Goal: Information Seeking & Learning: Learn about a topic

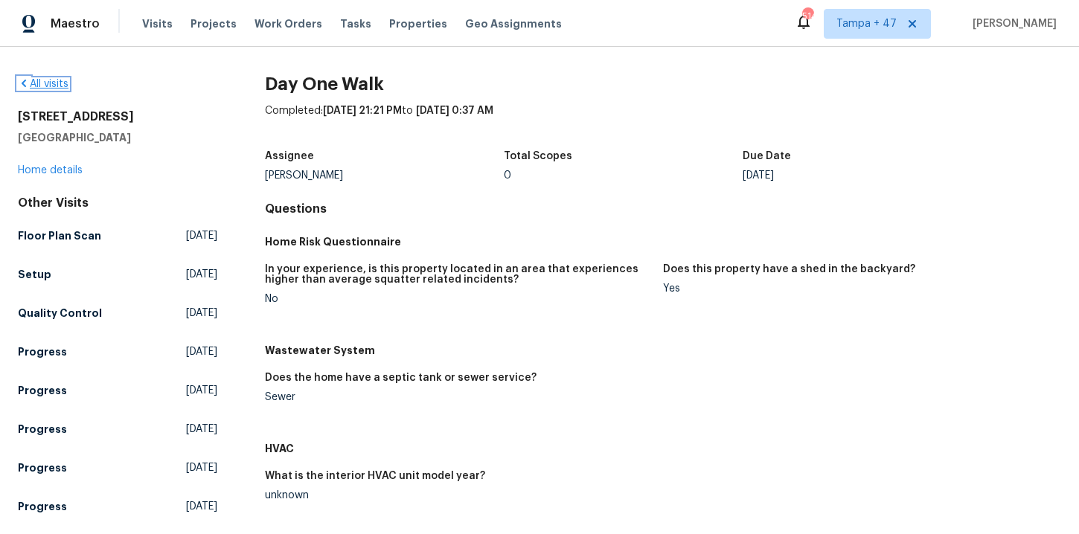
click at [59, 83] on link "All visits" at bounding box center [43, 84] width 51 height 10
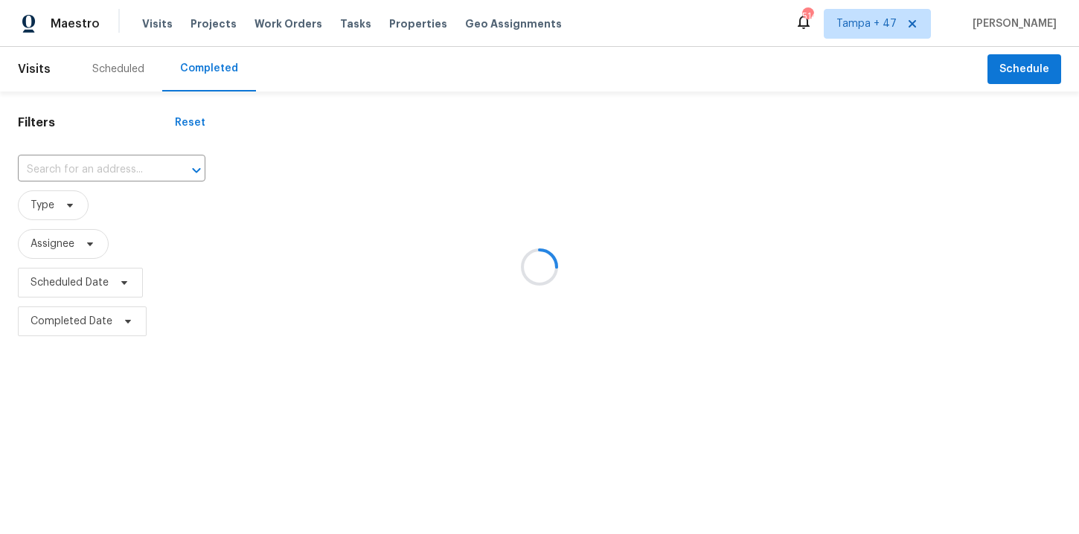
click at [87, 166] on div at bounding box center [539, 267] width 1079 height 534
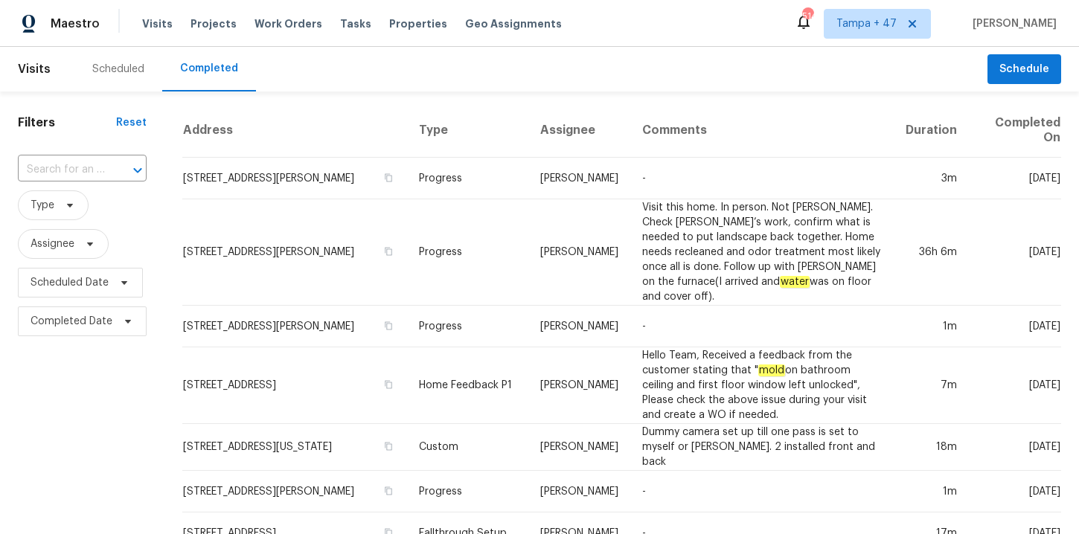
click at [66, 169] on input "text" at bounding box center [61, 170] width 87 height 23
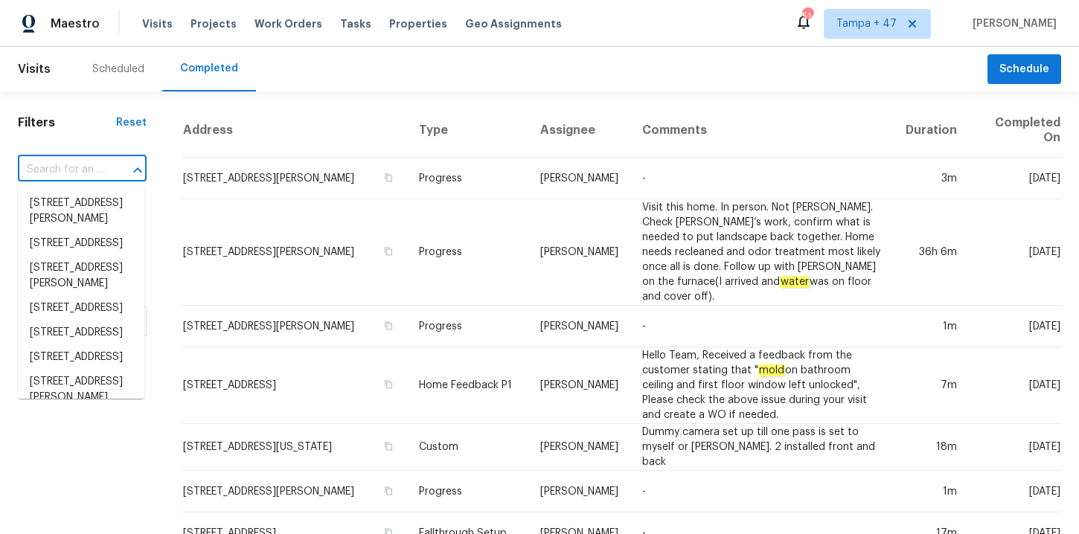
paste input "2301 Gore Dr Haymarket, VA 20169"
type input "2301 Gore Dr Haymarket, VA 20169"
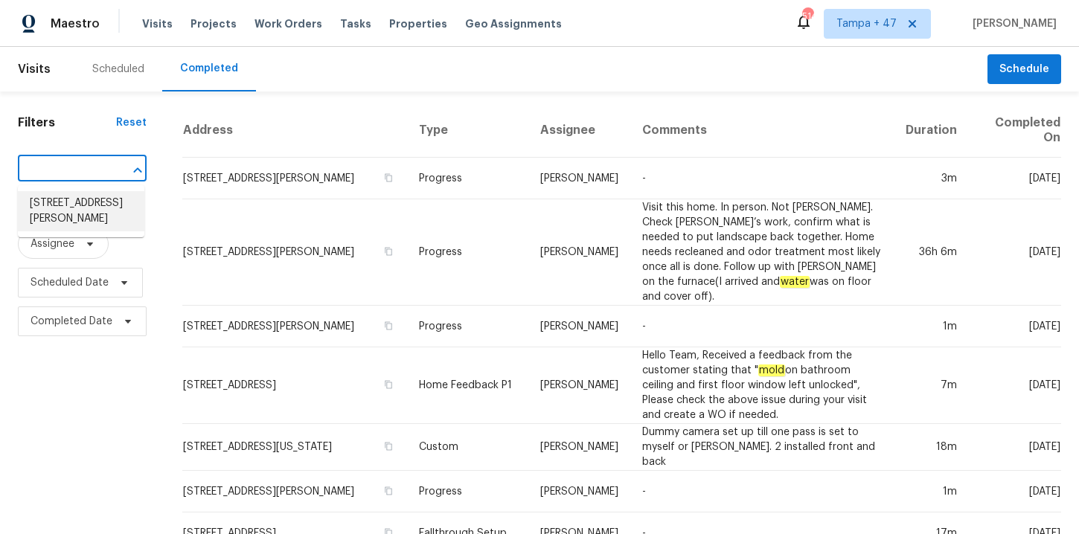
click at [86, 212] on li "2301 Gore Dr, Haymarket, VA 20169" at bounding box center [81, 211] width 127 height 40
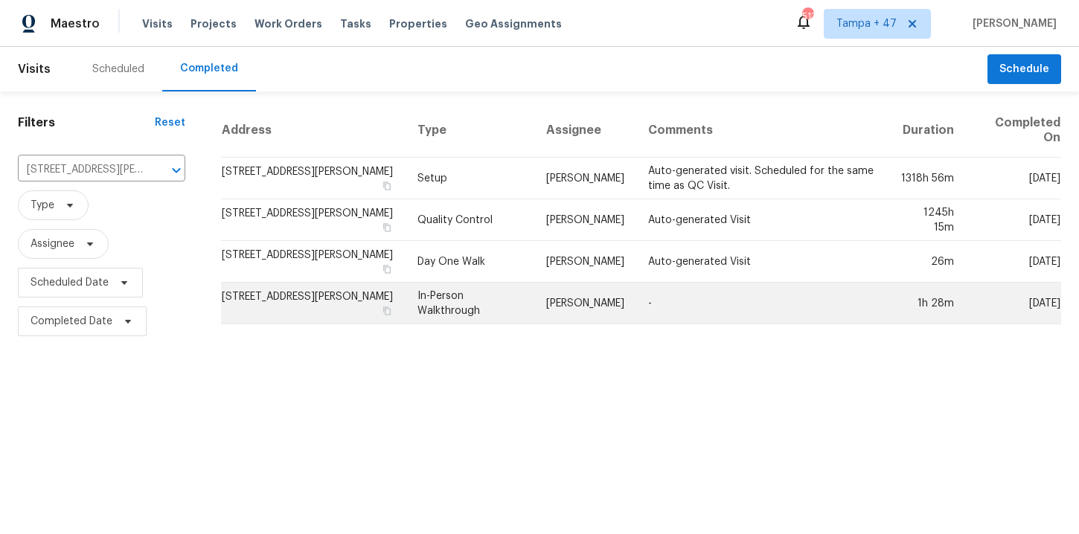
click at [437, 302] on td "In-Person Walkthrough" at bounding box center [470, 304] width 129 height 42
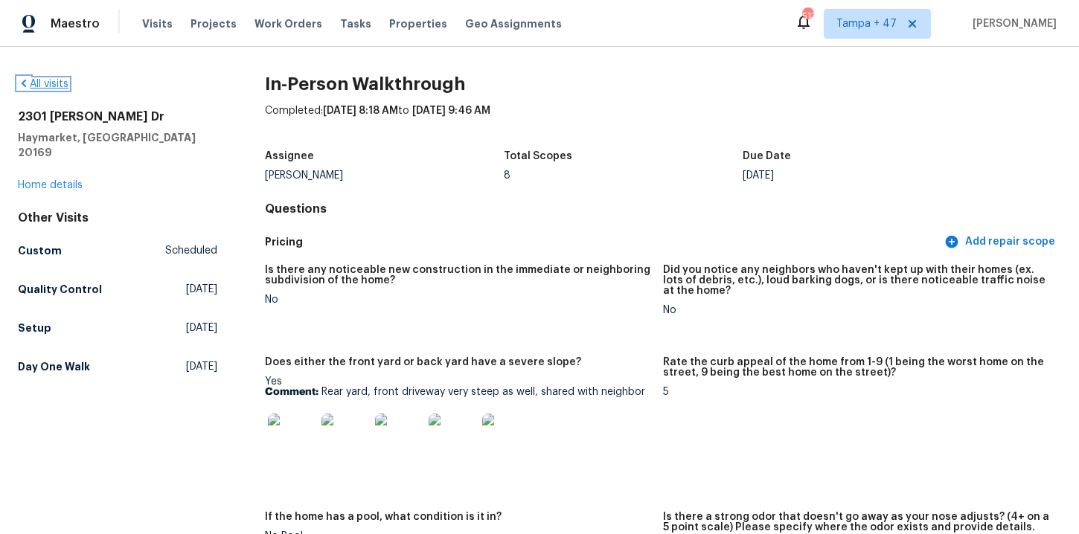
click at [60, 85] on link "All visits" at bounding box center [43, 84] width 51 height 10
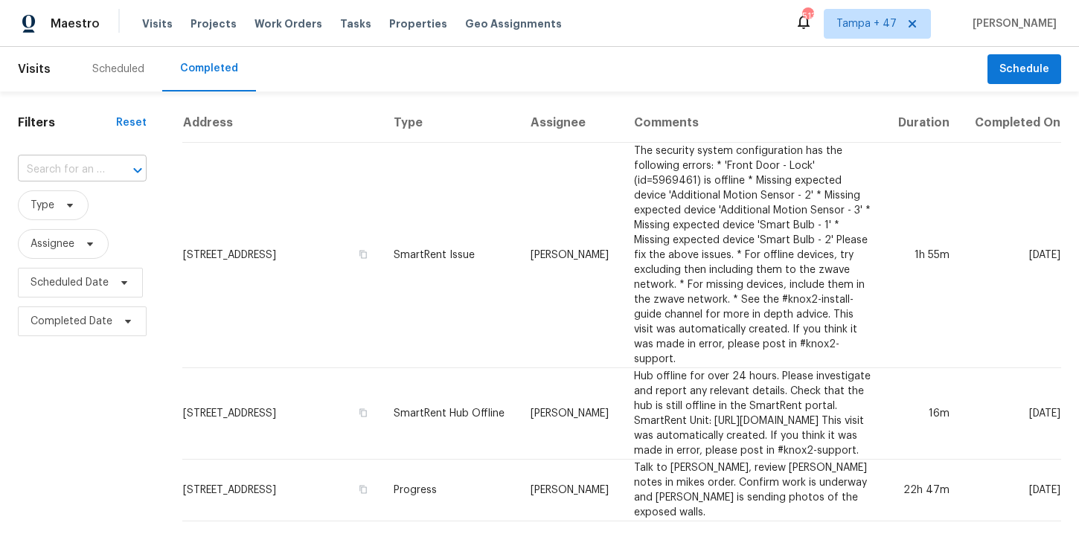
click at [98, 168] on input "text" at bounding box center [61, 170] width 87 height 23
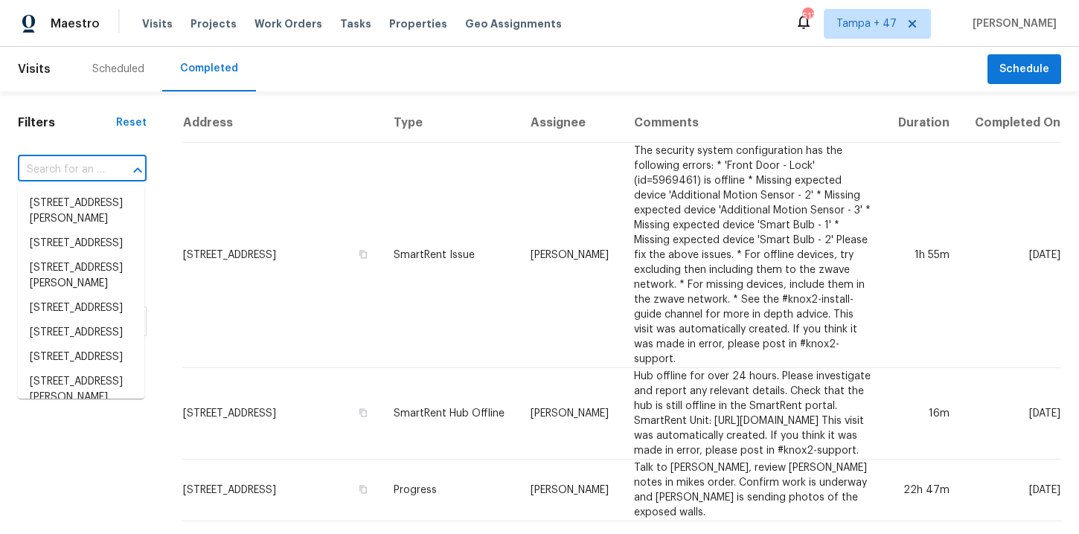
paste input "9505 Scorpio Ln Burke, VA 22015"
type input "9505 Scorpio Ln Burke, VA 22015"
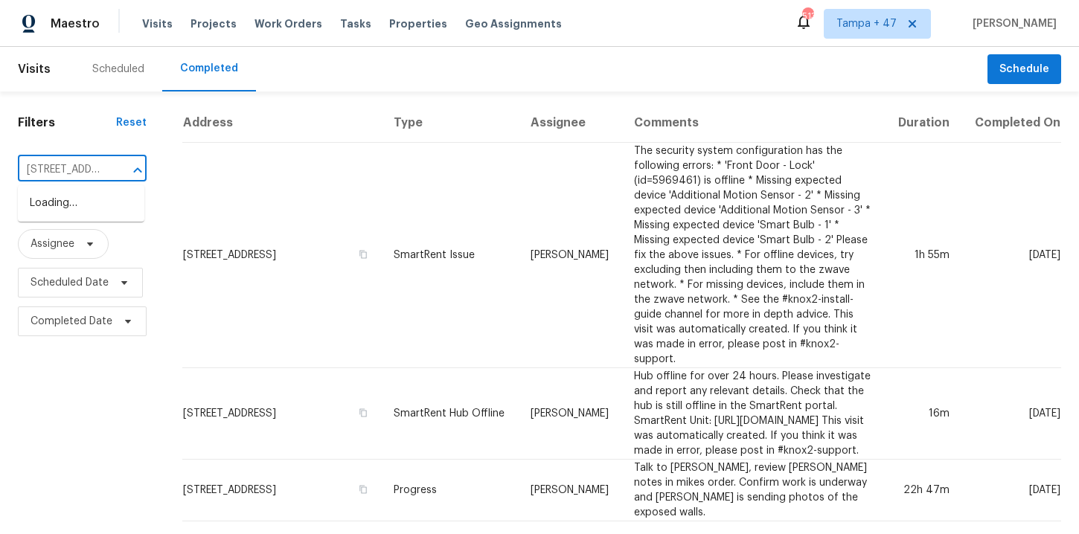
scroll to position [0, 86]
click at [98, 202] on li "9505 Scorpio Ln, Burke, VA 22015" at bounding box center [81, 203] width 127 height 25
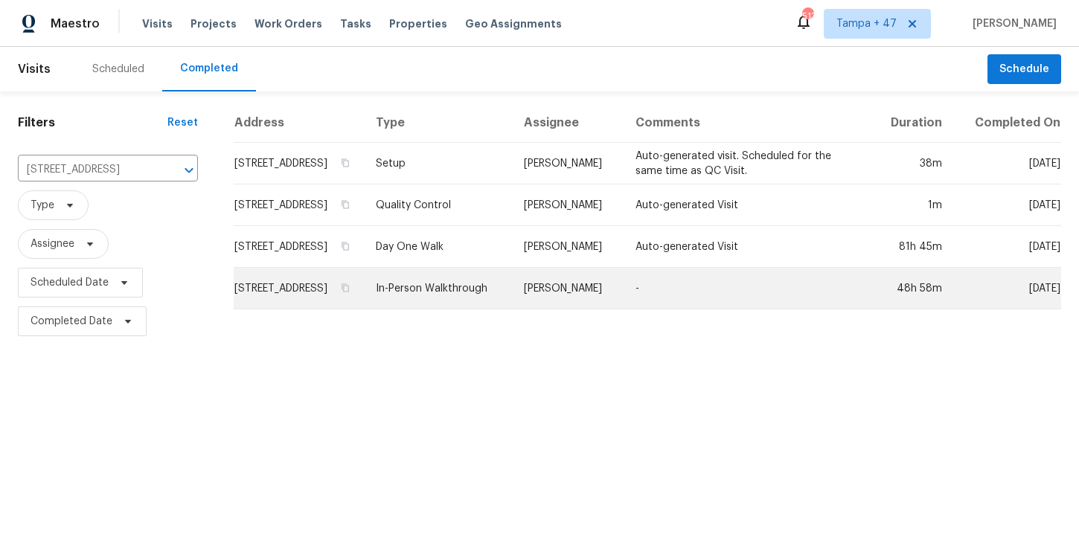
click at [445, 310] on td "In-Person Walkthrough" at bounding box center [438, 289] width 148 height 42
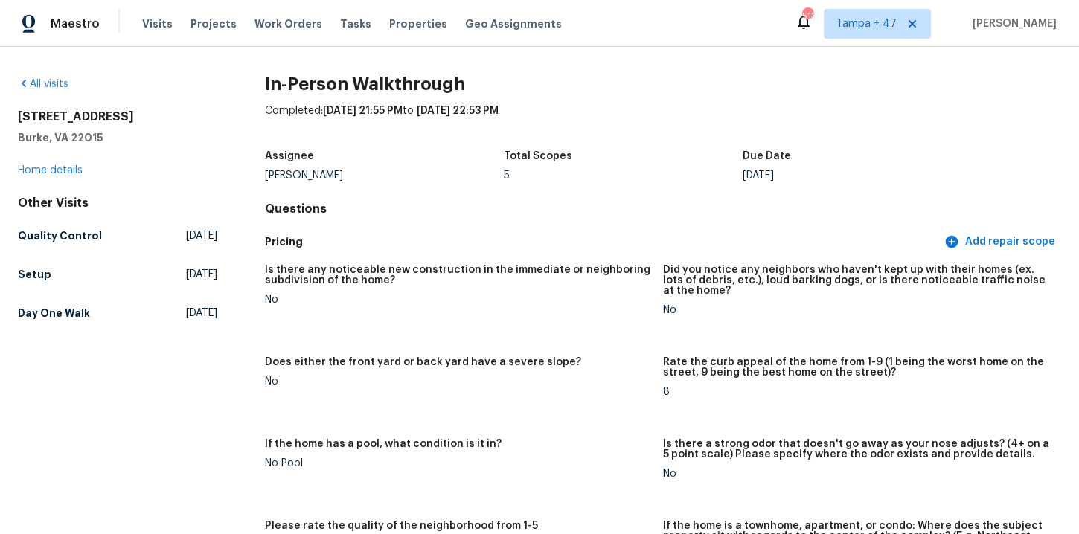
click at [162, 146] on div "9505 Scorpio Ln Burke, VA 22015 Home details" at bounding box center [118, 143] width 200 height 68
click at [60, 86] on link "All visits" at bounding box center [43, 84] width 51 height 10
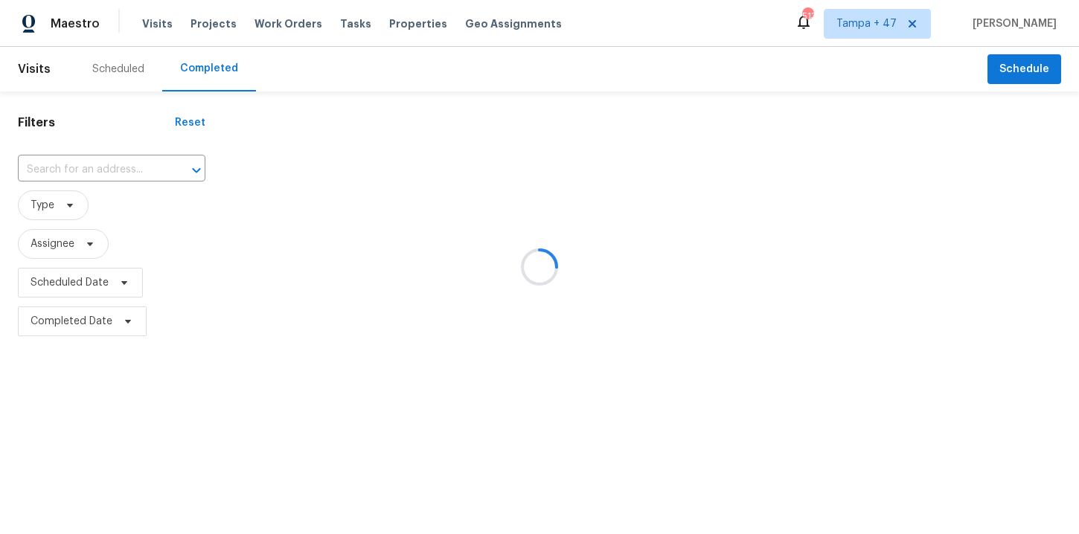
click at [115, 165] on div at bounding box center [539, 267] width 1079 height 534
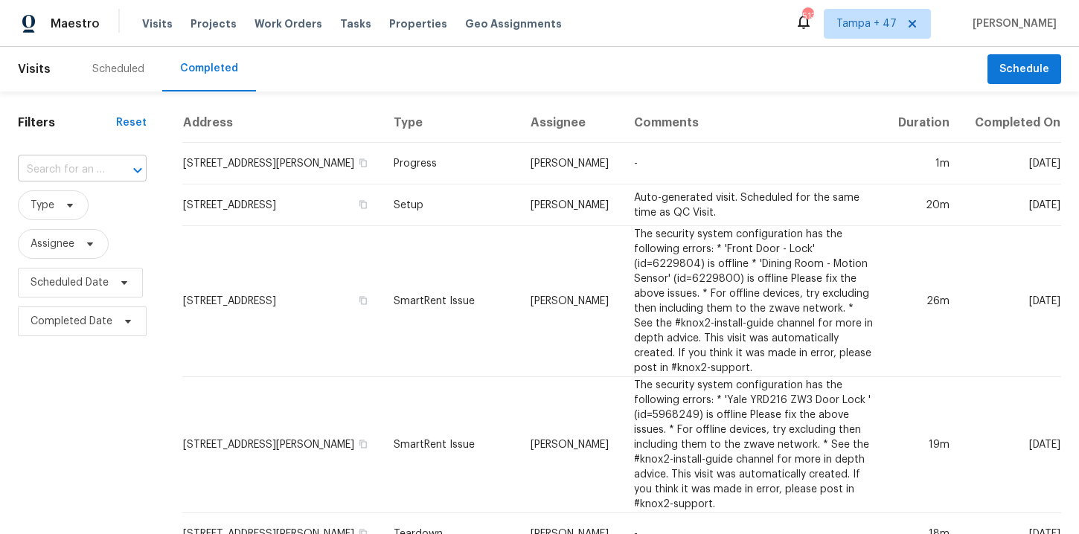
click at [91, 170] on input "text" at bounding box center [61, 170] width 87 height 23
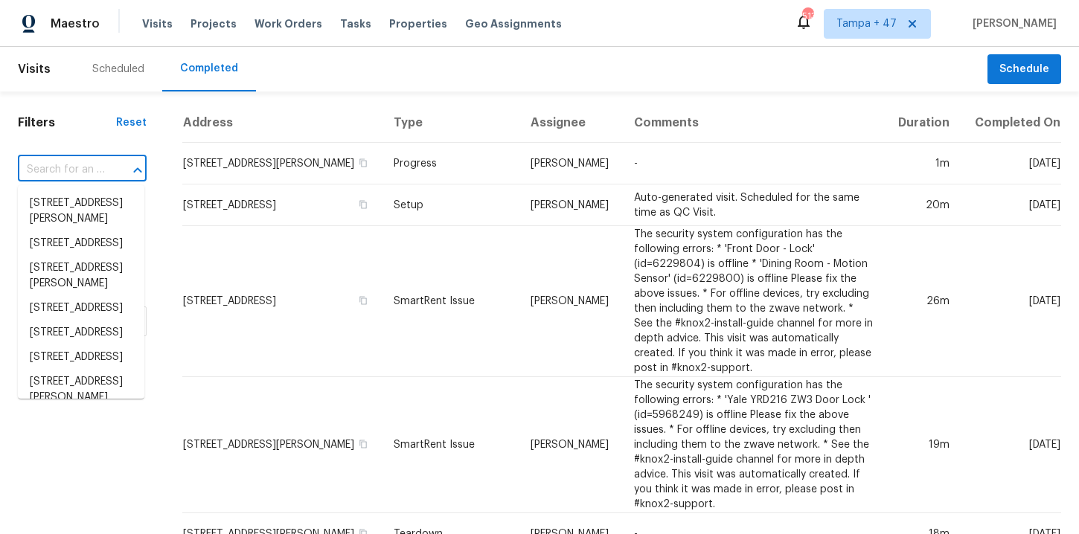
paste input "104 Lassitter Ct Lexington, SC 29072"
type input "104 Lassitter Ct Lexington, SC 29072"
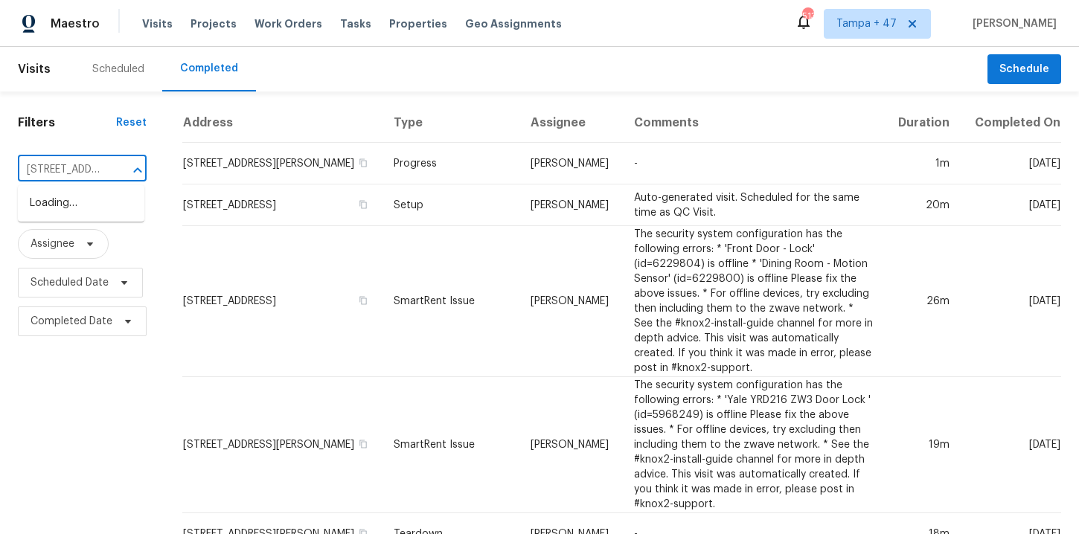
scroll to position [0, 103]
click at [104, 211] on li "104 Lassitter Ct, Lexington, SC 29072" at bounding box center [81, 211] width 127 height 40
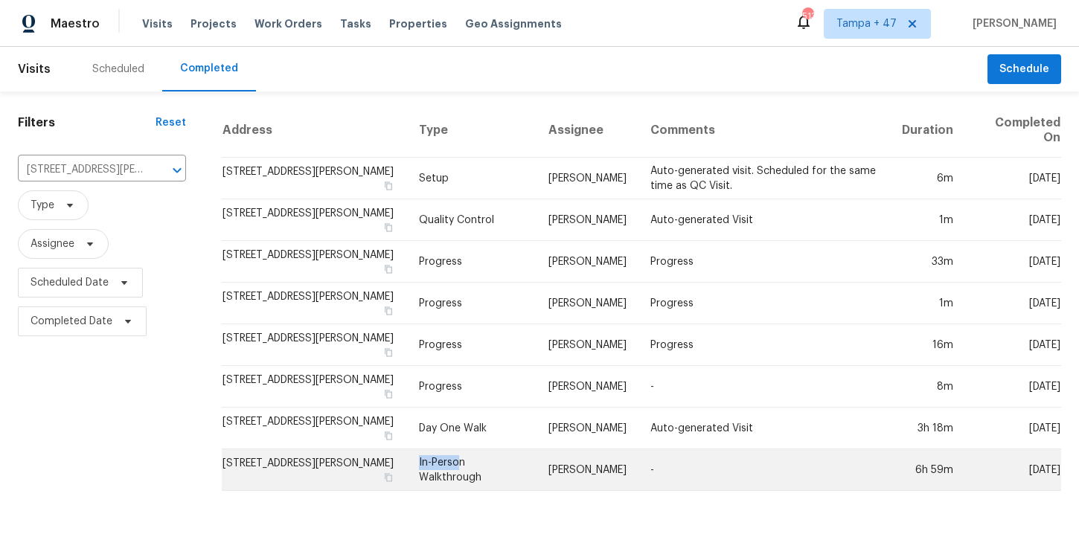
click at [480, 455] on td "In-Person Walkthrough" at bounding box center [472, 471] width 130 height 42
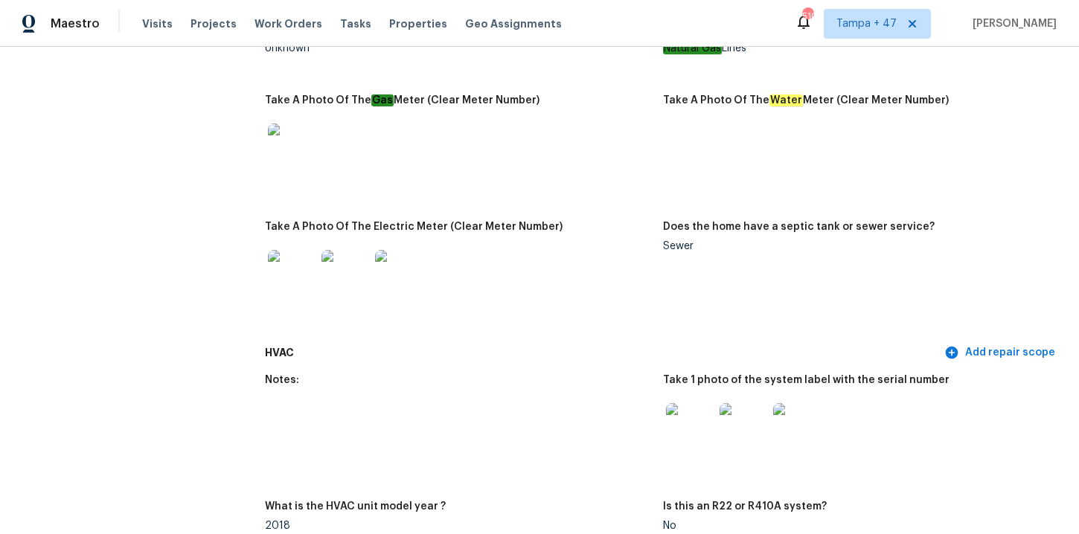
scroll to position [1219, 0]
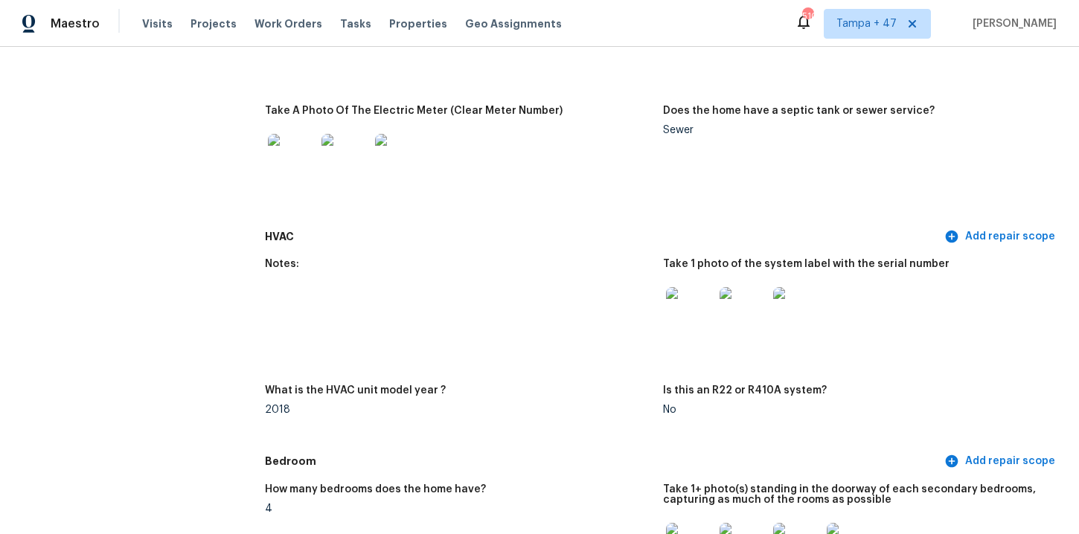
click at [791, 308] on img at bounding box center [797, 311] width 48 height 48
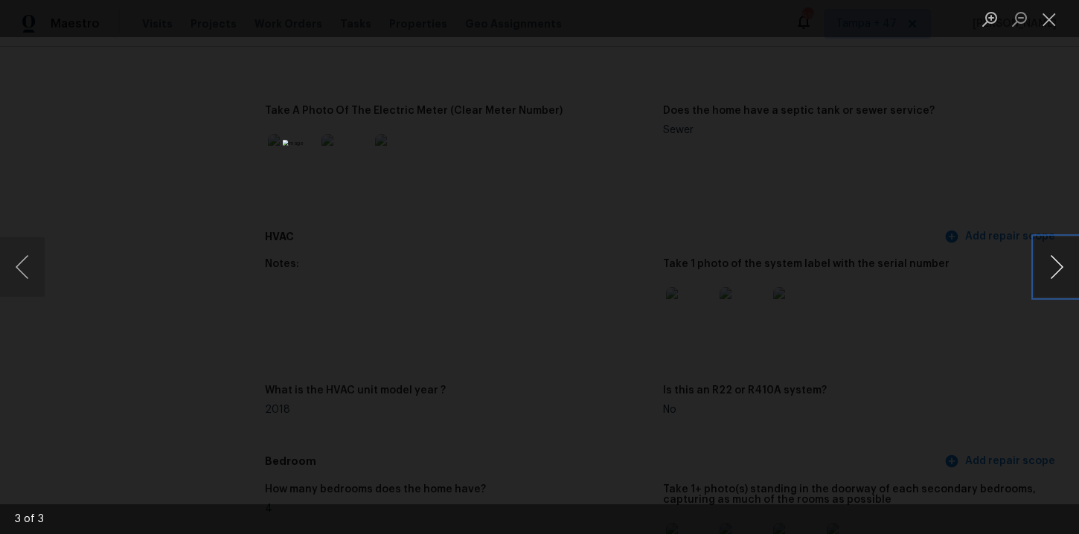
click at [1057, 265] on button "Next image" at bounding box center [1057, 267] width 45 height 60
click at [1051, 24] on button "Close lightbox" at bounding box center [1050, 19] width 30 height 26
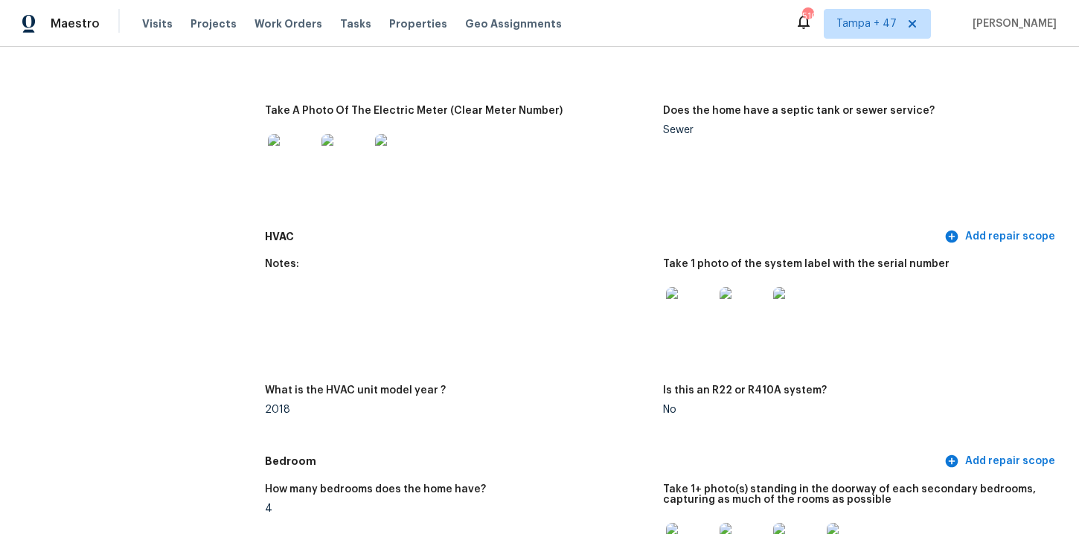
click at [929, 162] on figure "Does the home have a septic tank or sewer service? Sewer" at bounding box center [862, 160] width 398 height 109
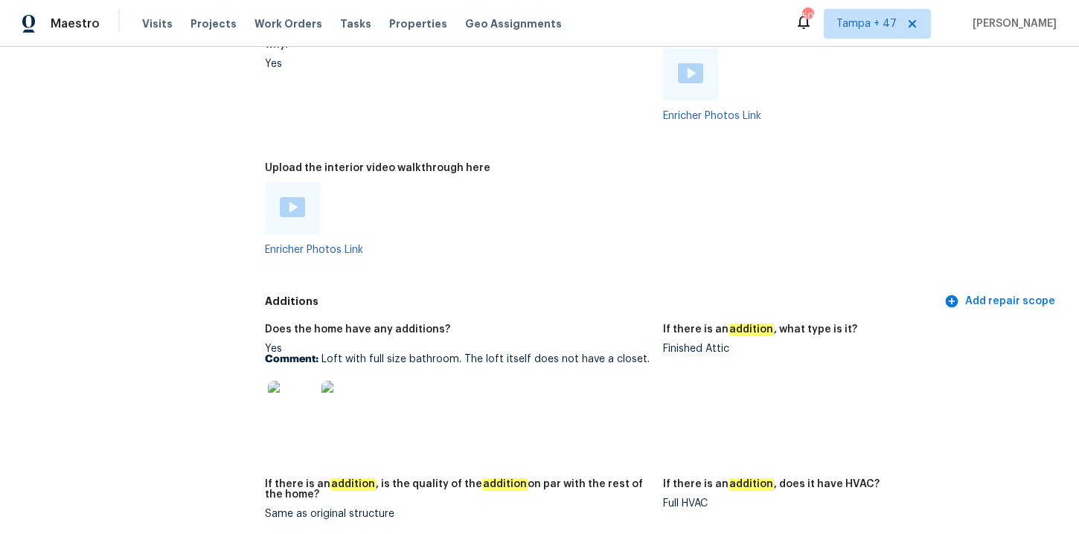
scroll to position [3080, 0]
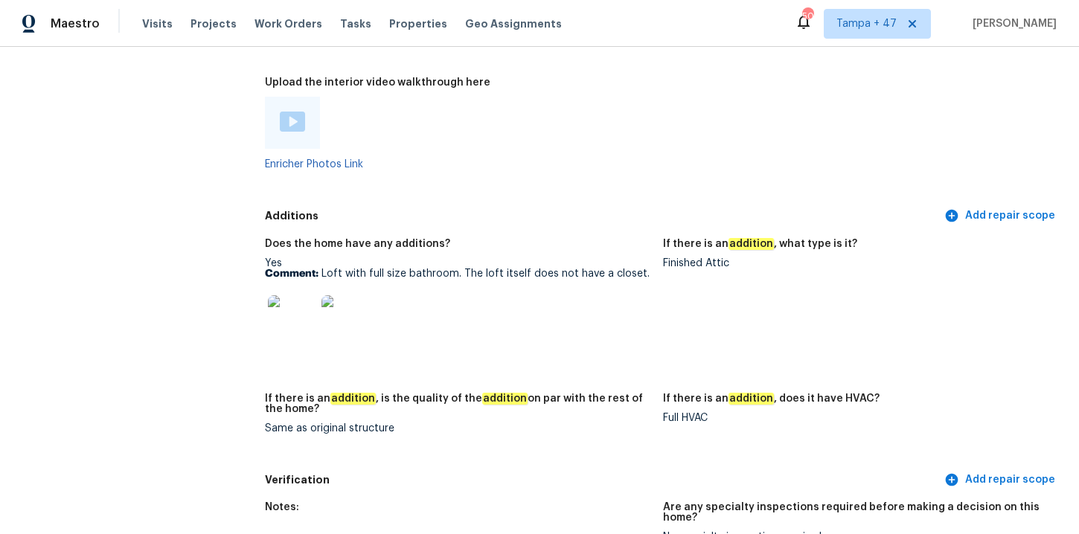
click at [287, 323] on img at bounding box center [292, 320] width 48 height 48
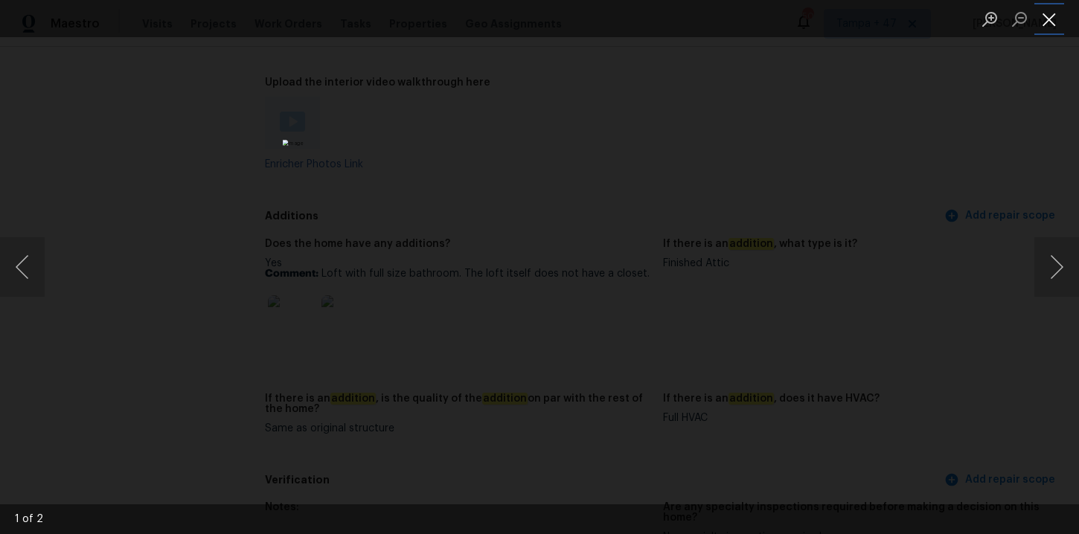
click at [1053, 28] on button "Close lightbox" at bounding box center [1050, 19] width 30 height 26
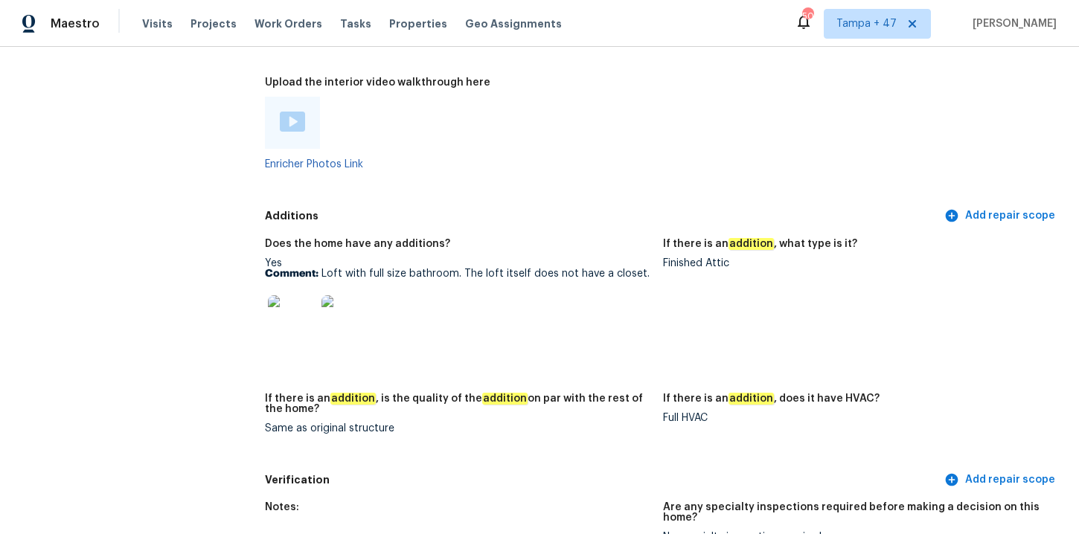
click at [513, 144] on div "Enricher Photos Link" at bounding box center [458, 133] width 386 height 73
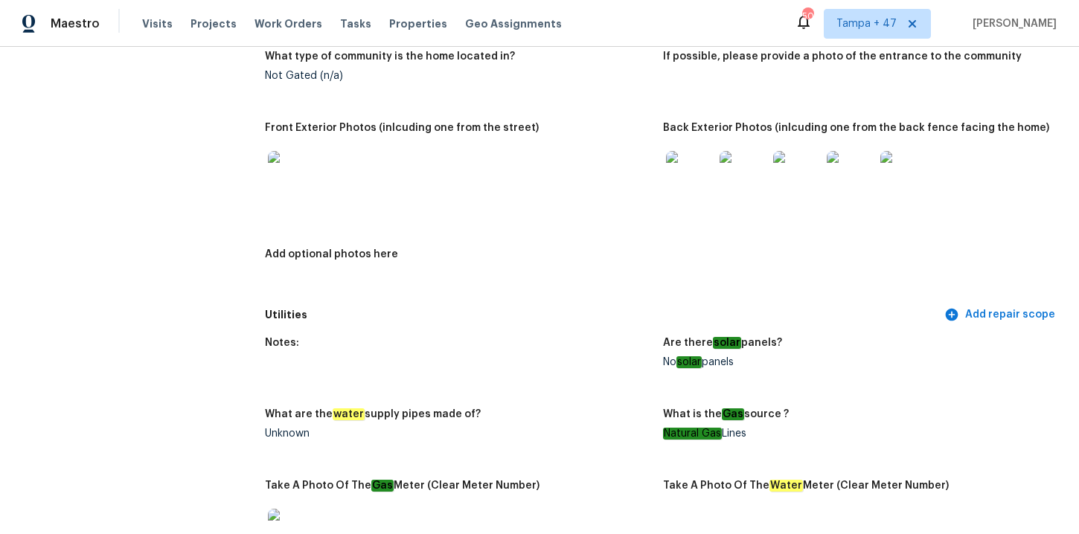
scroll to position [0, 0]
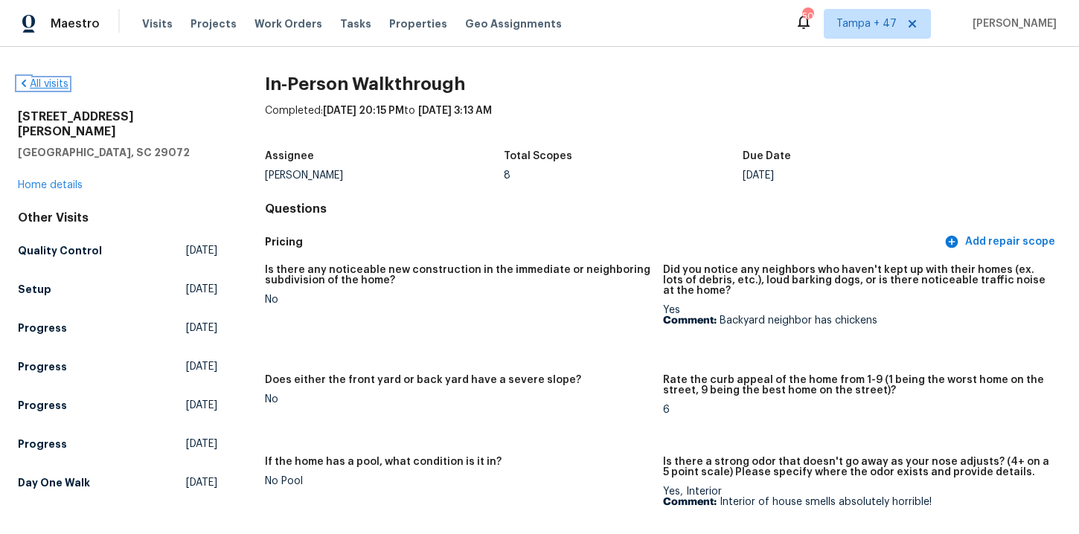
click at [54, 79] on link "All visits" at bounding box center [43, 84] width 51 height 10
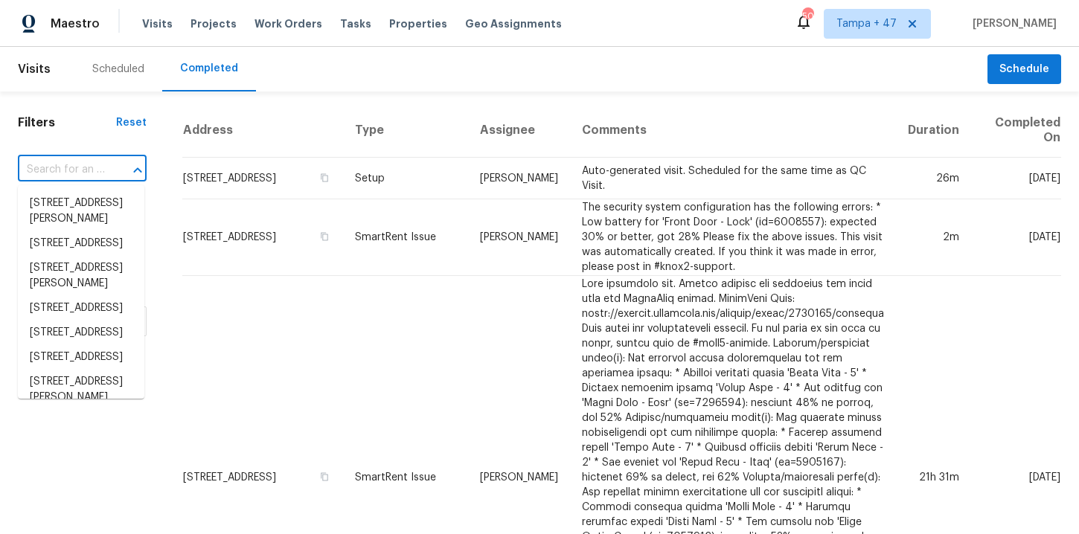
click at [92, 167] on input "text" at bounding box center [61, 170] width 87 height 23
paste input "1295 E Leaf Rd San Tan Valley, AZ 85140"
type input "1295 E Leaf Rd San Tan Valley, AZ 85140"
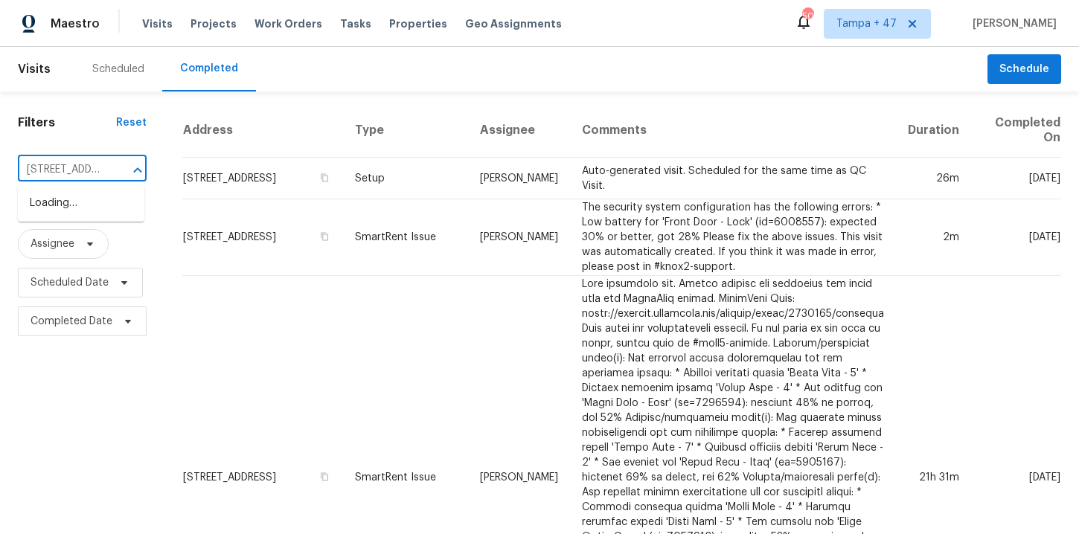
scroll to position [0, 117]
click at [95, 202] on li "1295 E Leaf Rd, San Tan Valley, AZ 85140" at bounding box center [81, 203] width 127 height 25
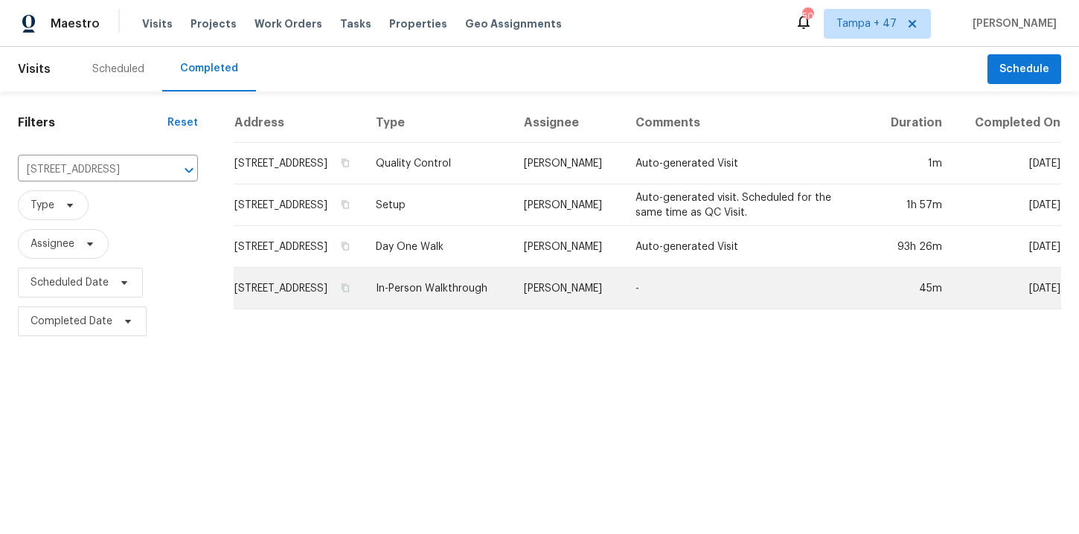
click at [479, 302] on td "In-Person Walkthrough" at bounding box center [438, 289] width 148 height 42
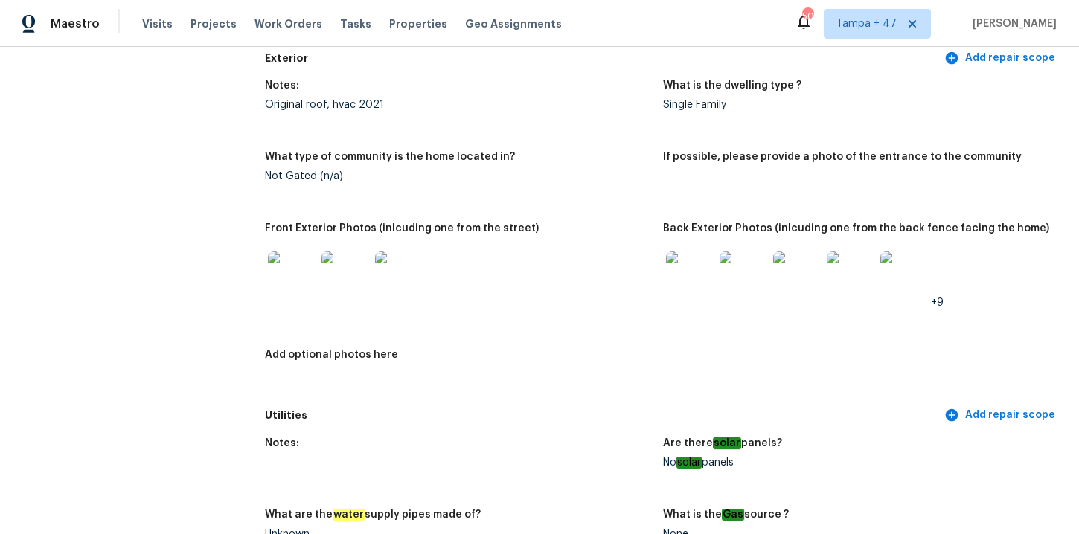
scroll to position [552, 0]
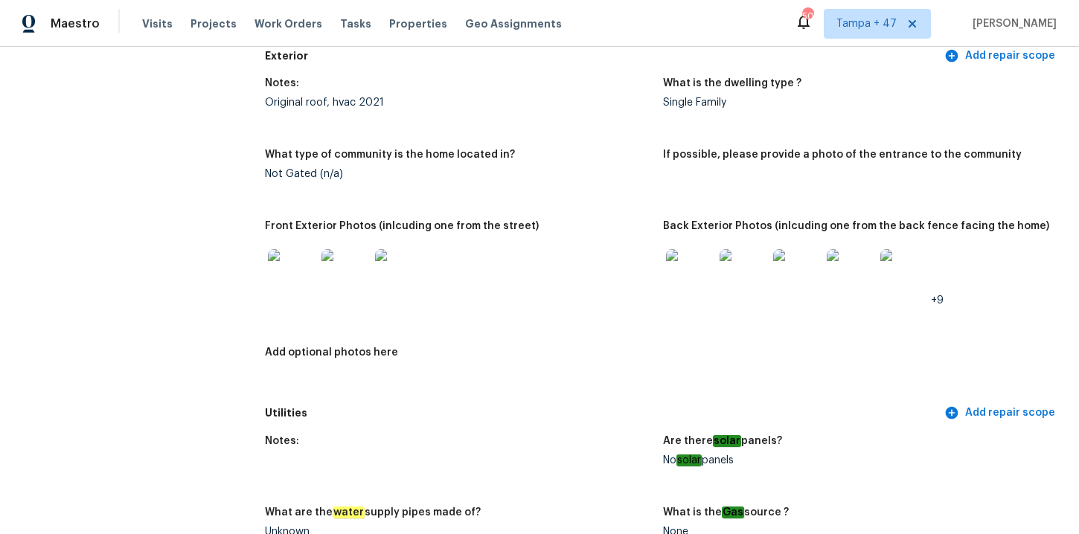
click at [688, 264] on img at bounding box center [690, 273] width 48 height 48
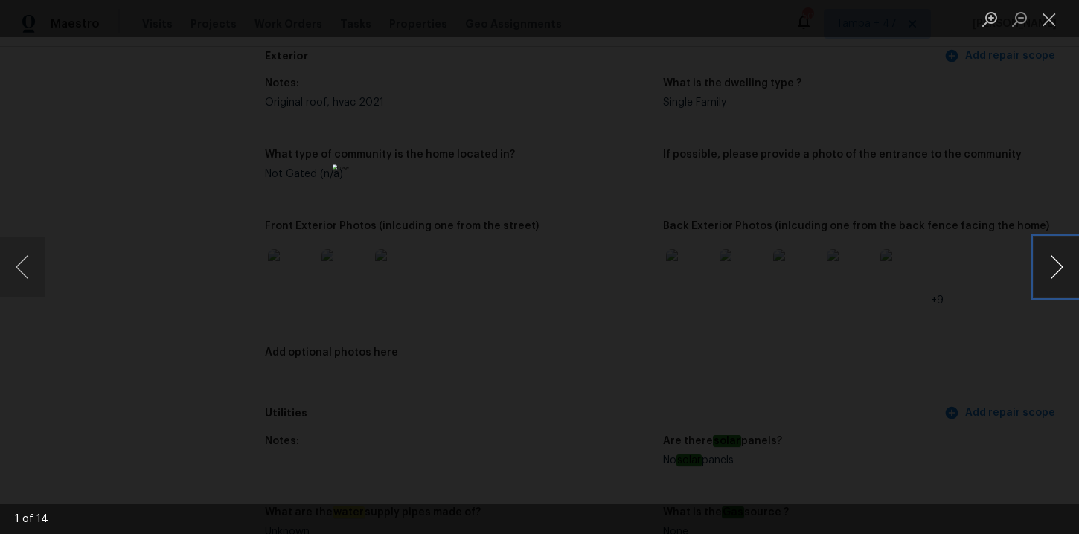
click at [1054, 261] on button "Next image" at bounding box center [1057, 267] width 45 height 60
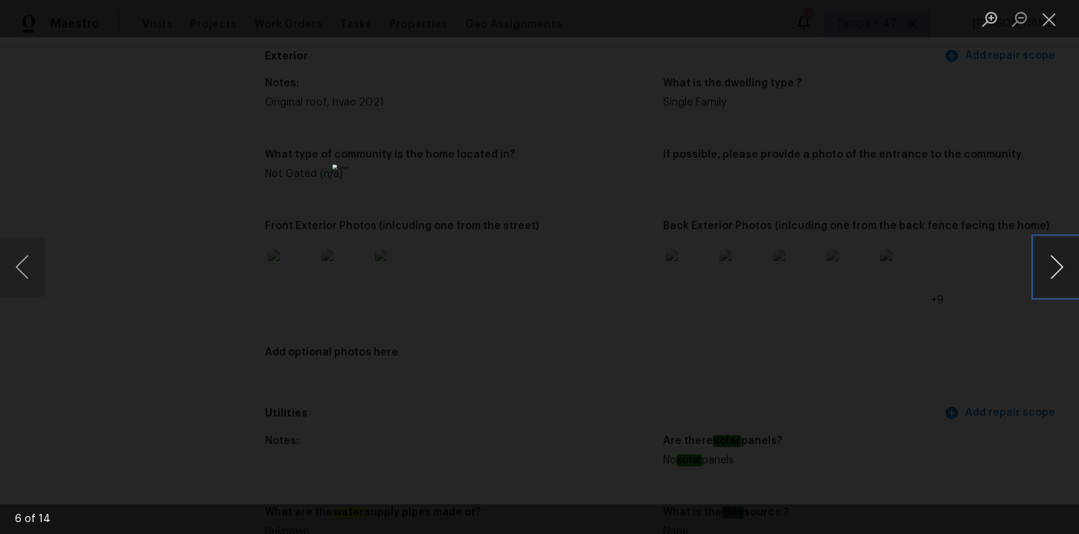
click at [1053, 261] on button "Next image" at bounding box center [1057, 267] width 45 height 60
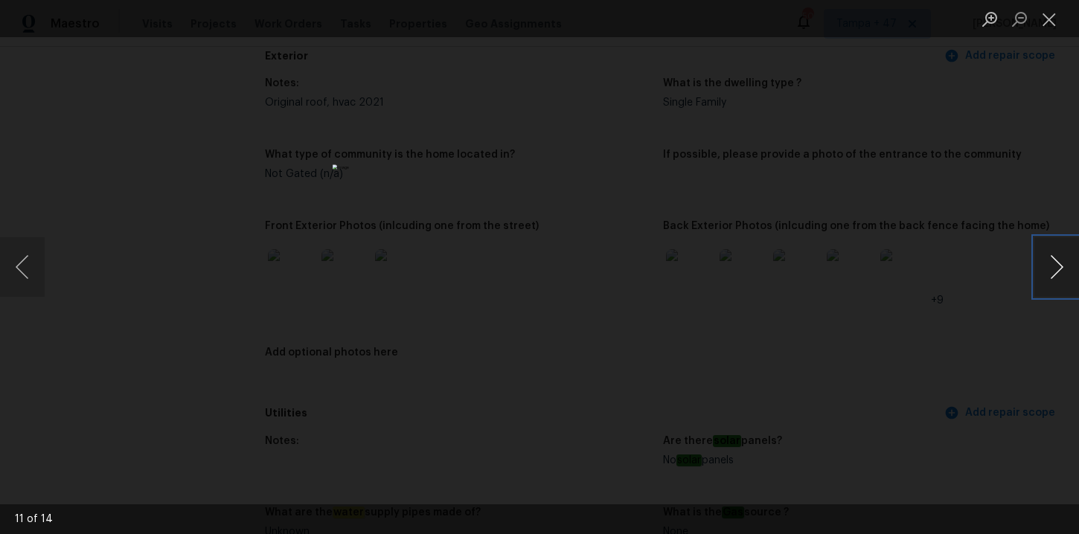
click at [1053, 261] on button "Next image" at bounding box center [1057, 267] width 45 height 60
click at [1054, 261] on button "Next image" at bounding box center [1057, 267] width 45 height 60
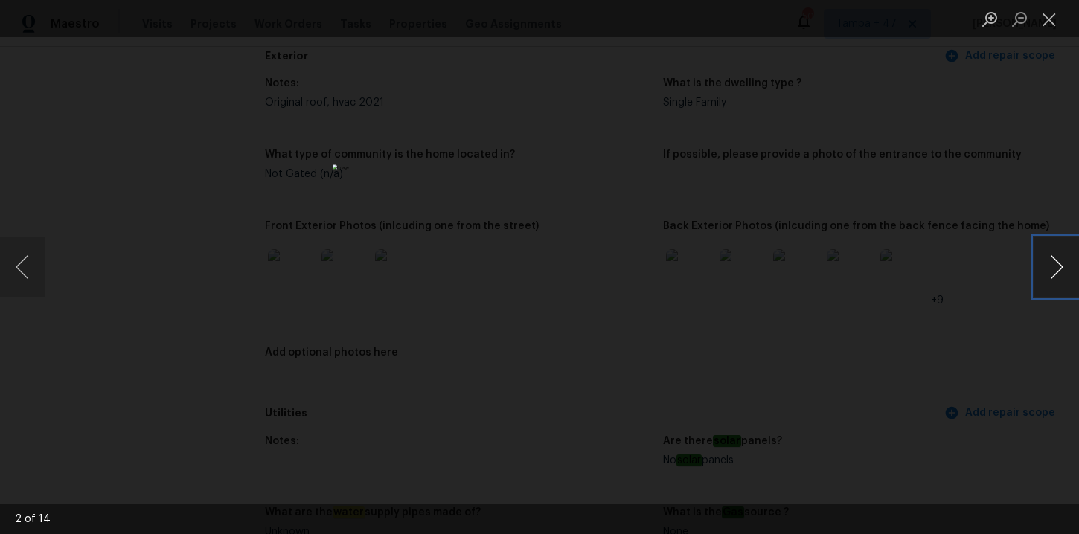
click at [1054, 261] on button "Next image" at bounding box center [1057, 267] width 45 height 60
click at [1001, 167] on div "Lightbox" at bounding box center [539, 267] width 1079 height 534
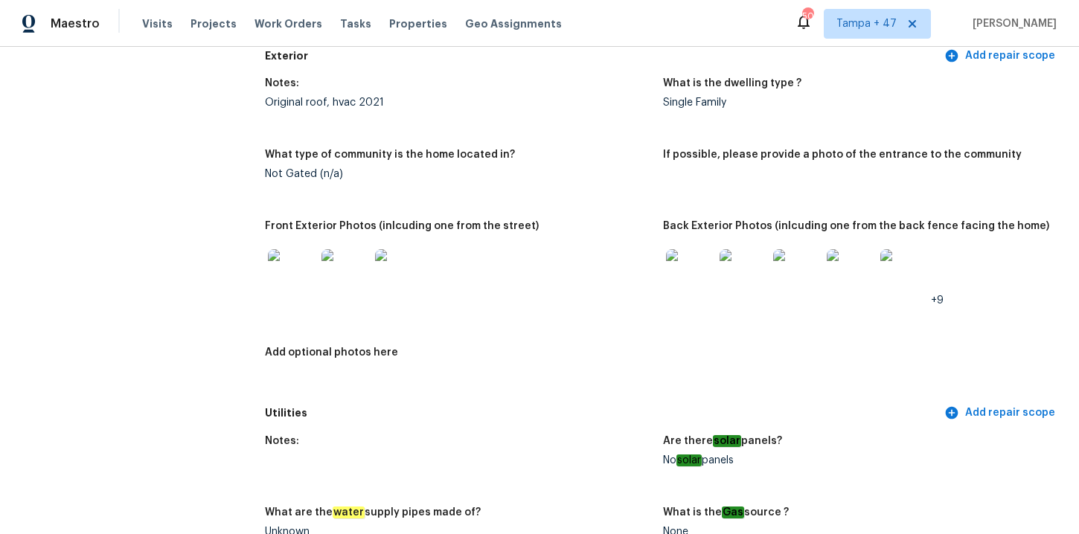
click at [302, 278] on img at bounding box center [292, 273] width 48 height 48
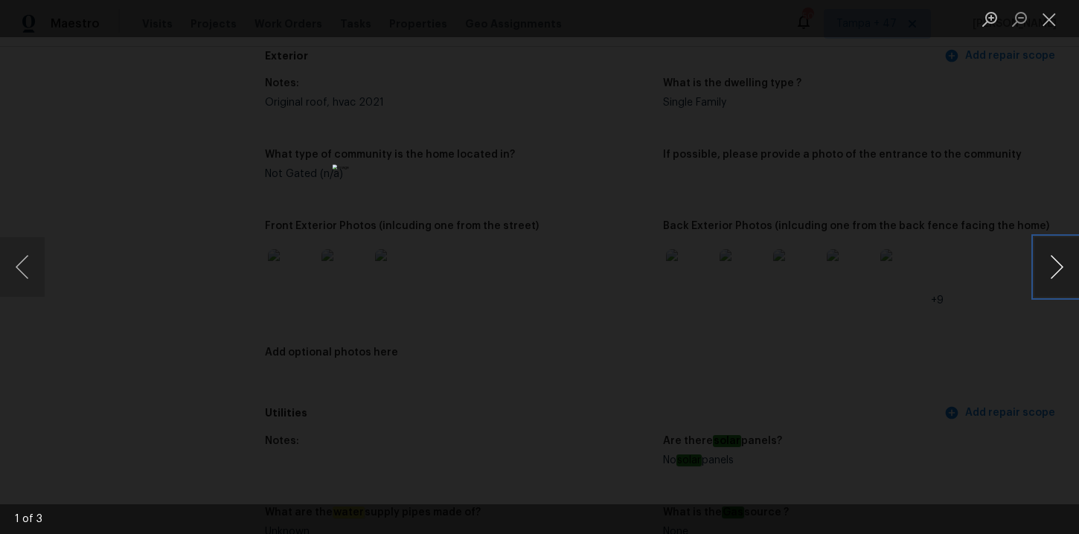
click at [1052, 267] on button "Next image" at bounding box center [1057, 267] width 45 height 60
click at [1052, 28] on button "Close lightbox" at bounding box center [1050, 19] width 30 height 26
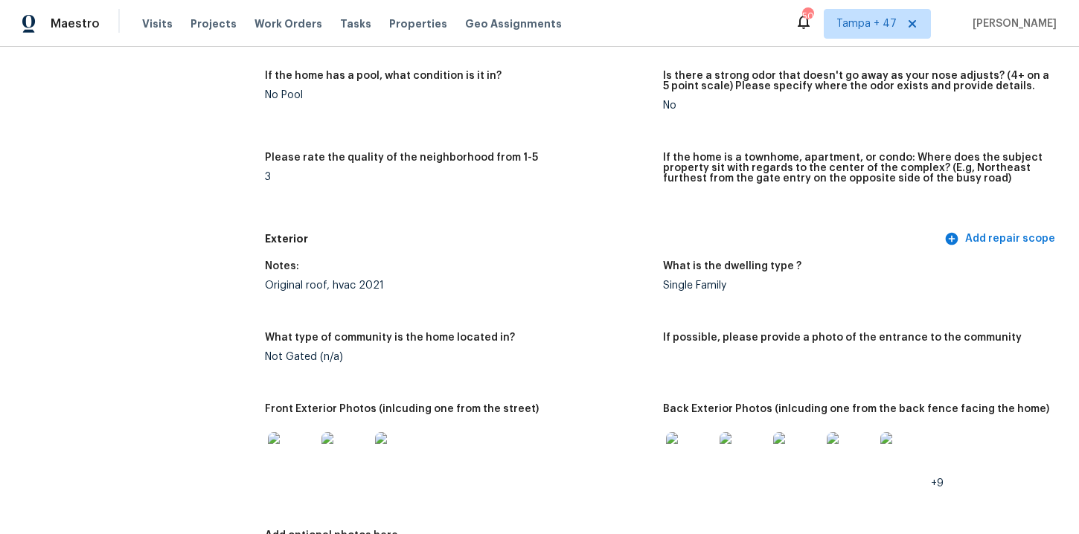
scroll to position [0, 0]
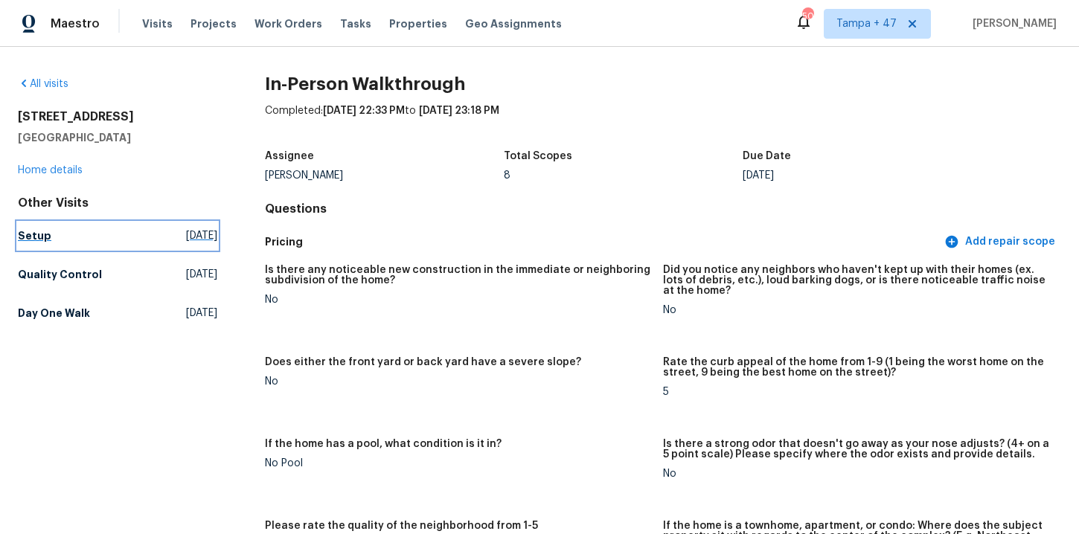
click at [42, 236] on h5 "Setup" at bounding box center [34, 236] width 33 height 15
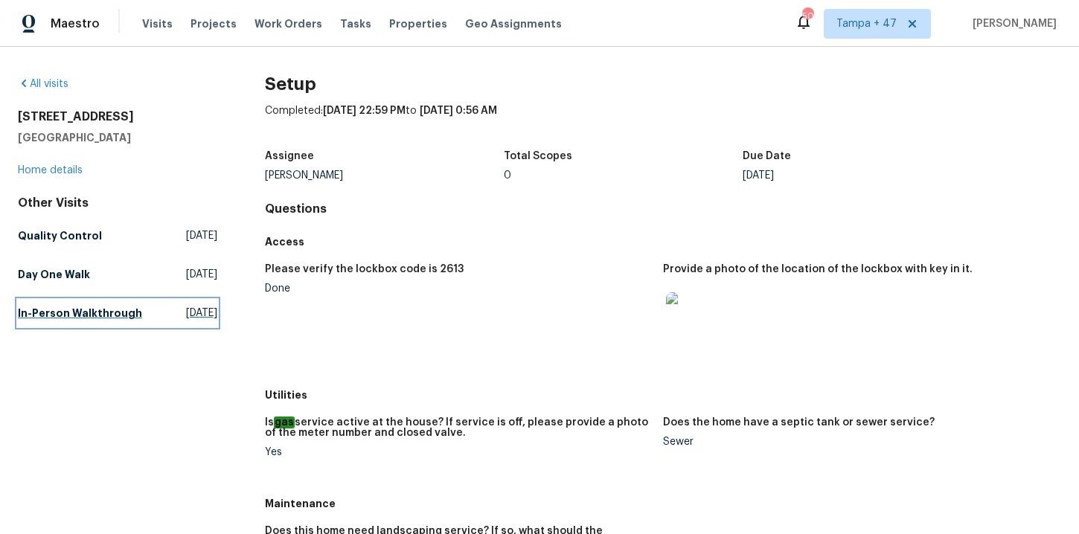
click at [66, 321] on h5 "In-Person Walkthrough" at bounding box center [80, 313] width 124 height 15
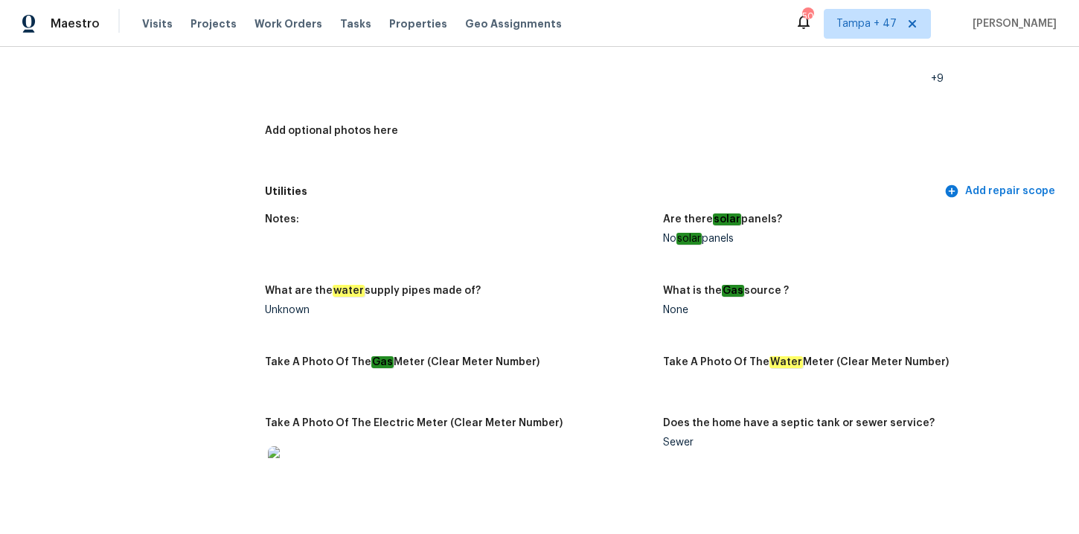
scroll to position [2442, 0]
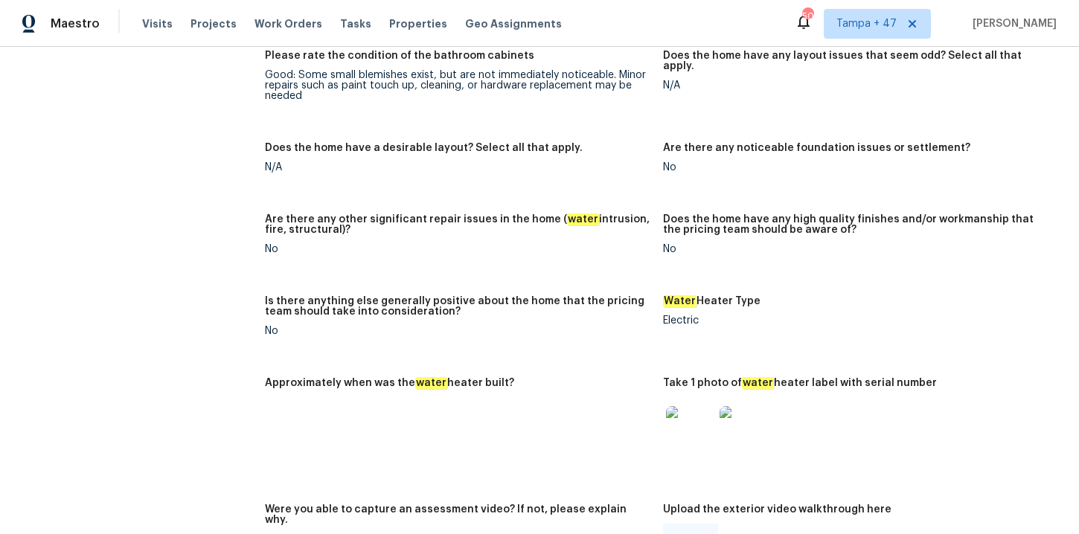
click at [733, 407] on img at bounding box center [744, 430] width 48 height 48
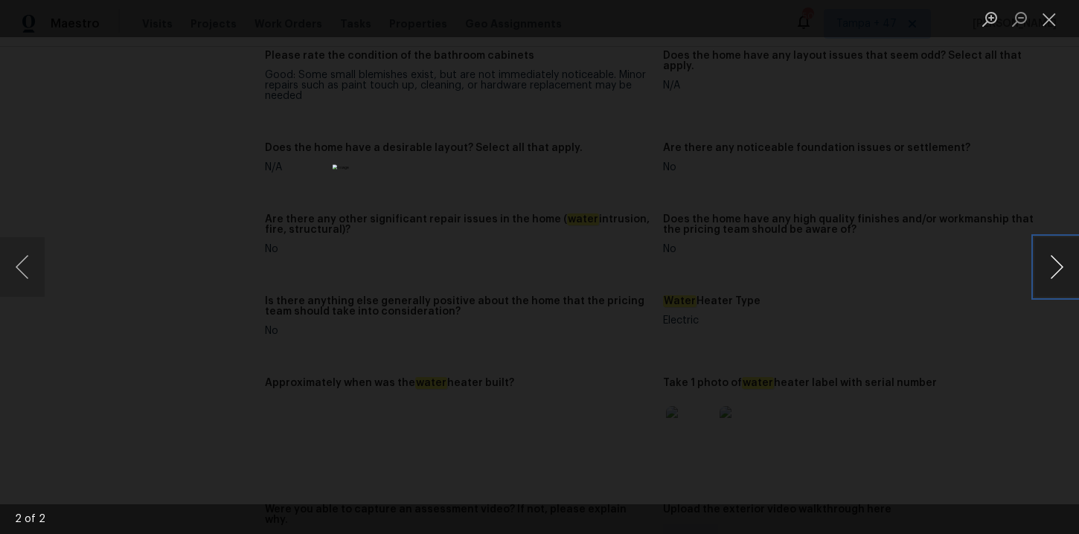
click at [1050, 258] on button "Next image" at bounding box center [1057, 267] width 45 height 60
click at [1001, 135] on div "Lightbox" at bounding box center [539, 267] width 1079 height 534
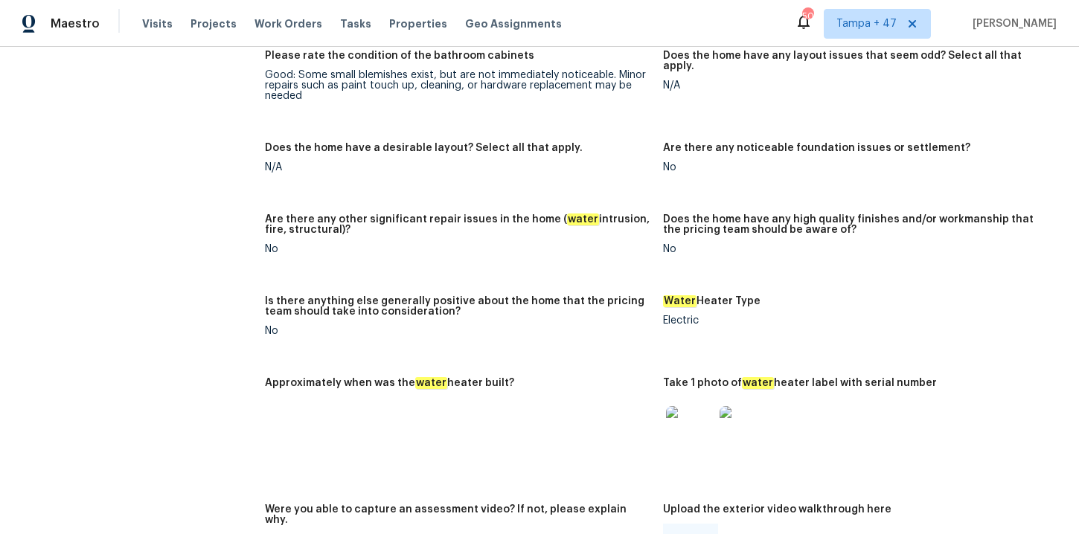
scroll to position [153, 0]
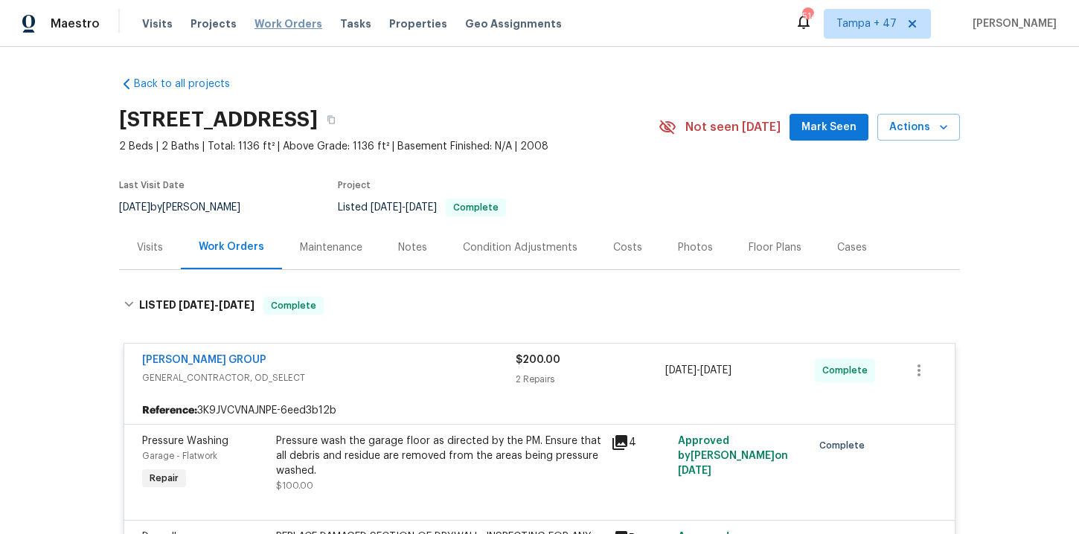
scroll to position [108, 0]
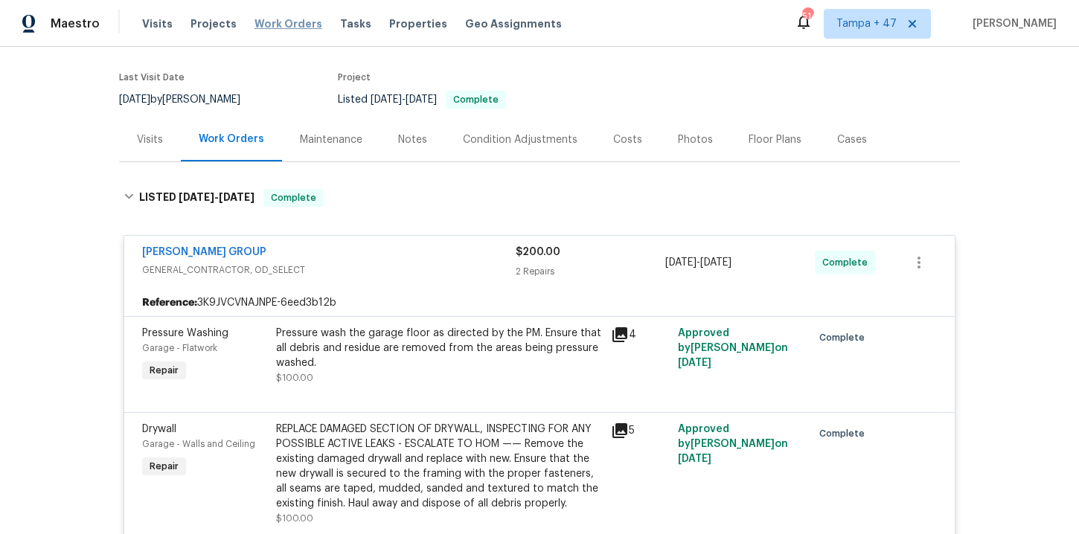
click at [272, 27] on span "Work Orders" at bounding box center [289, 23] width 68 height 15
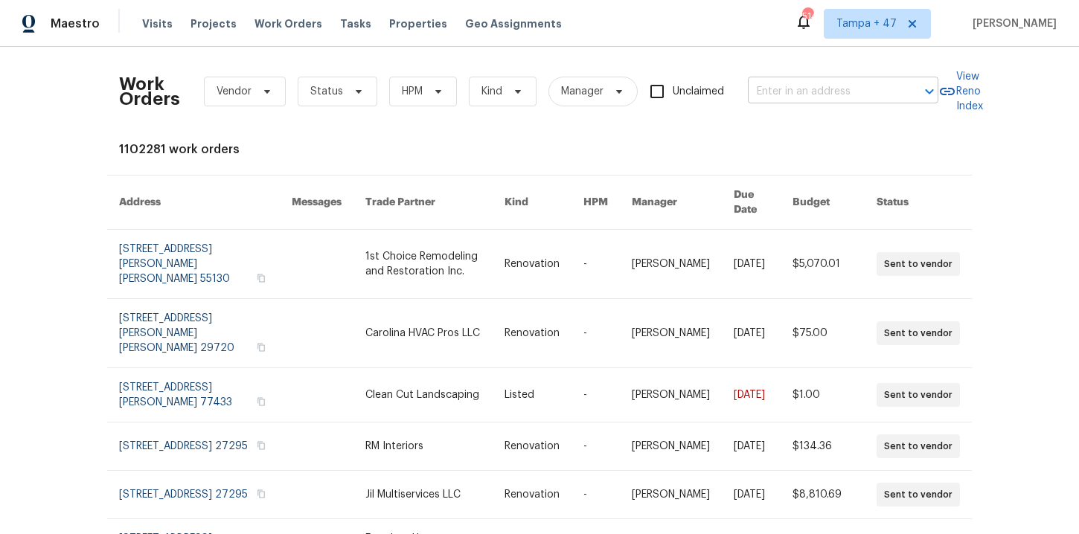
click at [801, 89] on input "text" at bounding box center [822, 91] width 149 height 23
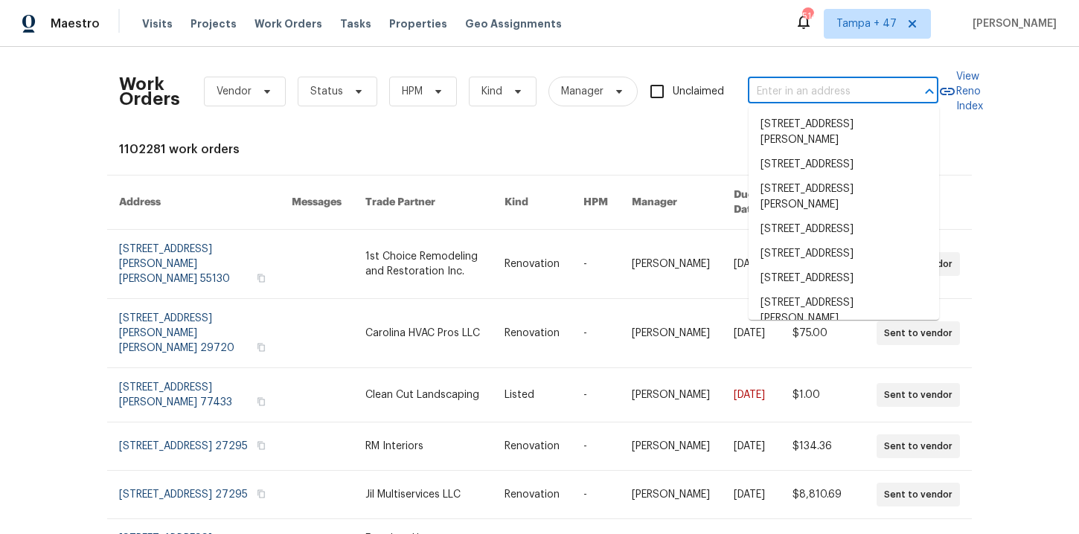
paste input "2301 Gore Dr Haymarket, VA 20169"
type input "2301 Gore Dr Haymarket, VA 20169"
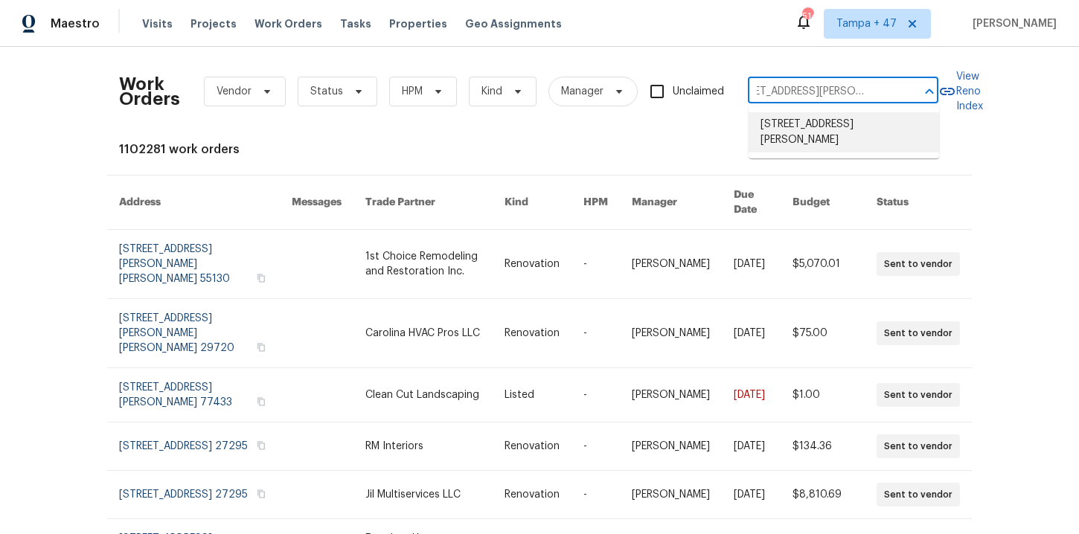
click at [822, 126] on li "2301 Gore Dr, Haymarket, VA 20169" at bounding box center [844, 132] width 191 height 40
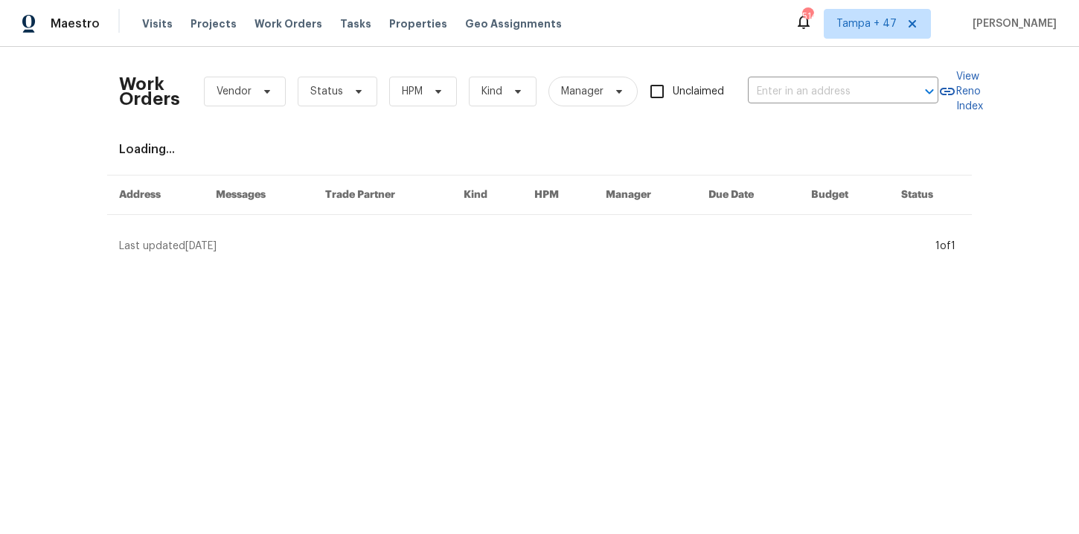
type input "2301 Gore Dr, Haymarket, VA 20169"
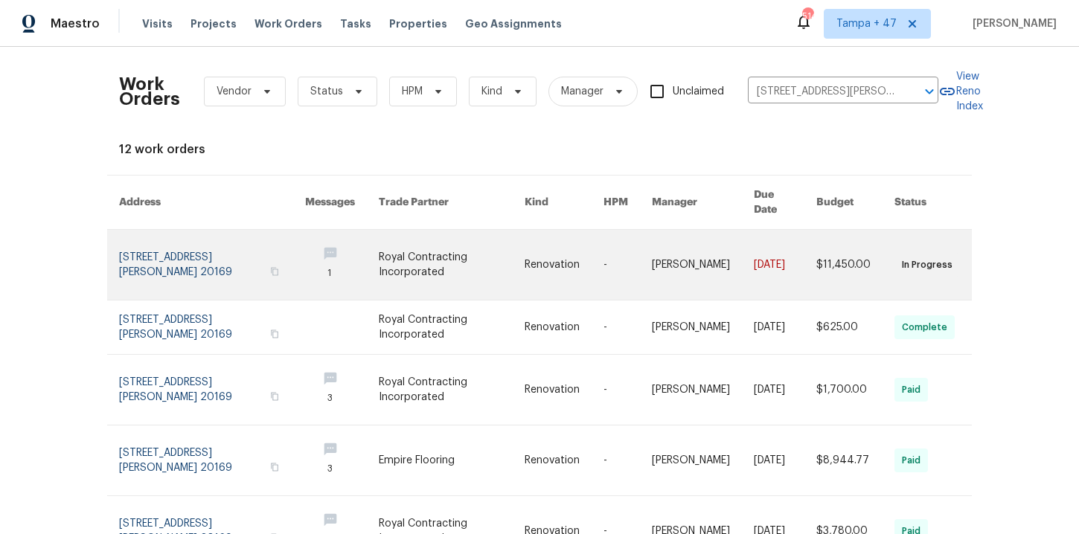
click at [150, 240] on link at bounding box center [212, 265] width 186 height 70
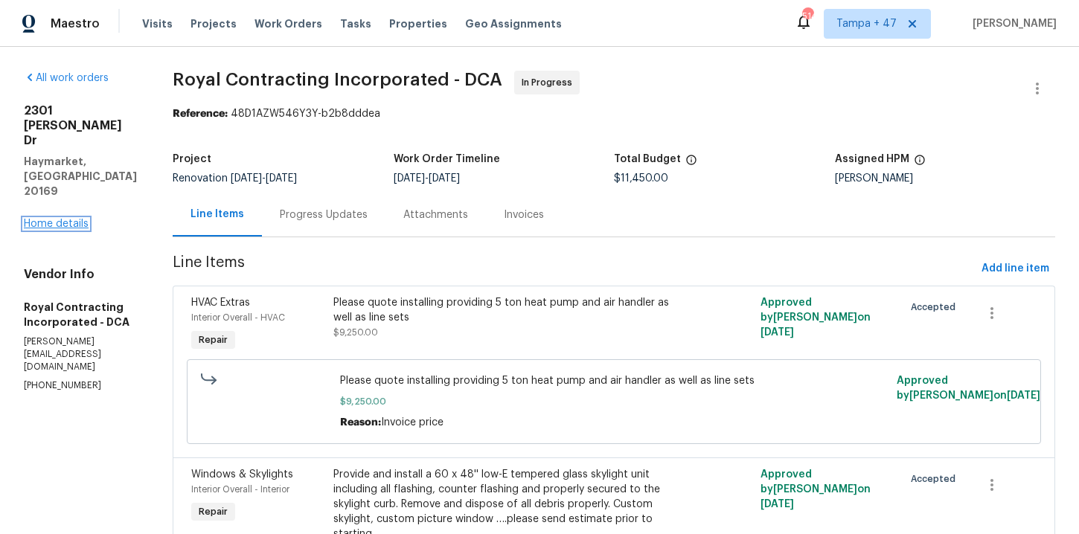
click at [72, 219] on link "Home details" at bounding box center [56, 224] width 65 height 10
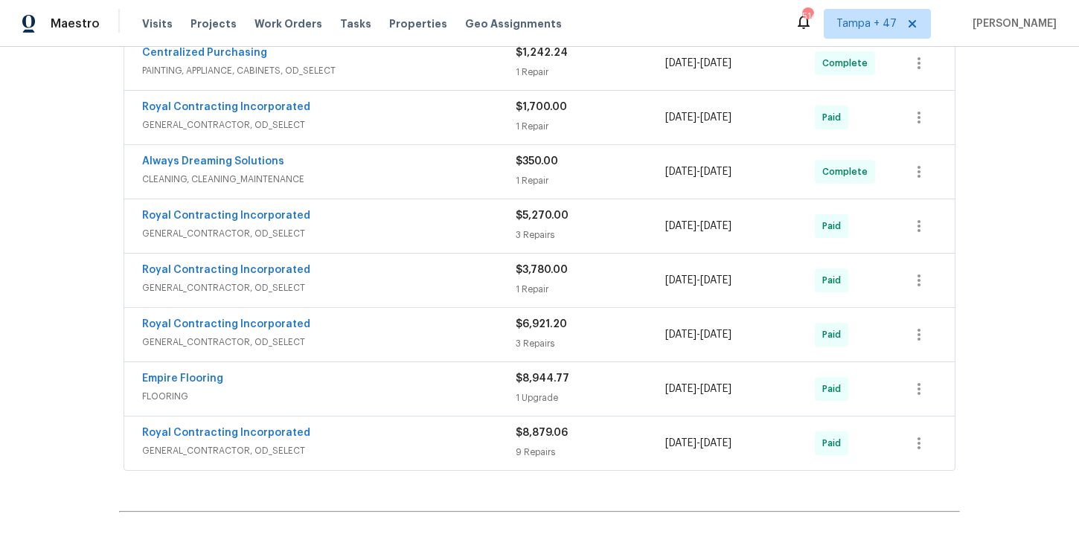
scroll to position [540, 0]
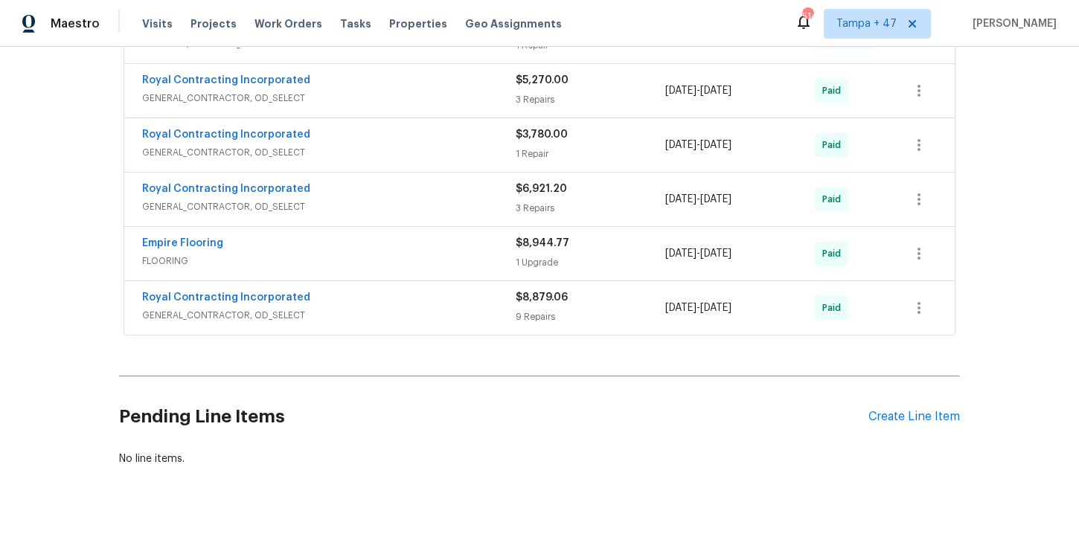
click at [414, 314] on span "GENERAL_CONTRACTOR, OD_SELECT" at bounding box center [329, 315] width 374 height 15
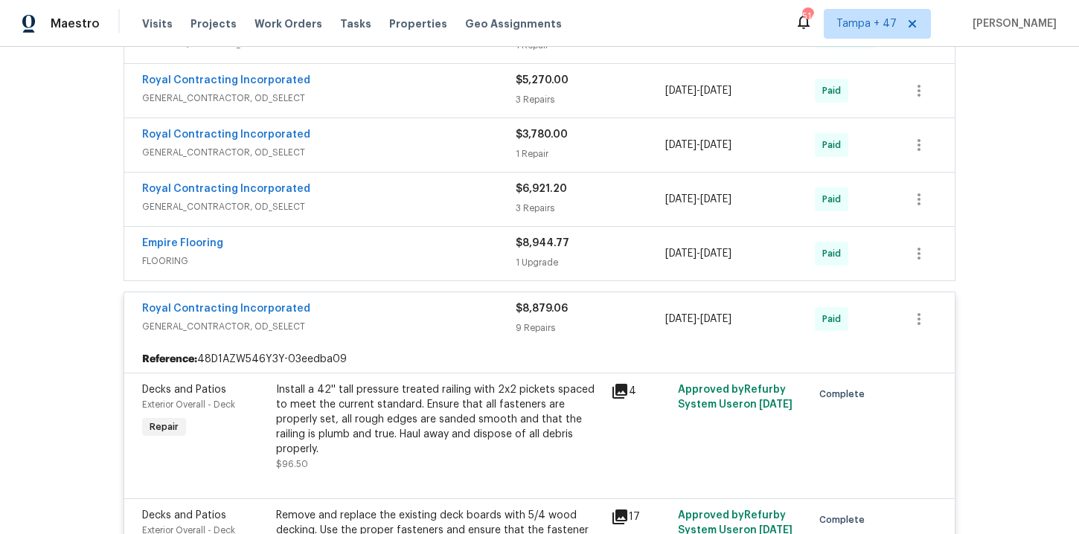
click at [396, 258] on span "FLOORING" at bounding box center [329, 261] width 374 height 15
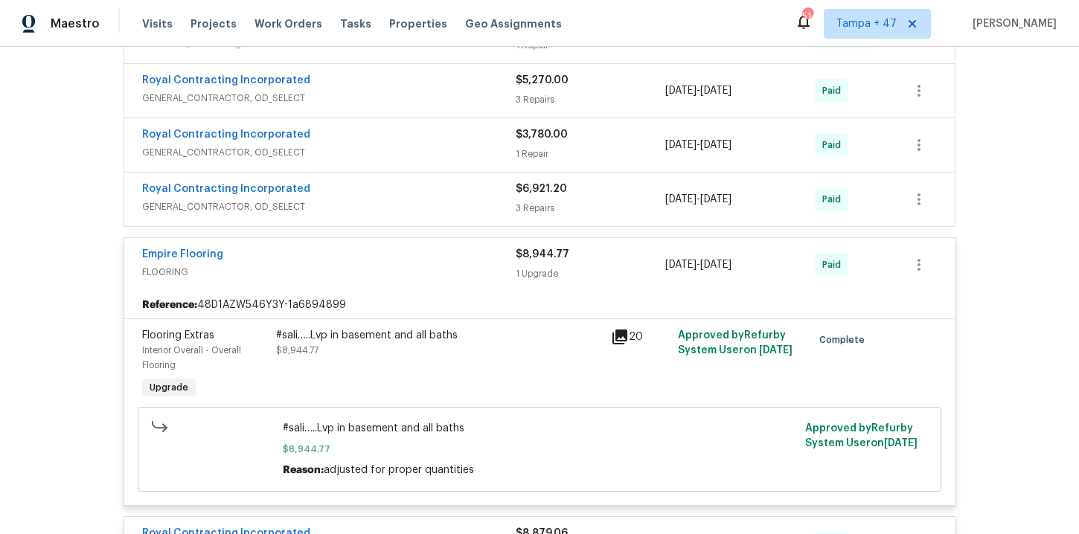
click at [391, 191] on div "Royal Contracting Incorporated" at bounding box center [329, 191] width 374 height 18
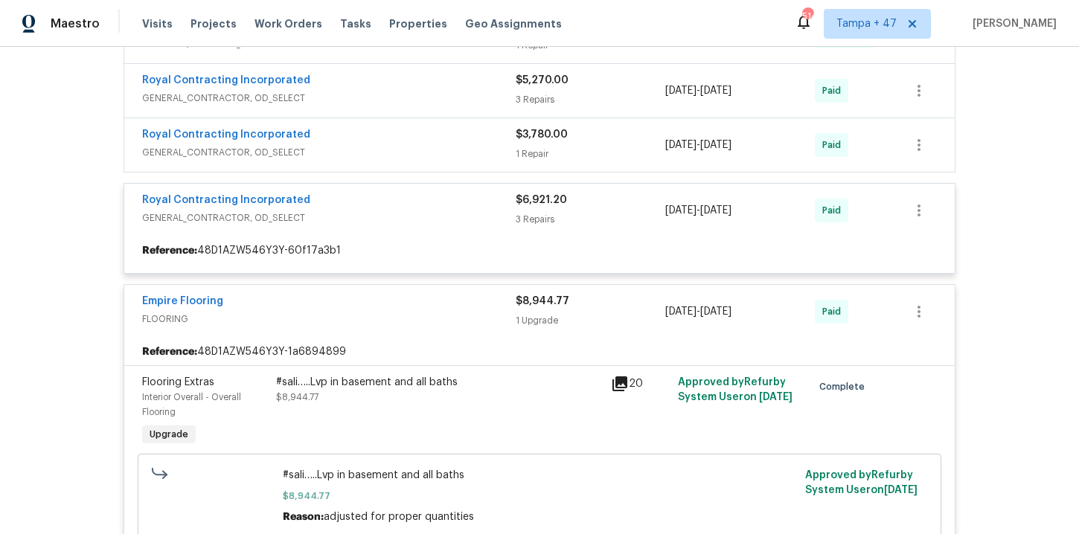
scroll to position [464, 0]
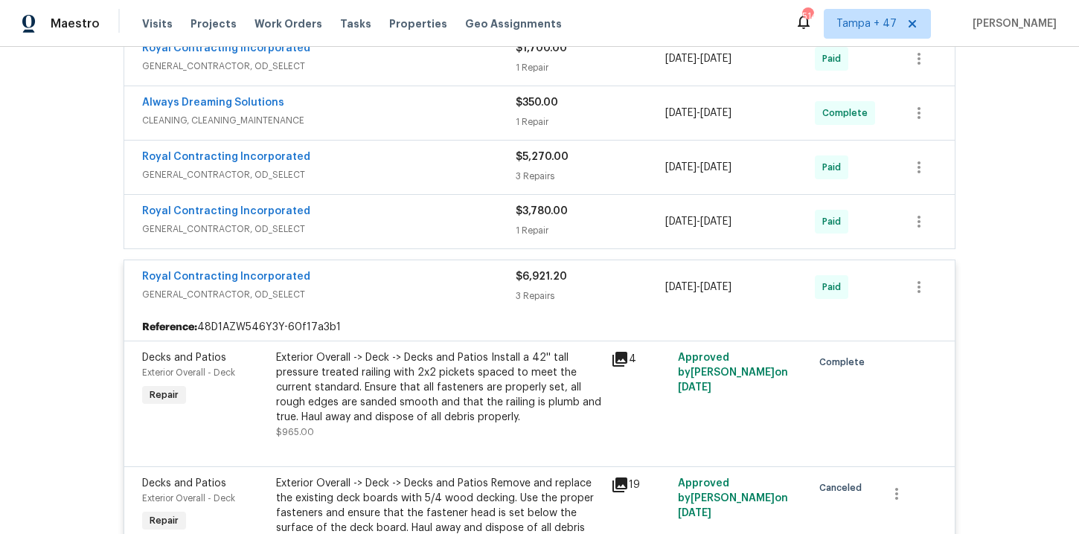
click at [392, 223] on span "GENERAL_CONTRACTOR, OD_SELECT" at bounding box center [329, 229] width 374 height 15
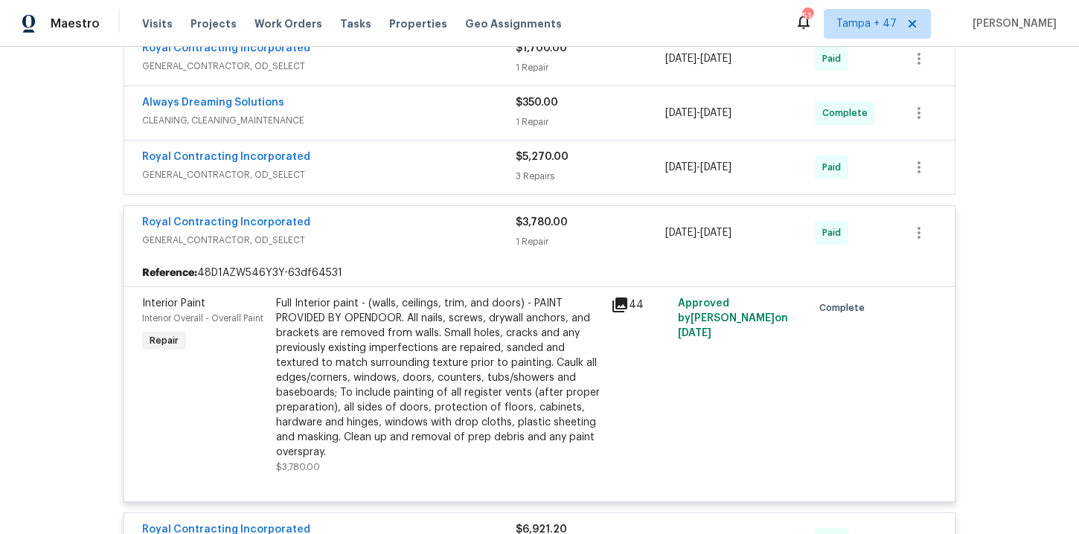
click at [395, 176] on span "GENERAL_CONTRACTOR, OD_SELECT" at bounding box center [329, 174] width 374 height 15
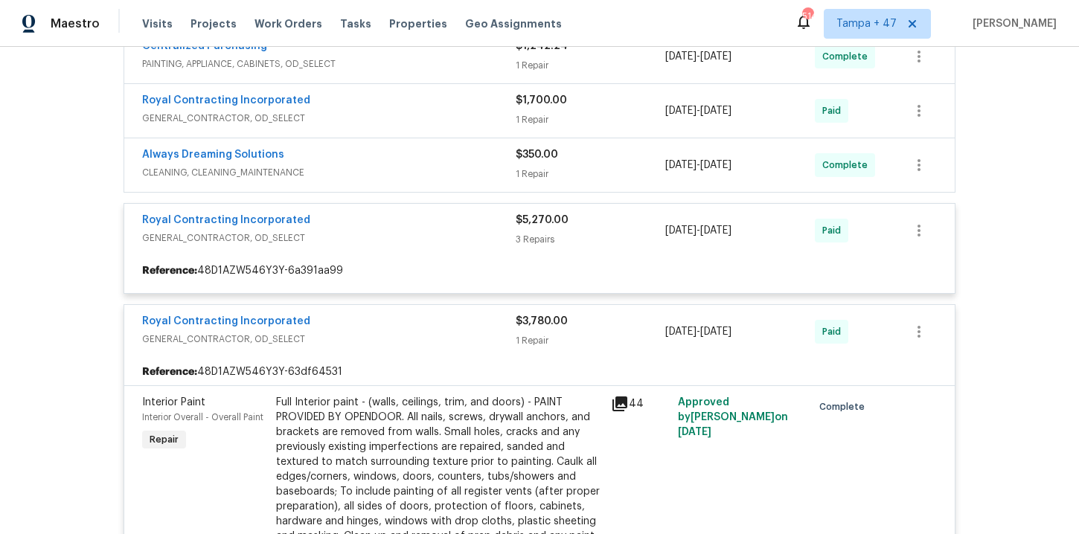
scroll to position [368, 0]
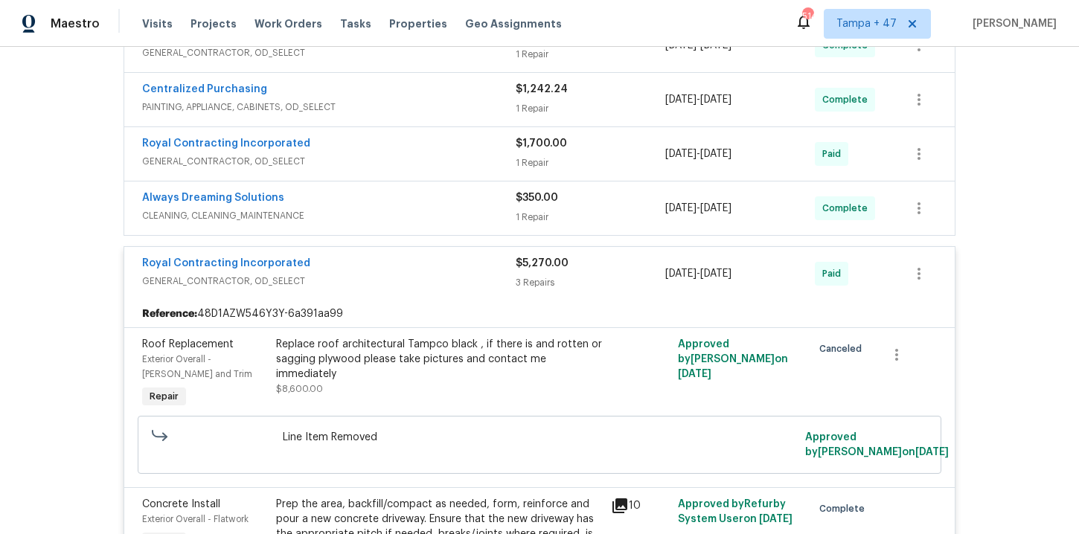
click at [397, 206] on div "Always Dreaming Solutions" at bounding box center [329, 200] width 374 height 18
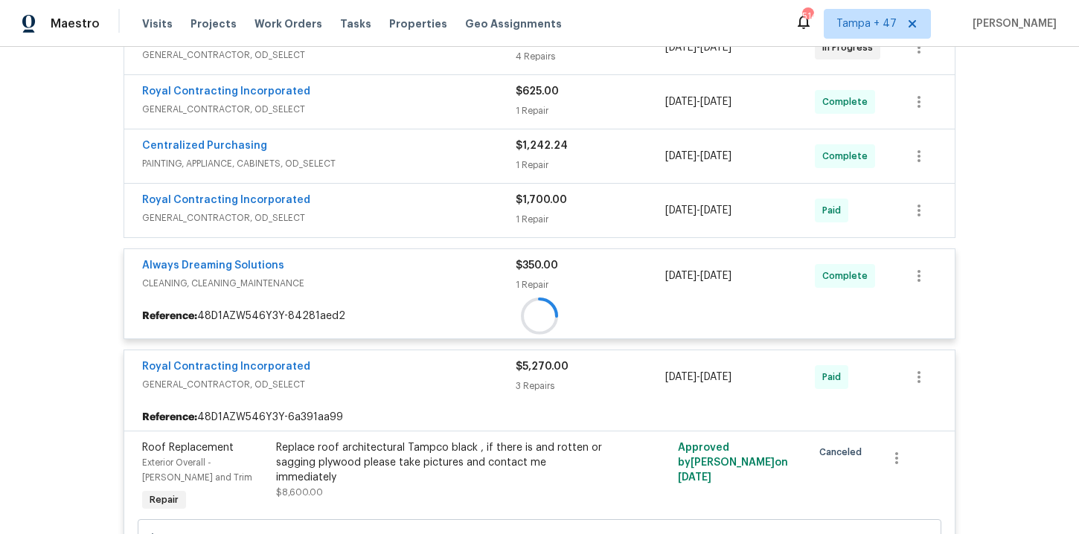
scroll to position [225, 0]
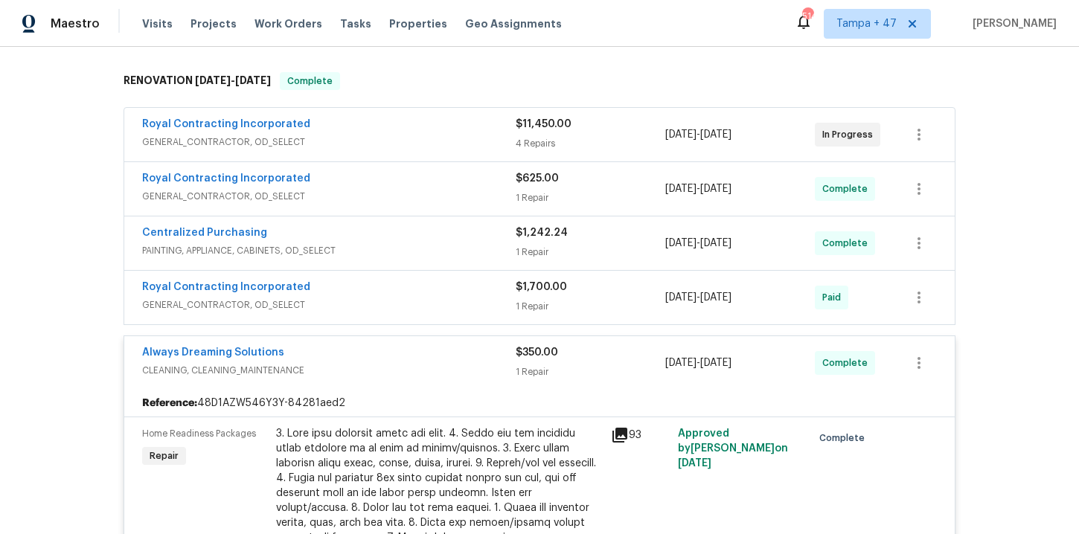
click at [383, 299] on span "GENERAL_CONTRACTOR, OD_SELECT" at bounding box center [329, 305] width 374 height 15
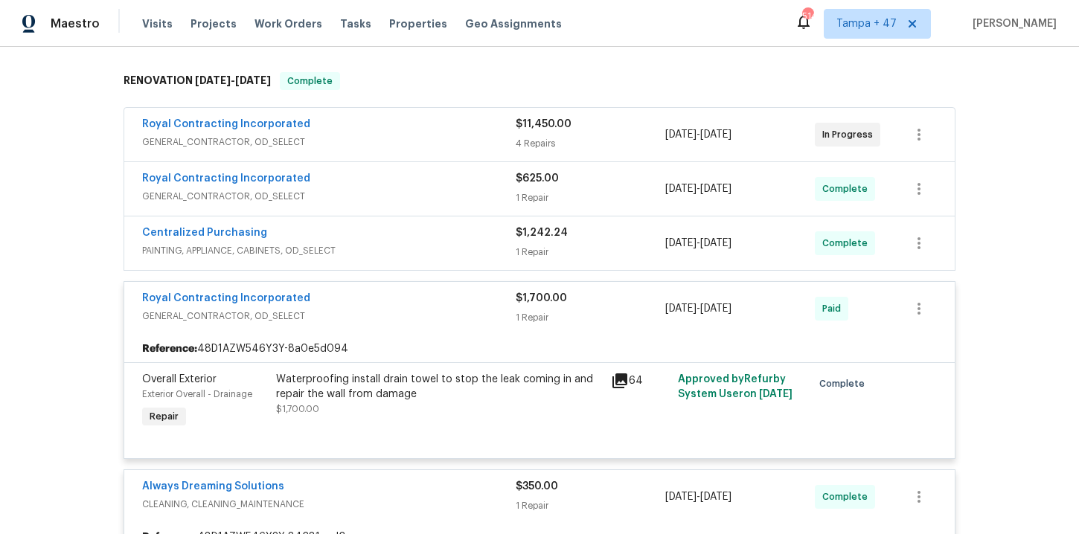
click at [382, 257] on span "PAINTING, APPLIANCE, CABINETS, OD_SELECT" at bounding box center [329, 250] width 374 height 15
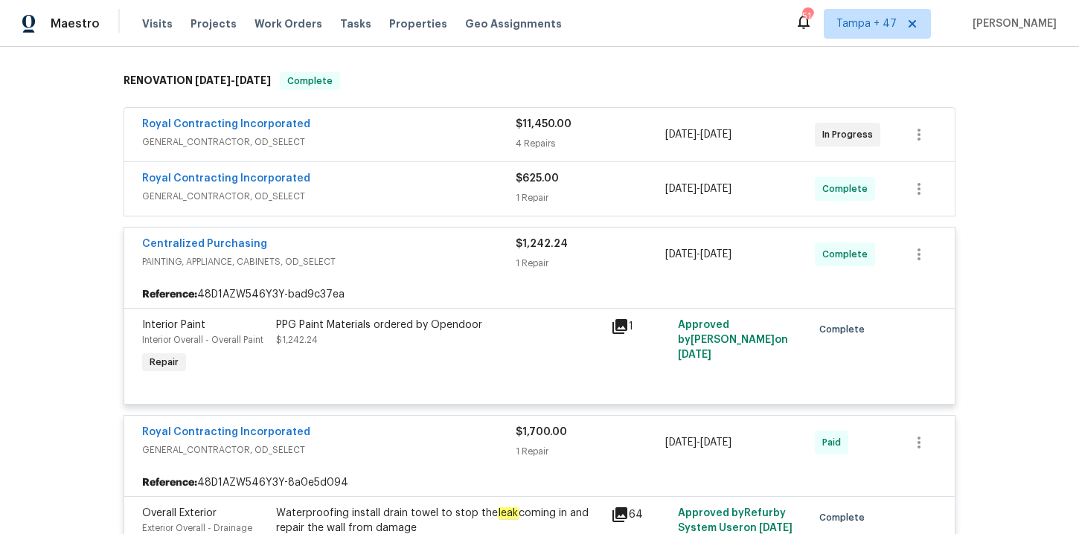
click at [401, 189] on span "GENERAL_CONTRACTOR, OD_SELECT" at bounding box center [329, 196] width 374 height 15
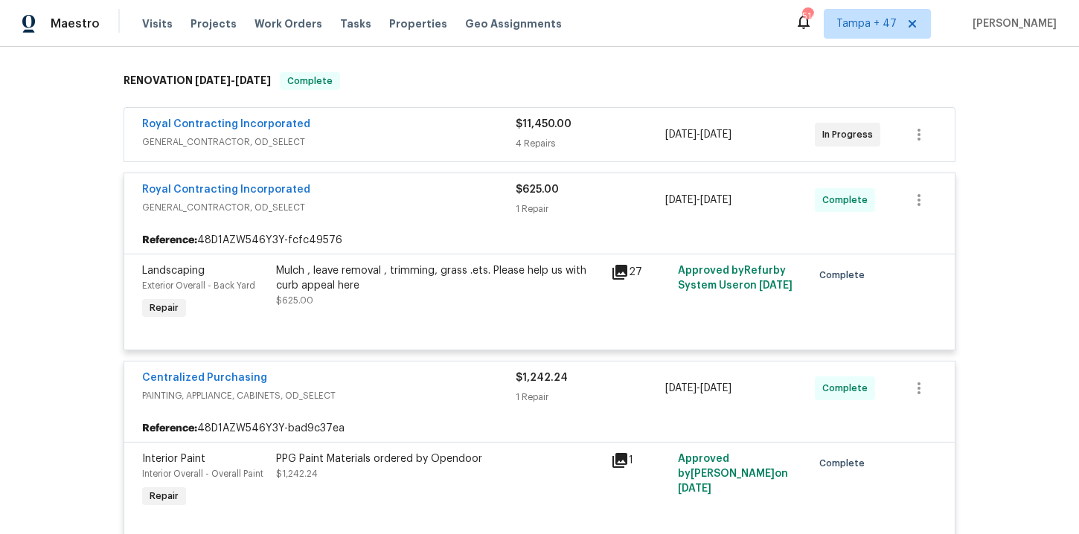
click at [396, 133] on div "Royal Contracting Incorporated" at bounding box center [329, 126] width 374 height 18
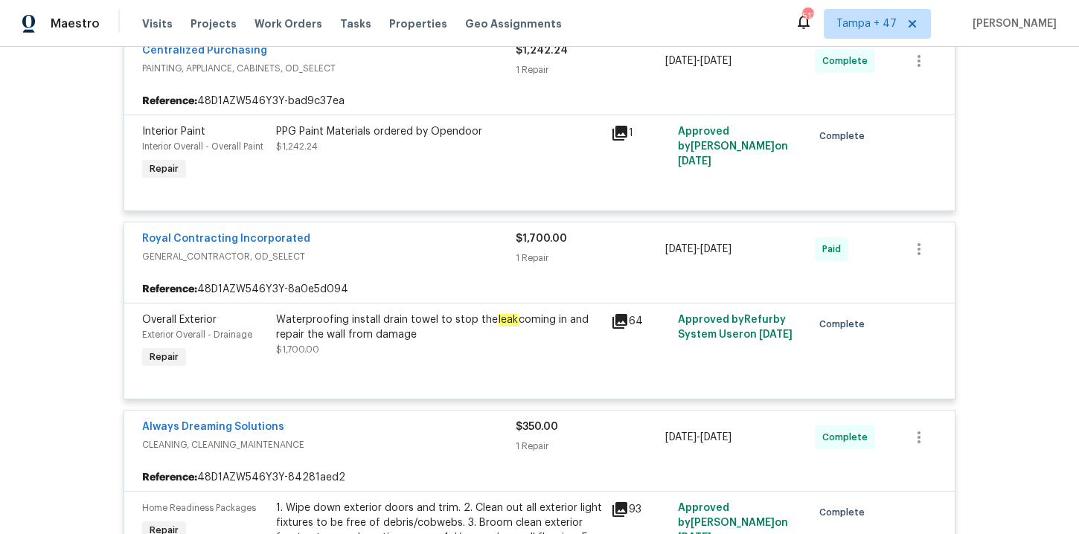
scroll to position [1407, 0]
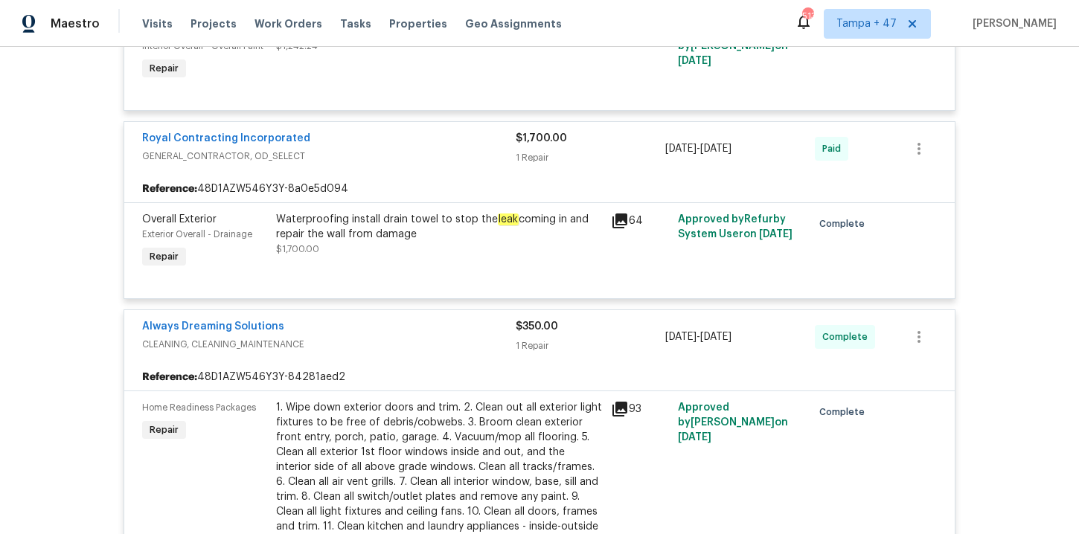
click at [464, 245] on div "Waterproofing install drain towel to stop the leak coming in and repair the wal…" at bounding box center [439, 234] width 326 height 45
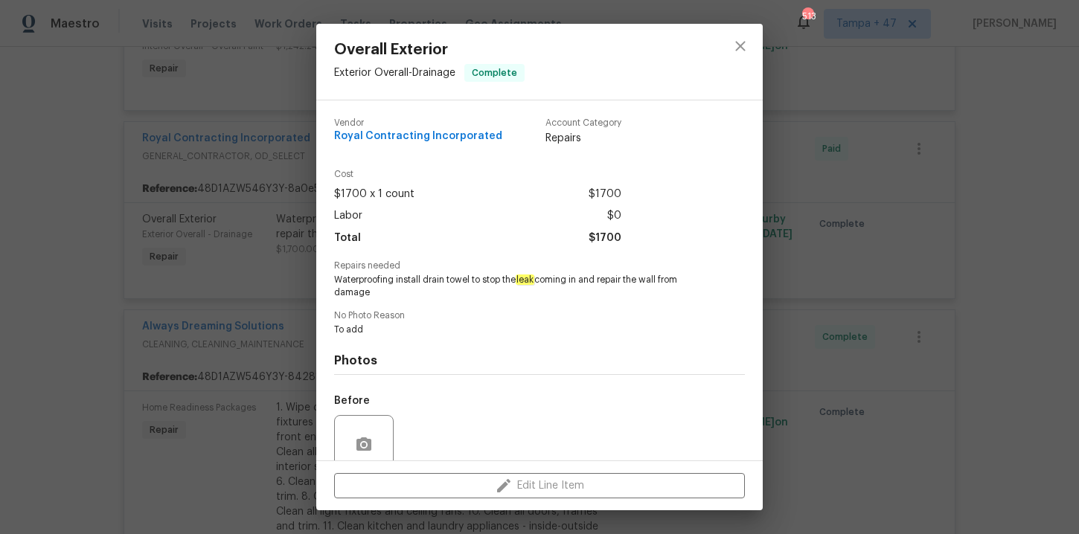
scroll to position [126, 0]
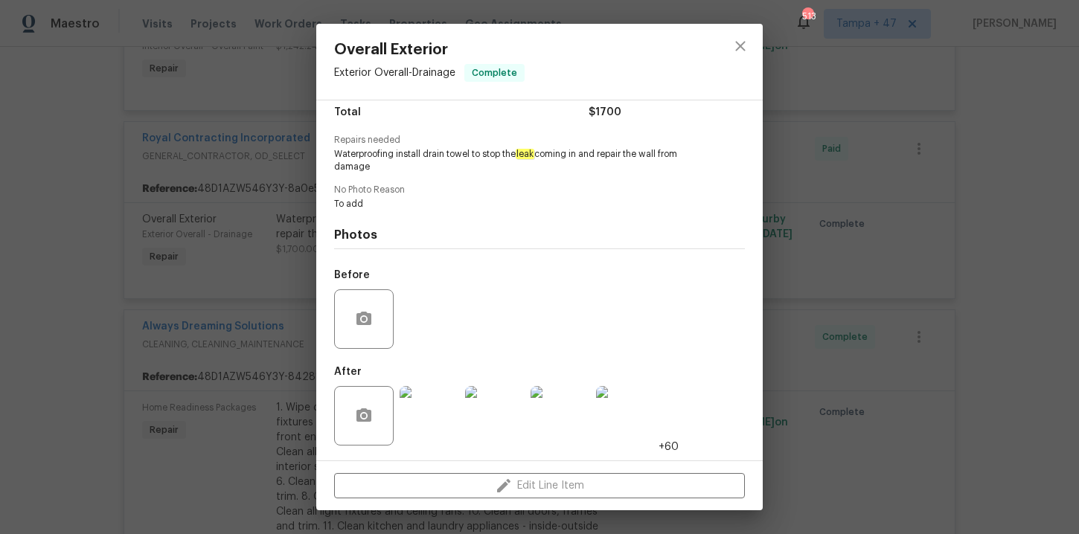
click at [430, 408] on img at bounding box center [430, 416] width 60 height 60
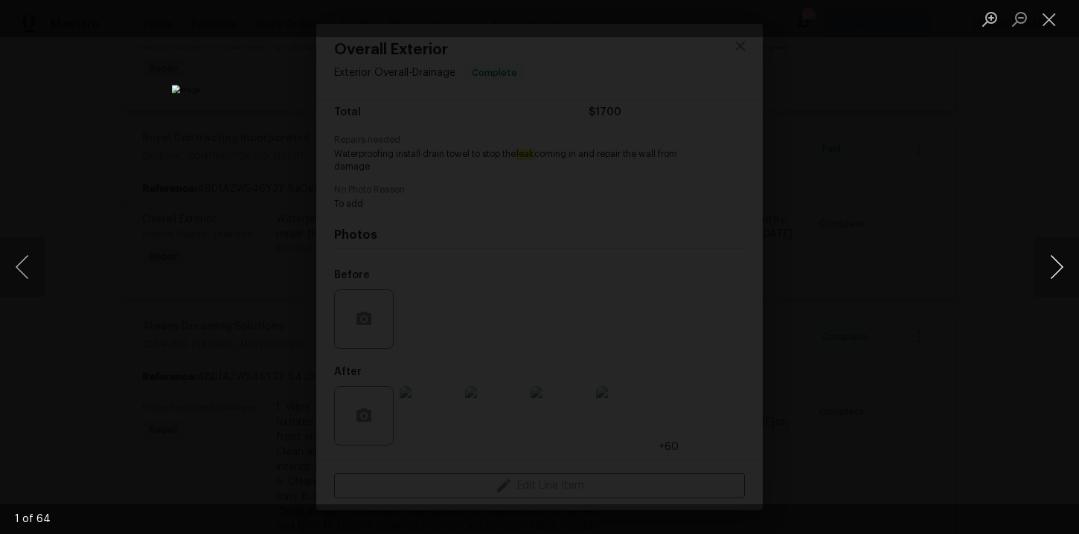
click at [1057, 267] on button "Next image" at bounding box center [1057, 267] width 45 height 60
click at [1053, 33] on li "Lightbox" at bounding box center [1050, 18] width 30 height 37
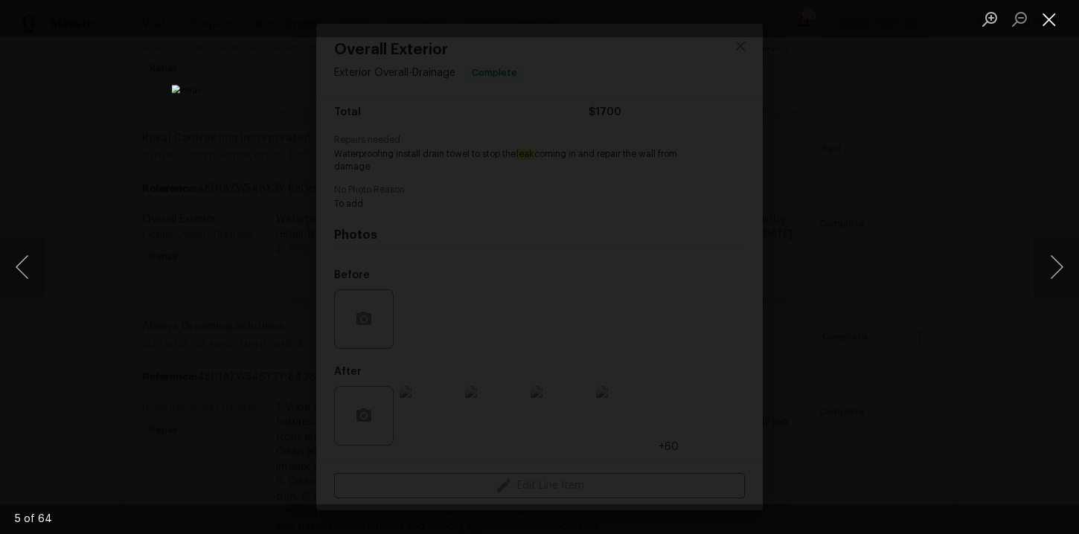
click at [1052, 22] on button "Close lightbox" at bounding box center [1050, 19] width 30 height 26
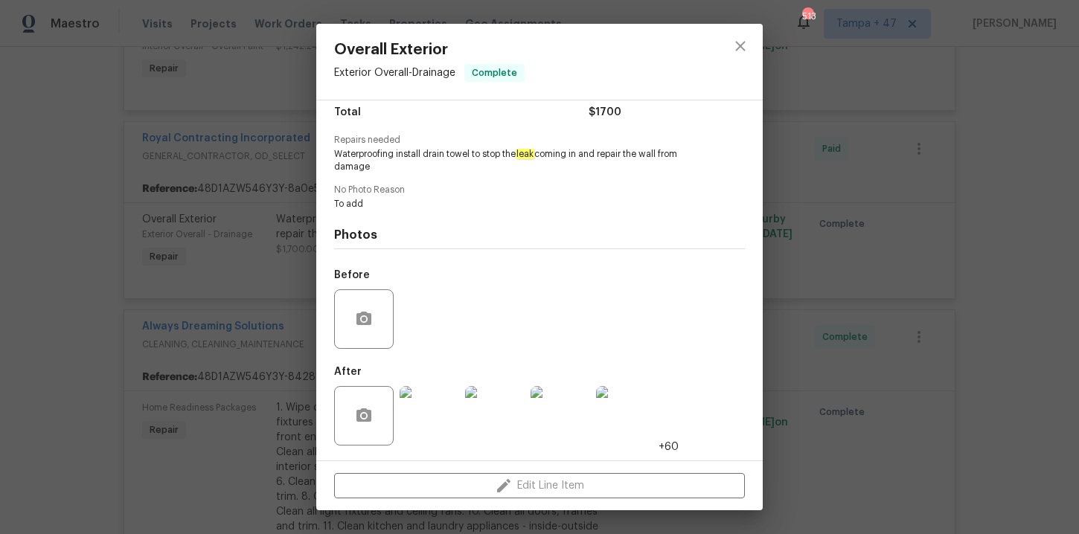
click at [1011, 147] on div "Overall Exterior Exterior Overall - Drainage Complete Vendor Royal Contracting …" at bounding box center [539, 267] width 1079 height 534
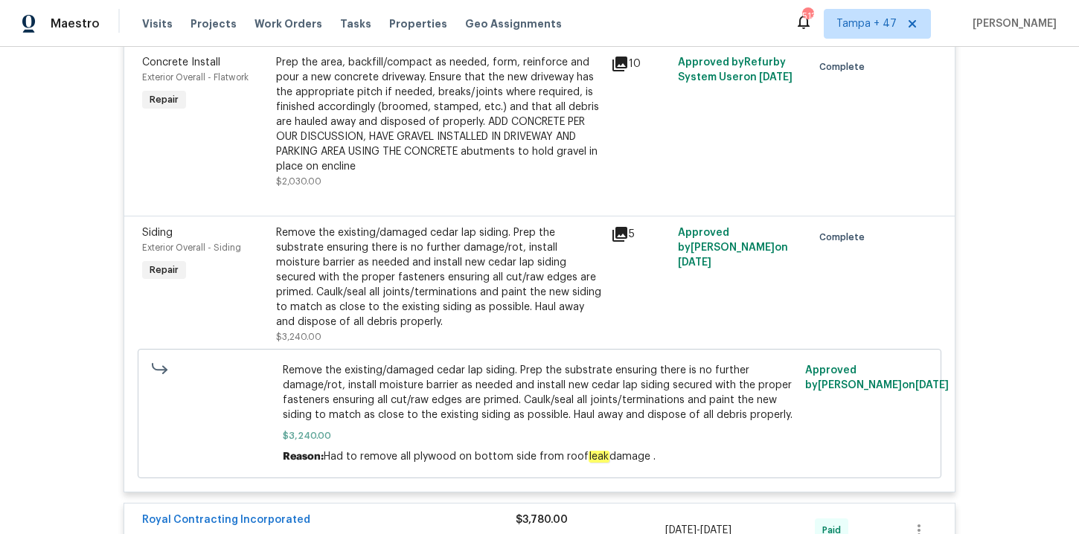
scroll to position [2424, 0]
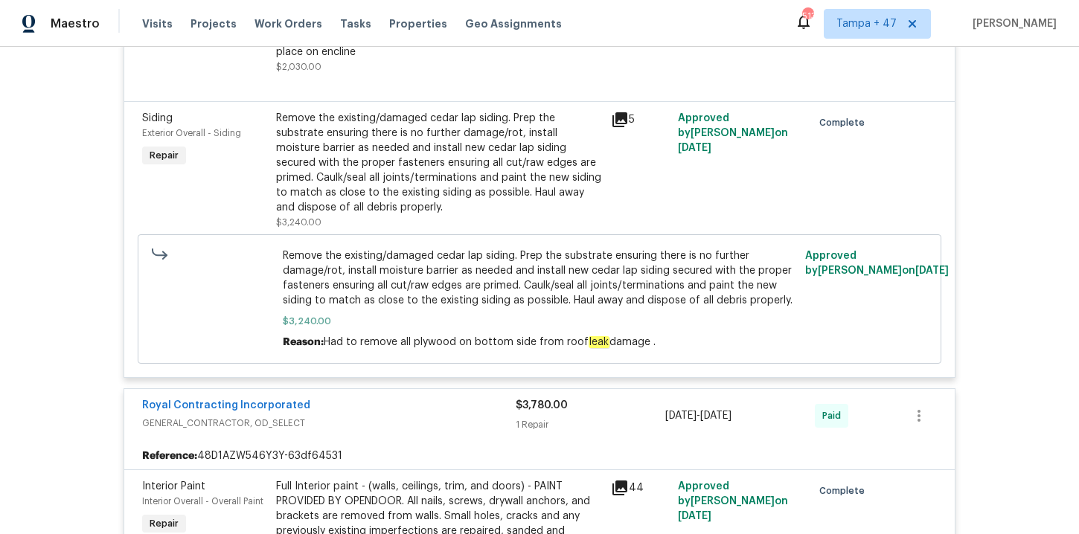
click at [356, 195] on div "Remove the existing/damaged cedar lap siding. Prep the substrate ensuring there…" at bounding box center [439, 163] width 326 height 104
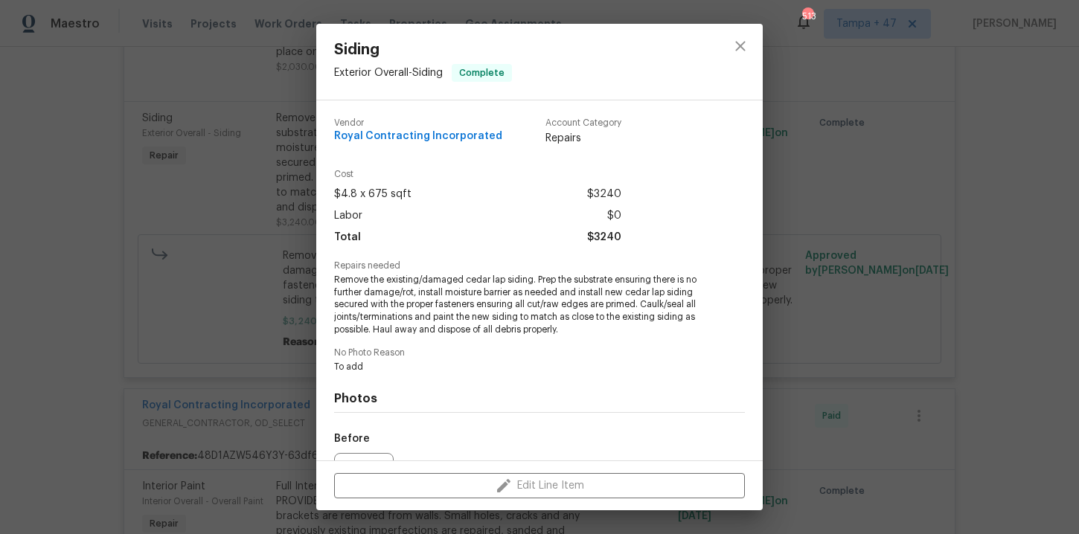
scroll to position [163, 0]
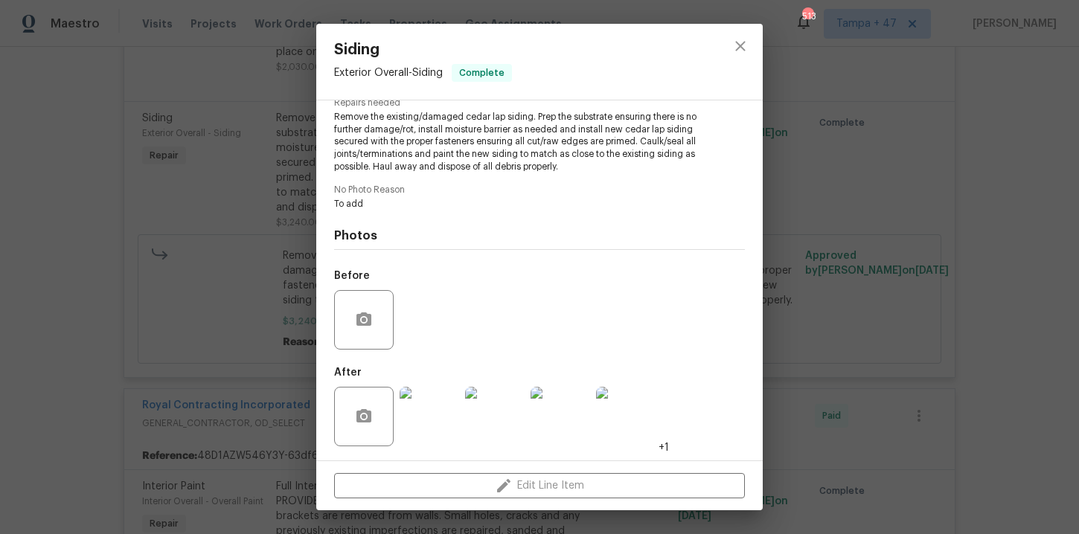
click at [423, 423] on img at bounding box center [430, 417] width 60 height 60
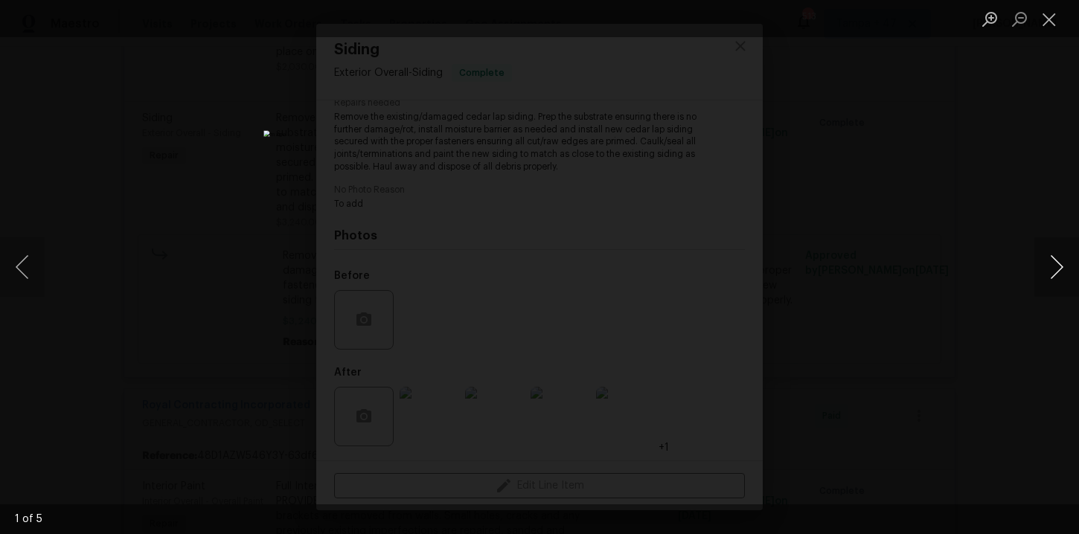
click at [1057, 269] on button "Next image" at bounding box center [1057, 267] width 45 height 60
click at [1045, 13] on button "Close lightbox" at bounding box center [1050, 19] width 30 height 26
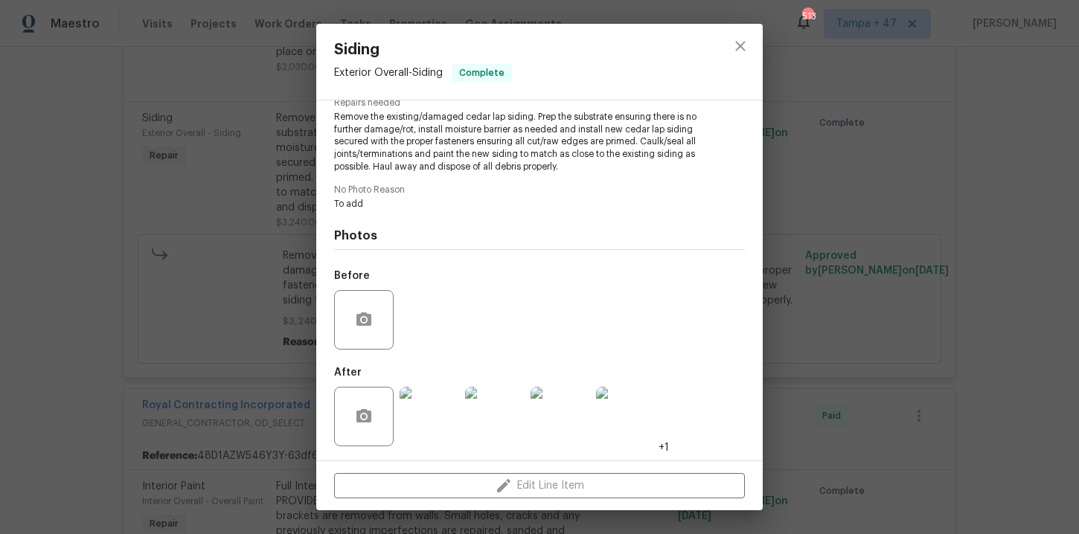
click at [933, 150] on div "Siding Exterior Overall - Siding Complete Vendor Royal Contracting Incorporated…" at bounding box center [539, 267] width 1079 height 534
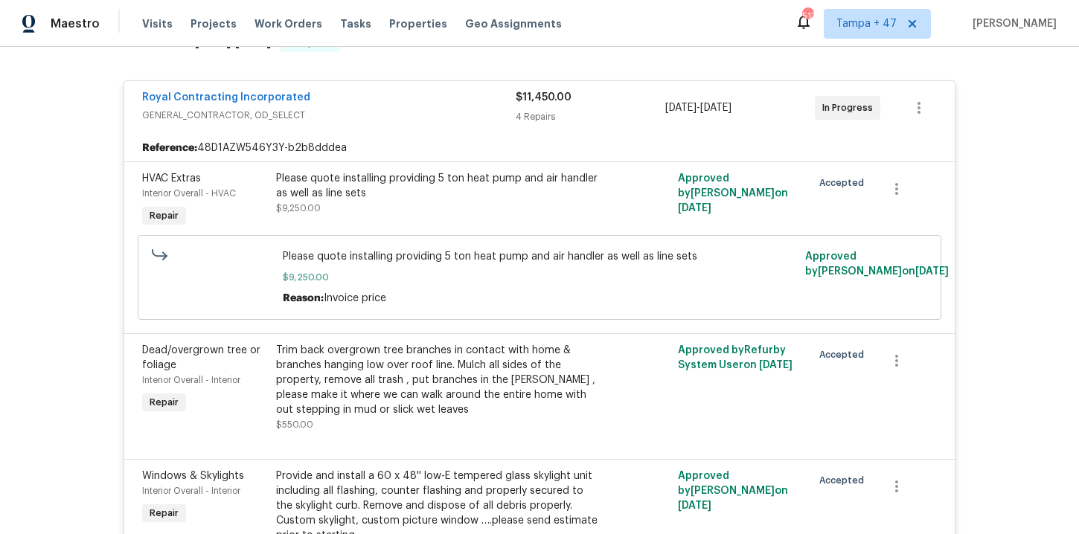
scroll to position [0, 0]
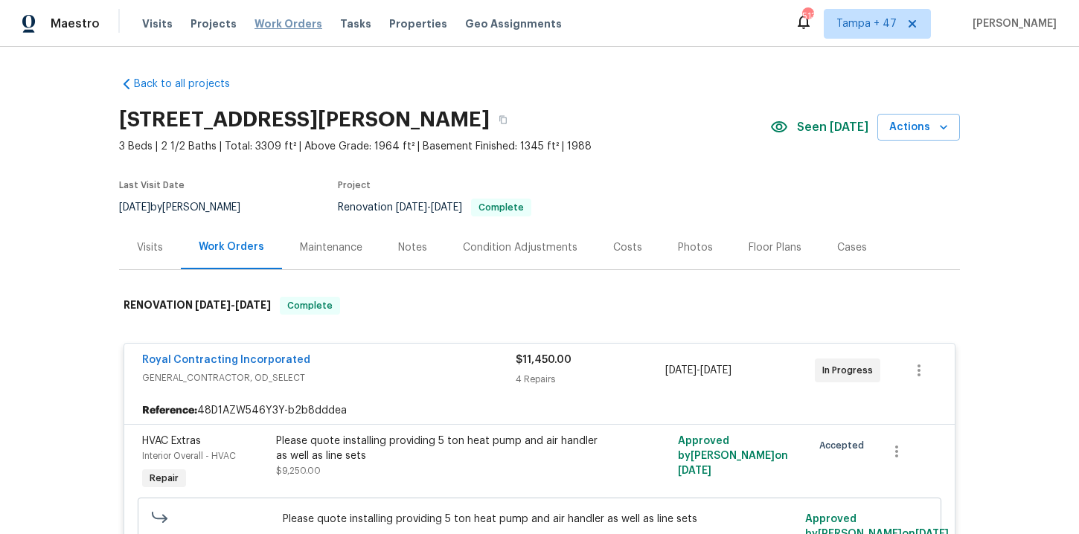
click at [285, 25] on span "Work Orders" at bounding box center [289, 23] width 68 height 15
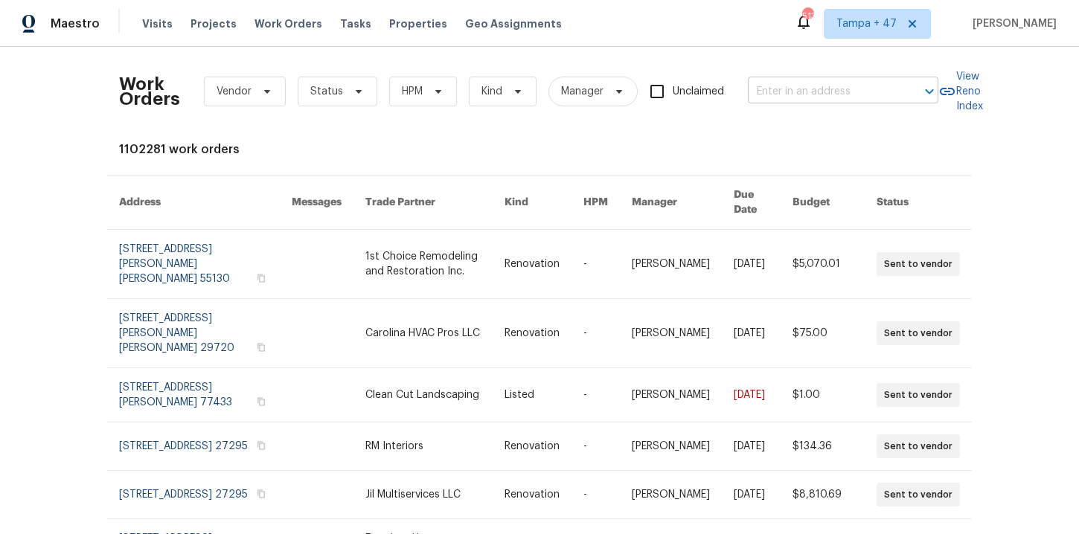
click at [765, 83] on input "text" at bounding box center [822, 91] width 149 height 23
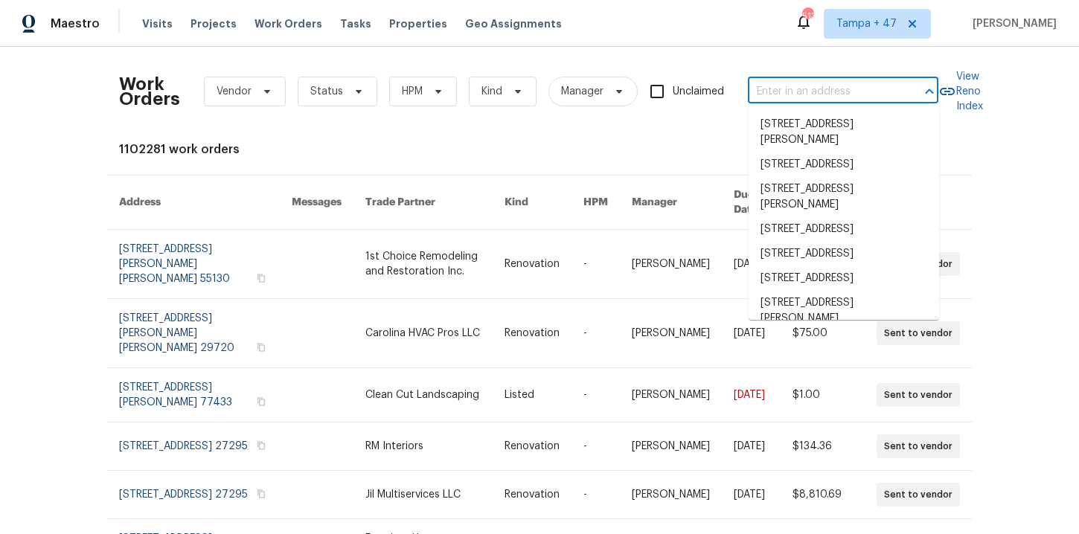
paste input "9505 Scorpio Ln Burke, VA 22015"
type input "9505 Scorpio Ln Burke, VA 22015"
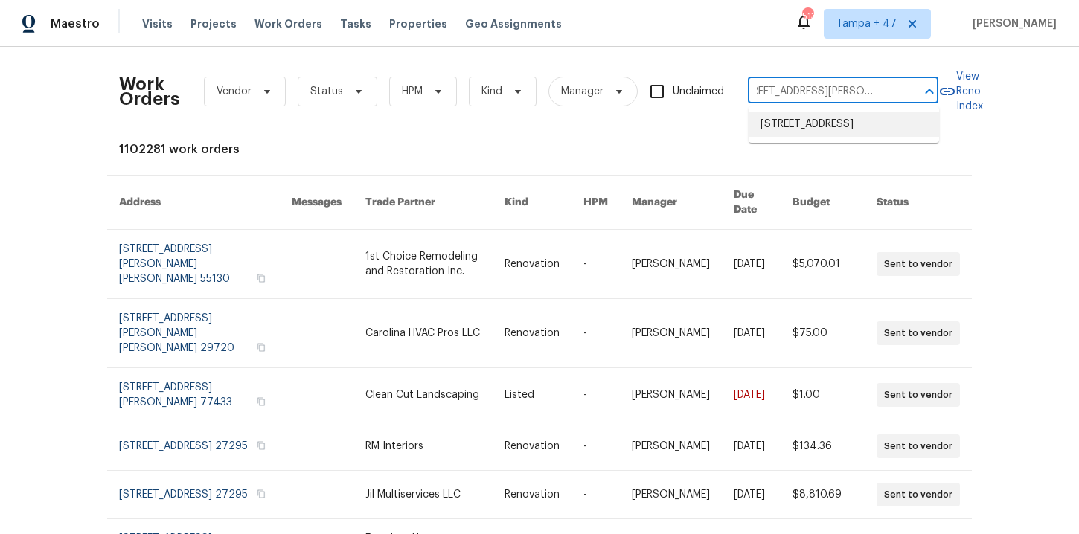
click at [826, 126] on li "9505 Scorpio Ln, Burke, VA 22015" at bounding box center [844, 124] width 191 height 25
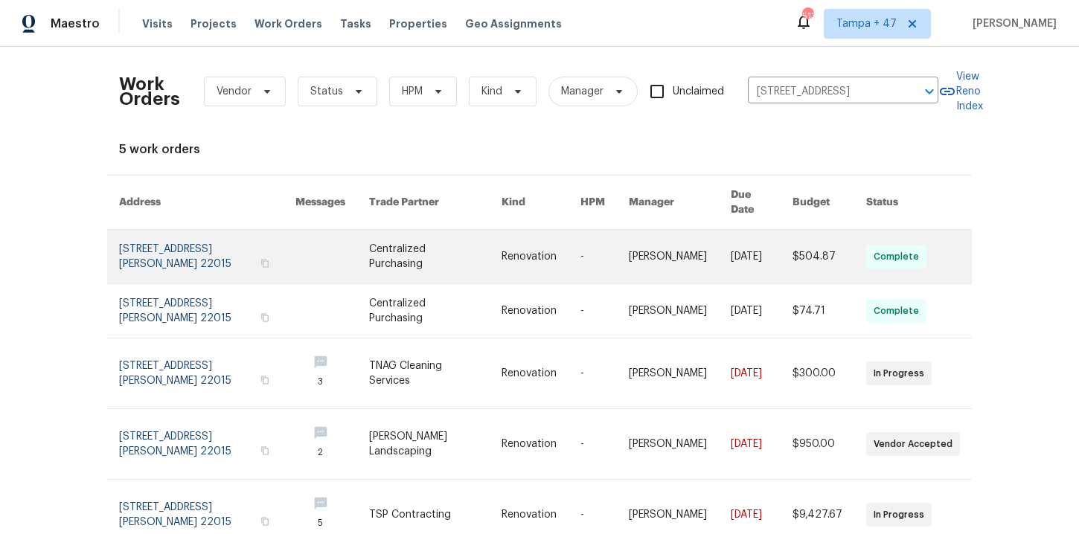
click at [172, 251] on link at bounding box center [207, 257] width 176 height 54
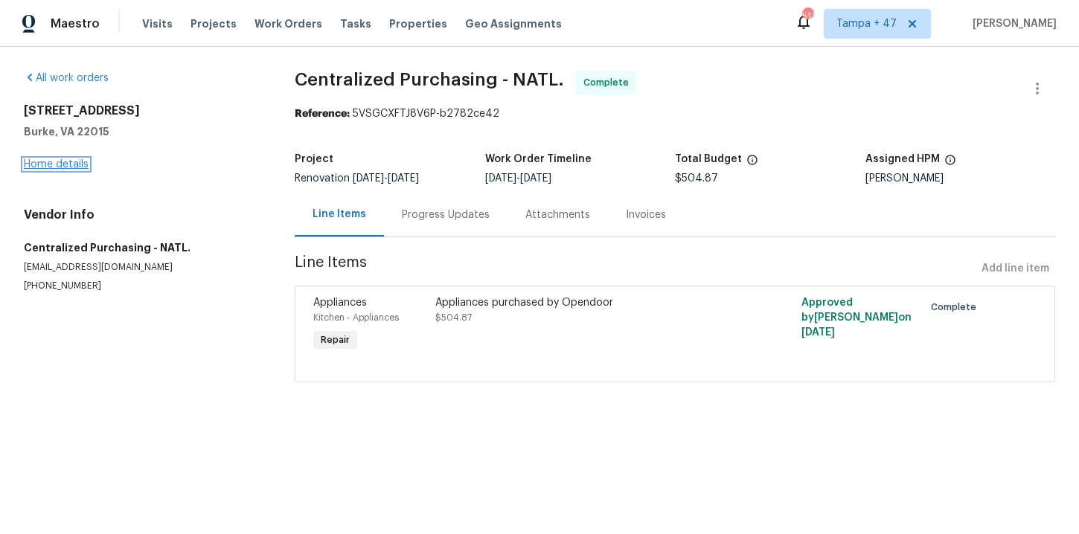
click at [74, 165] on link "Home details" at bounding box center [56, 164] width 65 height 10
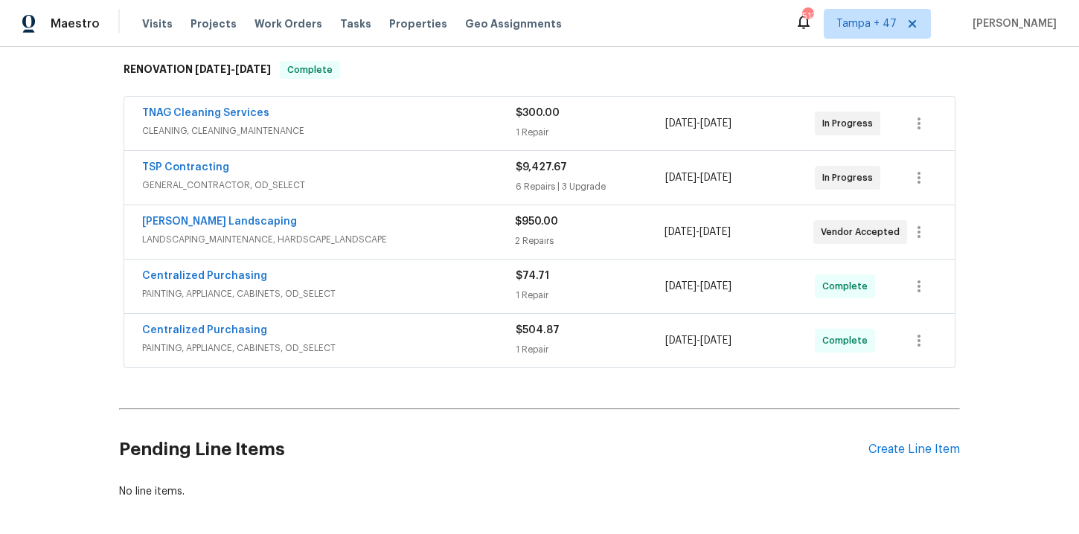
scroll to position [302, 0]
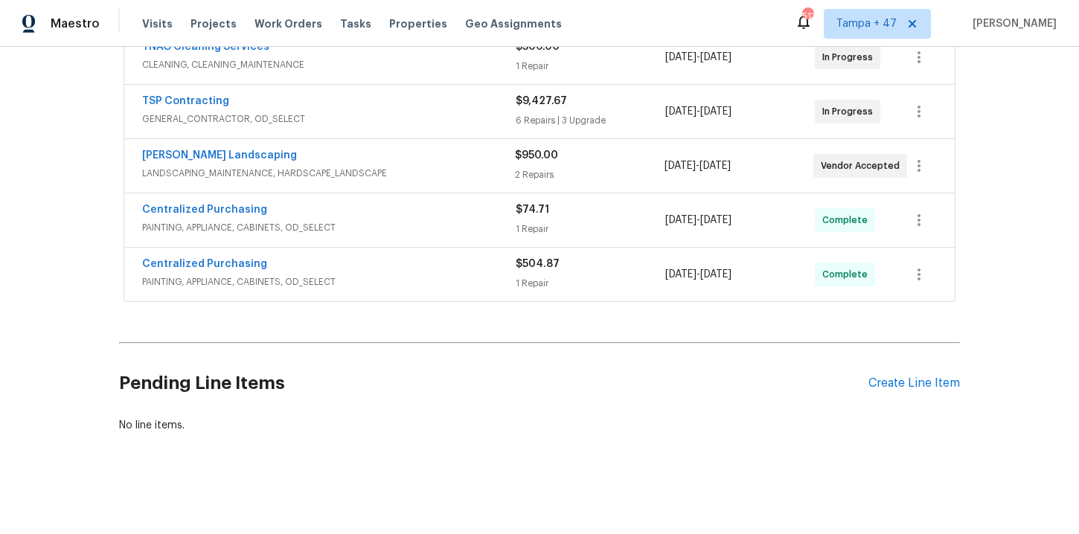
click at [435, 288] on span "PAINTING, APPLIANCE, CABINETS, OD_SELECT" at bounding box center [329, 282] width 374 height 15
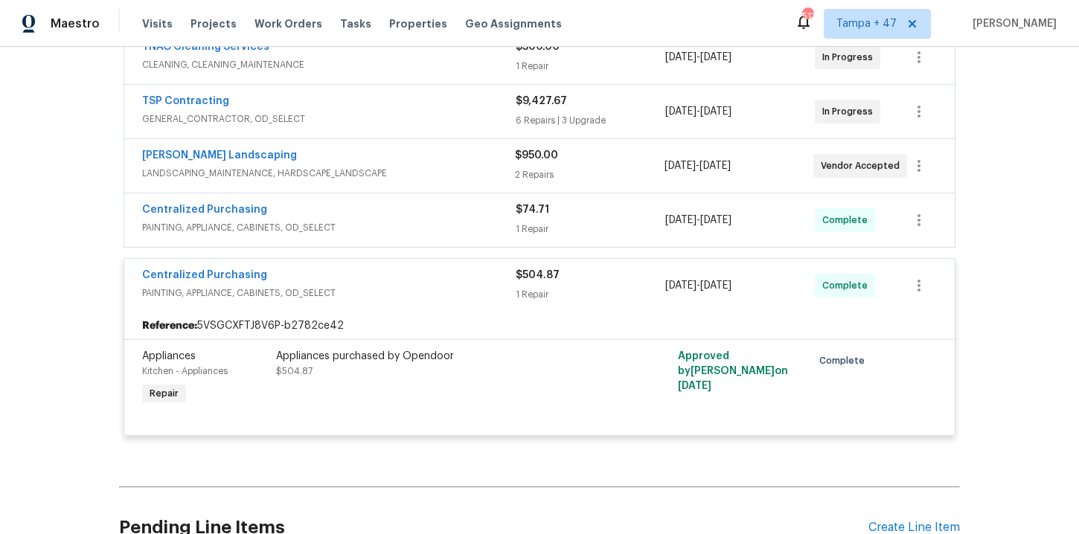
click at [441, 226] on span "PAINTING, APPLIANCE, CABINETS, OD_SELECT" at bounding box center [329, 227] width 374 height 15
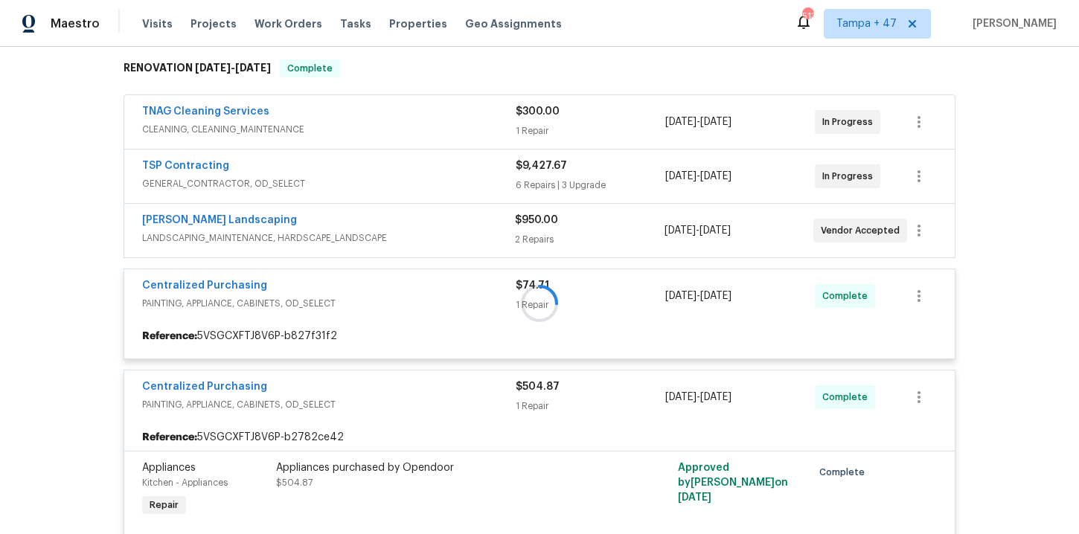
scroll to position [234, 0]
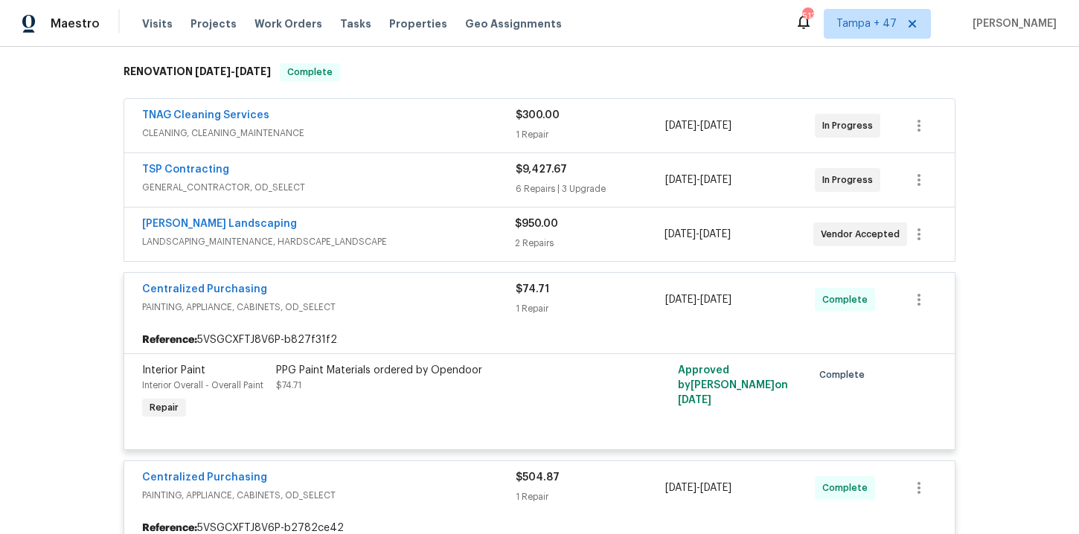
click at [426, 231] on div "Manzano Landscaping" at bounding box center [328, 226] width 373 height 18
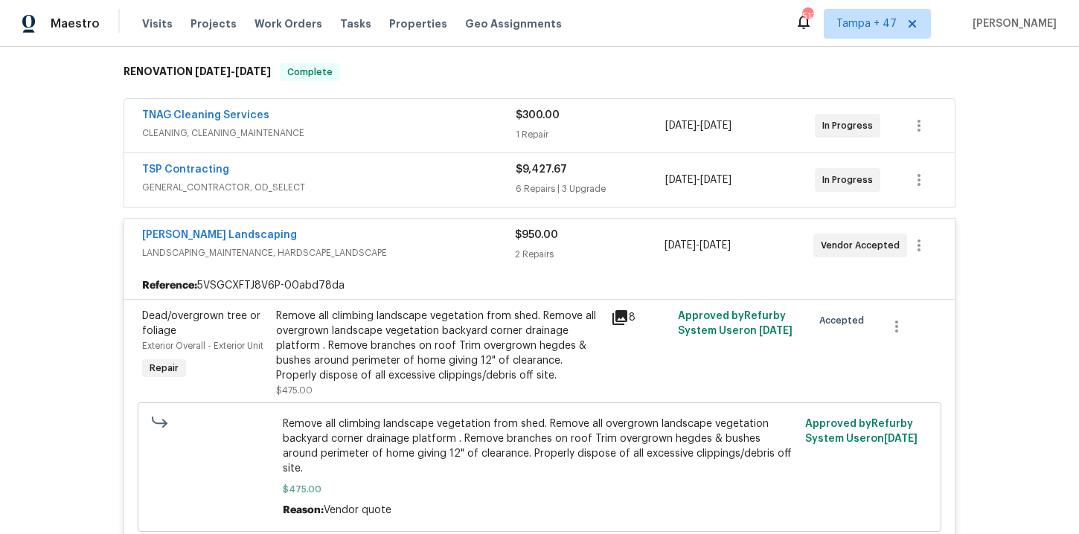
click at [401, 185] on span "GENERAL_CONTRACTOR, OD_SELECT" at bounding box center [329, 187] width 374 height 15
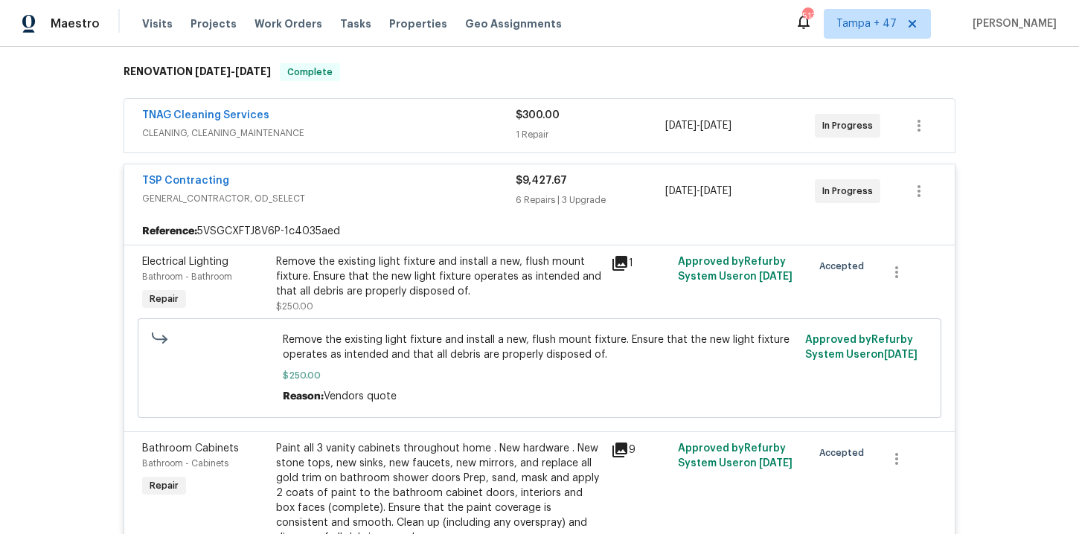
click at [381, 130] on span "CLEANING, CLEANING_MAINTENANCE" at bounding box center [329, 133] width 374 height 15
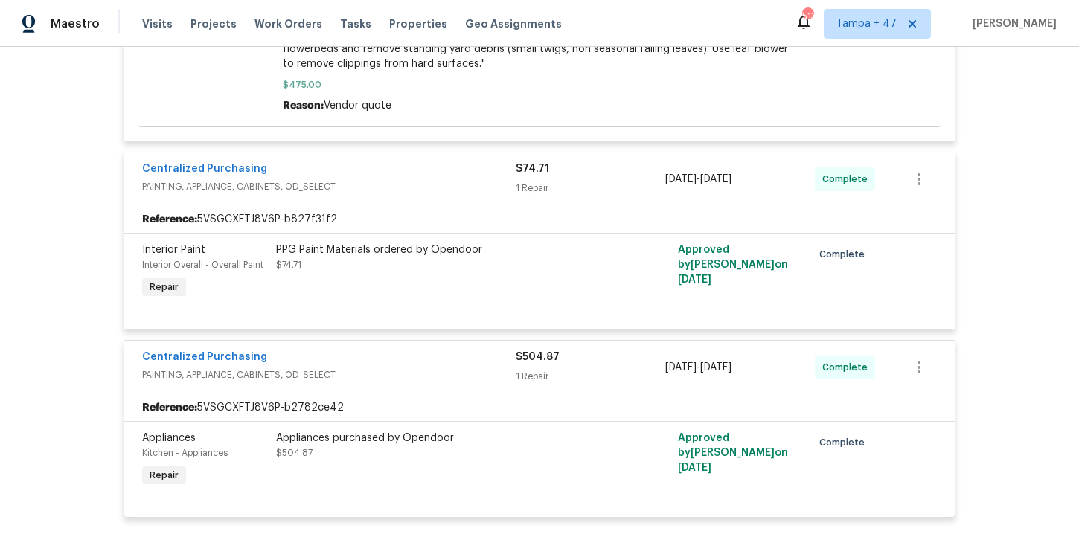
scroll to position [3573, 0]
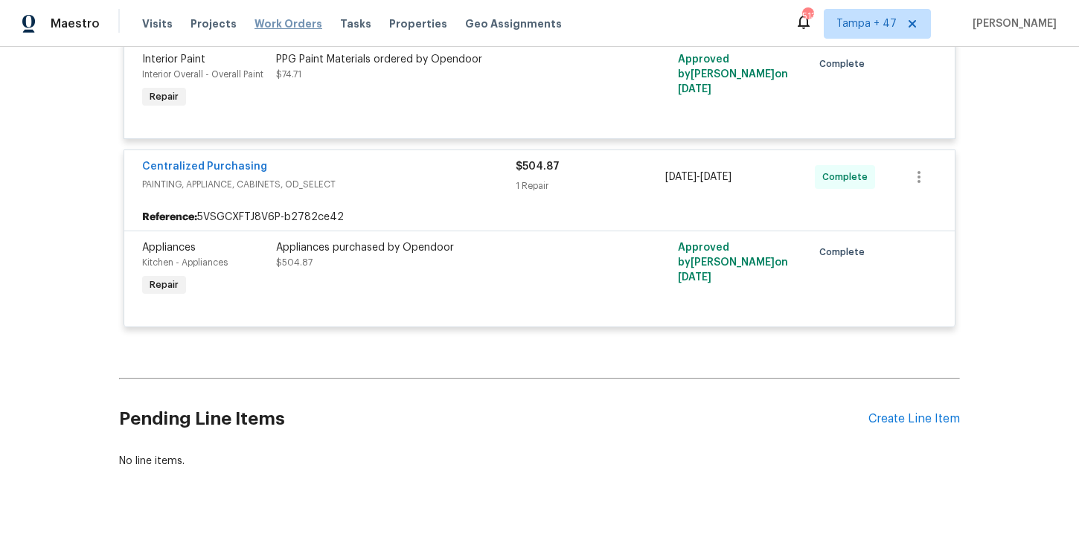
click at [277, 22] on span "Work Orders" at bounding box center [289, 23] width 68 height 15
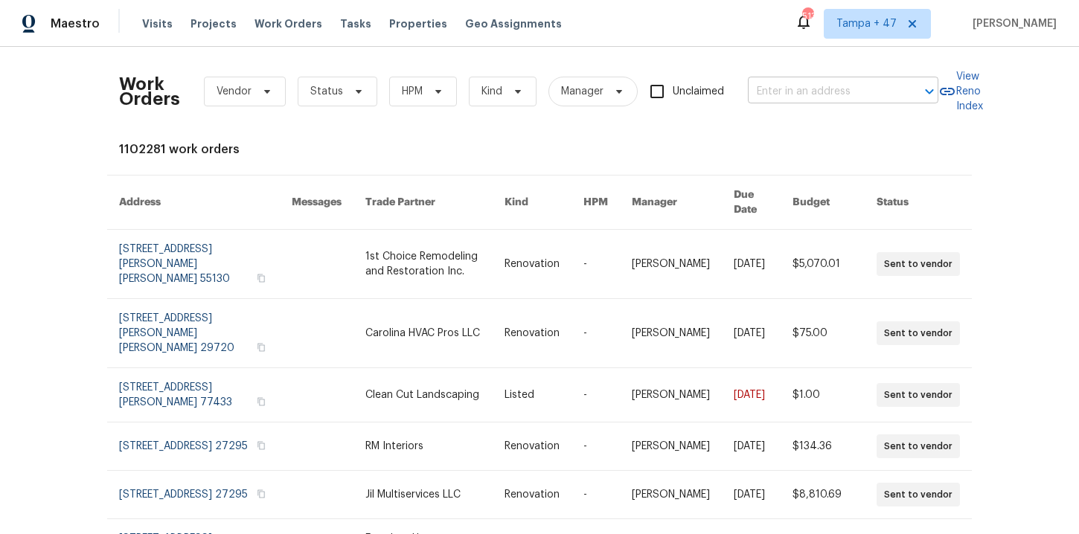
click at [786, 86] on input "text" at bounding box center [822, 91] width 149 height 23
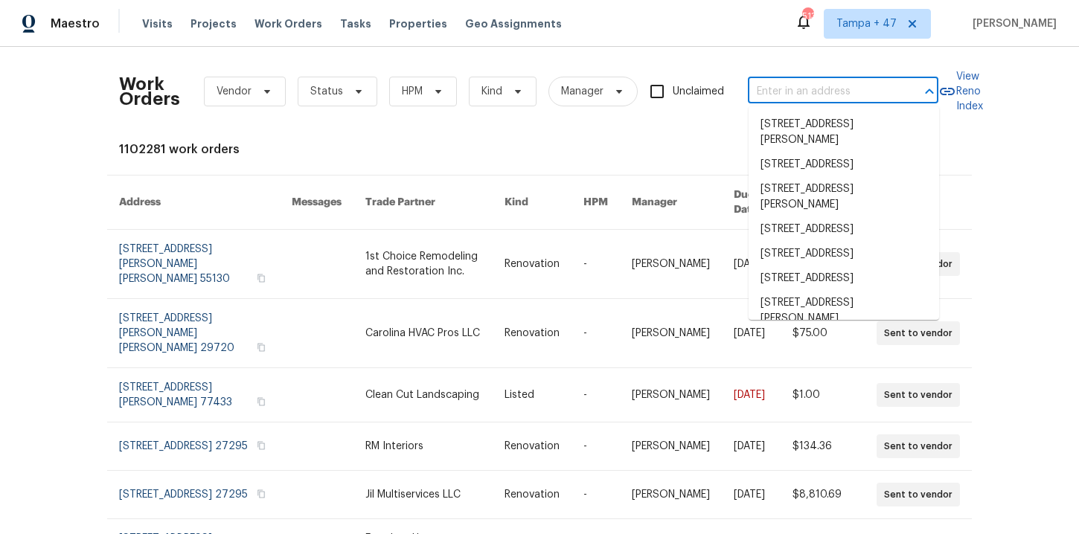
paste input "104 Lassitter Ct Lexington, SC 29072"
type input "104 Lassitter Ct Lexington, SC 29072"
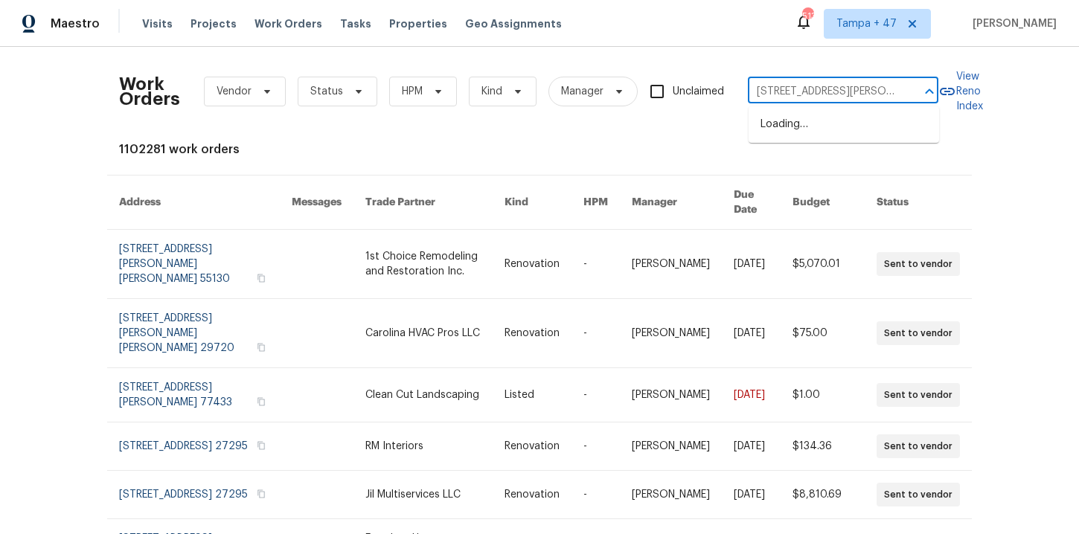
scroll to position [0, 39]
click at [813, 124] on li "104 Lassitter Ct, Lexington, SC 29072" at bounding box center [844, 132] width 191 height 40
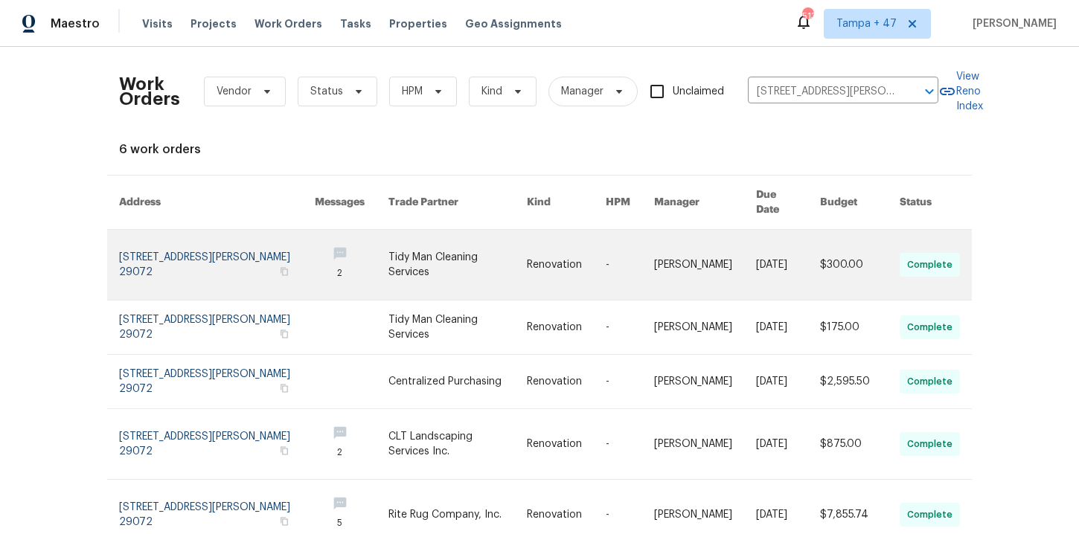
click at [186, 240] on link at bounding box center [217, 265] width 196 height 70
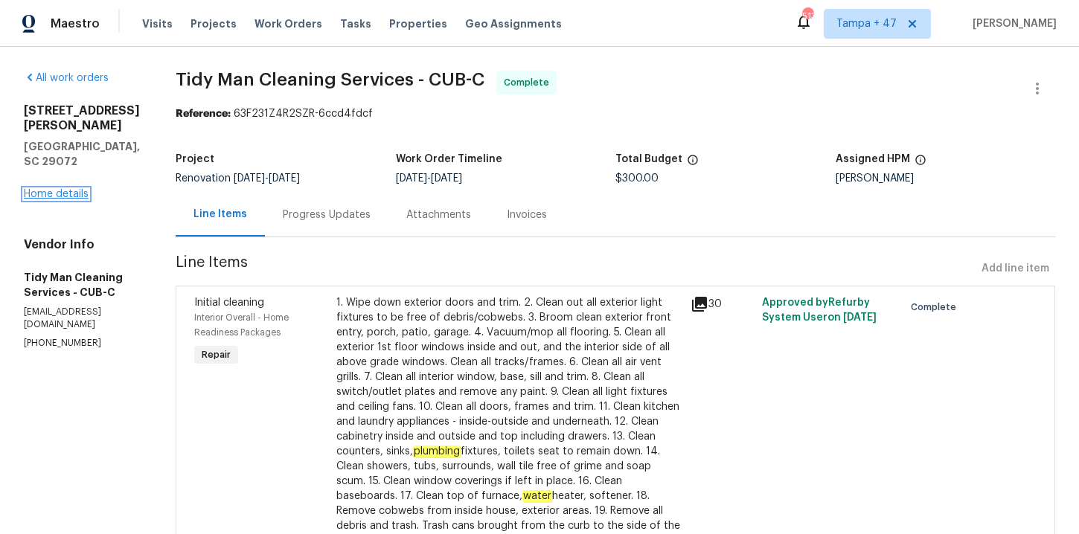
click at [71, 189] on link "Home details" at bounding box center [56, 194] width 65 height 10
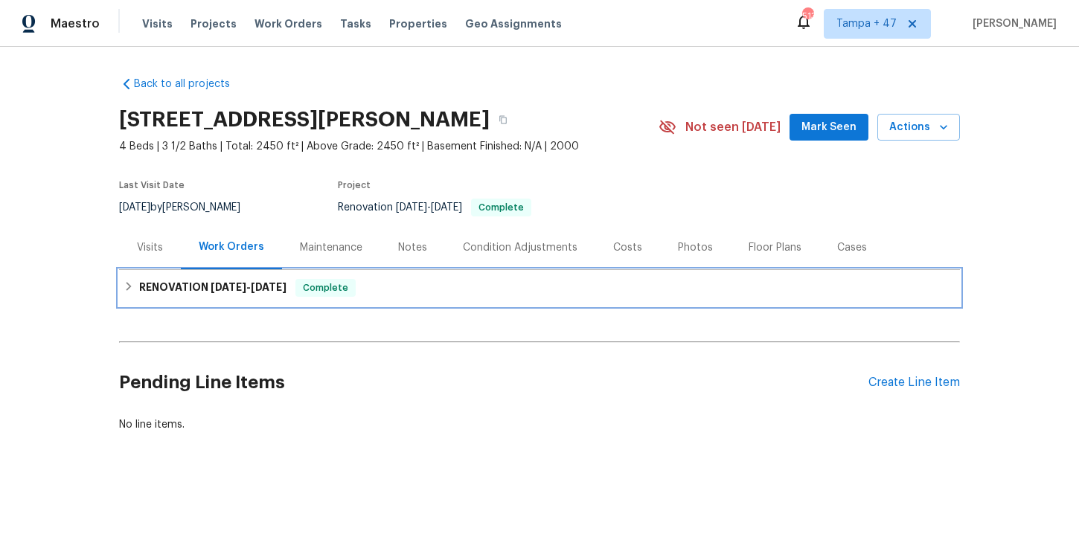
click at [421, 287] on div "RENOVATION 7/31/25 - 8/18/25 Complete" at bounding box center [540, 288] width 832 height 18
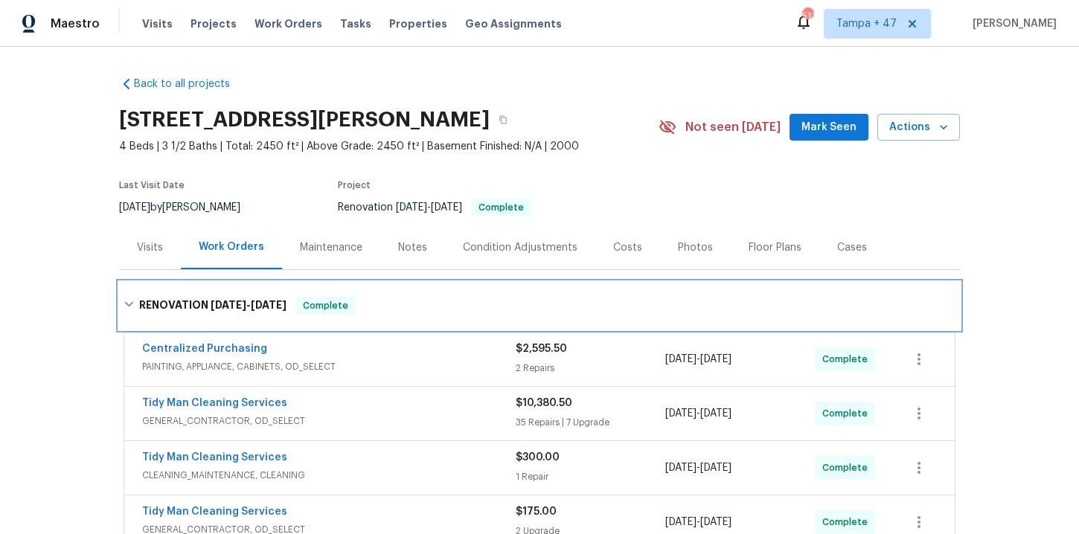
scroll to position [268, 0]
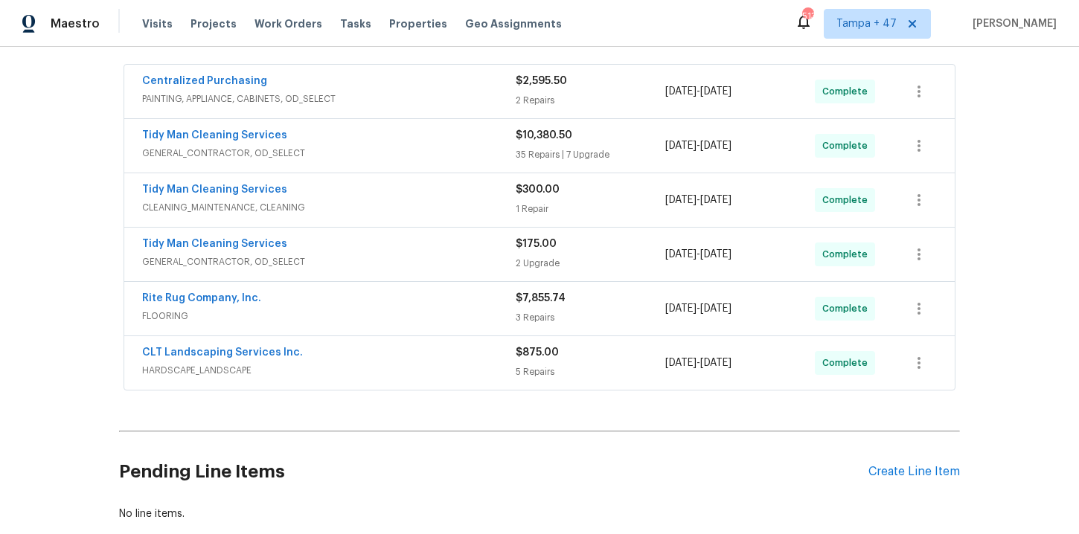
click at [420, 366] on span "HARDSCAPE_LANDSCAPE" at bounding box center [329, 370] width 374 height 15
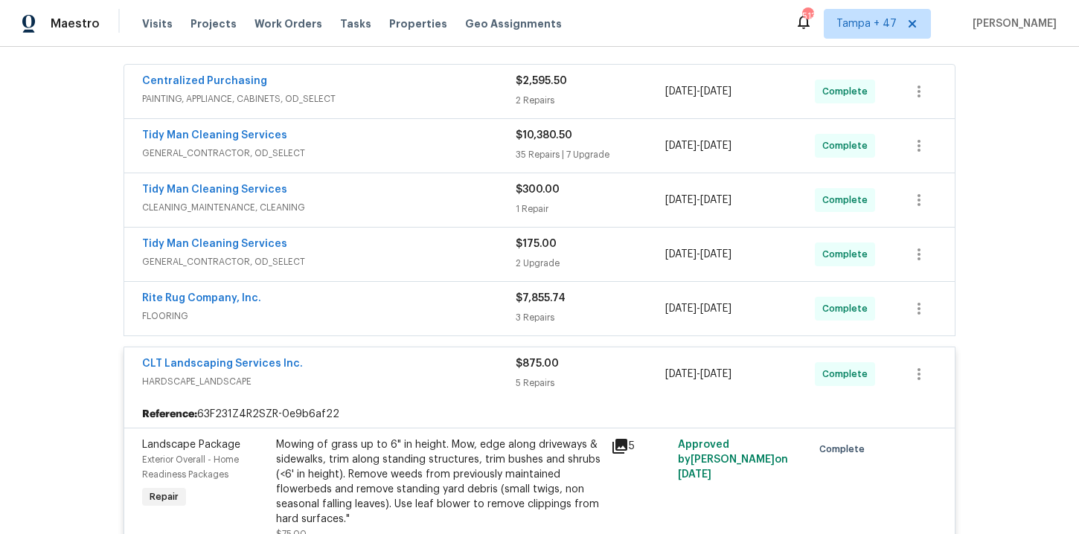
click at [392, 303] on div "Rite Rug Company, Inc." at bounding box center [329, 300] width 374 height 18
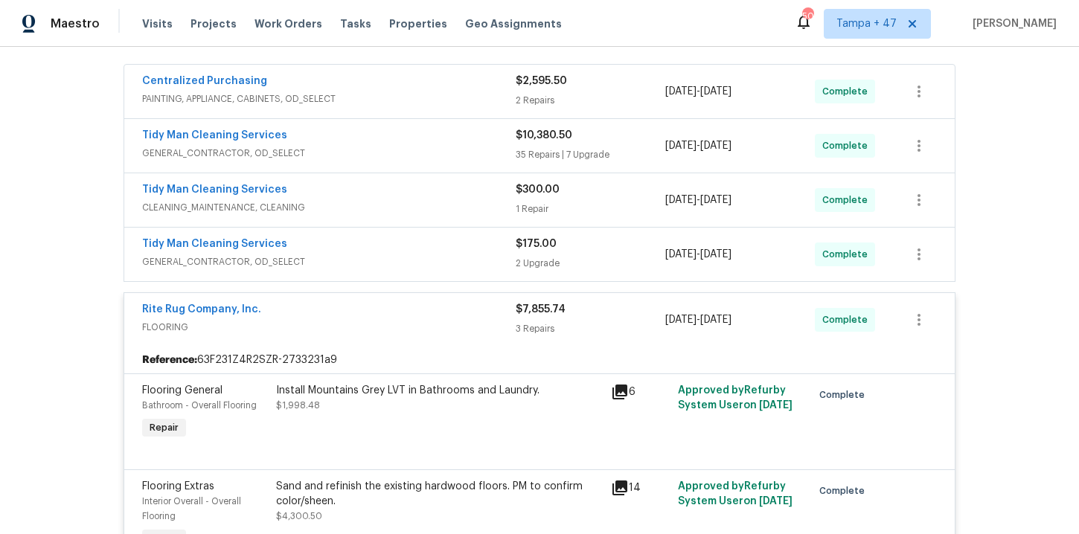
click at [457, 239] on div "Tidy Man Cleaning Services" at bounding box center [329, 246] width 374 height 18
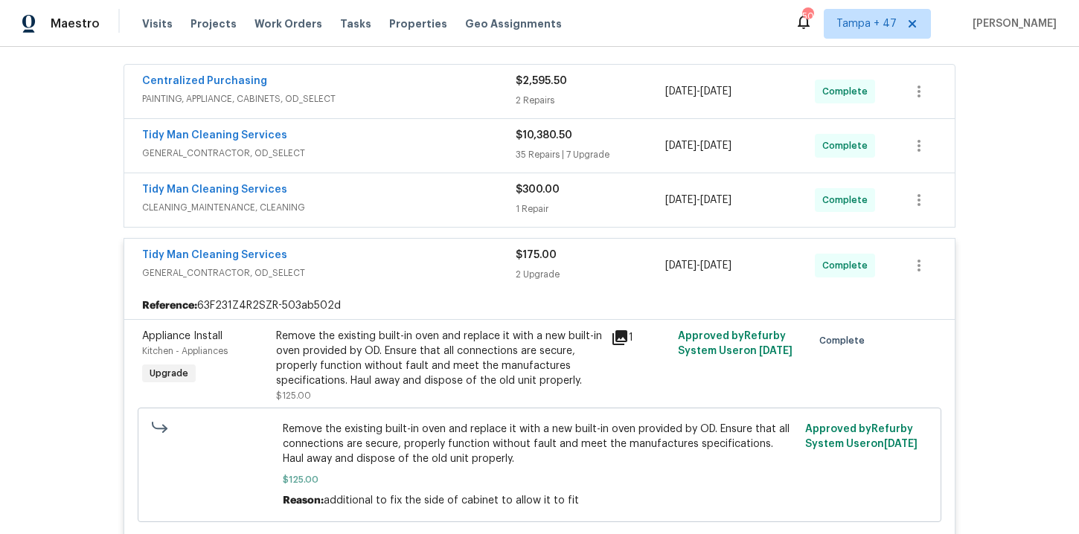
click at [431, 200] on span "CLEANING_MAINTENANCE, CLEANING" at bounding box center [329, 207] width 374 height 15
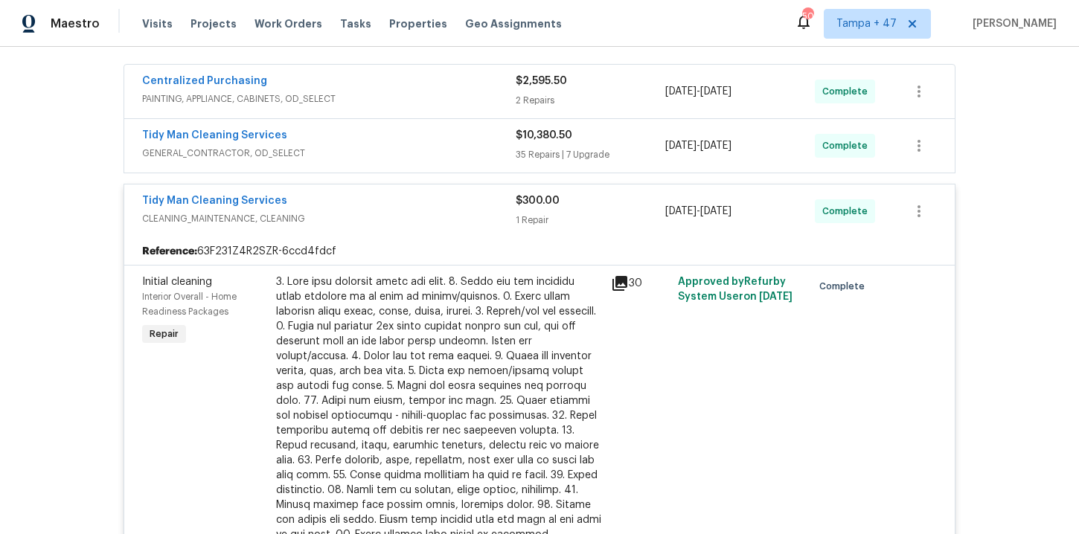
click at [420, 146] on span "GENERAL_CONTRACTOR, OD_SELECT" at bounding box center [329, 153] width 374 height 15
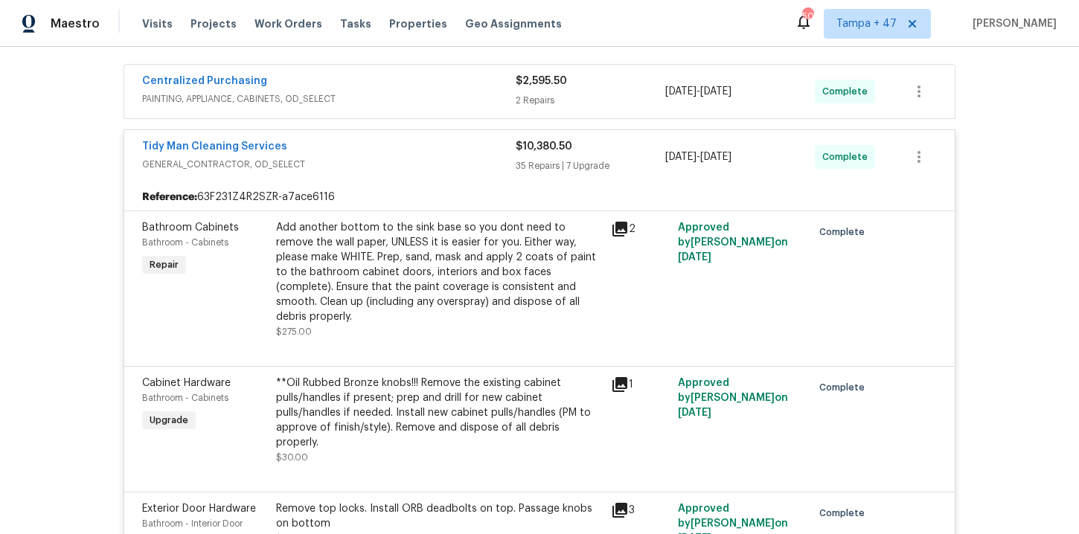
click at [406, 98] on span "PAINTING, APPLIANCE, CABINETS, OD_SELECT" at bounding box center [329, 99] width 374 height 15
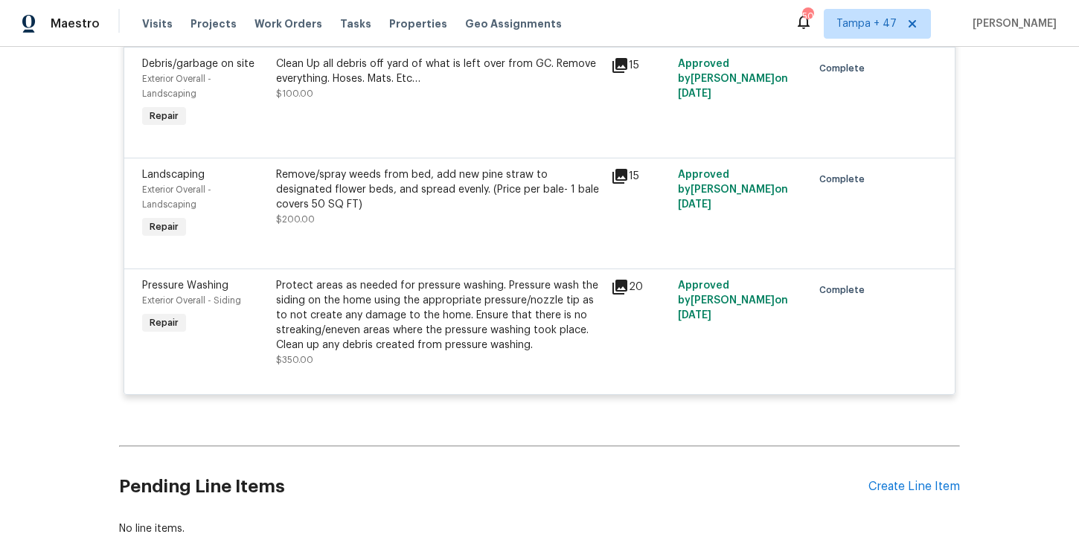
scroll to position [7292, 0]
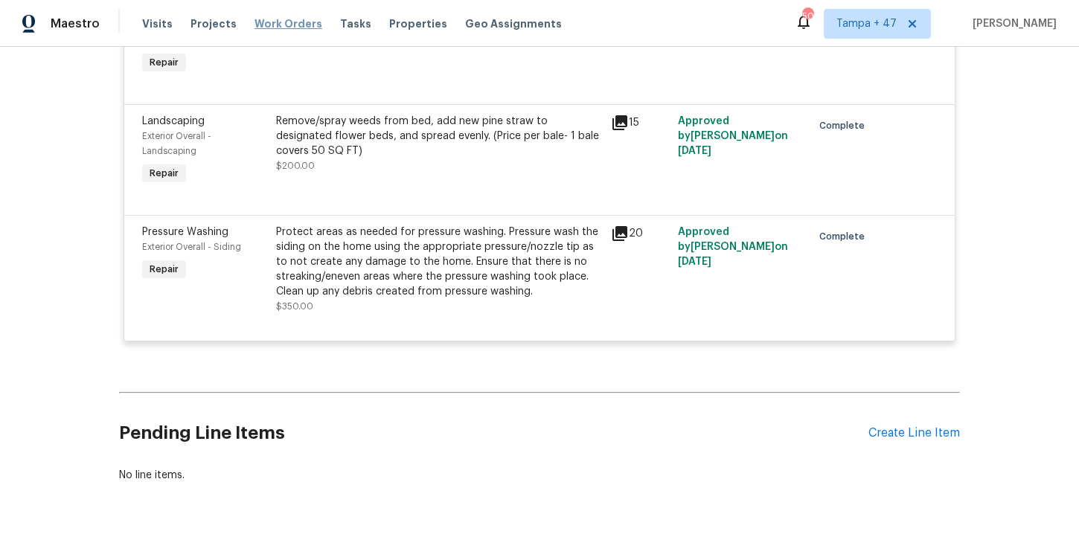
click at [284, 24] on span "Work Orders" at bounding box center [289, 23] width 68 height 15
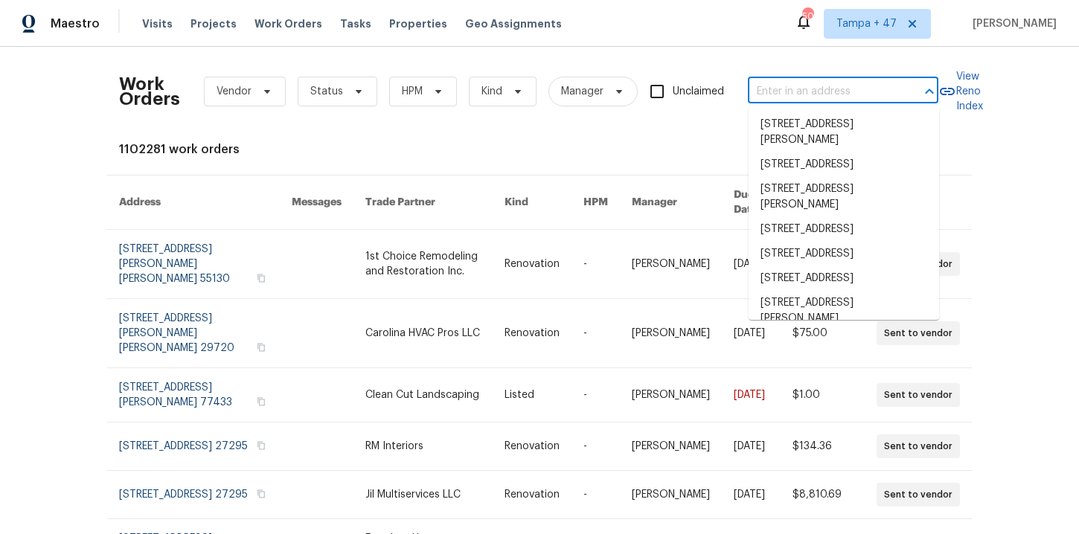
click at [840, 96] on input "text" at bounding box center [822, 91] width 149 height 23
paste input "1295 E Leaf Rd San Tan Valley, AZ 85140"
type input "1295 E Leaf Rd San Tan Valley, AZ 85140"
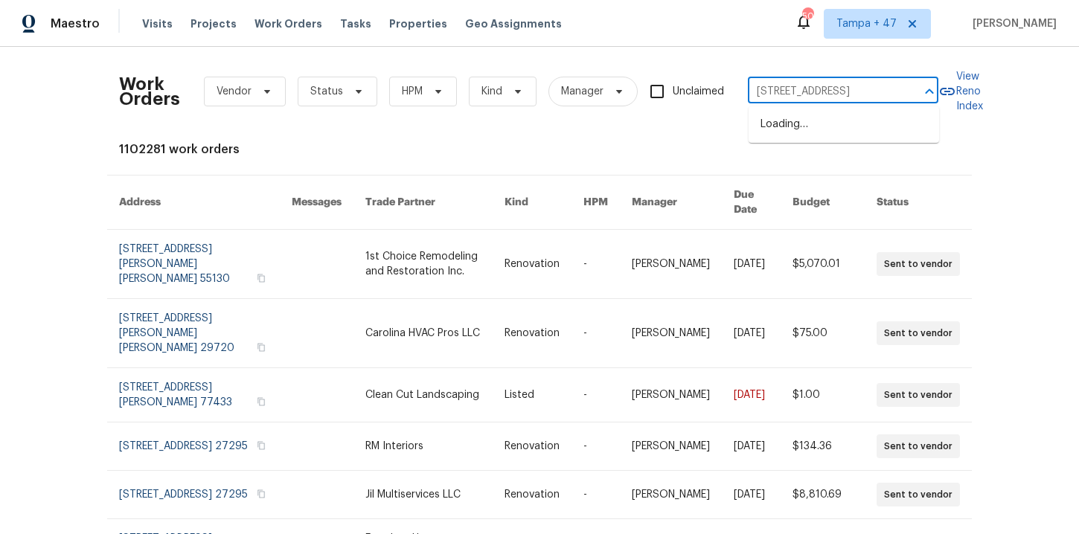
scroll to position [0, 54]
click at [846, 127] on li "1295 E Leaf Rd, San Tan Valley, AZ 85140" at bounding box center [844, 124] width 191 height 25
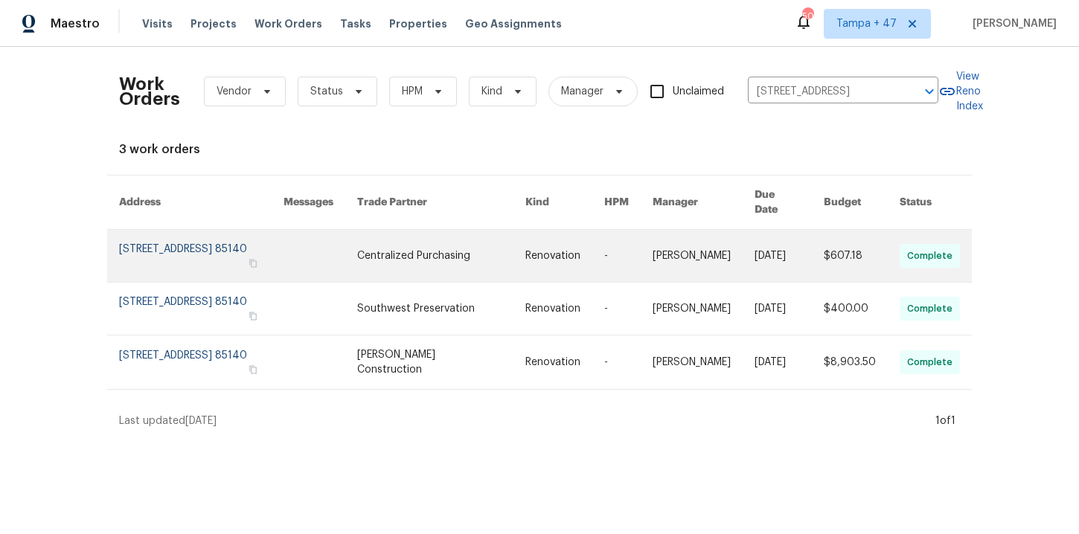
click at [162, 246] on link at bounding box center [201, 256] width 165 height 52
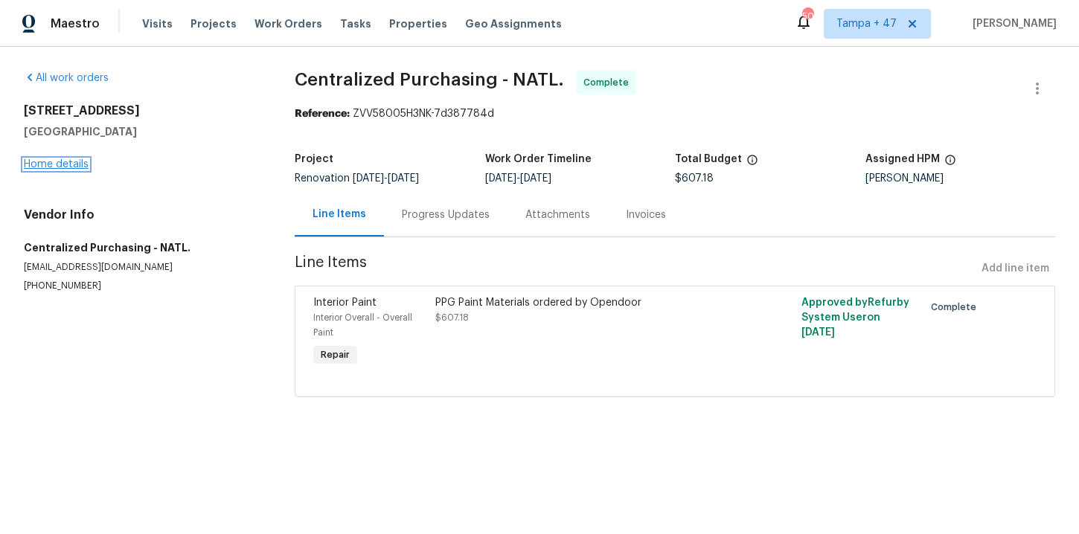
click at [72, 167] on link "Home details" at bounding box center [56, 164] width 65 height 10
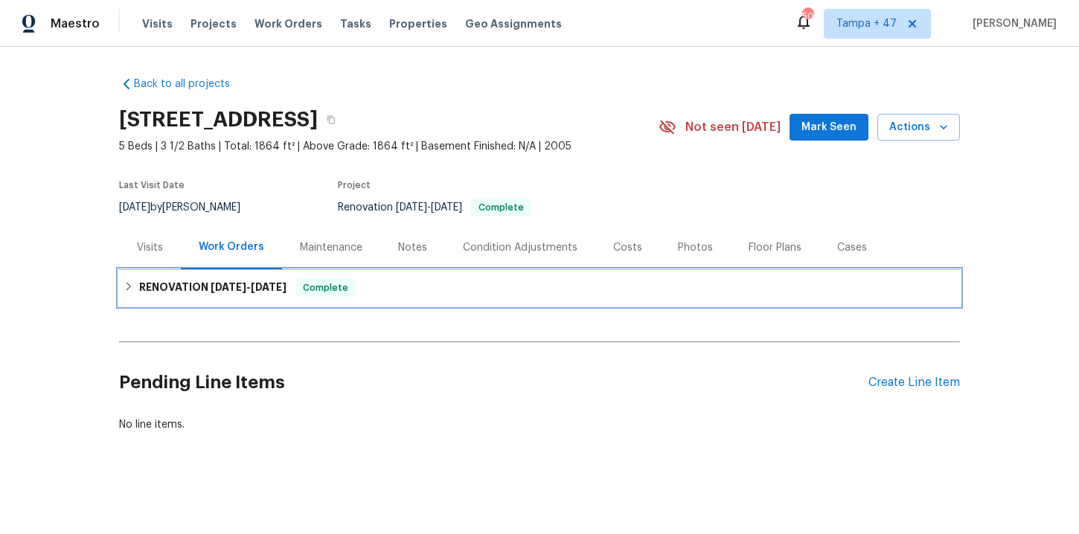
click at [411, 289] on div "RENOVATION 8/12/25 - 8/29/25 Complete" at bounding box center [540, 288] width 832 height 18
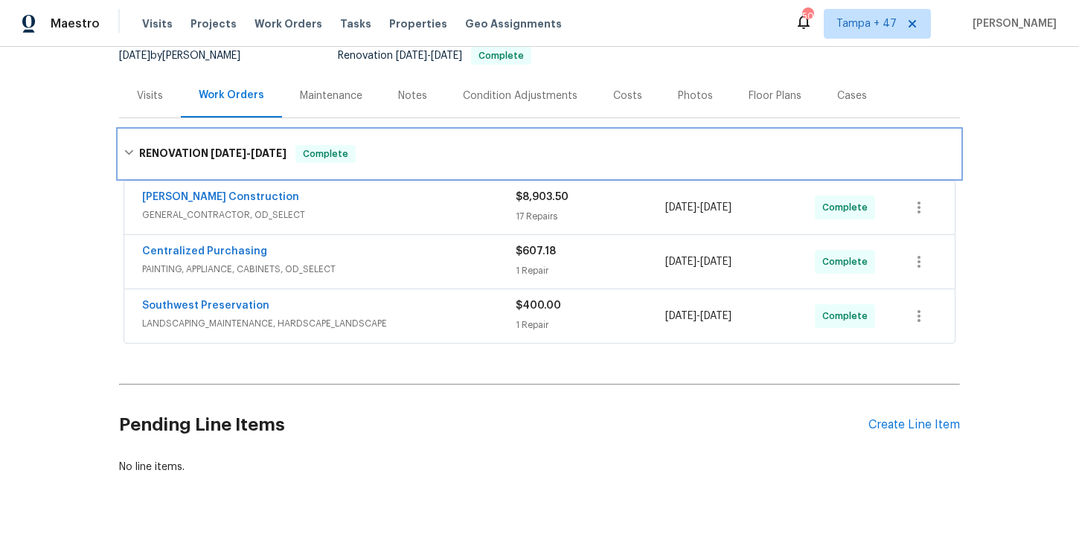
scroll to position [194, 0]
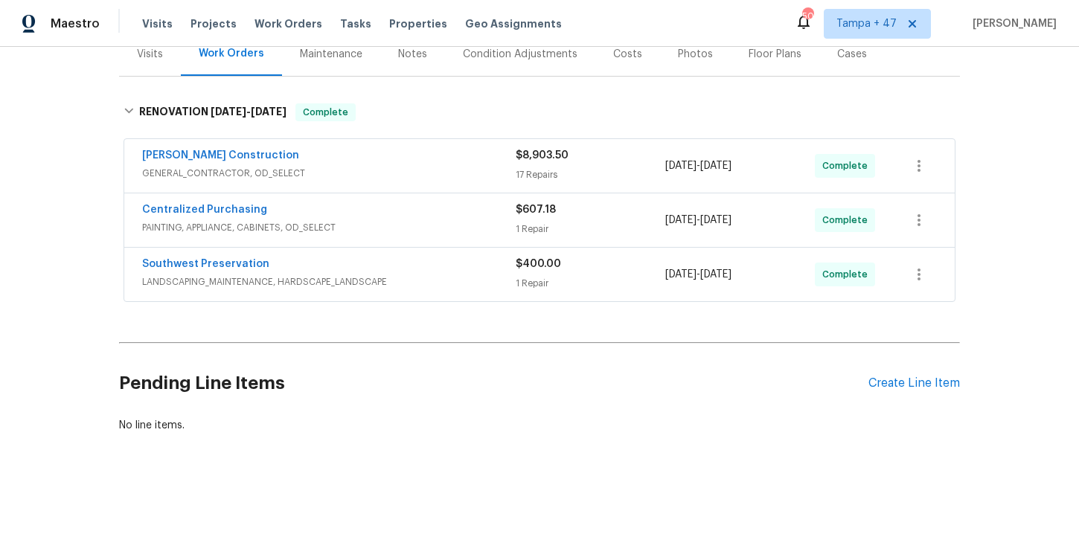
click at [411, 272] on div "Southwest Preservation" at bounding box center [329, 266] width 374 height 18
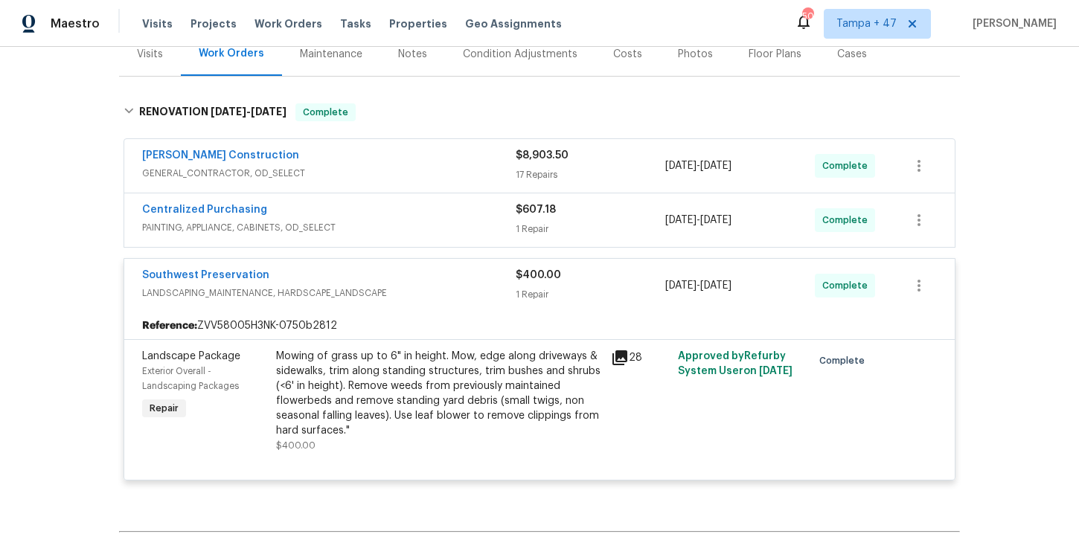
click at [483, 233] on span "PAINTING, APPLIANCE, CABINETS, OD_SELECT" at bounding box center [329, 227] width 374 height 15
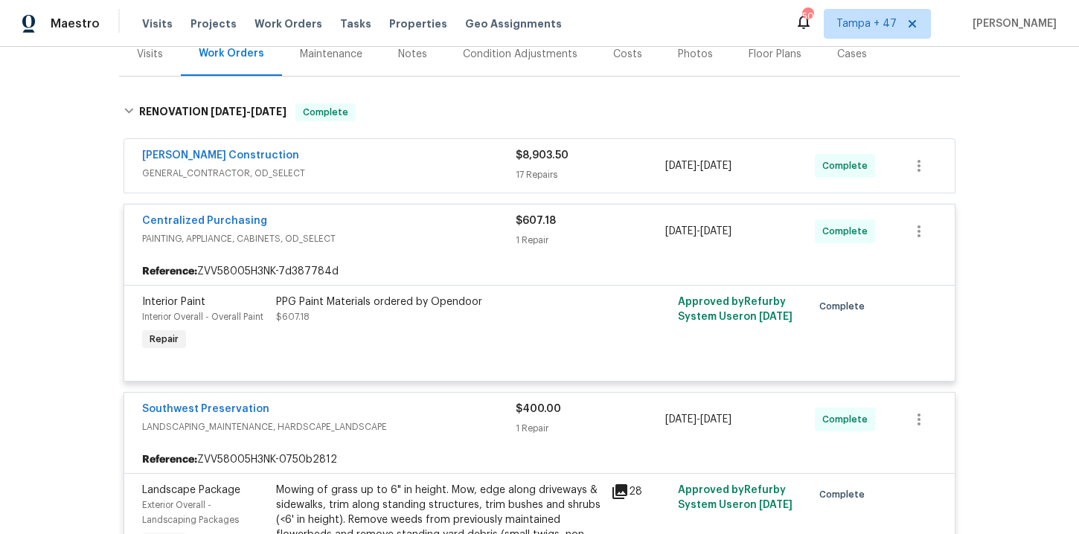
scroll to position [321, 0]
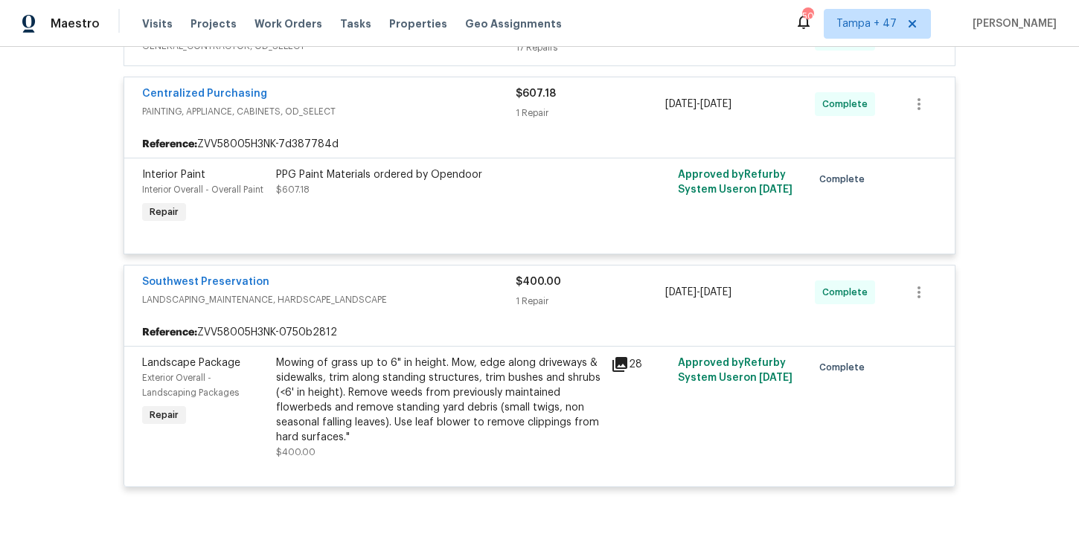
click at [448, 401] on div "Mowing of grass up to 6" in height. Mow, edge along driveways & sidewalks, trim…" at bounding box center [439, 400] width 326 height 89
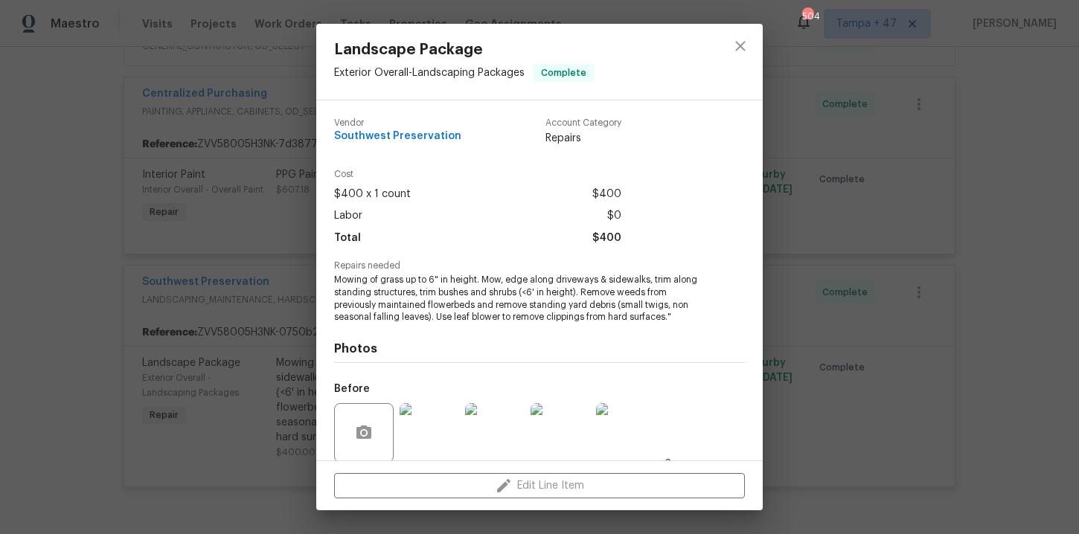
scroll to position [114, 0]
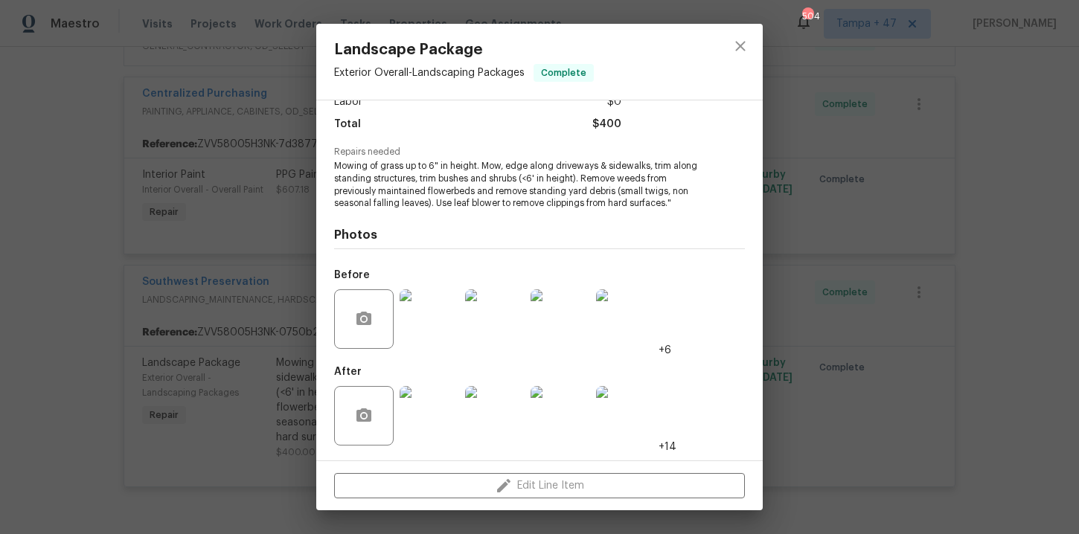
click at [437, 328] on img at bounding box center [430, 320] width 60 height 60
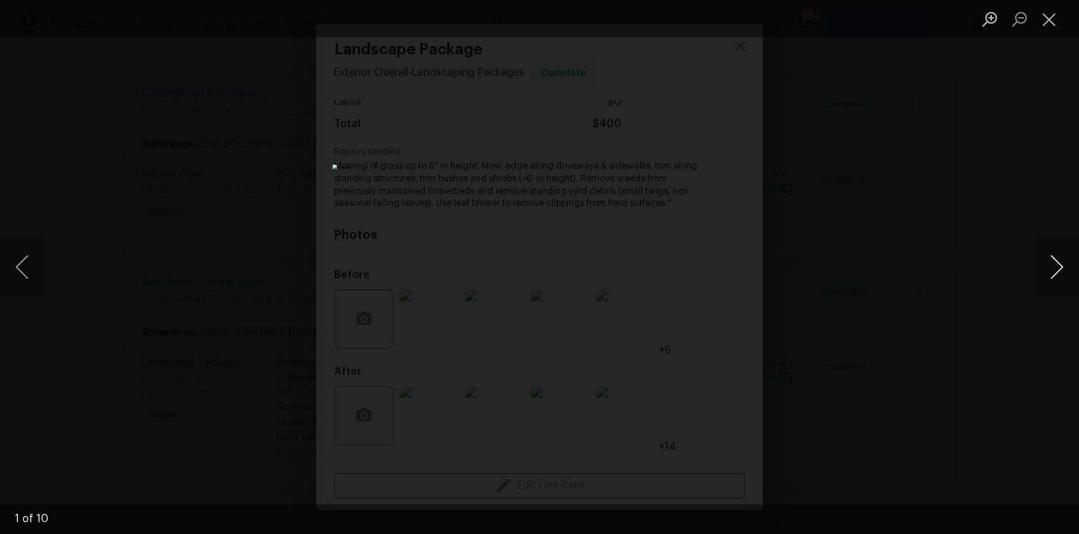
click at [1058, 271] on button "Next image" at bounding box center [1057, 267] width 45 height 60
click at [987, 15] on button "Zoom in" at bounding box center [990, 19] width 30 height 26
click at [822, 176] on img "Lightbox" at bounding box center [742, 229] width 1670 height 827
click at [1056, 258] on button "Next image" at bounding box center [1057, 267] width 45 height 60
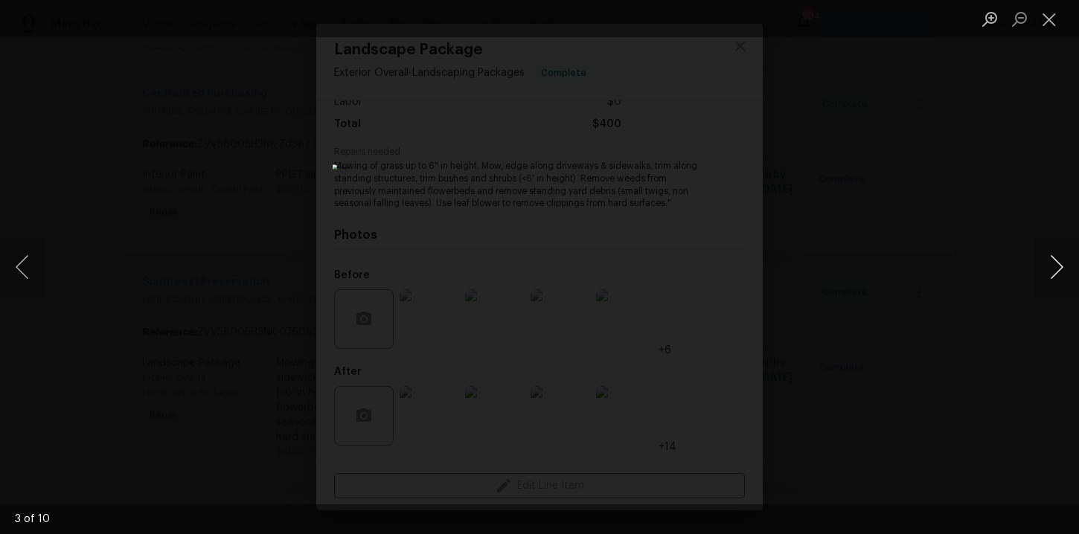
click at [1056, 258] on button "Next image" at bounding box center [1057, 267] width 45 height 60
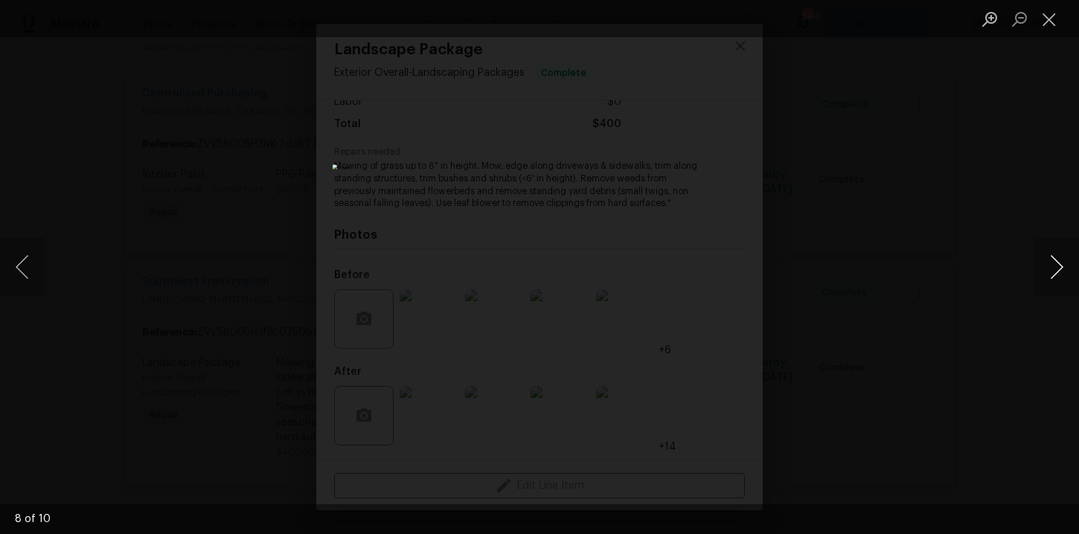
click at [1056, 258] on button "Next image" at bounding box center [1057, 267] width 45 height 60
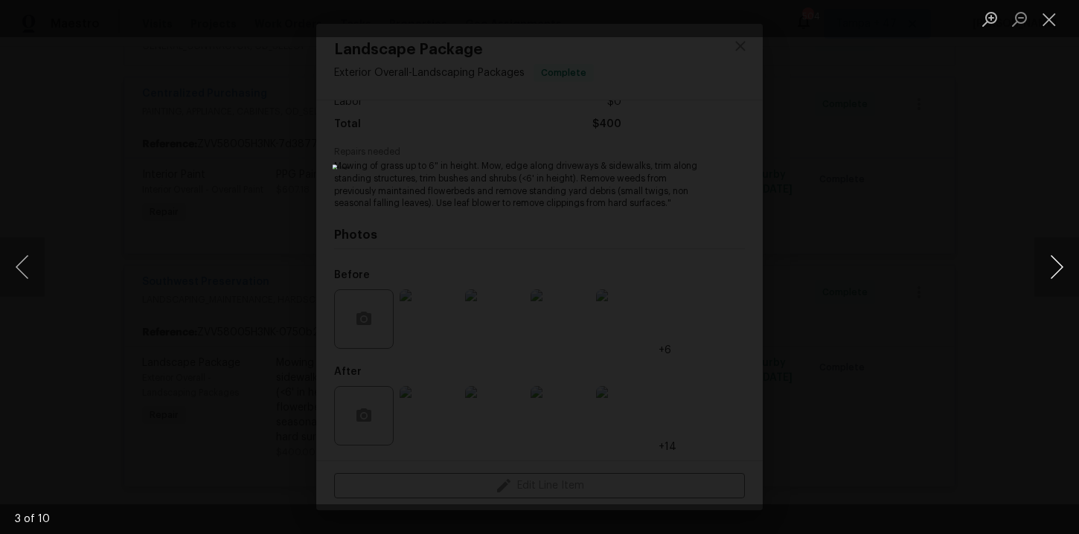
click at [1056, 258] on button "Next image" at bounding box center [1057, 267] width 45 height 60
click at [1016, 182] on div "Lightbox" at bounding box center [539, 267] width 1079 height 534
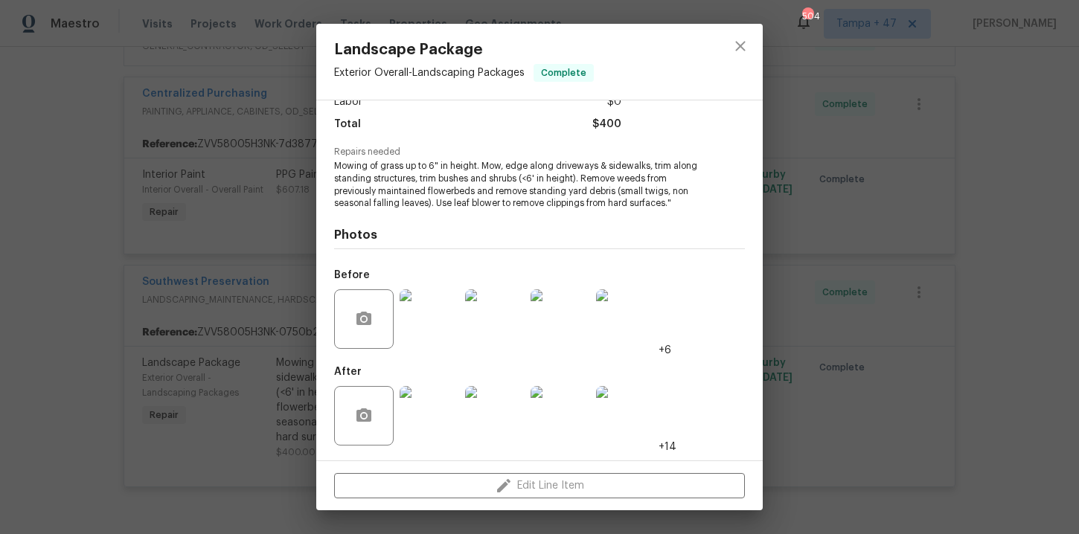
click at [447, 427] on img at bounding box center [430, 416] width 60 height 60
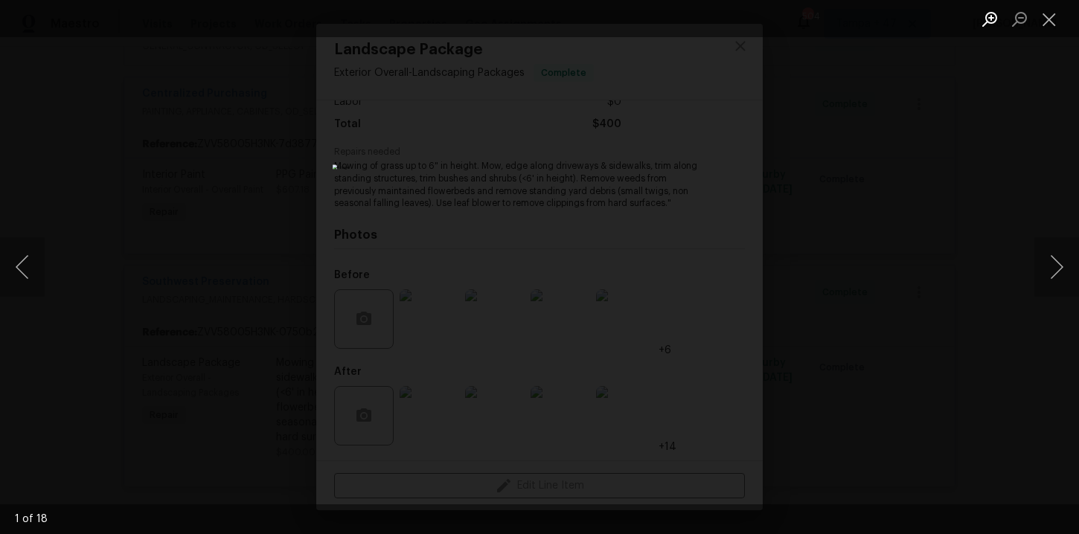
click at [984, 18] on button "Zoom in" at bounding box center [990, 19] width 30 height 26
click at [1021, 28] on button "Zoom out" at bounding box center [1020, 19] width 30 height 26
click at [1057, 267] on button "Next image" at bounding box center [1057, 267] width 45 height 60
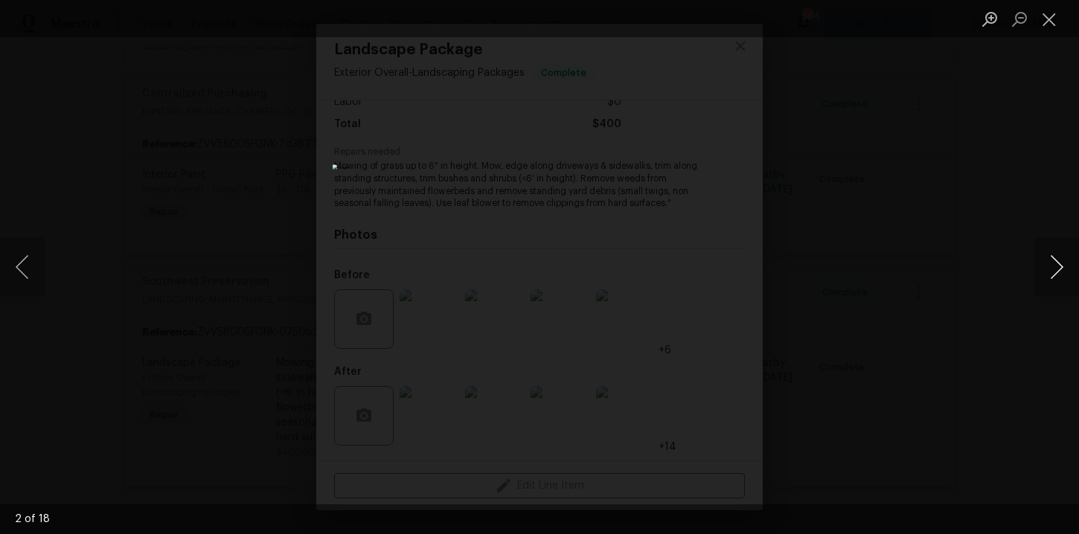
click at [1057, 268] on button "Next image" at bounding box center [1057, 267] width 45 height 60
click at [1057, 269] on button "Next image" at bounding box center [1057, 267] width 45 height 60
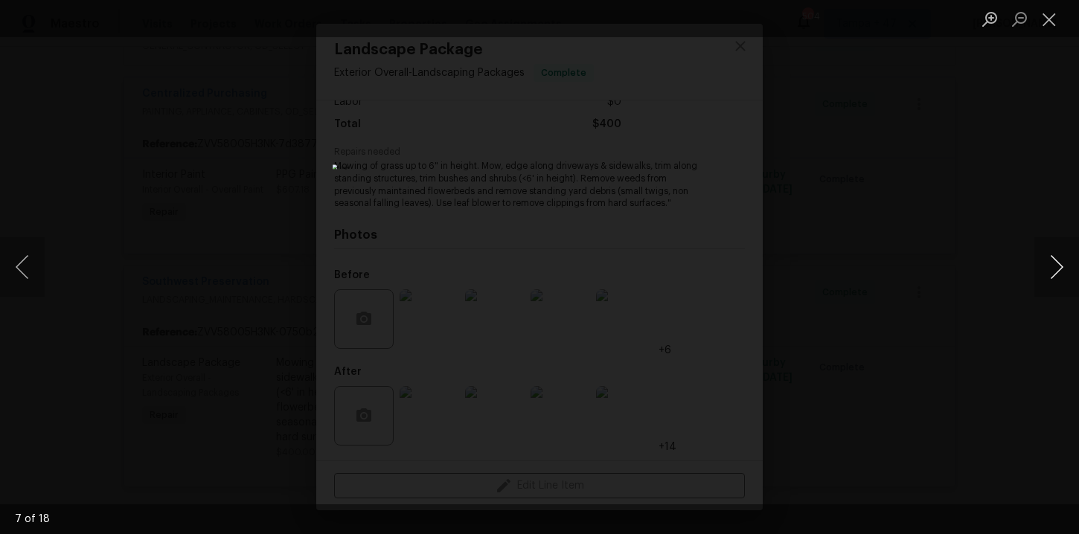
click at [1057, 269] on button "Next image" at bounding box center [1057, 267] width 45 height 60
click at [1057, 270] on button "Next image" at bounding box center [1057, 267] width 45 height 60
click at [983, 155] on div "Lightbox" at bounding box center [539, 267] width 1079 height 534
click at [1052, 22] on button "Close lightbox" at bounding box center [1050, 19] width 30 height 26
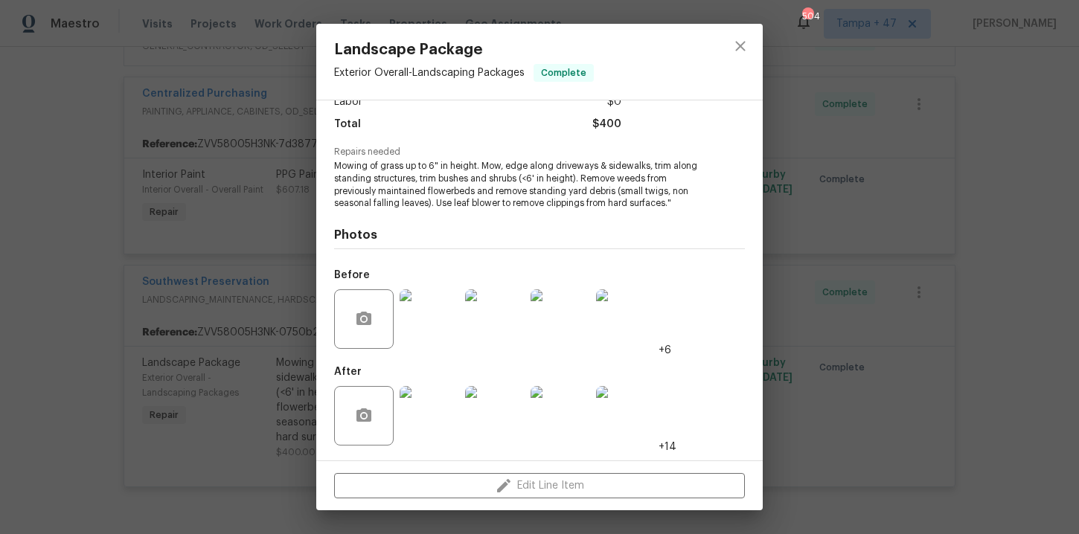
click at [940, 133] on div "Landscape Package Exterior Overall - Landscaping Packages Complete Vendor South…" at bounding box center [539, 267] width 1079 height 534
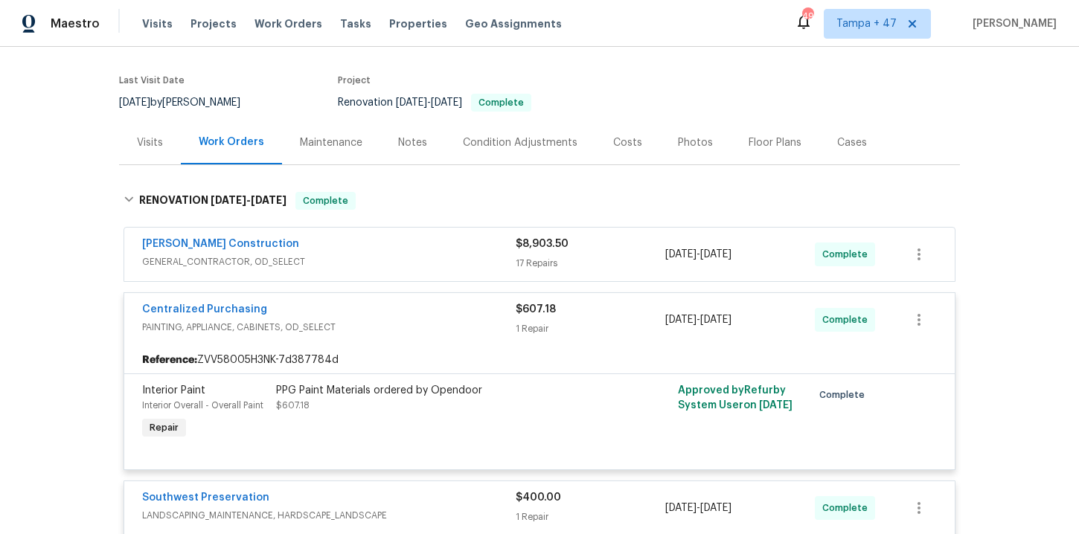
scroll to position [118, 0]
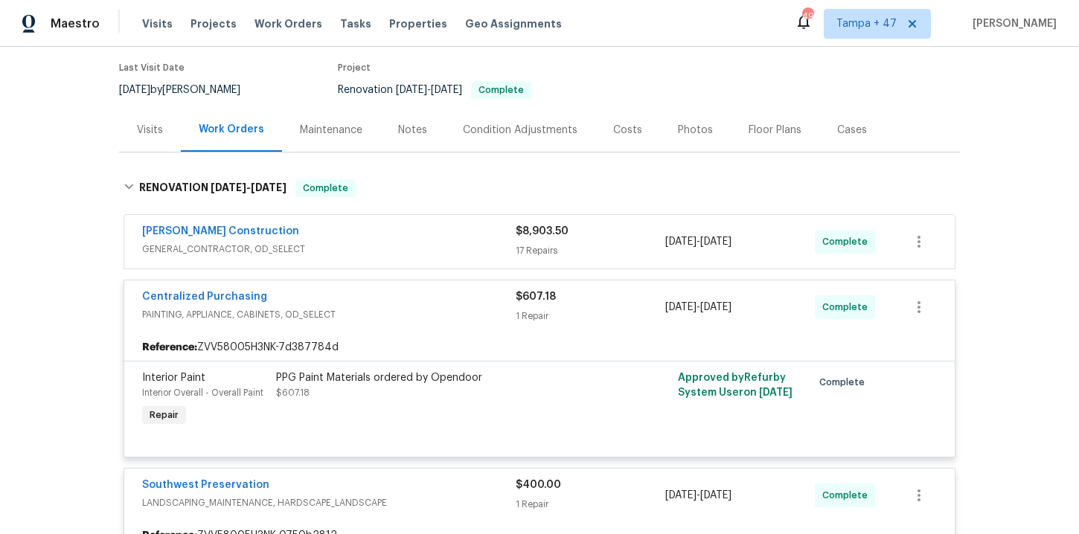
click at [466, 264] on div "Strasser Construction GENERAL_CONTRACTOR, OD_SELECT $8,903.50 17 Repairs 8/12/2…" at bounding box center [539, 242] width 831 height 54
click at [460, 247] on span "GENERAL_CONTRACTOR, OD_SELECT" at bounding box center [329, 249] width 374 height 15
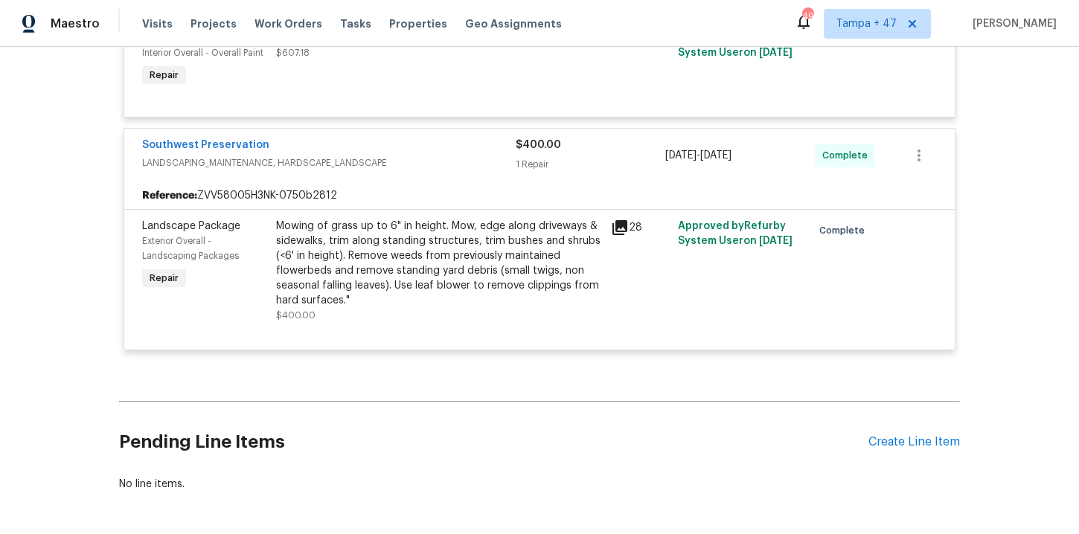
scroll to position [2835, 0]
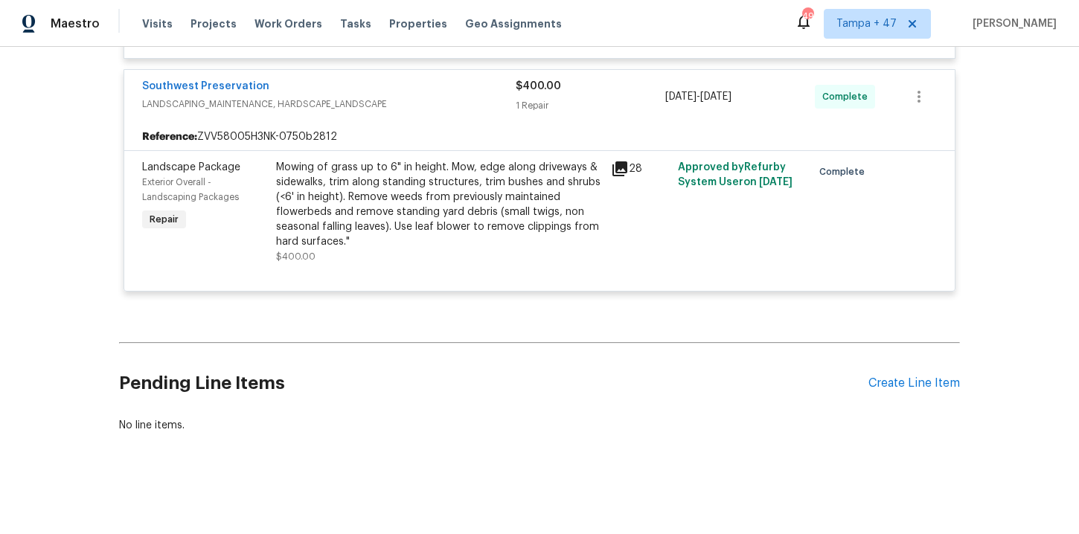
click at [284, 15] on div "Visits Projects Work Orders Tasks Properties Geo Assignments" at bounding box center [361, 24] width 438 height 30
click at [287, 22] on span "Work Orders" at bounding box center [289, 23] width 68 height 15
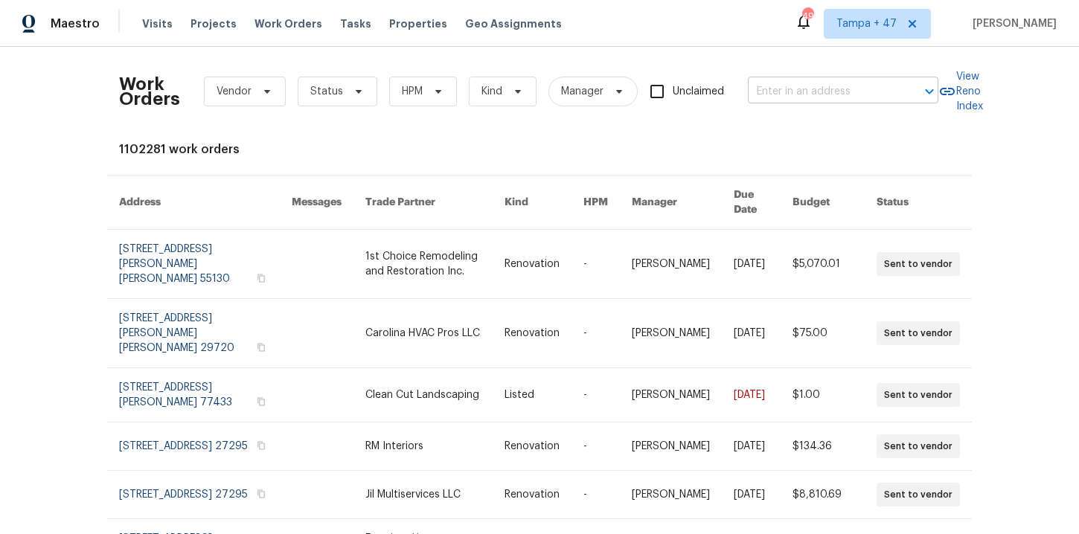
click at [890, 96] on input "text" at bounding box center [822, 91] width 149 height 23
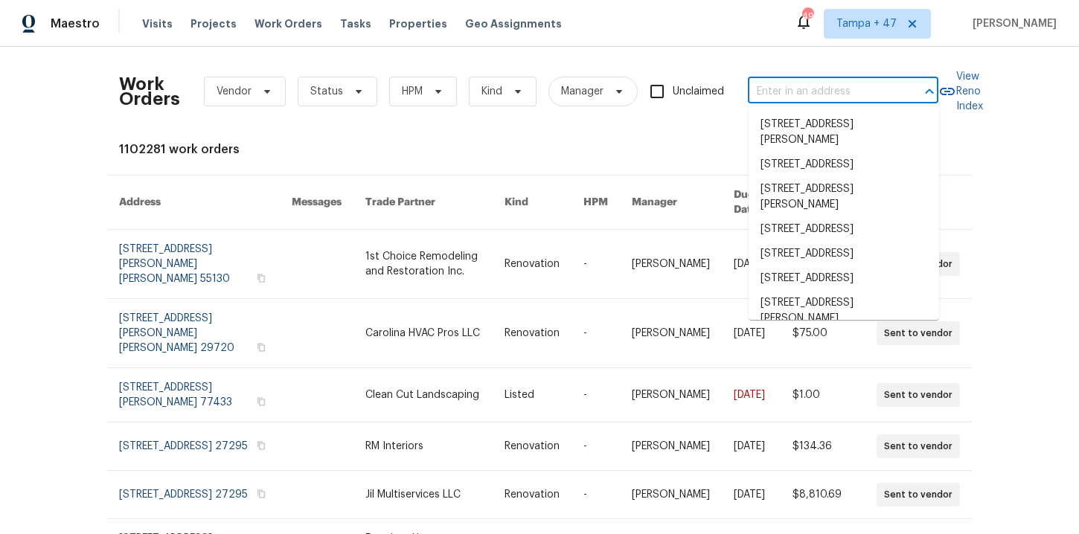
paste input "8806 Glenside St Huntersville, NC 28078"
type input "8806 Glenside St Huntersville, NC 28078"
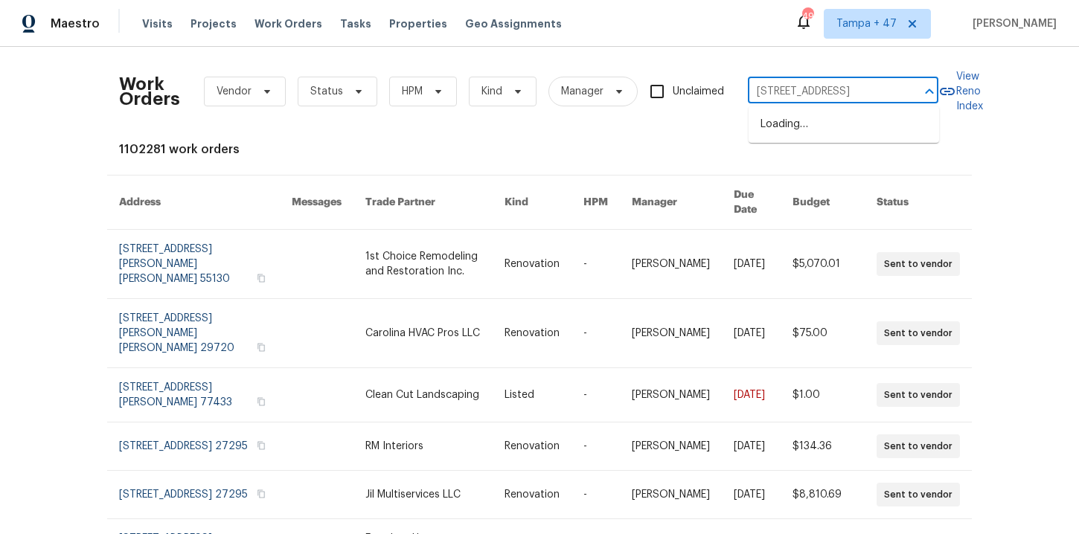
scroll to position [0, 59]
click at [823, 131] on li "8806 Glenside St, Huntersville, NC 28078" at bounding box center [844, 124] width 191 height 25
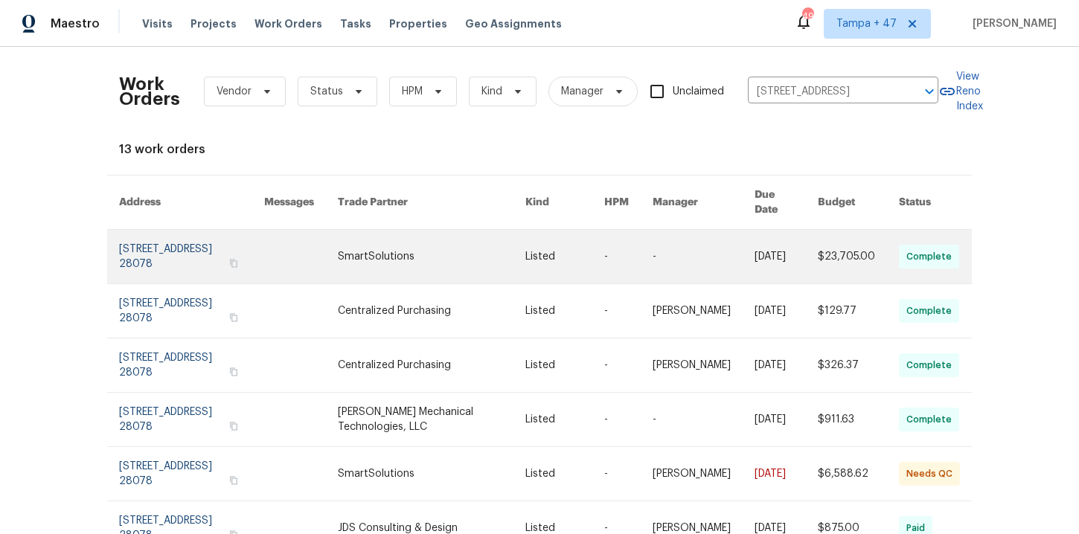
click at [162, 246] on link at bounding box center [191, 257] width 145 height 54
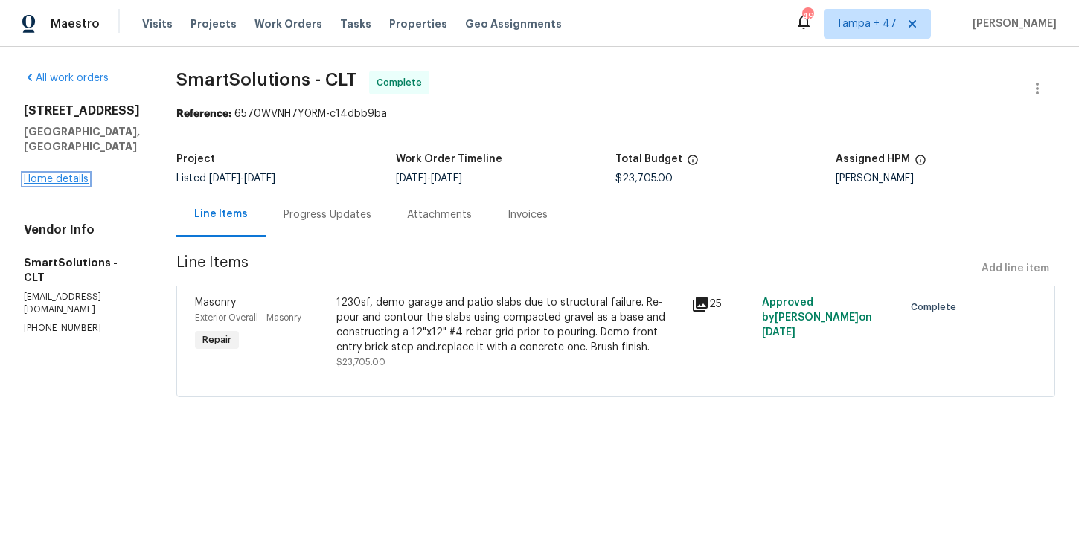
click at [66, 174] on link "Home details" at bounding box center [56, 179] width 65 height 10
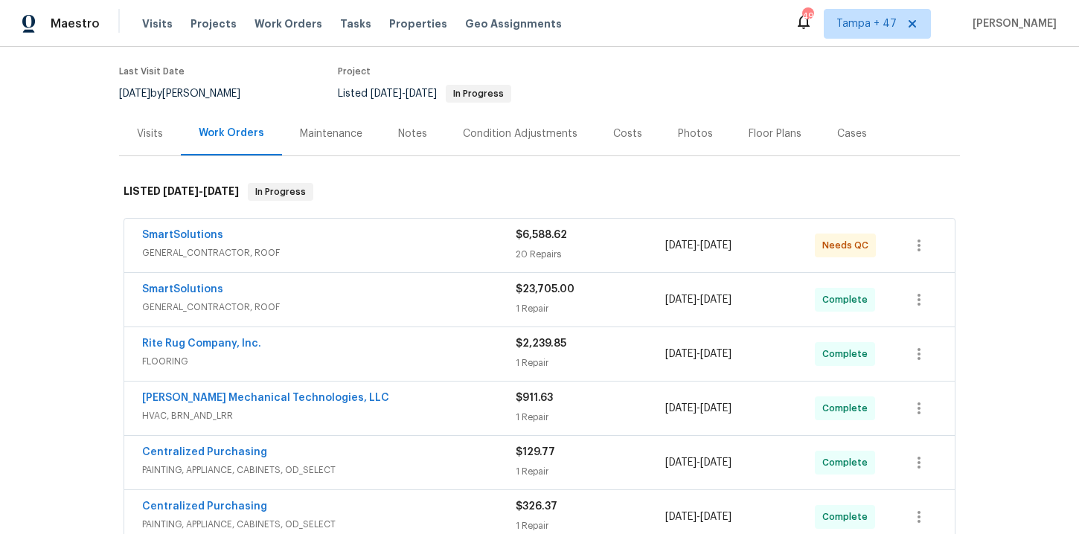
scroll to position [115, 0]
click at [435, 240] on div "SmartSolutions" at bounding box center [329, 235] width 374 height 18
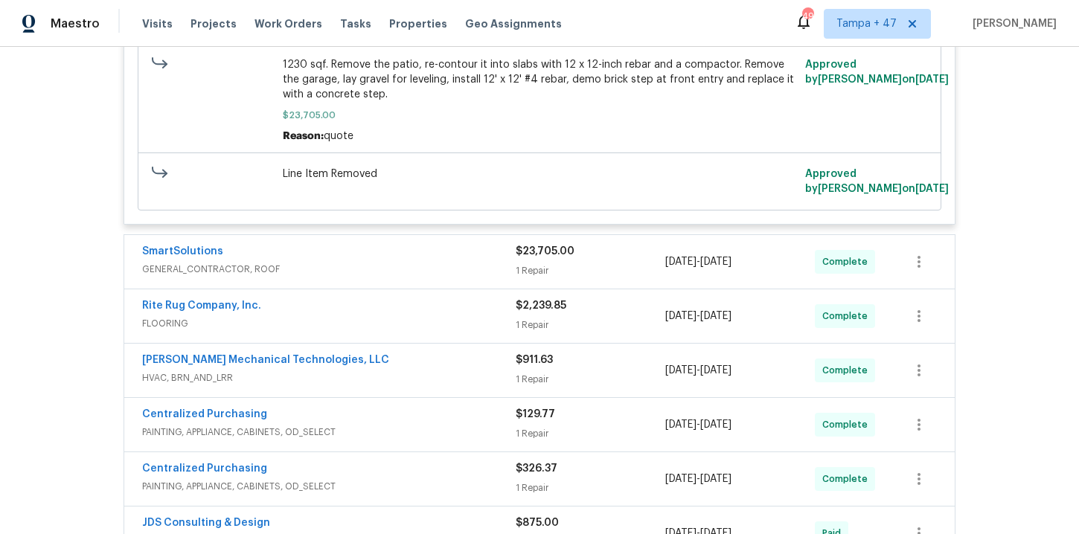
scroll to position [3619, 0]
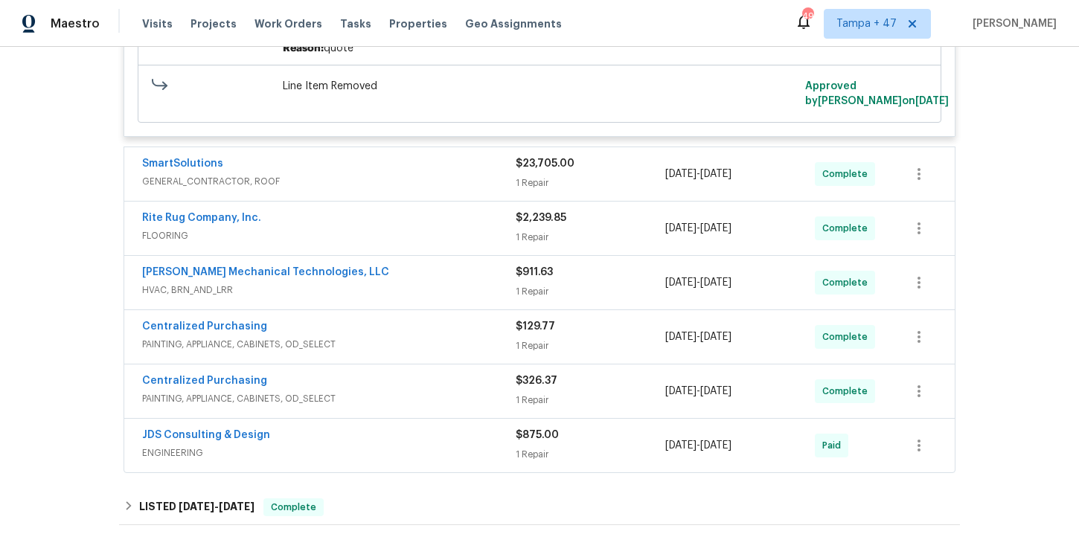
click at [401, 156] on div "SmartSolutions" at bounding box center [329, 165] width 374 height 18
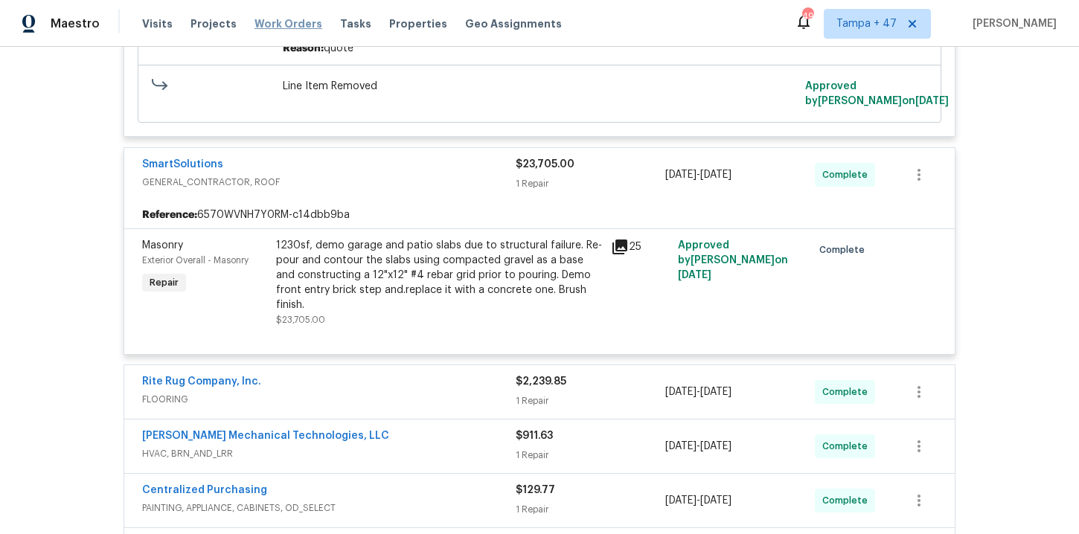
click at [293, 19] on span "Work Orders" at bounding box center [289, 23] width 68 height 15
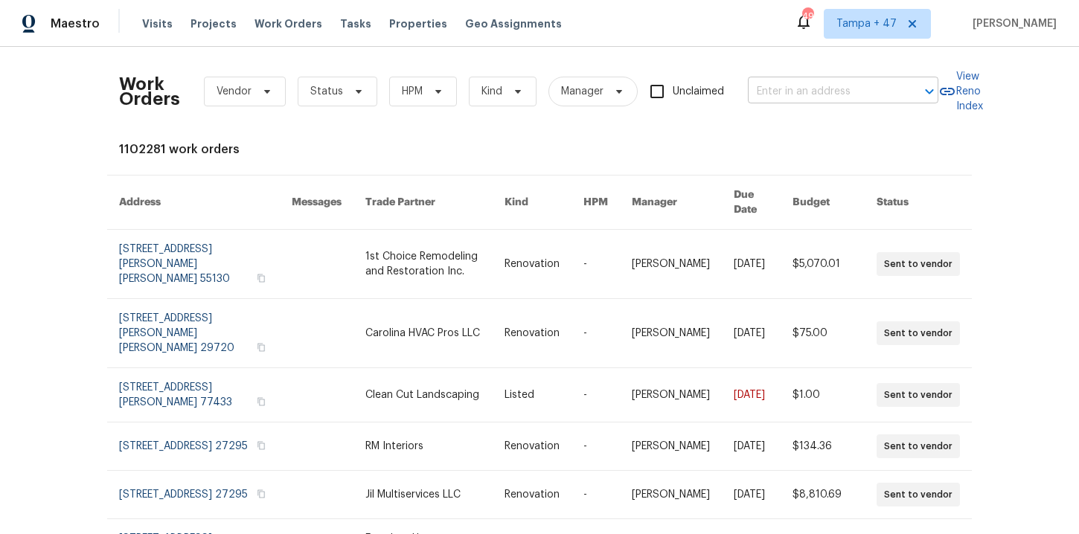
click at [823, 88] on input "text" at bounding box center [822, 91] width 149 height 23
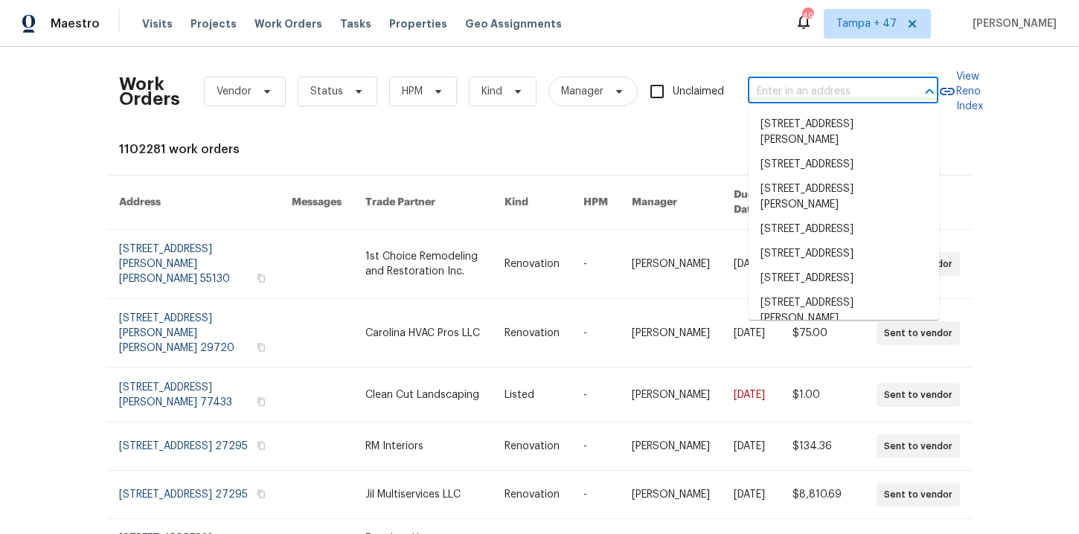
paste input "370 E Waldo St Groveland, FL 34736"
type input "370 E Waldo St Groveland, FL 34736"
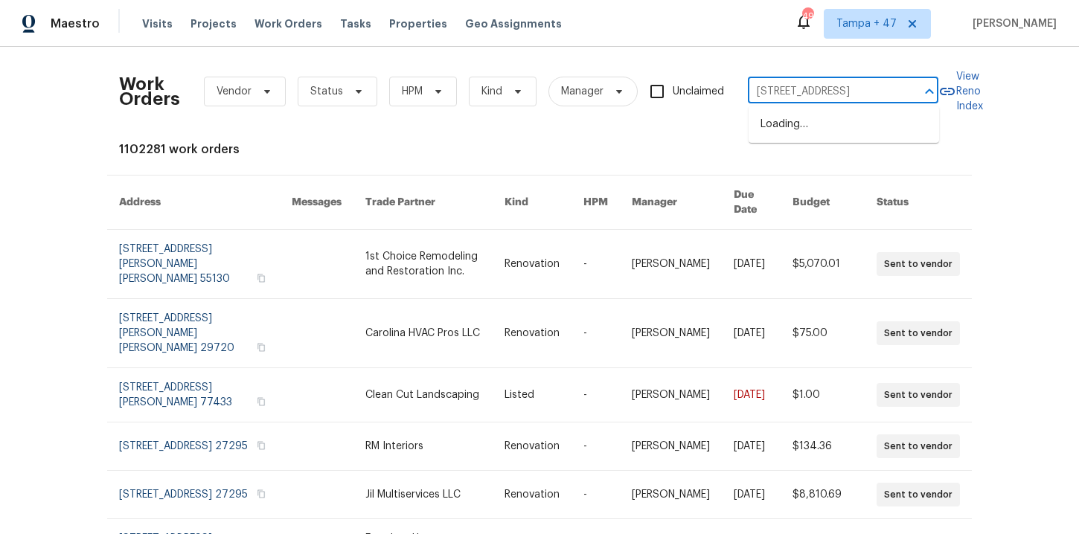
scroll to position [0, 36]
click at [832, 124] on li "370 E Waldo St, Groveland, FL 34736" at bounding box center [844, 124] width 191 height 25
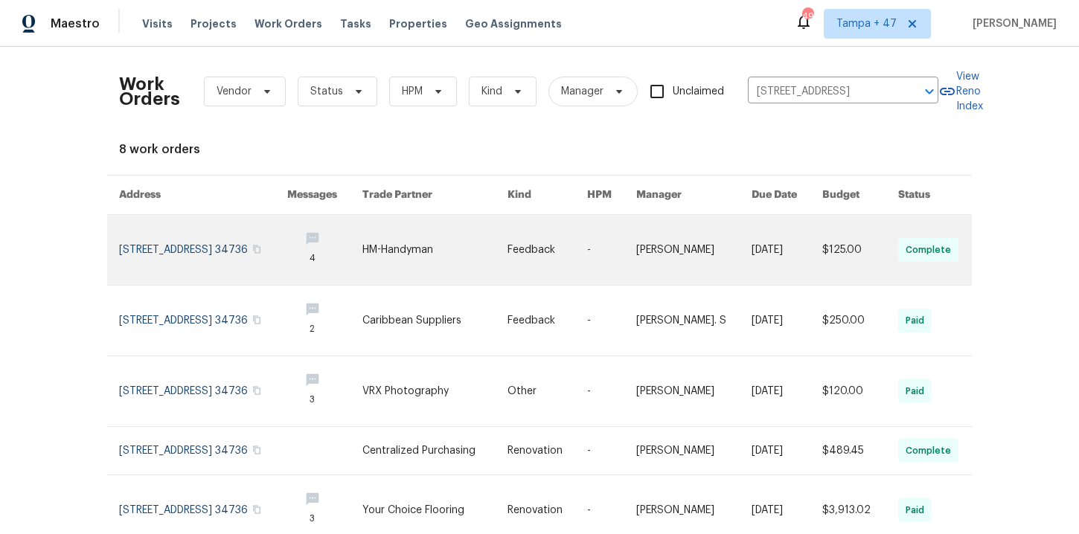
click at [159, 236] on link at bounding box center [203, 250] width 168 height 70
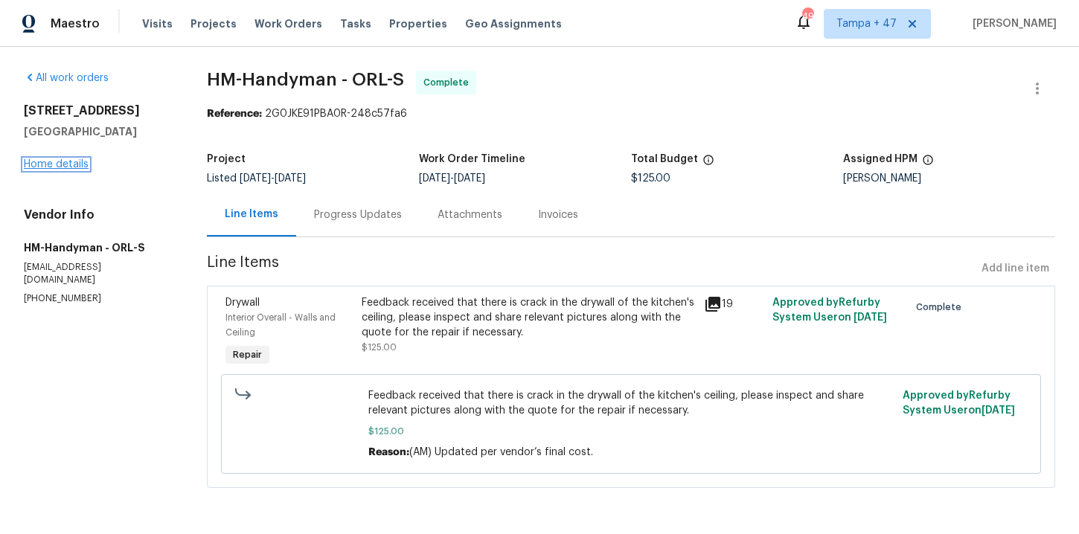
click at [66, 162] on link "Home details" at bounding box center [56, 164] width 65 height 10
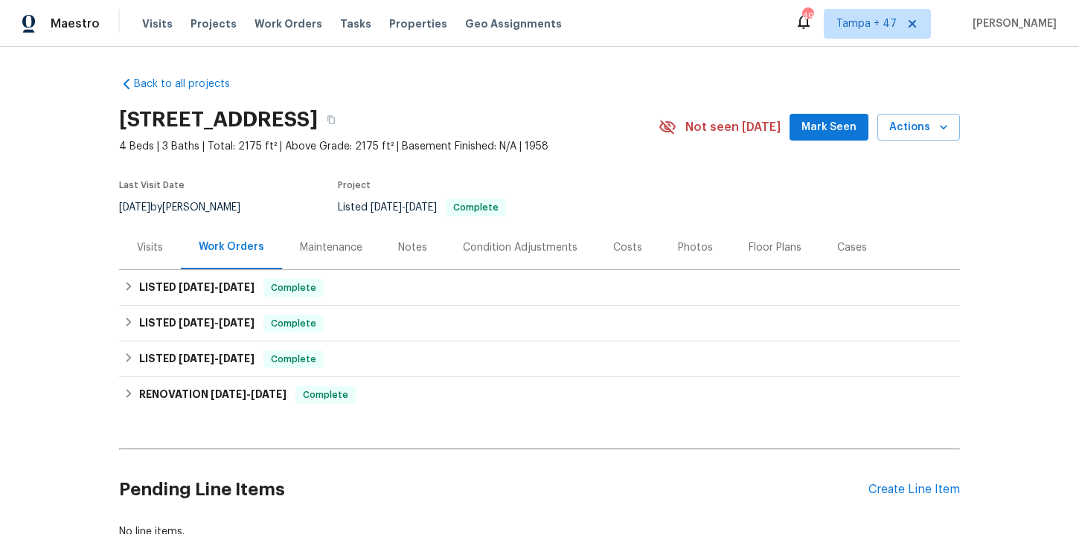
scroll to position [7, 0]
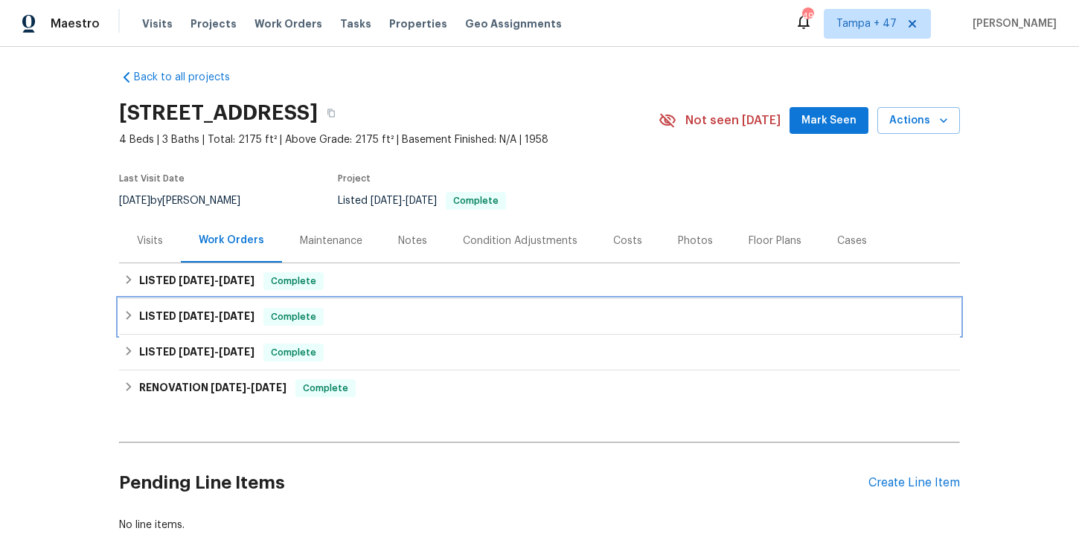
click at [386, 310] on div "LISTED 6/18/25 - 6/20/25 Complete" at bounding box center [540, 317] width 832 height 18
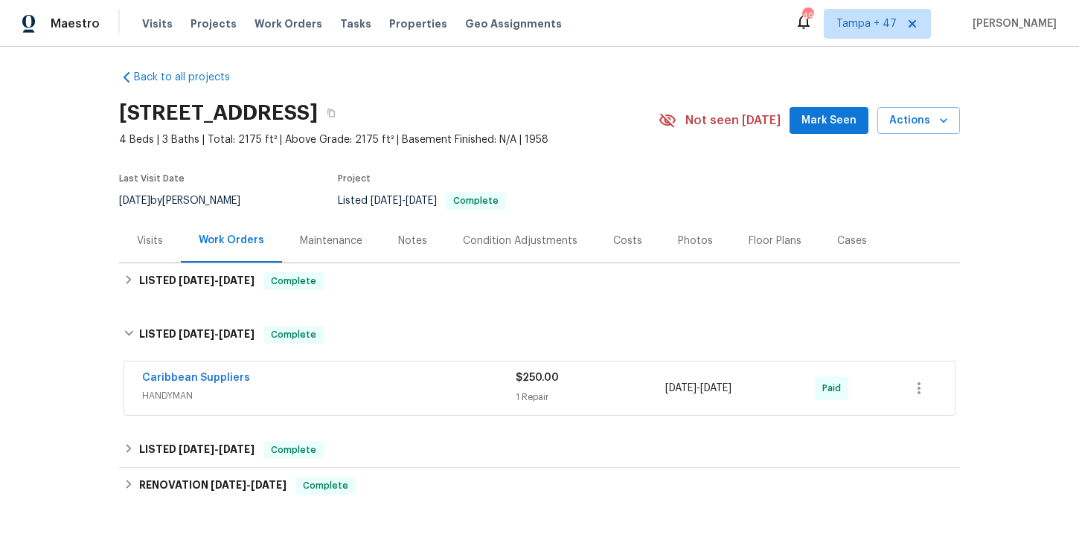
click at [406, 392] on span "HANDYMAN" at bounding box center [329, 396] width 374 height 15
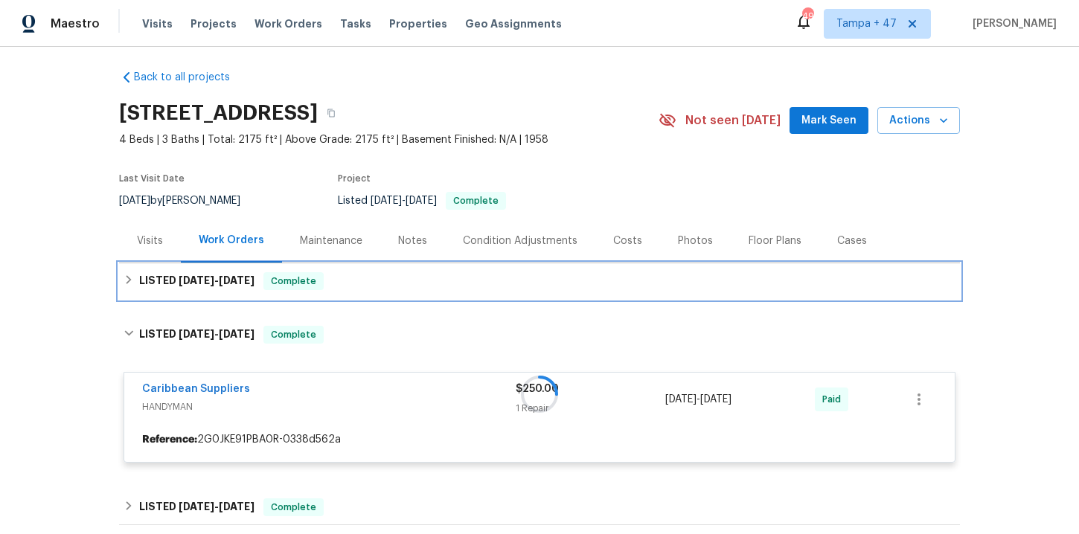
click at [383, 279] on div "LISTED 8/12/25 - 8/19/25 Complete" at bounding box center [540, 281] width 832 height 18
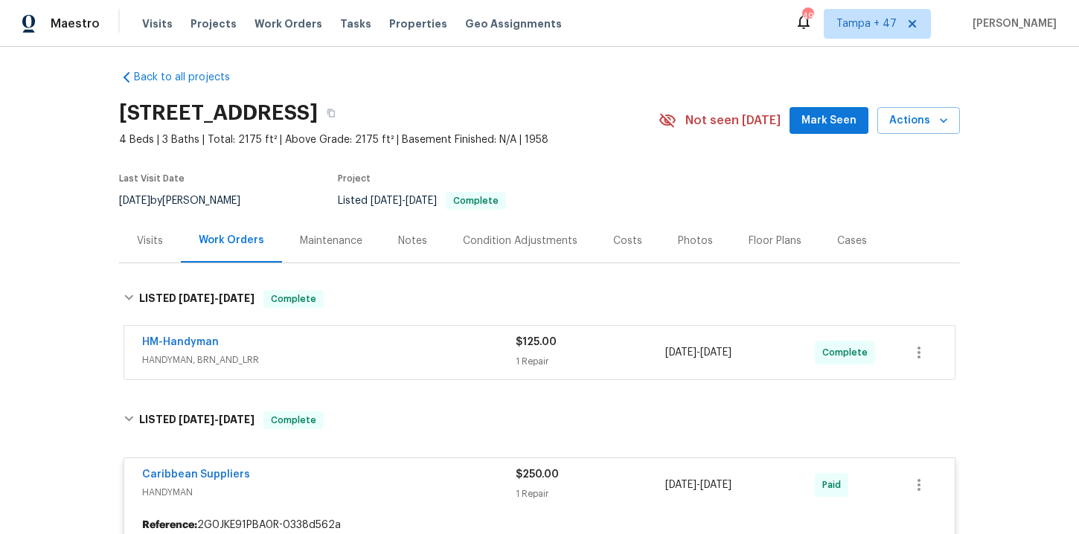
click at [401, 350] on div "HM-Handyman" at bounding box center [329, 344] width 374 height 18
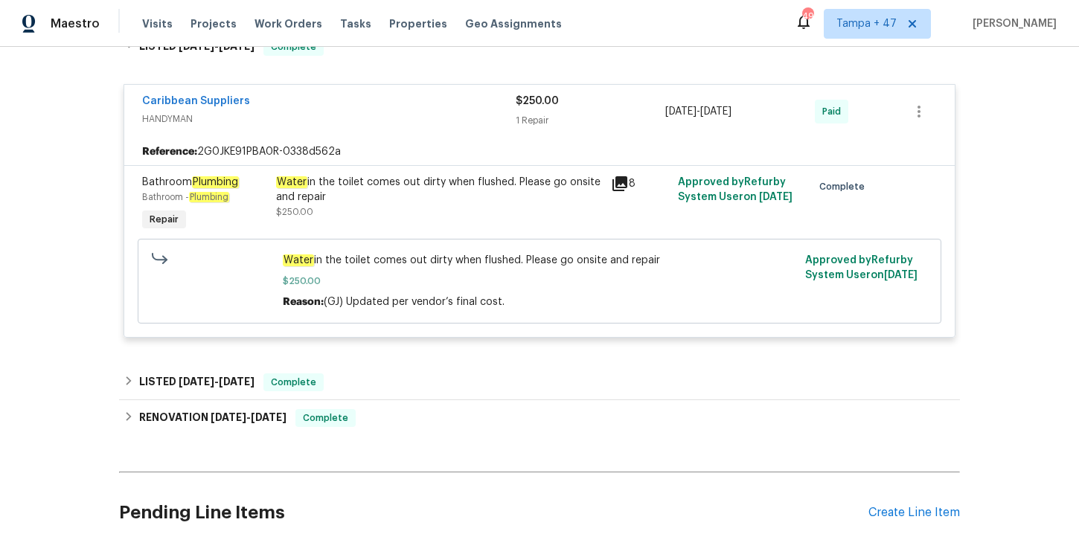
scroll to position [742, 0]
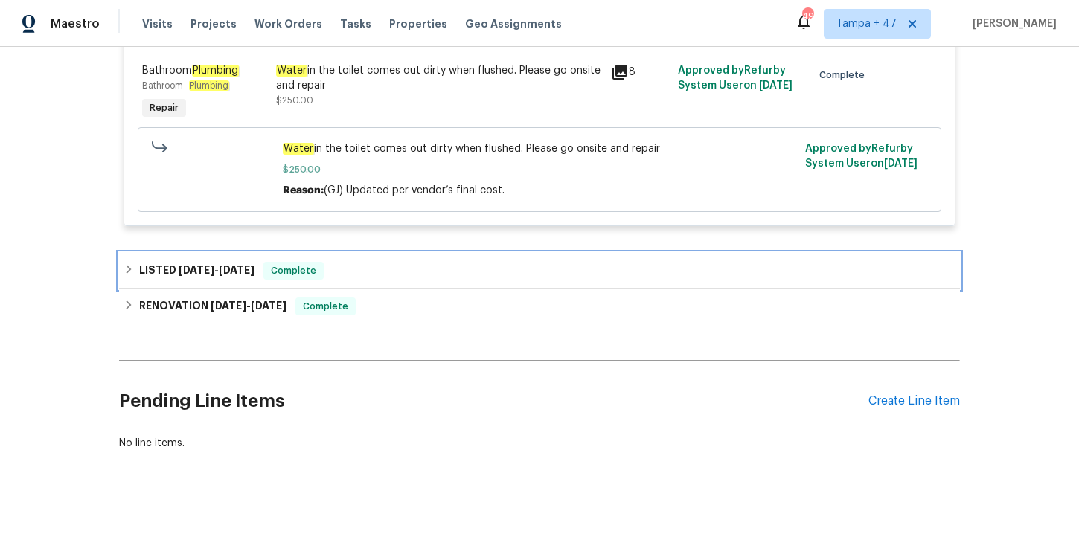
click at [371, 270] on div "LISTED 4/15/25 - 4/16/25 Complete" at bounding box center [540, 271] width 832 height 18
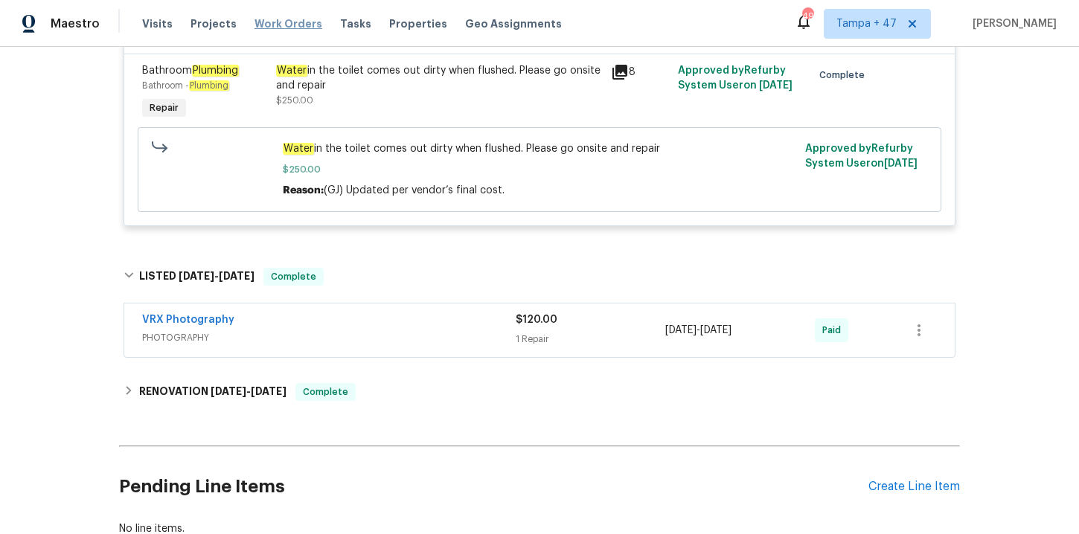
click at [280, 22] on span "Work Orders" at bounding box center [289, 23] width 68 height 15
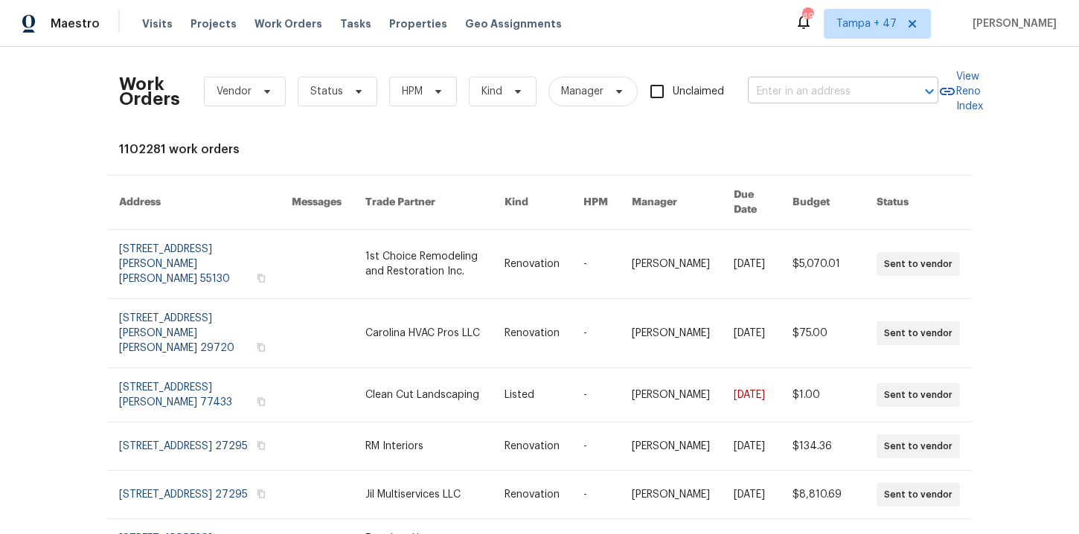
click at [815, 82] on input "text" at bounding box center [822, 91] width 149 height 23
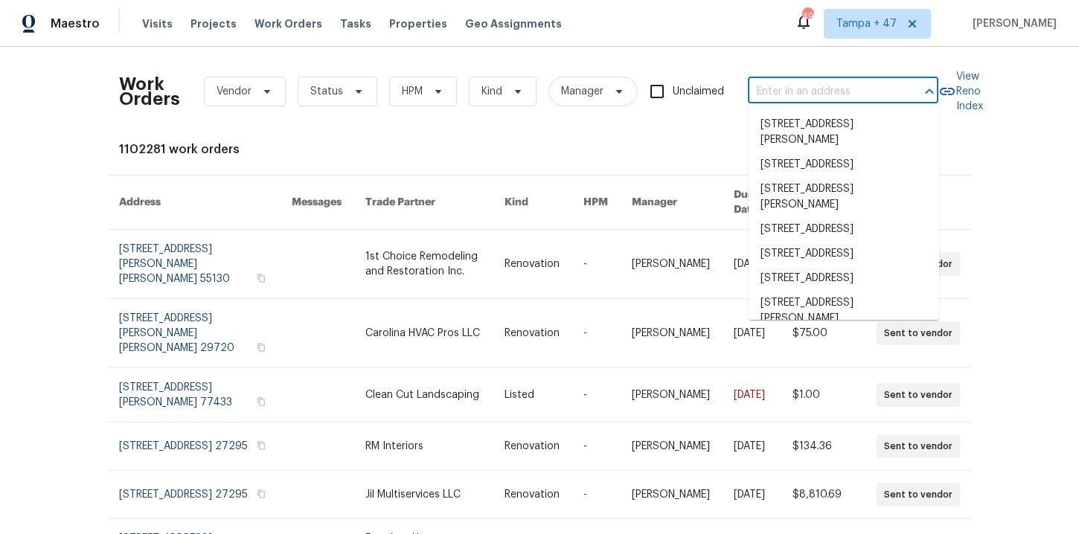
paste input "13 Whitaker Cv Avon Lake, OH 44012"
type input "13 Whitaker Cv Avon Lake, OH 44012"
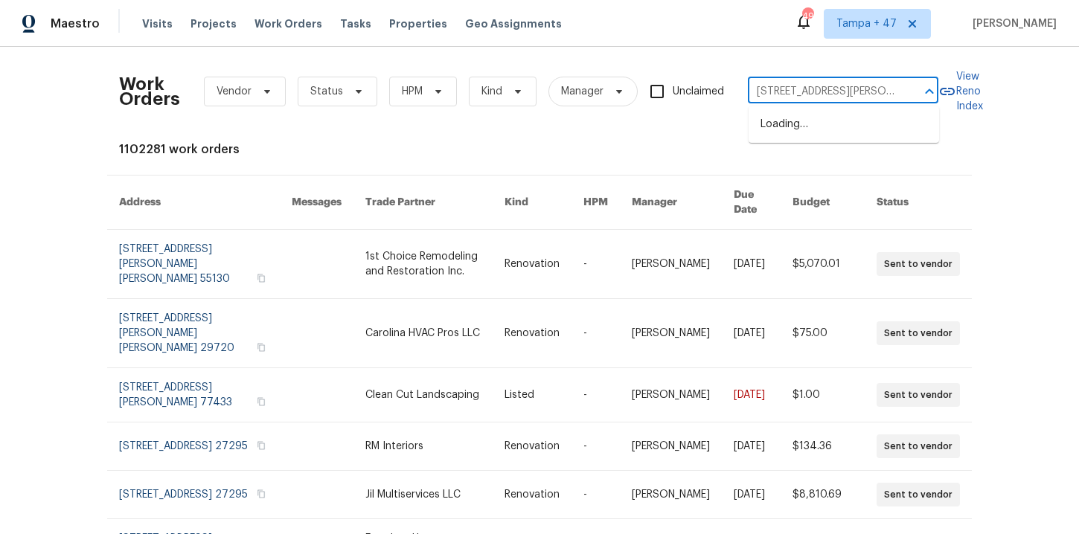
scroll to position [0, 39]
click at [837, 133] on li "13 Whitaker Cv, Avon Lake, OH 44012" at bounding box center [844, 132] width 191 height 40
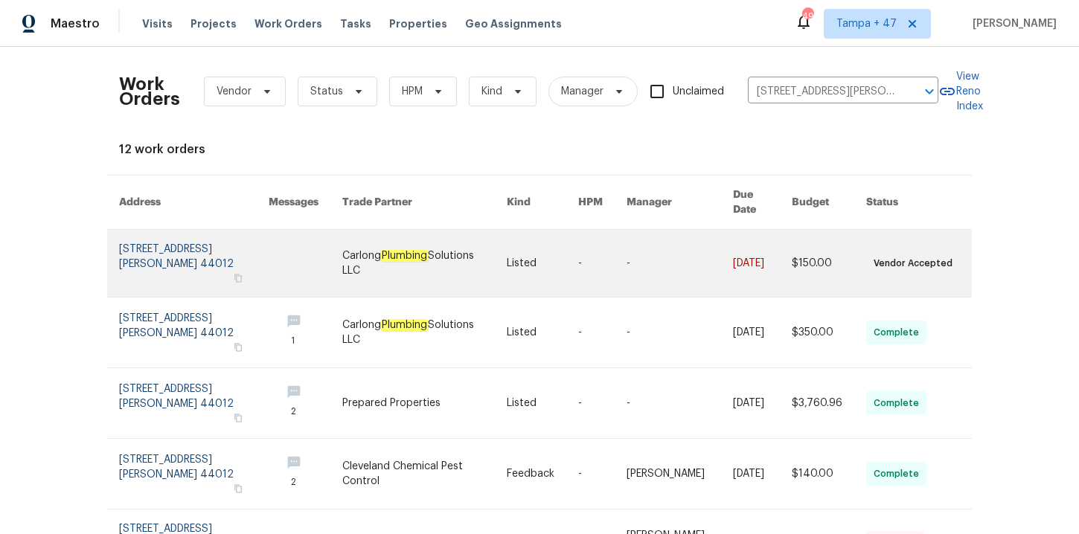
click at [180, 240] on link at bounding box center [194, 263] width 150 height 67
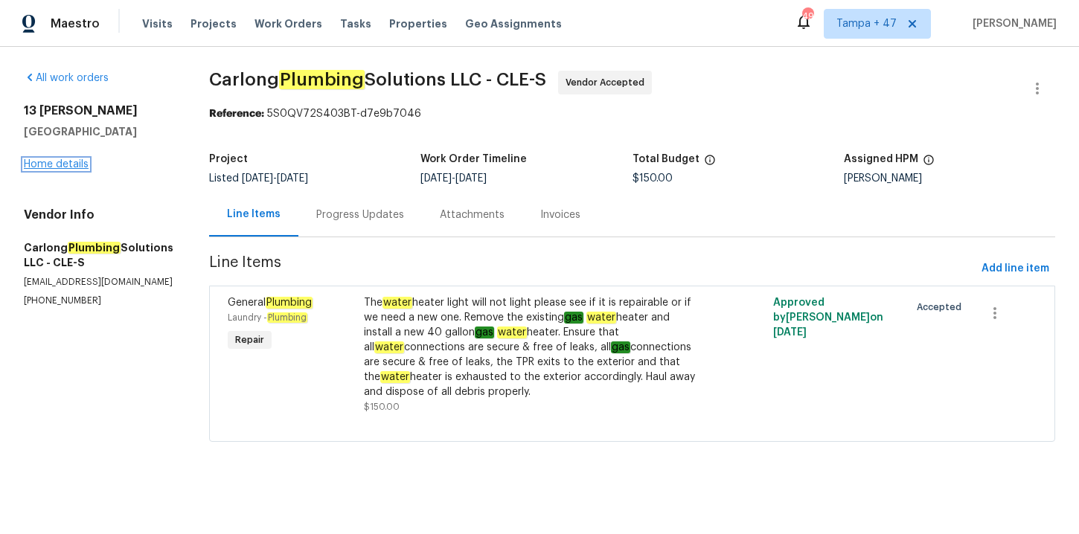
click at [74, 163] on link "Home details" at bounding box center [56, 164] width 65 height 10
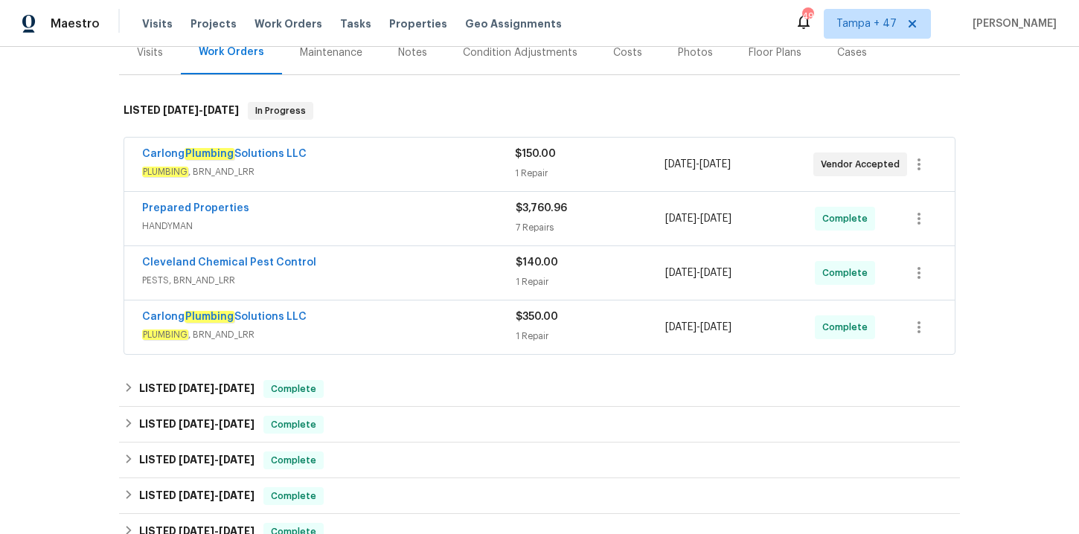
scroll to position [200, 0]
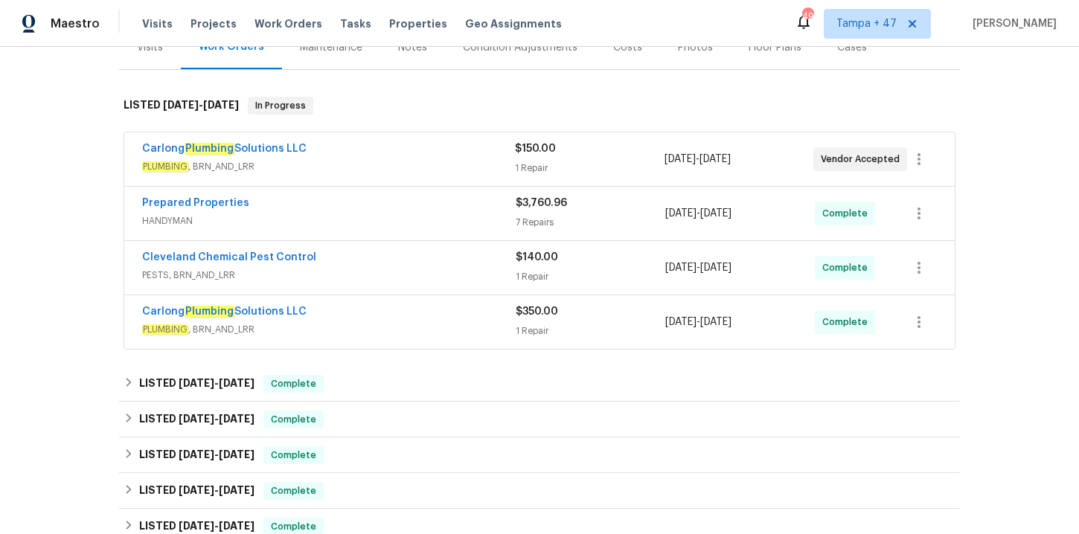
click at [448, 323] on span "PLUMBING , BRN_AND_LRR" at bounding box center [329, 329] width 374 height 15
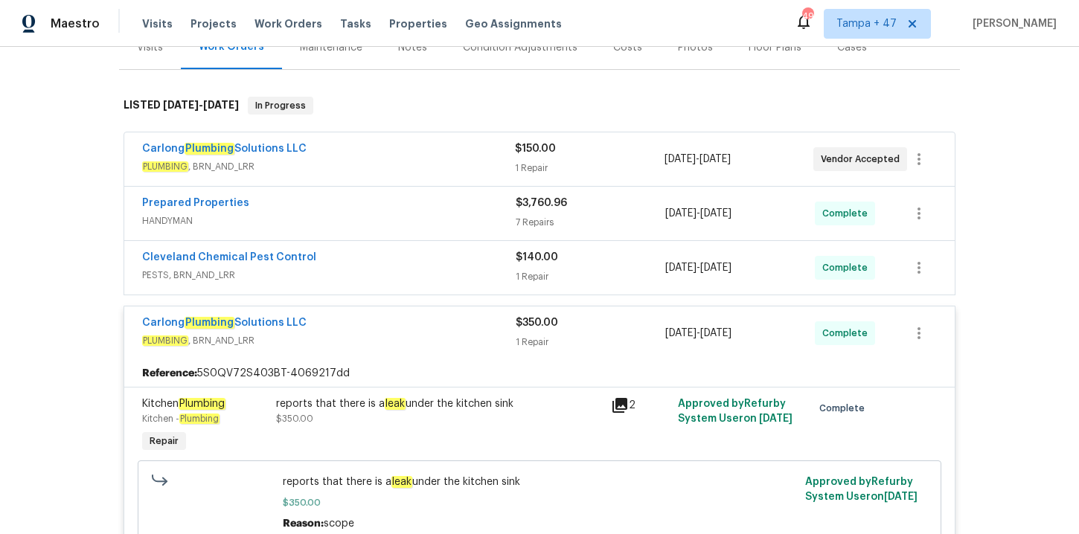
click at [418, 267] on div "Cleveland Chemical Pest Control" at bounding box center [329, 259] width 374 height 18
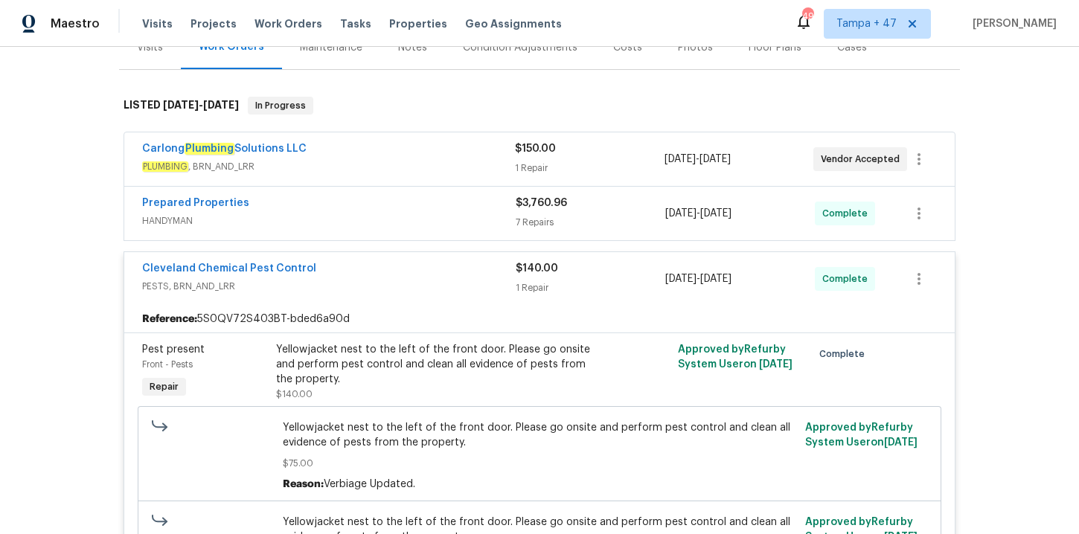
click at [398, 211] on div "Prepared Properties" at bounding box center [329, 205] width 374 height 18
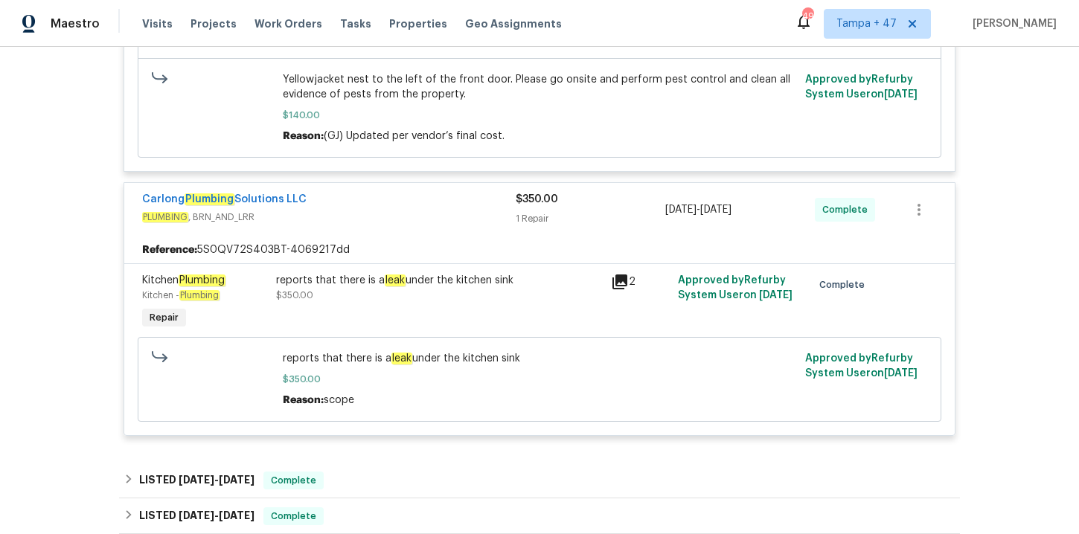
scroll to position [2303, 0]
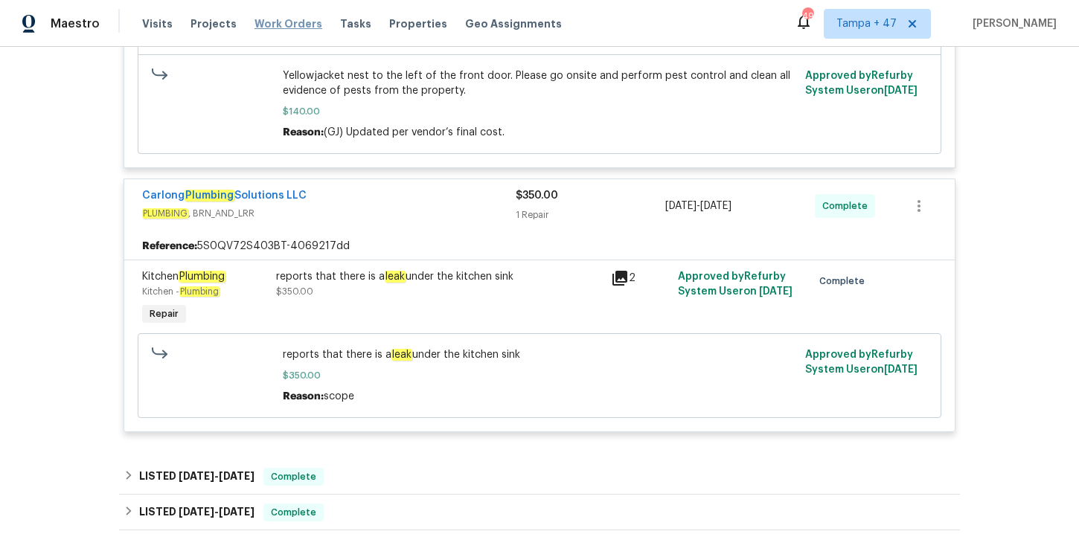
click at [275, 22] on span "Work Orders" at bounding box center [289, 23] width 68 height 15
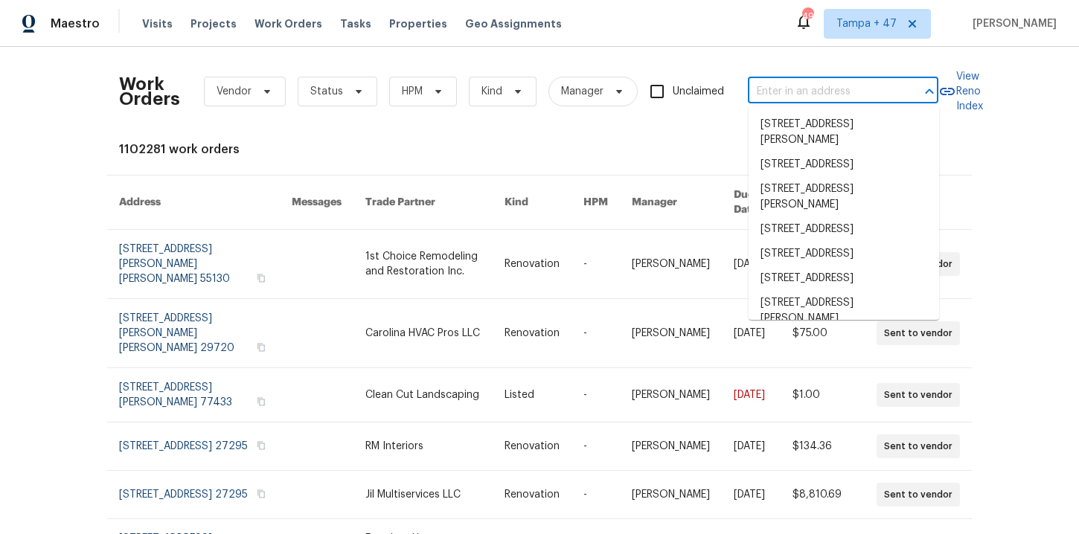
click at [779, 96] on input "text" at bounding box center [822, 91] width 149 height 23
paste input "8102 Grissom Cir San Antonio, TX 78251"
type input "8102 Grissom Cir San Antonio, TX 78251"
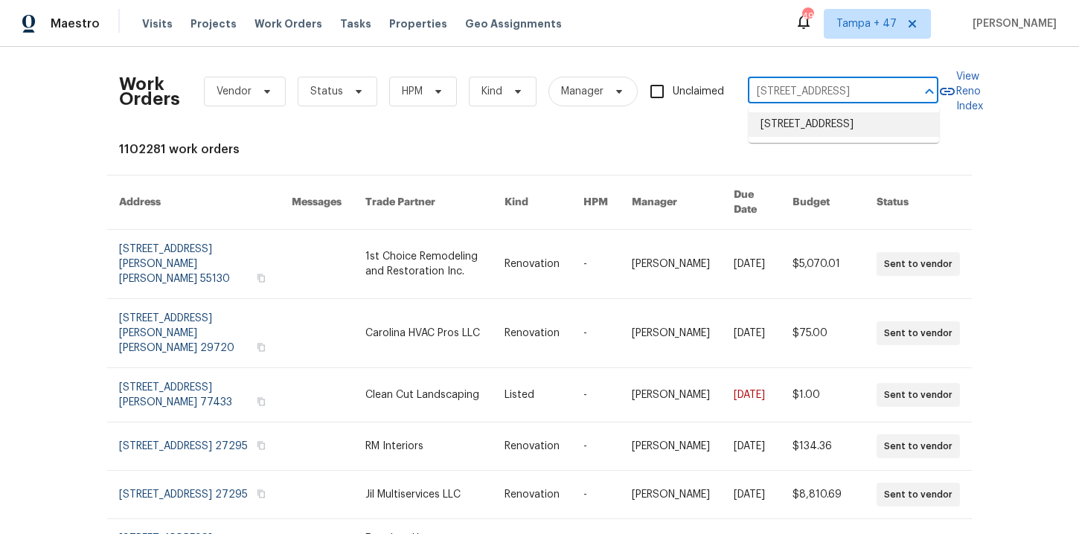
click at [818, 133] on li "8102 Grissom Cir, San Antonio, TX 78251" at bounding box center [844, 124] width 191 height 25
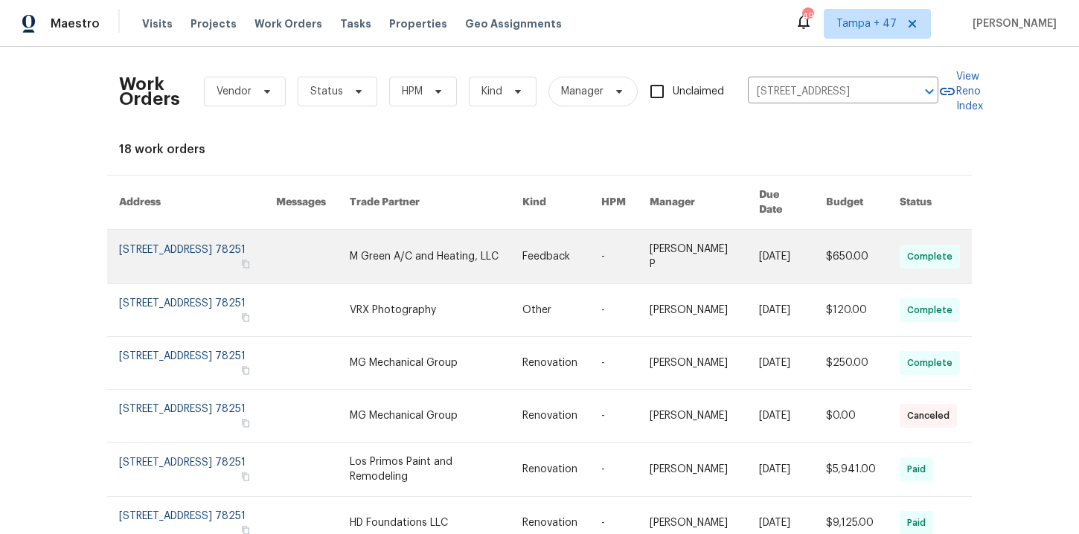
click at [155, 242] on link at bounding box center [197, 257] width 157 height 54
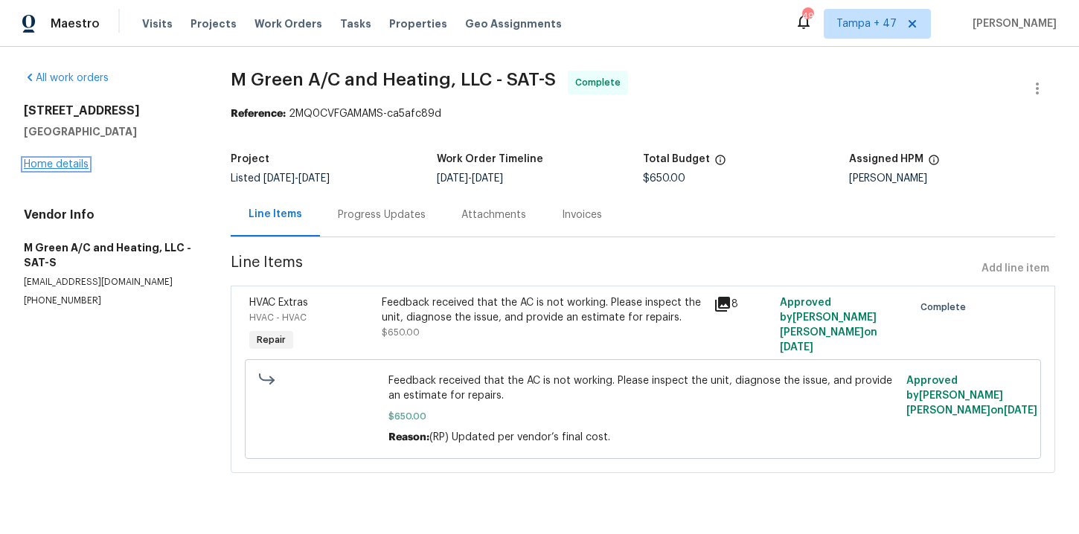
click at [66, 165] on link "Home details" at bounding box center [56, 164] width 65 height 10
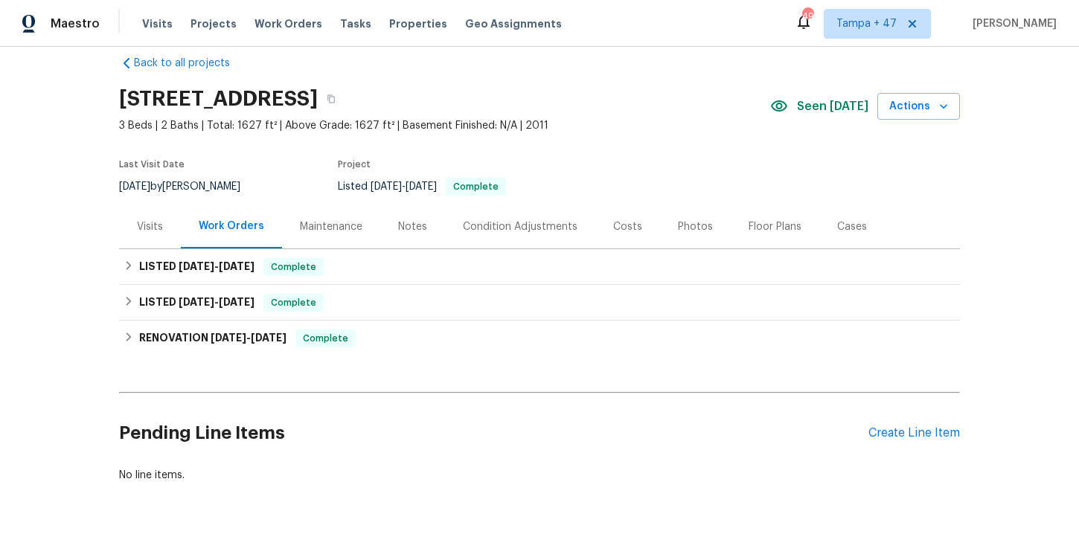
scroll to position [23, 0]
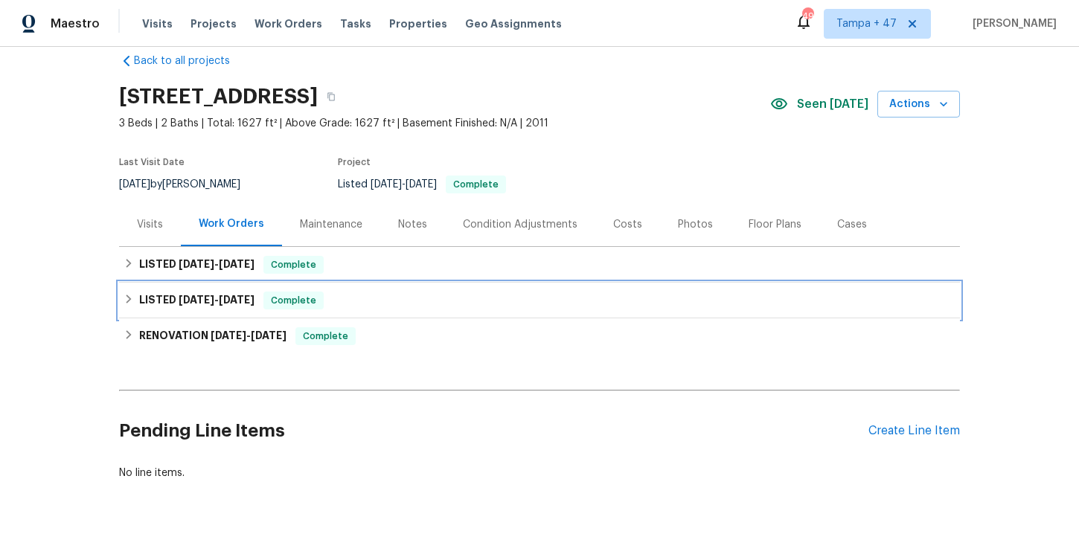
click at [378, 299] on div "LISTED 7/11/25 - 7/12/25 Complete" at bounding box center [540, 301] width 832 height 18
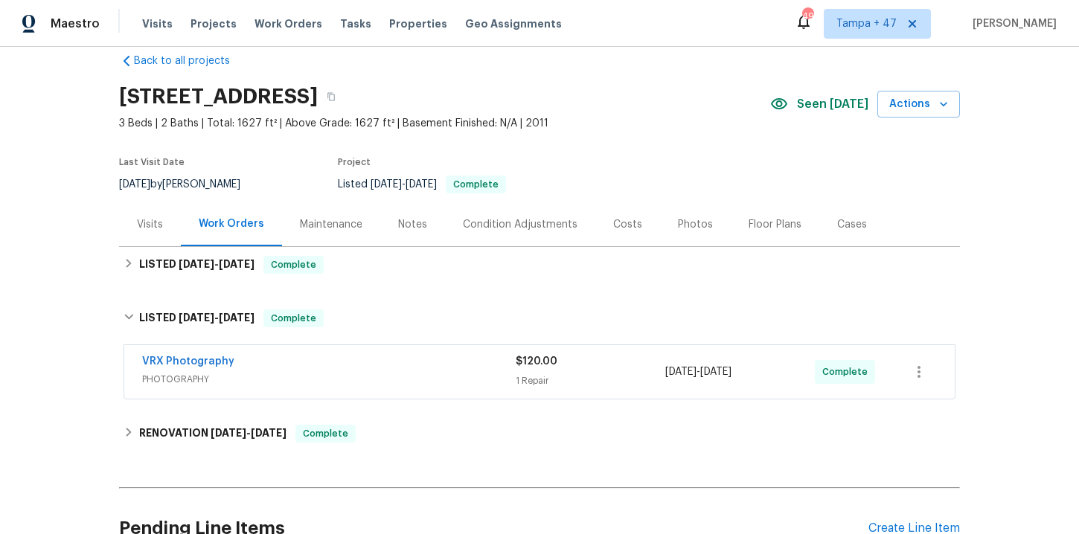
click at [401, 364] on div "VRX Photography" at bounding box center [329, 363] width 374 height 18
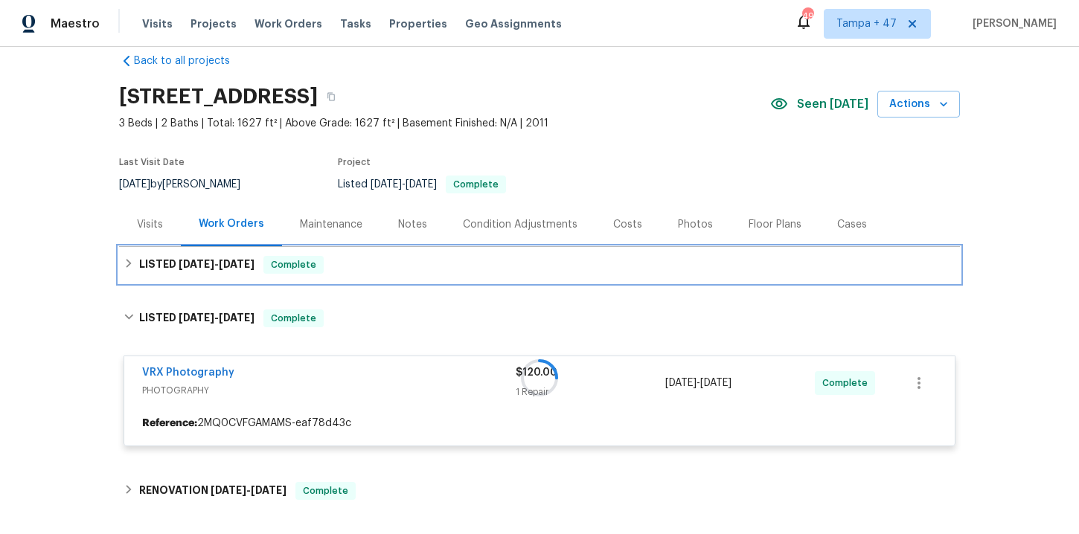
click at [385, 261] on div "LISTED 8/12/25 - 8/19/25 Complete" at bounding box center [540, 265] width 832 height 18
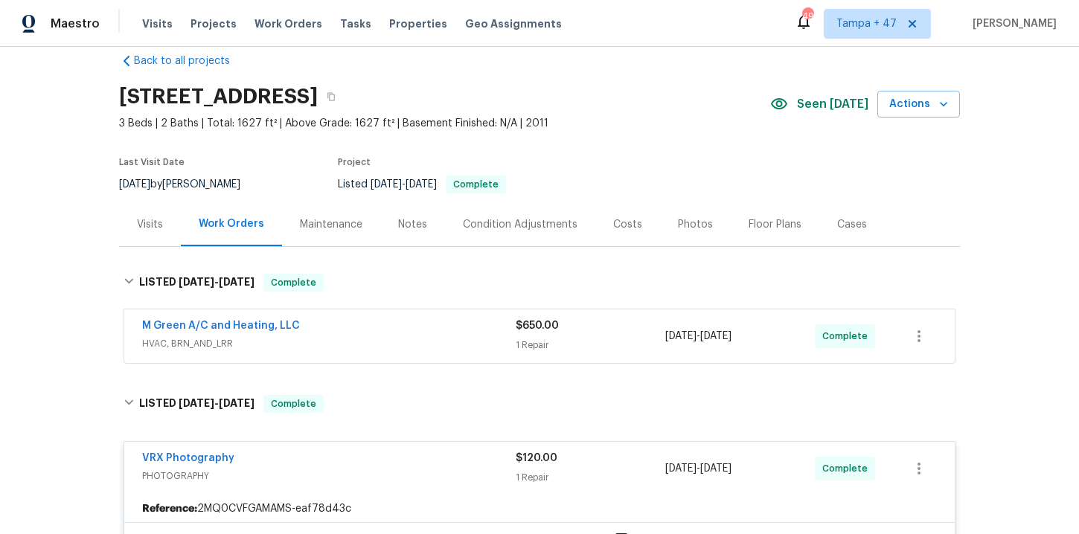
click at [401, 340] on span "HVAC, BRN_AND_LRR" at bounding box center [329, 343] width 374 height 15
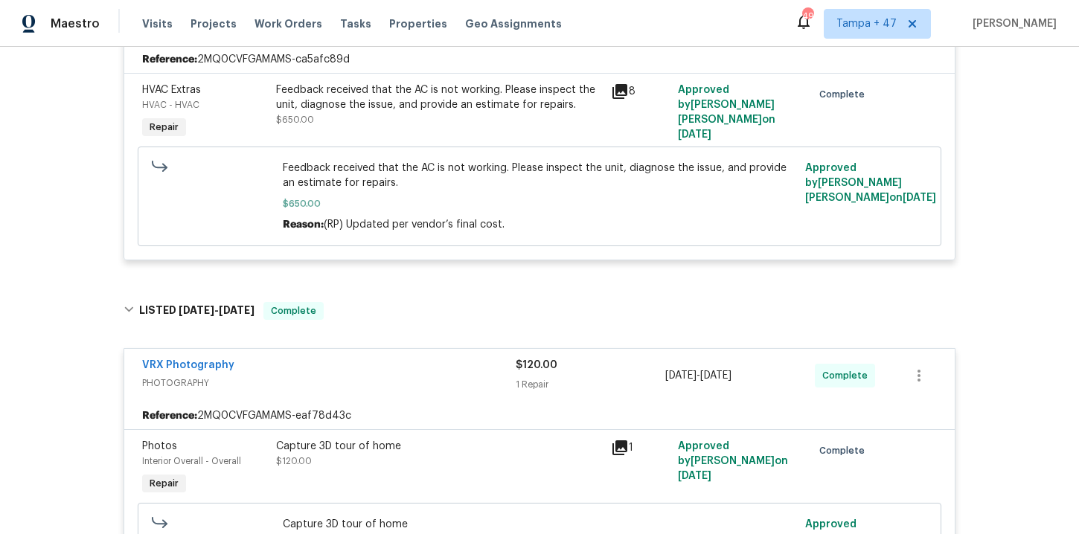
scroll to position [673, 0]
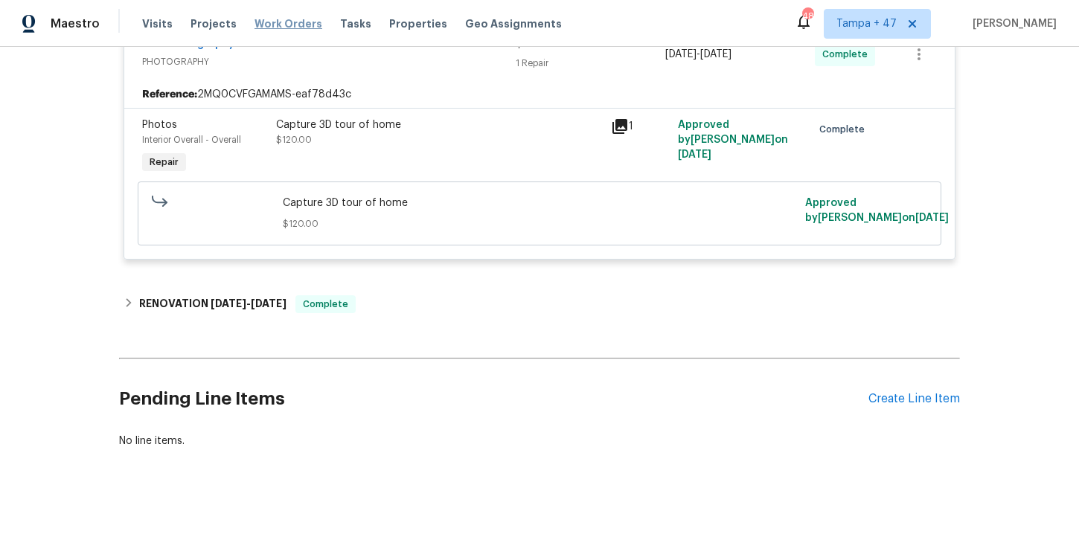
click at [281, 28] on span "Work Orders" at bounding box center [289, 23] width 68 height 15
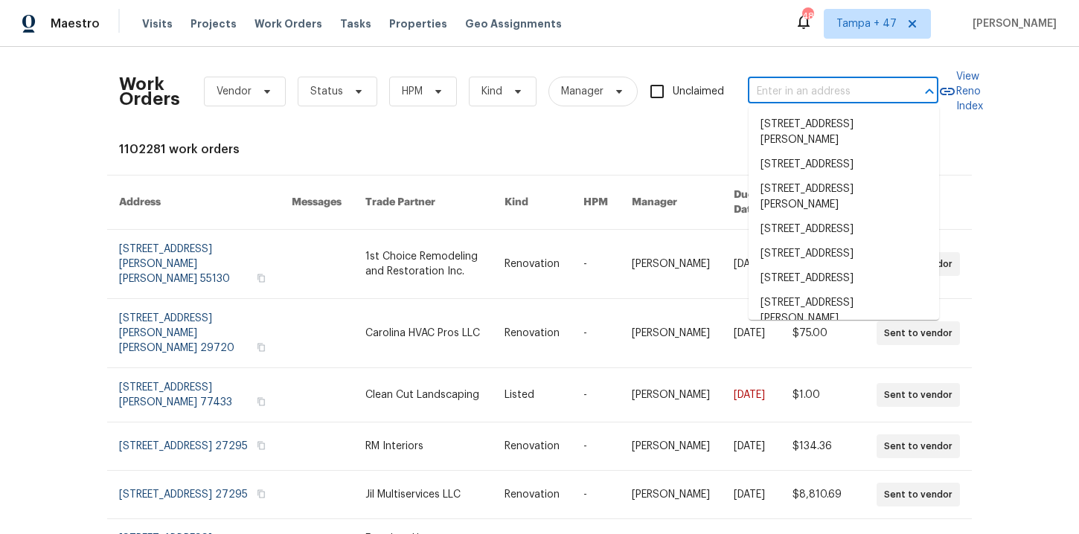
click at [776, 90] on input "text" at bounding box center [822, 91] width 149 height 23
paste input "410 Apache Plume Trl Prescott, AZ 86301"
type input "410 Apache Plume Trl Prescott, AZ 86301"
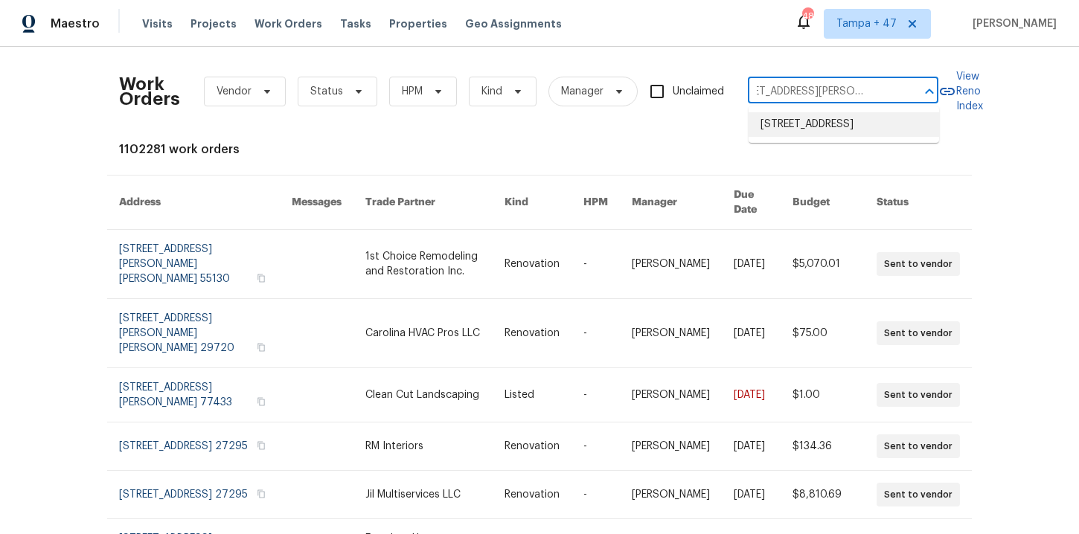
click at [812, 119] on li "410 Apache Plume Trl, Prescott, AZ 86301" at bounding box center [844, 124] width 191 height 25
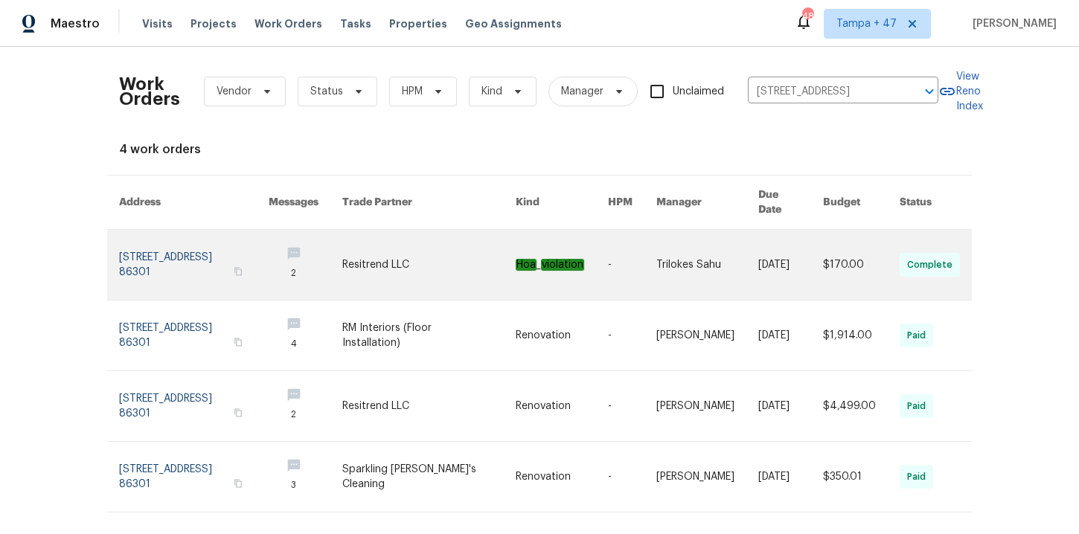
click at [225, 256] on link at bounding box center [194, 265] width 150 height 70
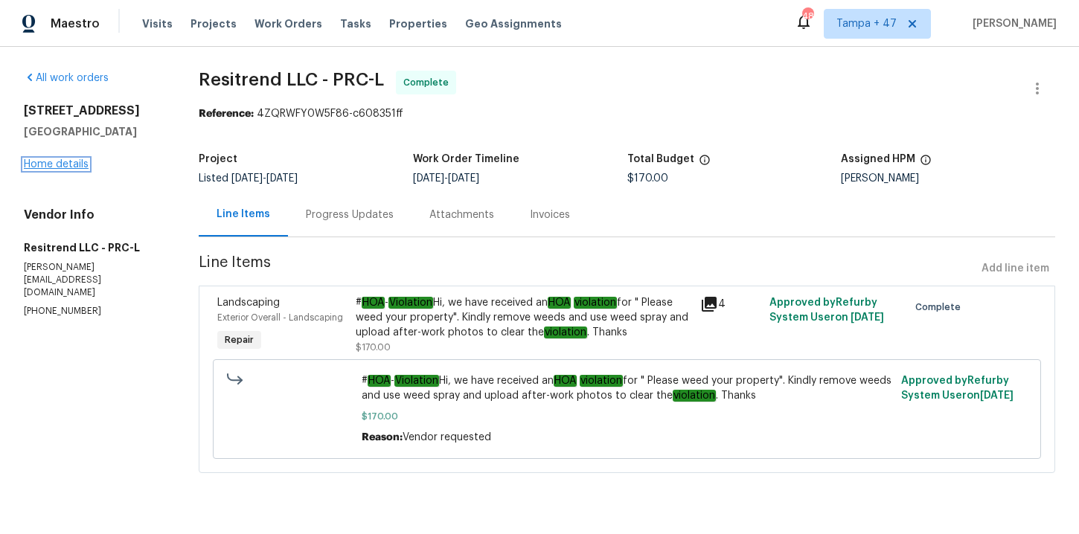
click at [74, 167] on link "Home details" at bounding box center [56, 164] width 65 height 10
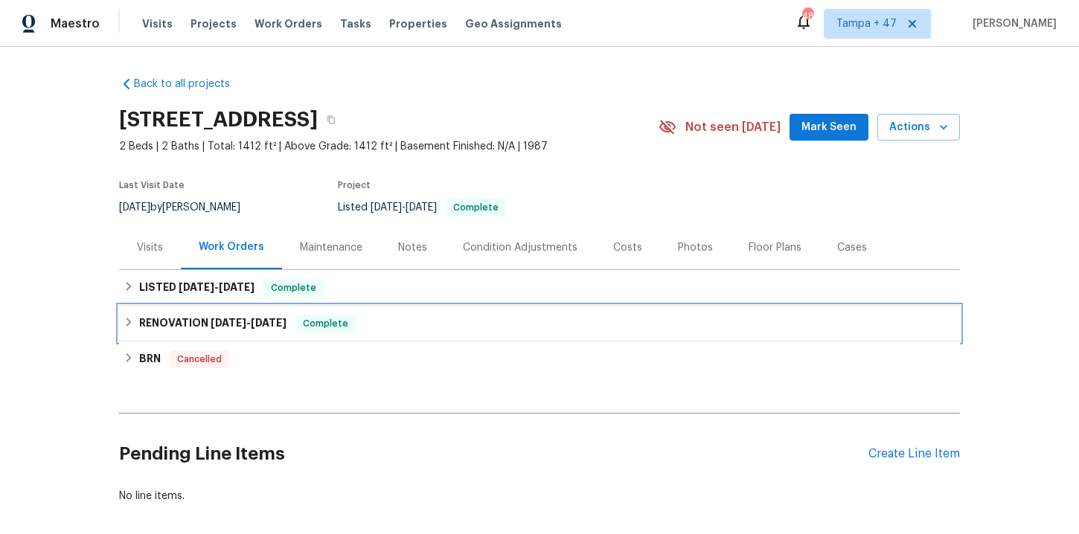
click at [379, 328] on div "RENOVATION 9/3/24 - 9/20/24 Complete" at bounding box center [540, 324] width 832 height 18
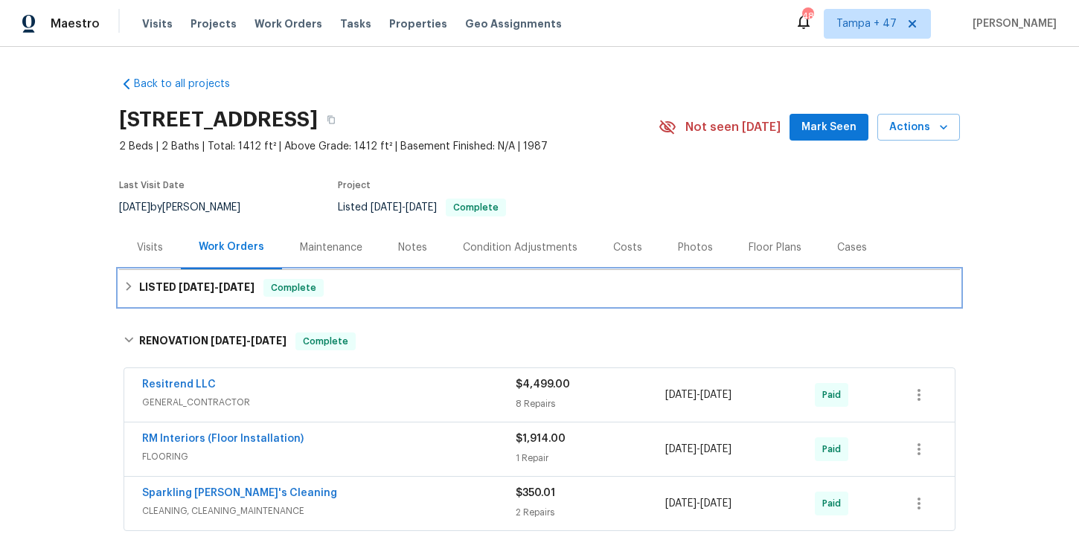
click at [374, 284] on div "LISTED 8/14/25 - 8/15/25 Complete" at bounding box center [540, 288] width 832 height 18
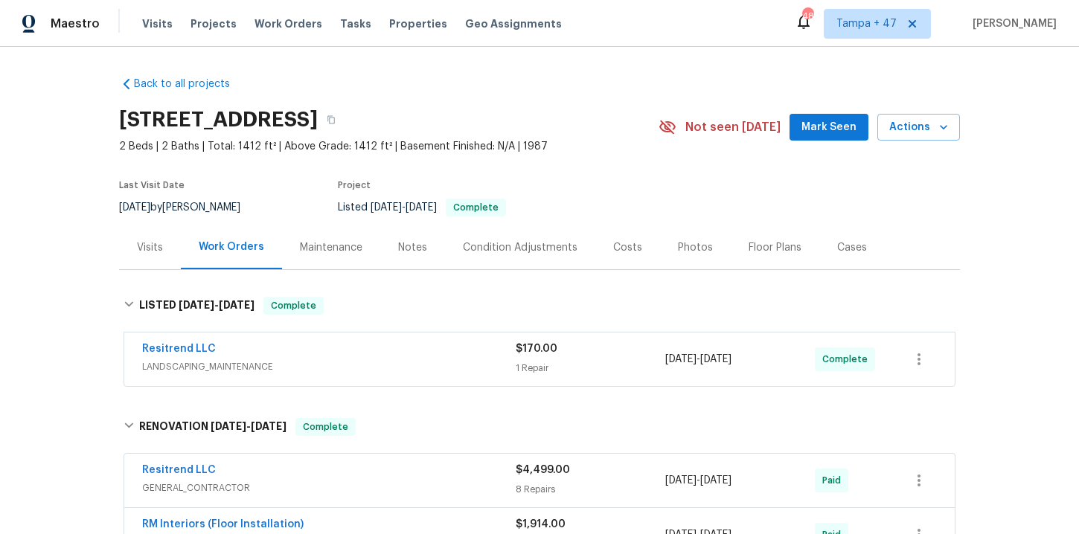
click at [395, 351] on div "Resitrend LLC" at bounding box center [329, 351] width 374 height 18
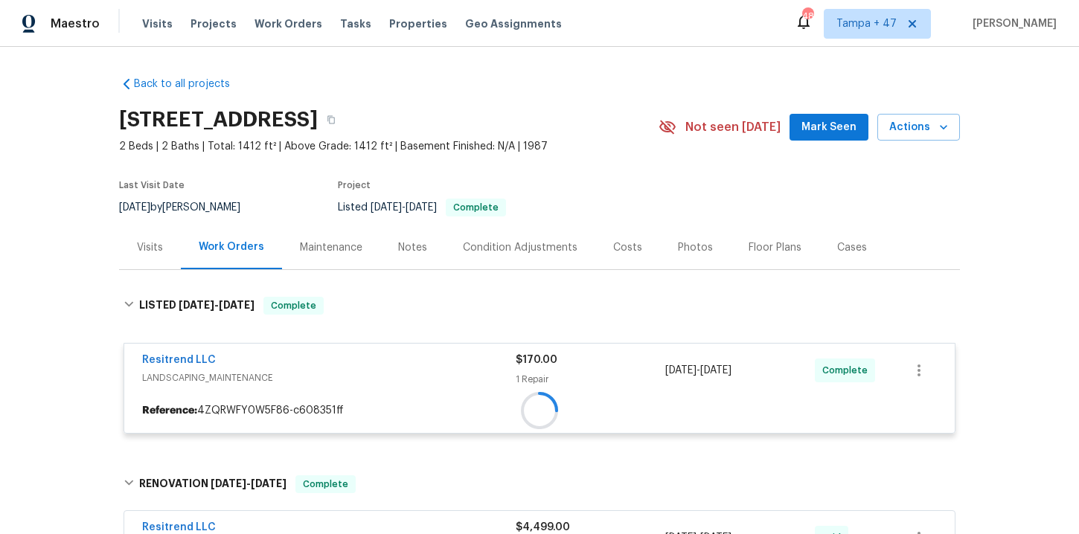
scroll to position [289, 0]
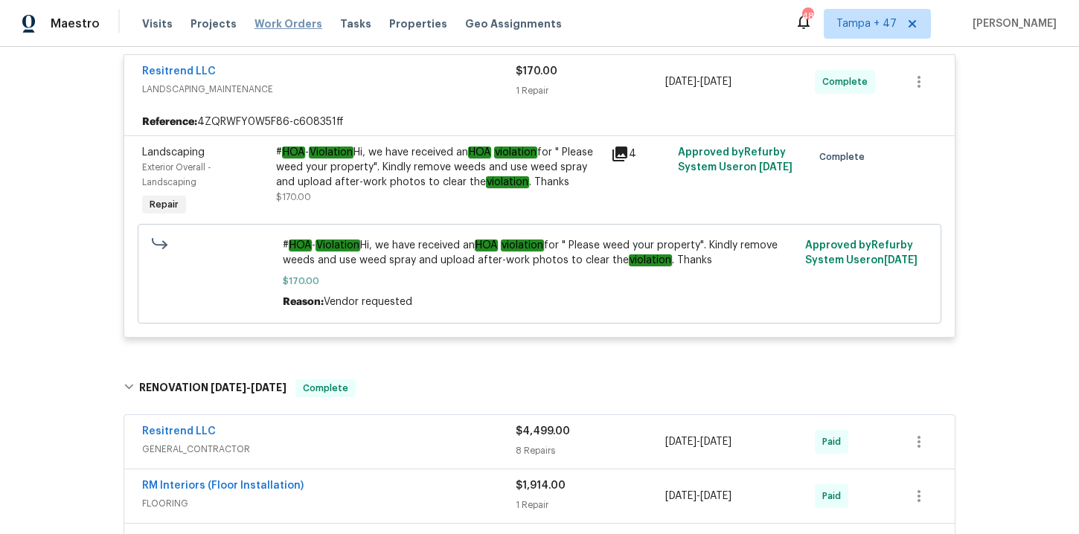
click at [272, 22] on span "Work Orders" at bounding box center [289, 23] width 68 height 15
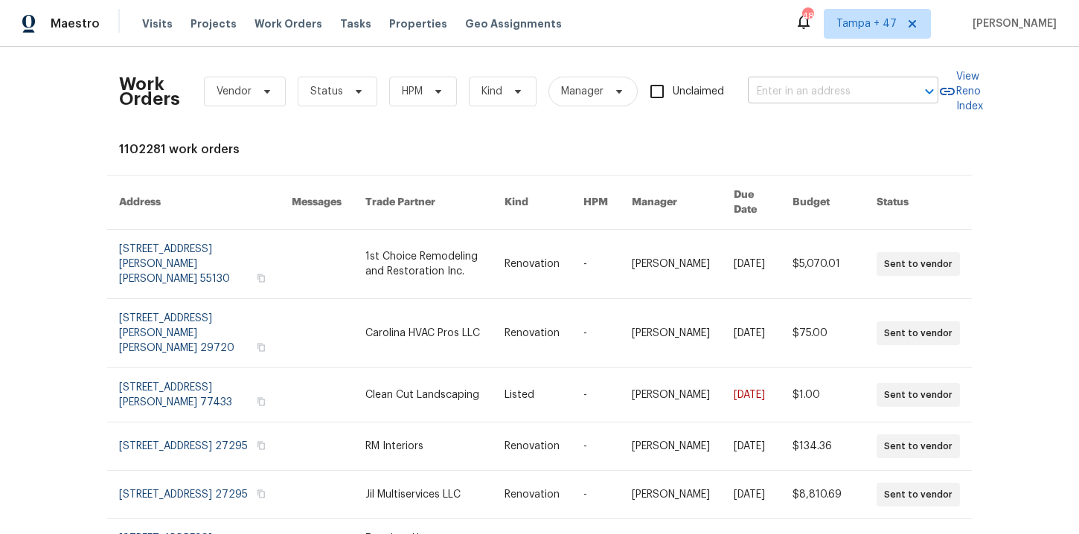
click at [811, 85] on input "text" at bounding box center [822, 91] width 149 height 23
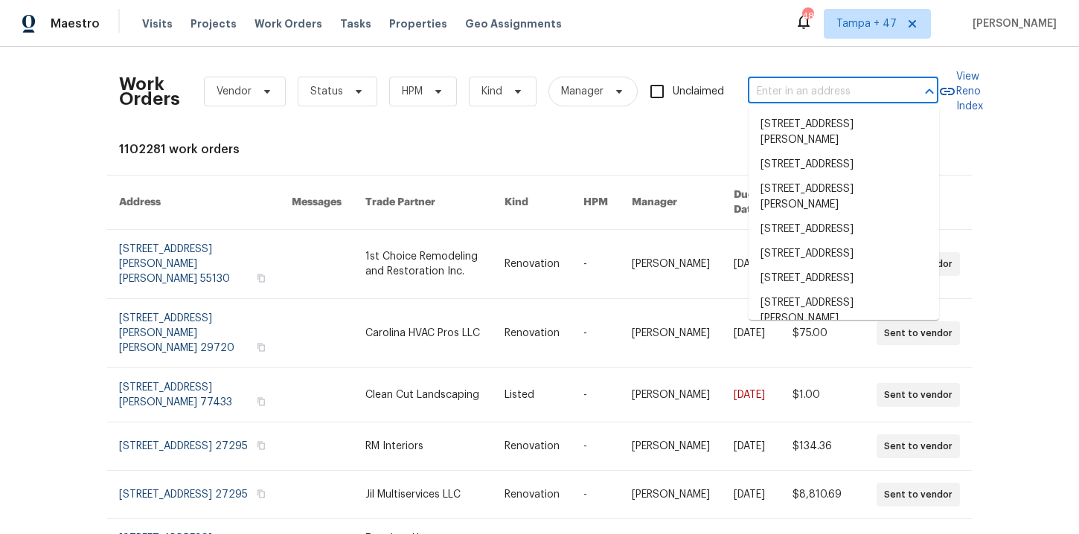
paste input "[STREET_ADDRESS]"
type input "[STREET_ADDRESS]"
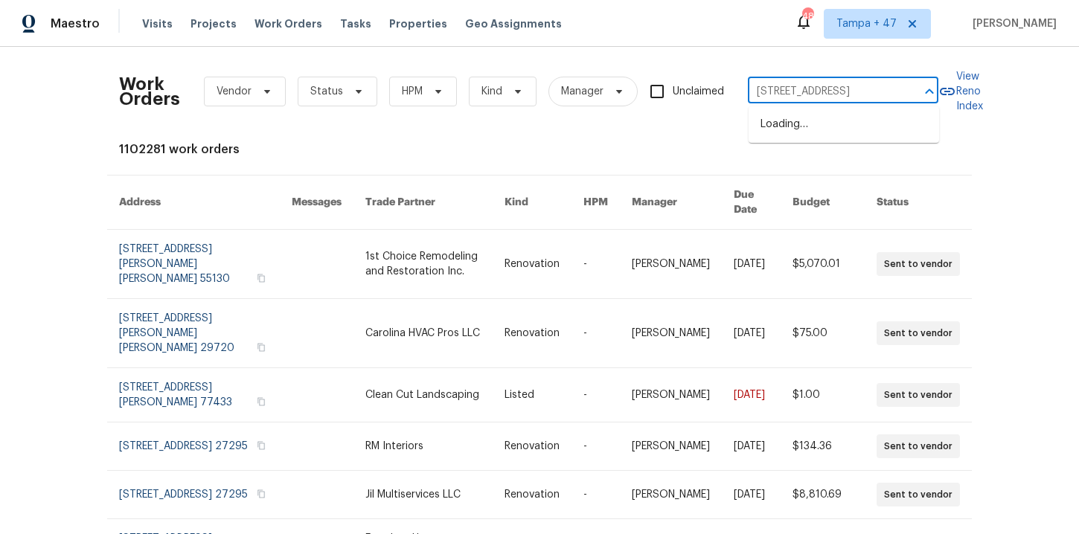
scroll to position [0, 41]
click at [813, 118] on li "[STREET_ADDRESS]" at bounding box center [844, 124] width 191 height 25
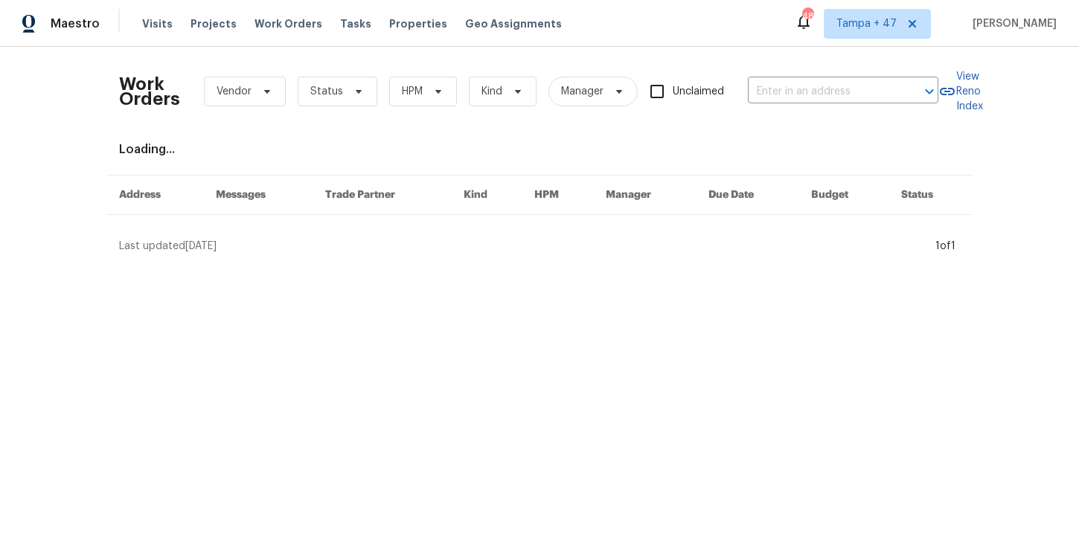
type input "[STREET_ADDRESS]"
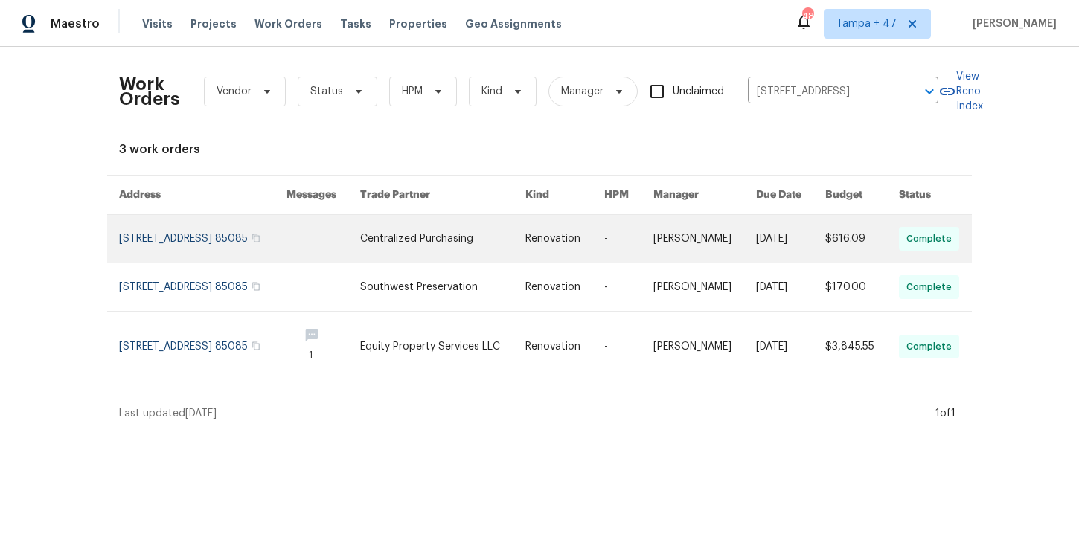
click at [217, 236] on link at bounding box center [202, 239] width 167 height 48
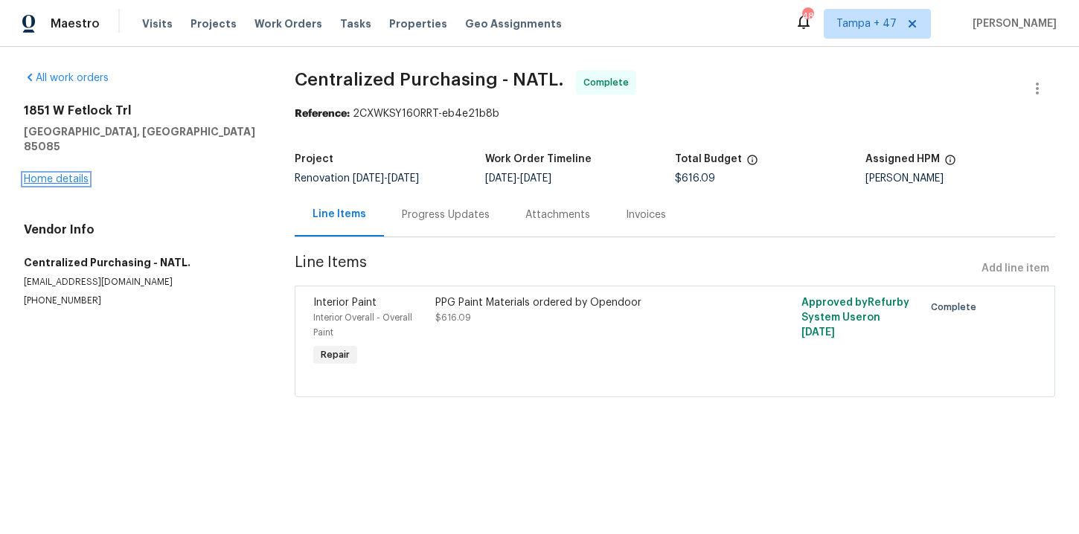
click at [68, 174] on link "Home details" at bounding box center [56, 179] width 65 height 10
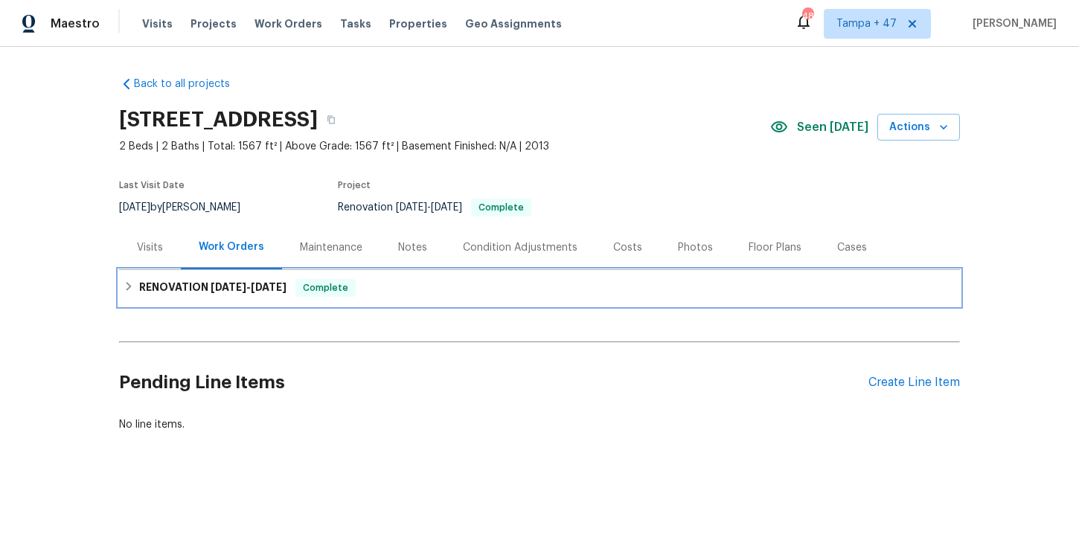
click at [313, 287] on span "Complete" at bounding box center [325, 288] width 57 height 15
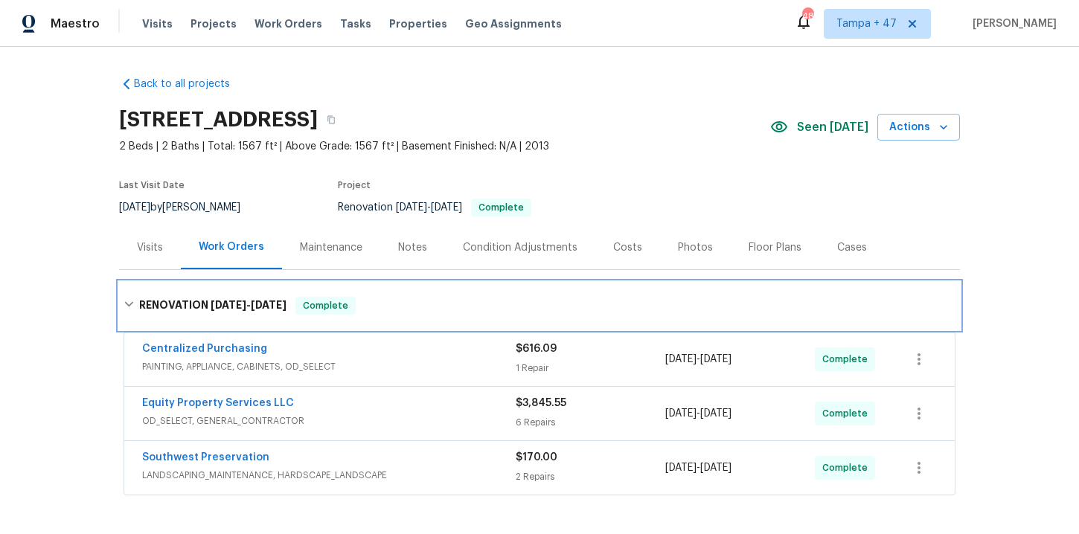
scroll to position [194, 0]
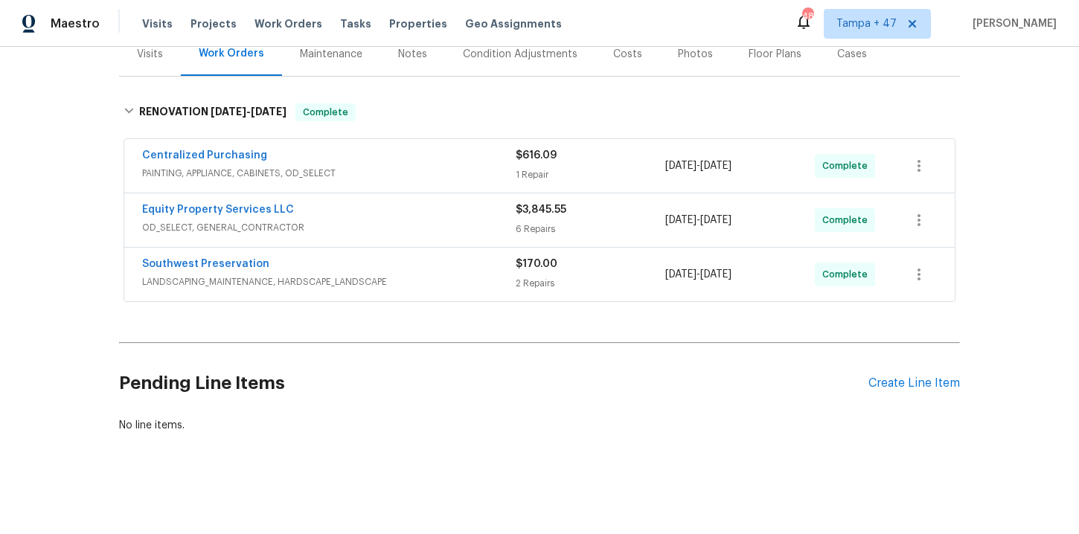
click at [440, 273] on div "Southwest Preservation" at bounding box center [329, 266] width 374 height 18
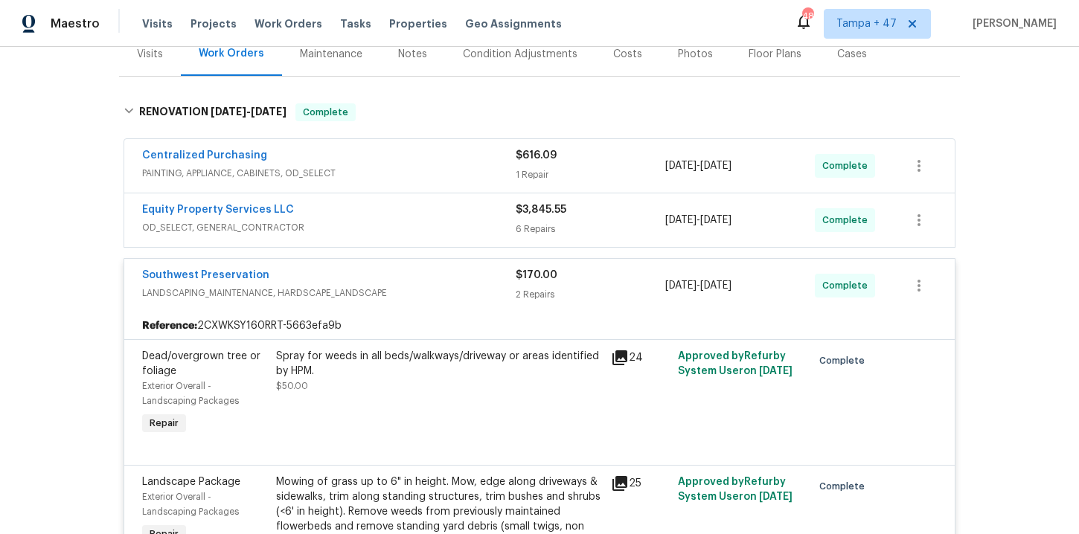
click at [401, 215] on div "Equity Property Services LLC" at bounding box center [329, 211] width 374 height 18
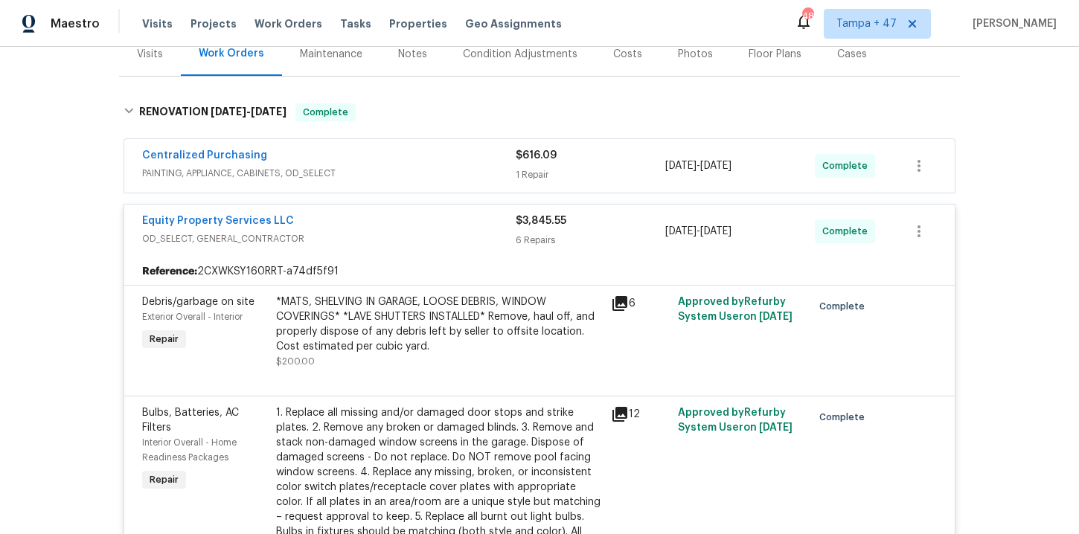
click at [407, 173] on span "PAINTING, APPLIANCE, CABINETS, OD_SELECT" at bounding box center [329, 173] width 374 height 15
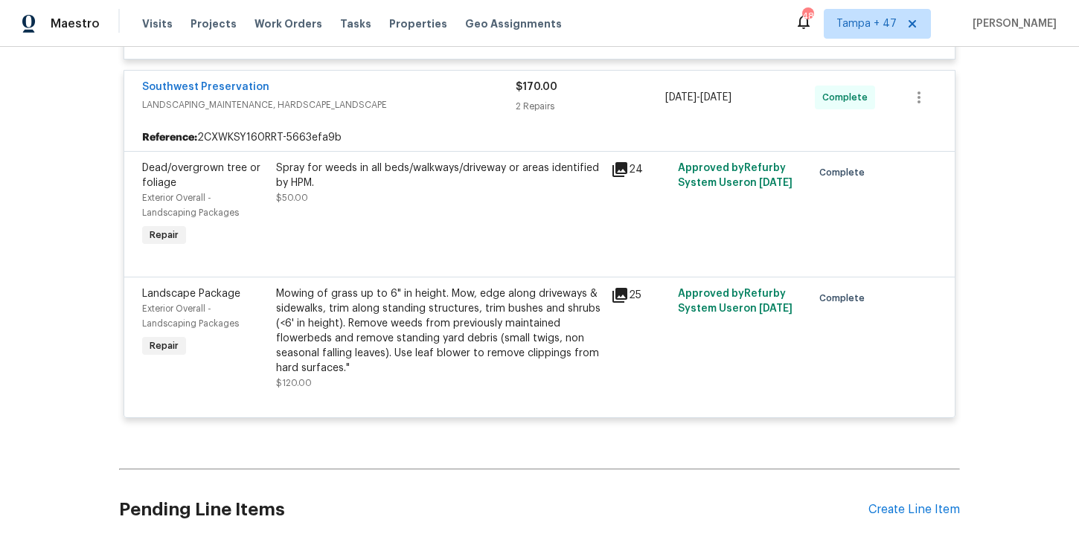
scroll to position [1801, 0]
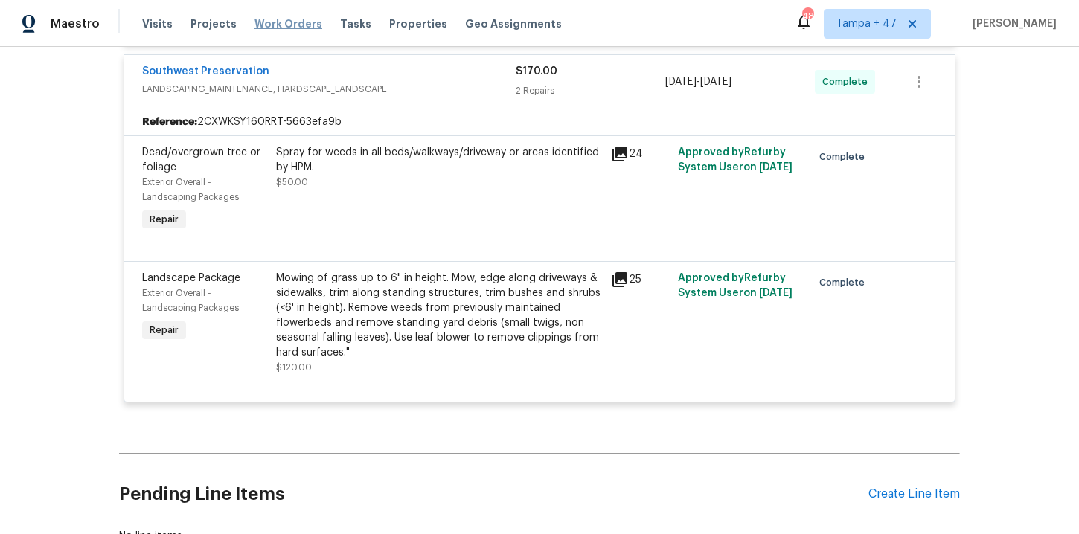
click at [293, 23] on span "Work Orders" at bounding box center [289, 23] width 68 height 15
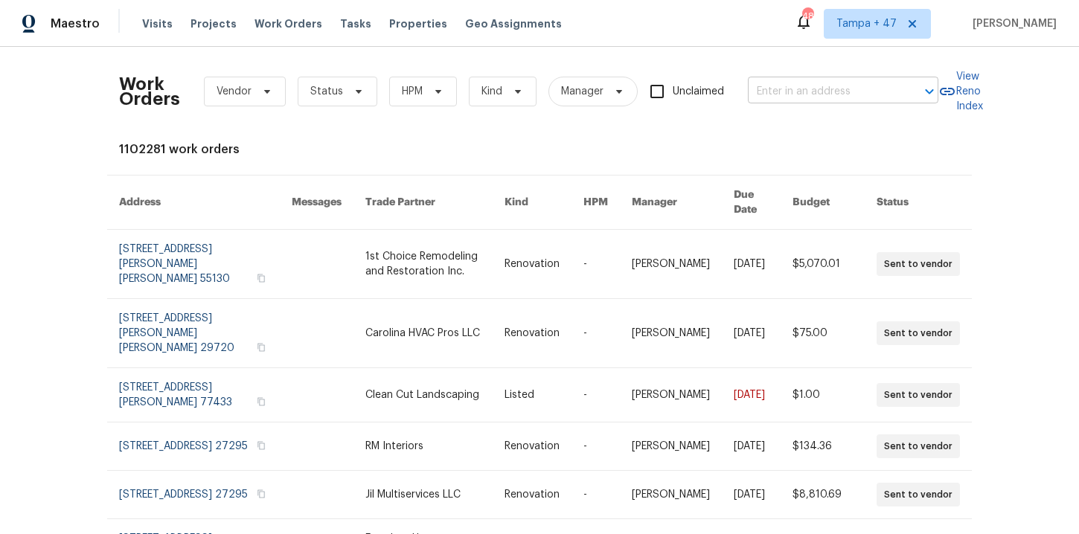
click at [815, 98] on input "text" at bounding box center [822, 91] width 149 height 23
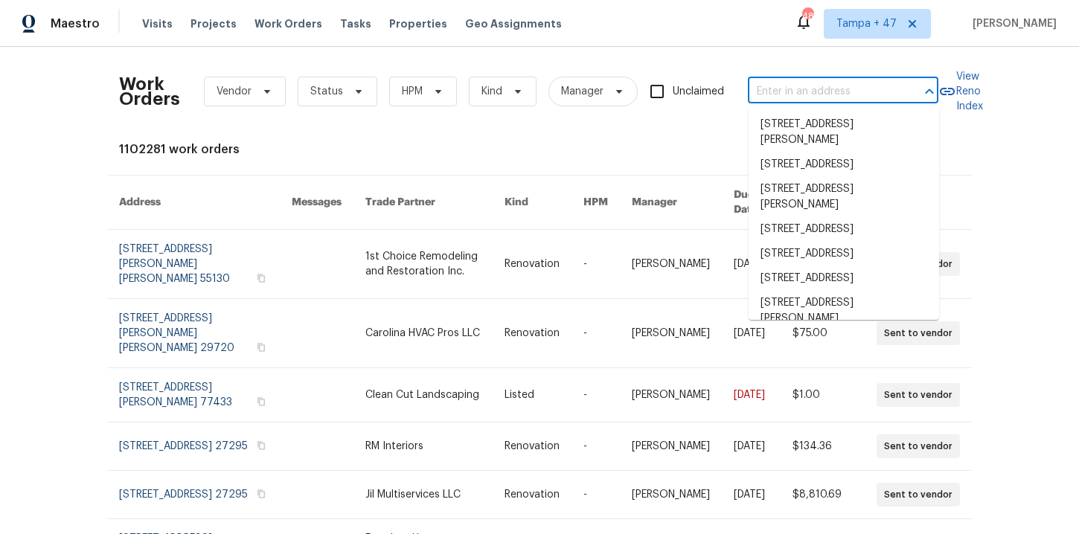
paste input "208 Mason Rd Boiling Springs, SC 29316"
type input "208 Mason Rd Boiling Springs, SC 29316"
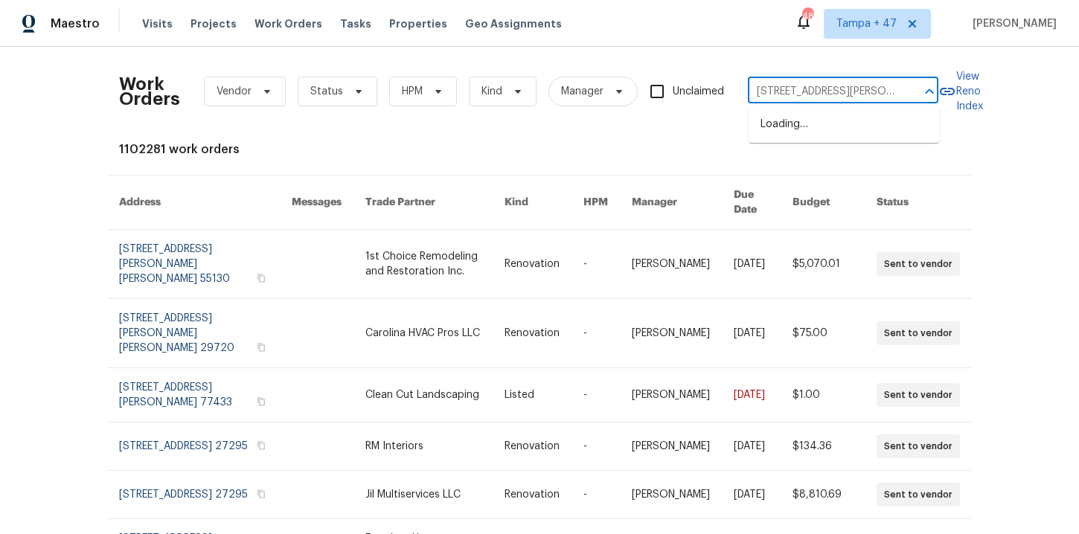
scroll to position [0, 57]
click at [835, 127] on li "208 Mason Rd, Boiling Springs, SC 29316" at bounding box center [844, 132] width 191 height 40
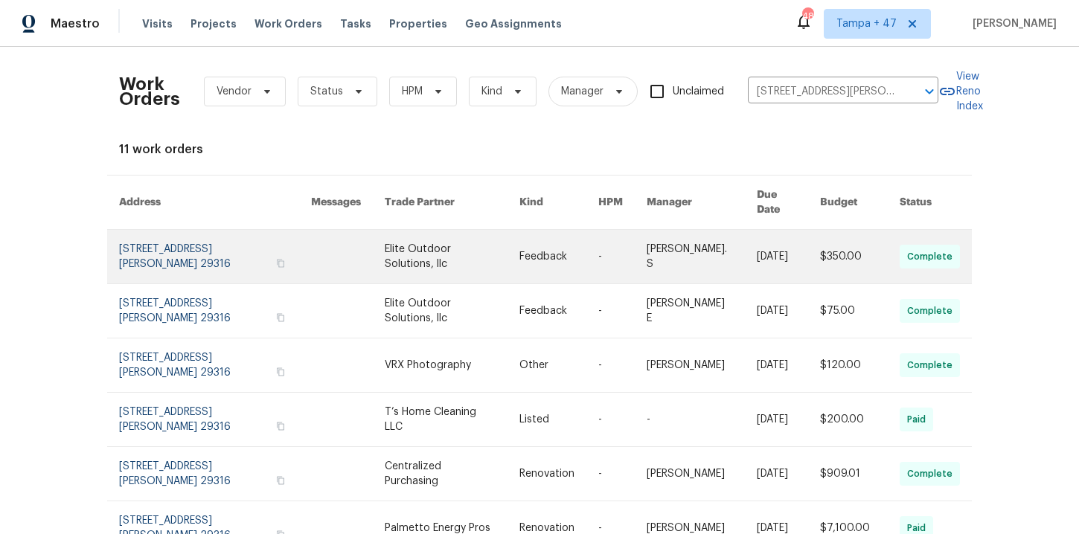
click at [180, 237] on link at bounding box center [215, 257] width 192 height 54
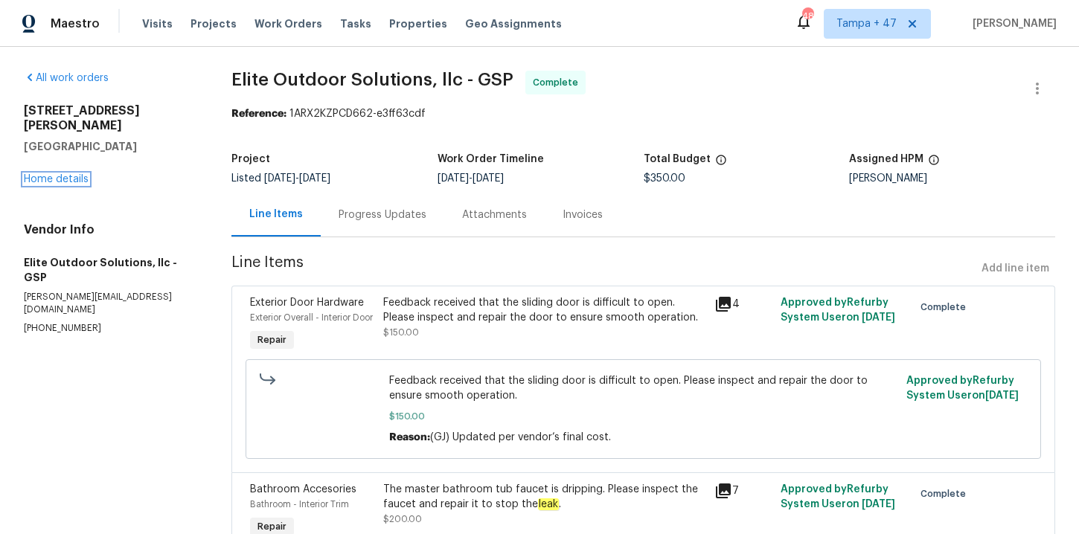
click at [68, 174] on link "Home details" at bounding box center [56, 179] width 65 height 10
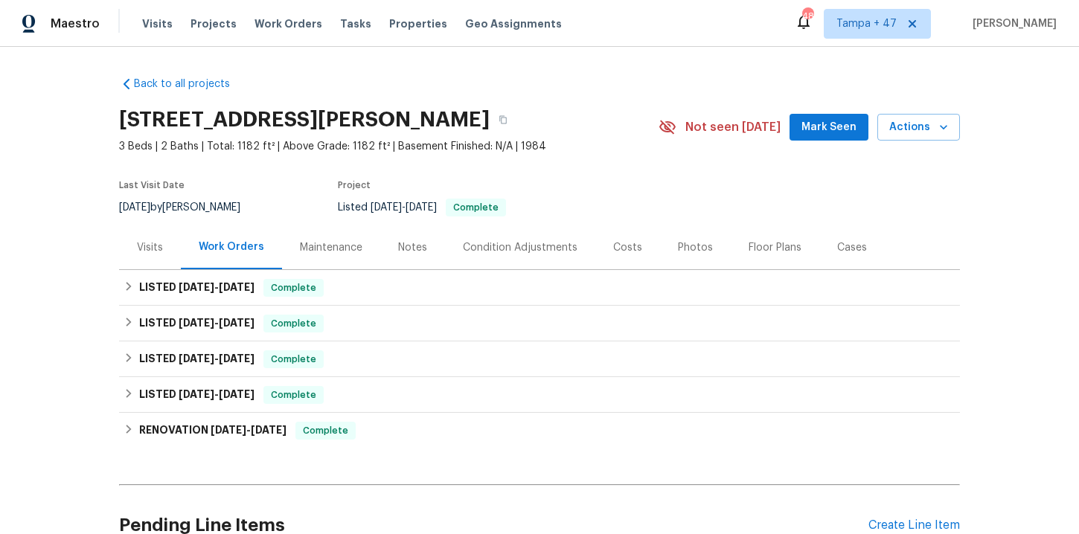
scroll to position [14, 0]
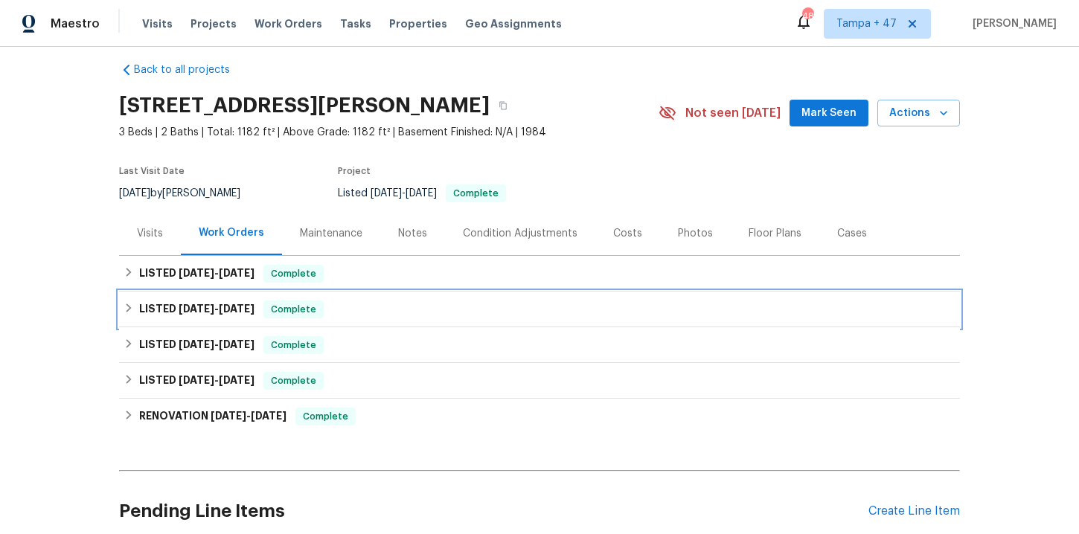
click at [357, 310] on div "LISTED 8/5/25 - 8/11/25 Complete" at bounding box center [540, 310] width 832 height 18
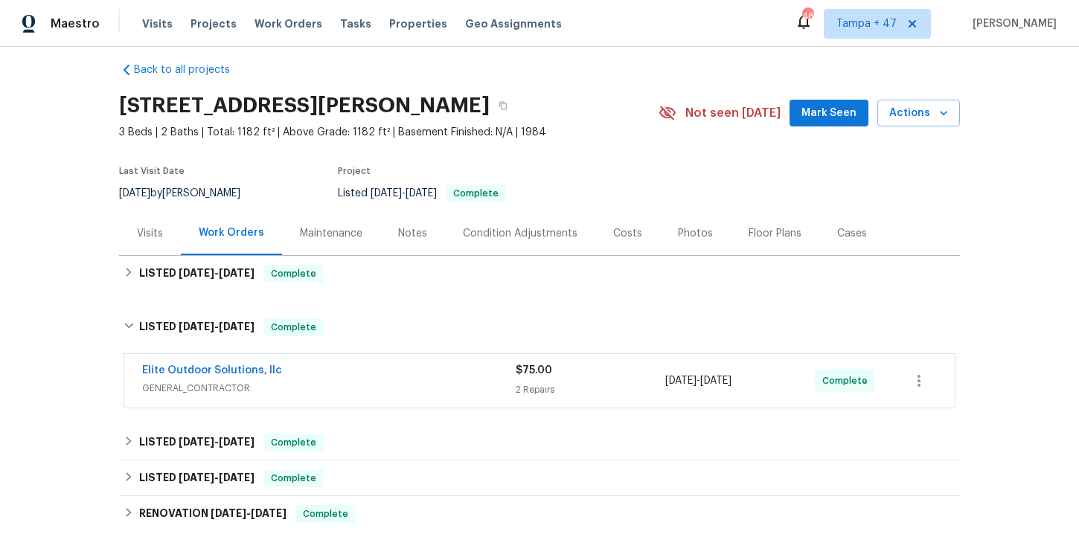
click at [383, 372] on div "Elite Outdoor Solutions, llc" at bounding box center [329, 372] width 374 height 18
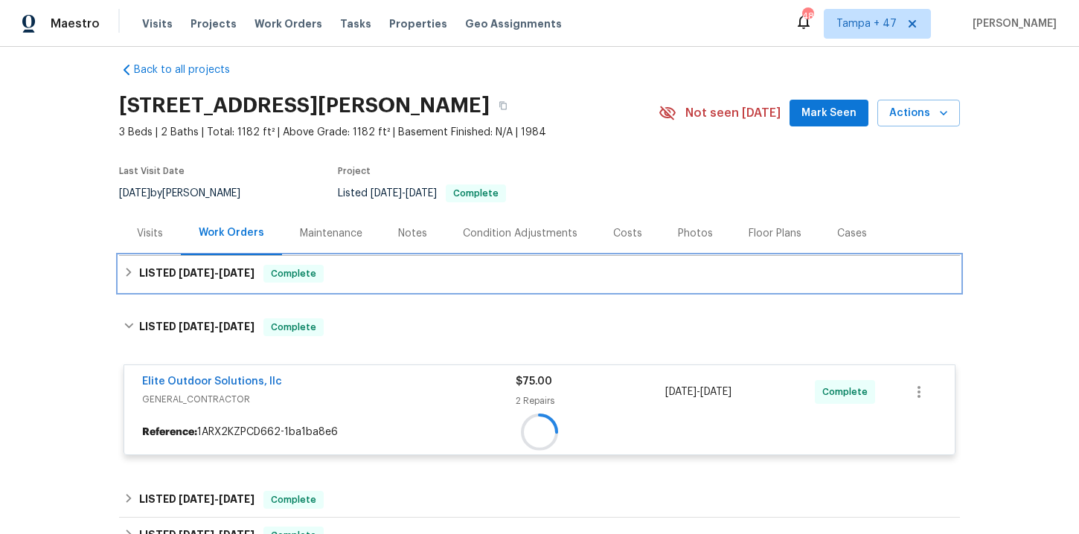
click at [355, 269] on div "LISTED 8/13/25 - 8/19/25 Complete" at bounding box center [540, 274] width 832 height 18
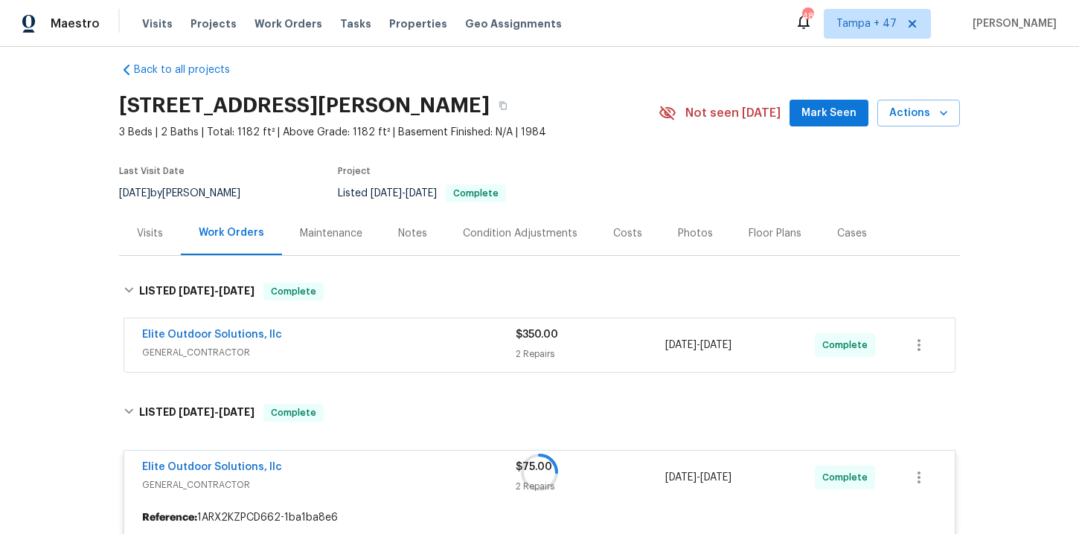
click at [386, 341] on div "Elite Outdoor Solutions, llc" at bounding box center [329, 337] width 374 height 18
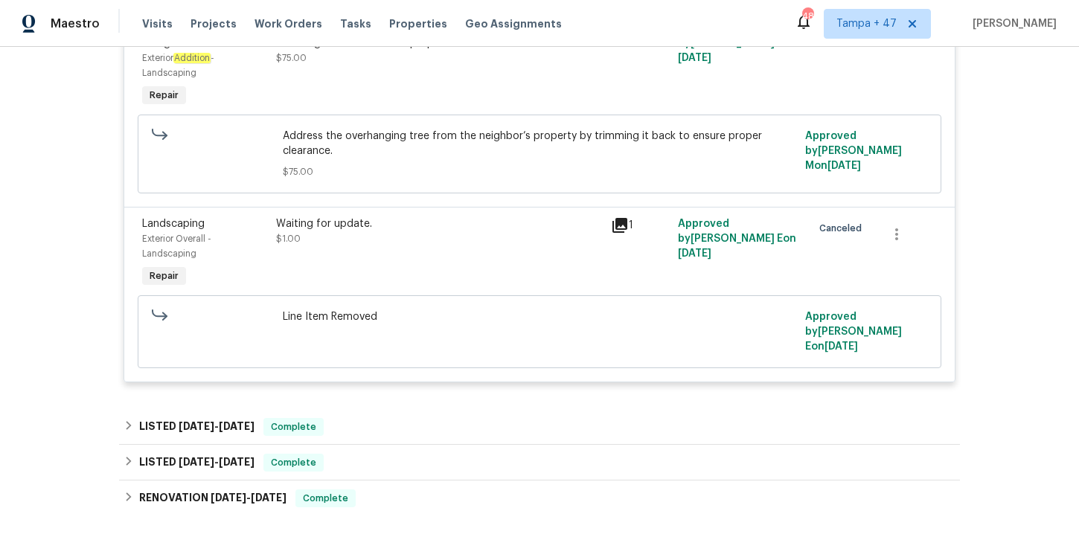
scroll to position [1128, 0]
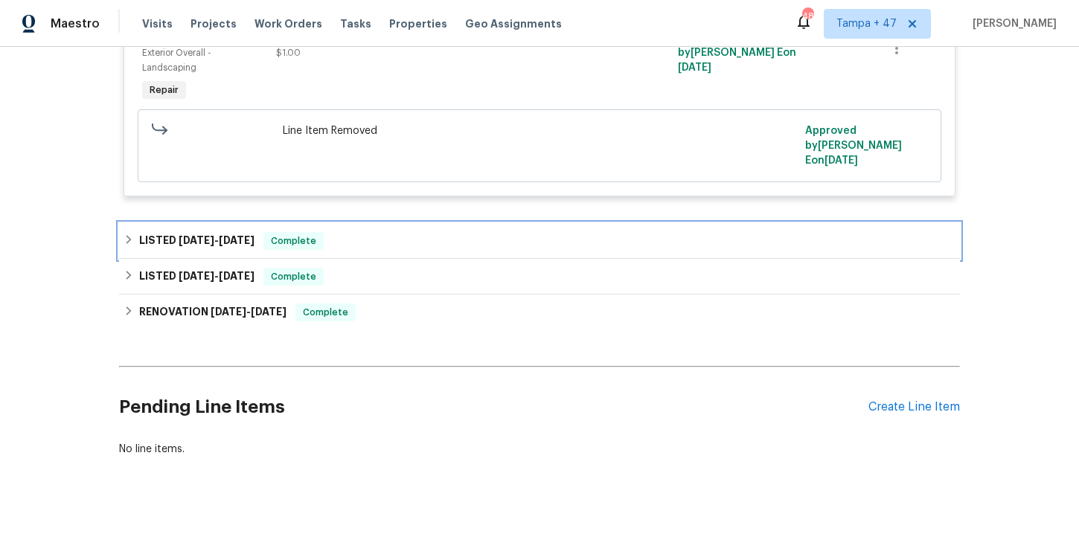
click at [364, 246] on div "LISTED 7/29/25 - 7/30/25 Complete" at bounding box center [540, 241] width 832 height 18
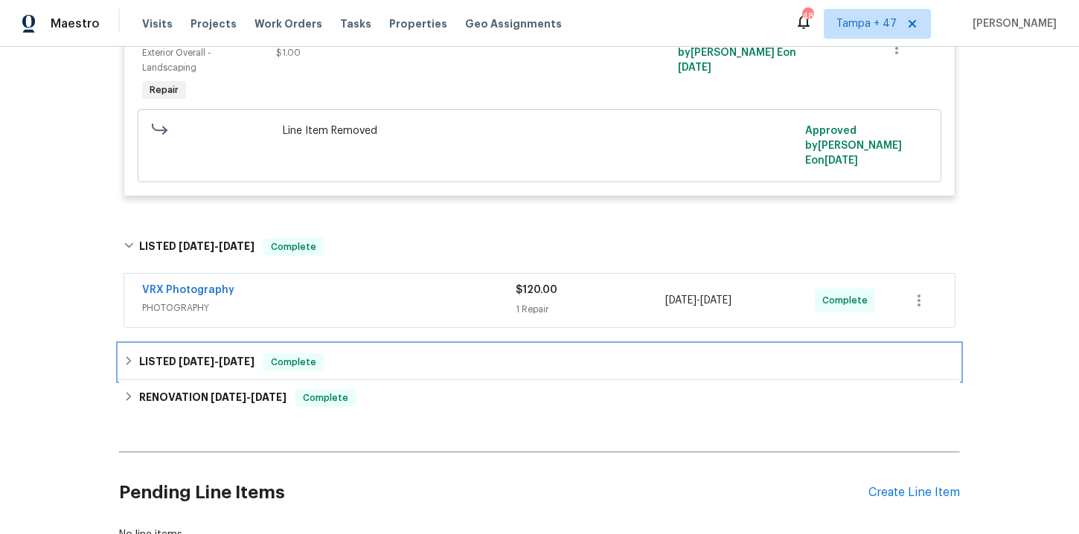
click at [405, 371] on div "LISTED 7/24/25 - 7/25/25 Complete" at bounding box center [540, 363] width 832 height 18
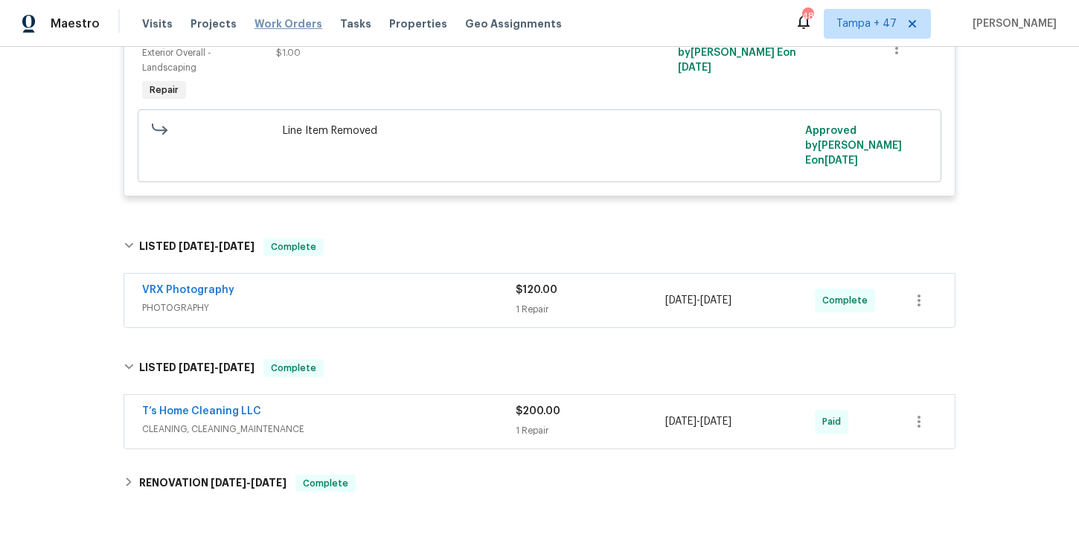
click at [275, 26] on span "Work Orders" at bounding box center [289, 23] width 68 height 15
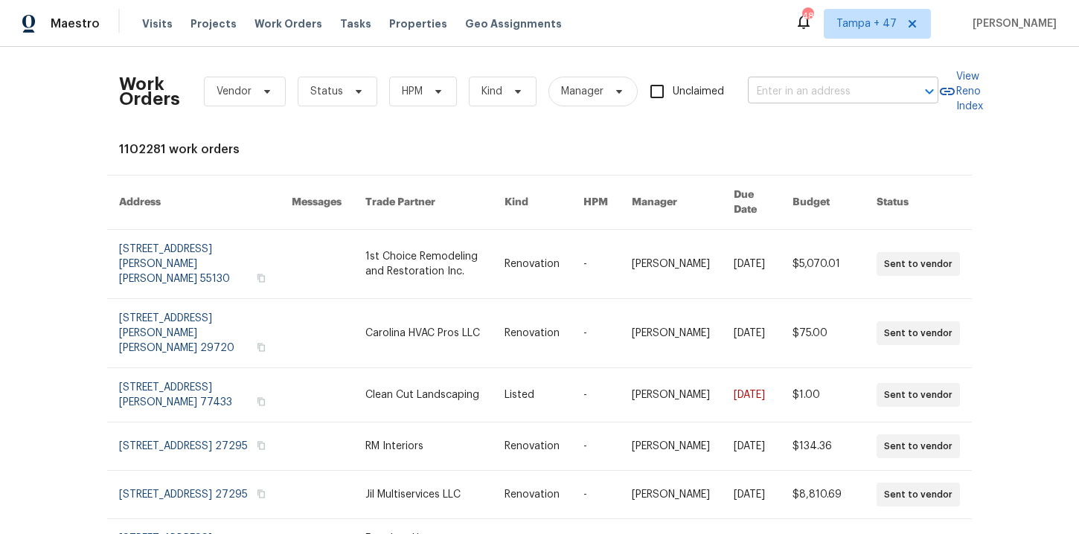
click at [787, 86] on input "text" at bounding box center [822, 91] width 149 height 23
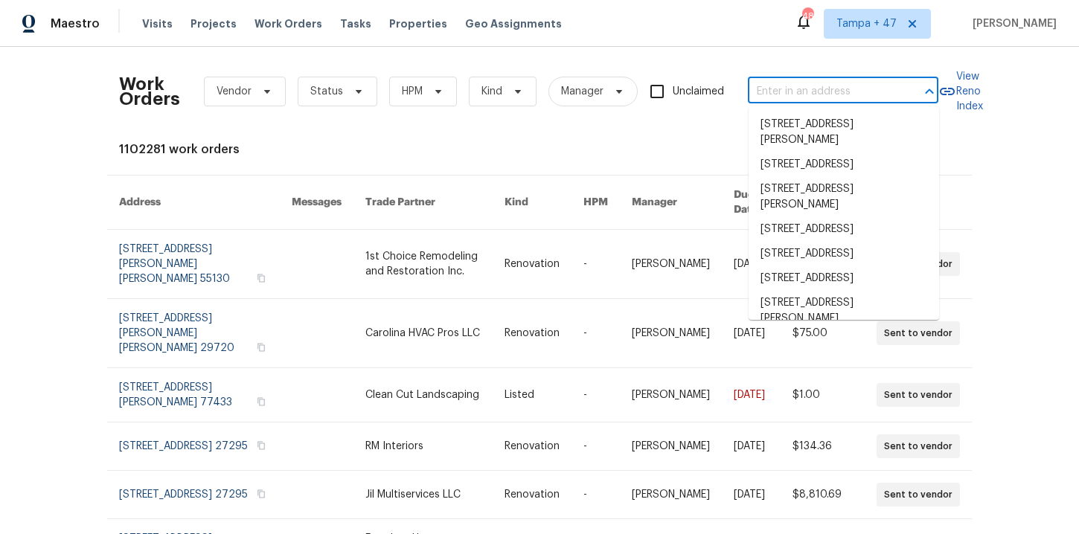
paste input "1519 Kingswood St Richmond, VA 23224"
type input "1519 Kingswood St Richmond, VA 23224"
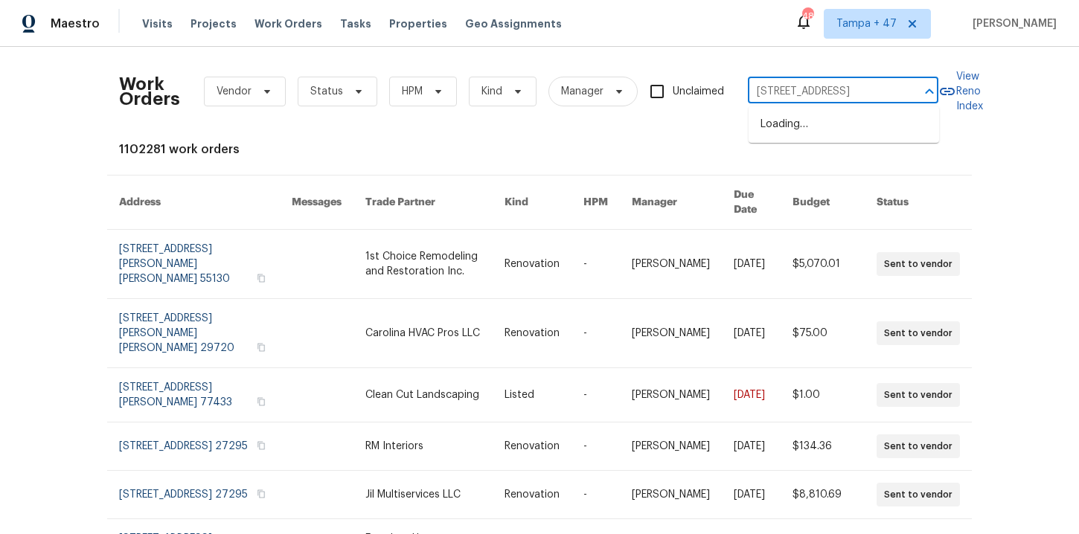
scroll to position [0, 54]
click at [809, 129] on li "1519 Kingswood St, Richmond, VA 23224" at bounding box center [844, 124] width 191 height 25
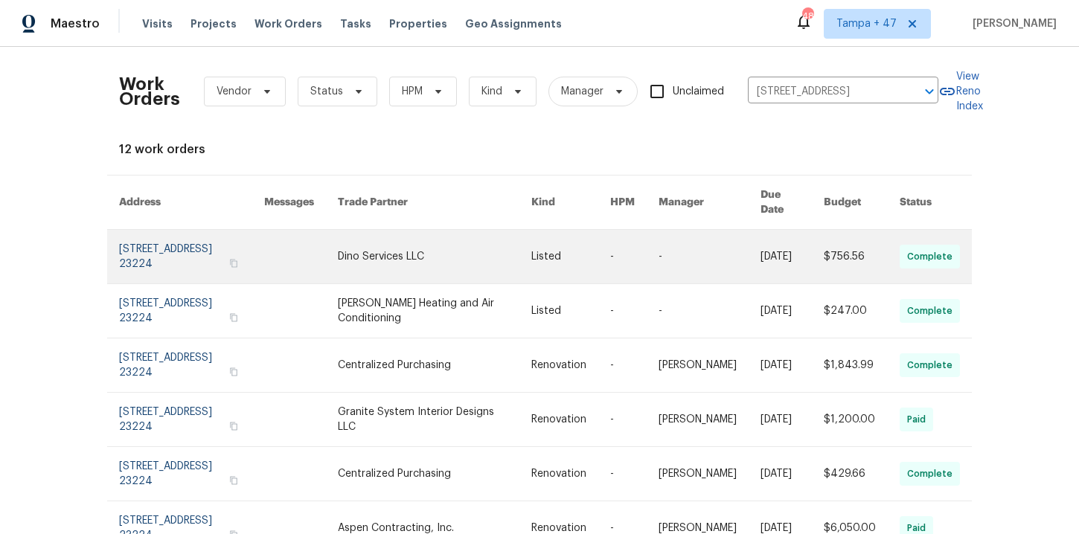
click at [172, 252] on link at bounding box center [191, 257] width 145 height 54
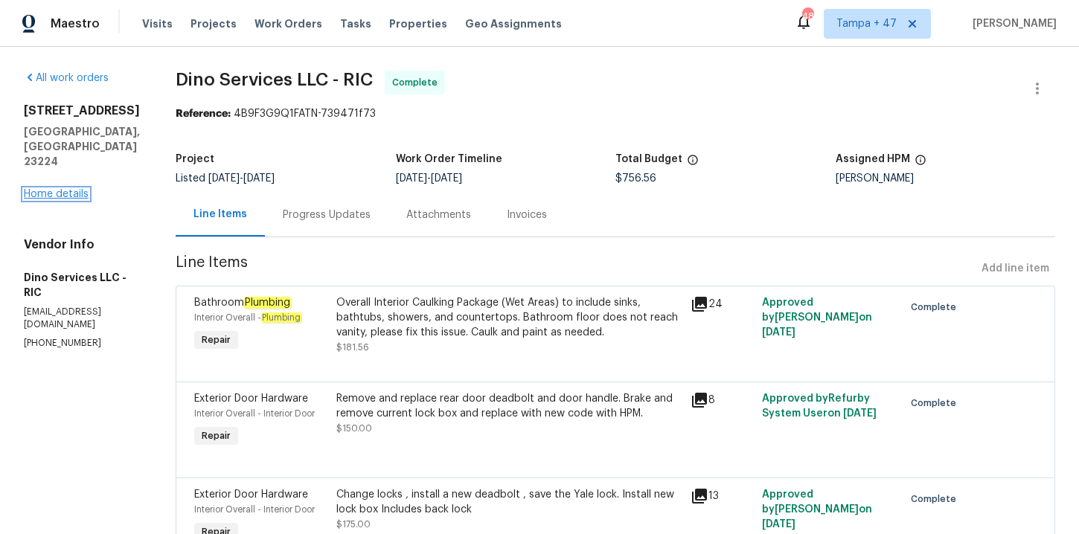
click at [67, 189] on link "Home details" at bounding box center [56, 194] width 65 height 10
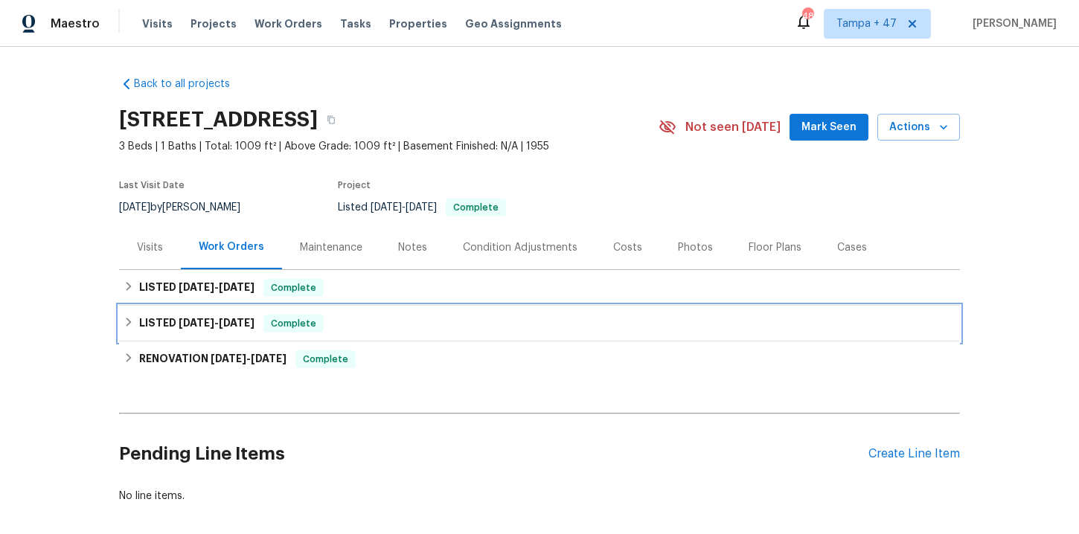
click at [407, 322] on div "LISTED 7/28/25 - 7/31/25 Complete" at bounding box center [540, 324] width 832 height 18
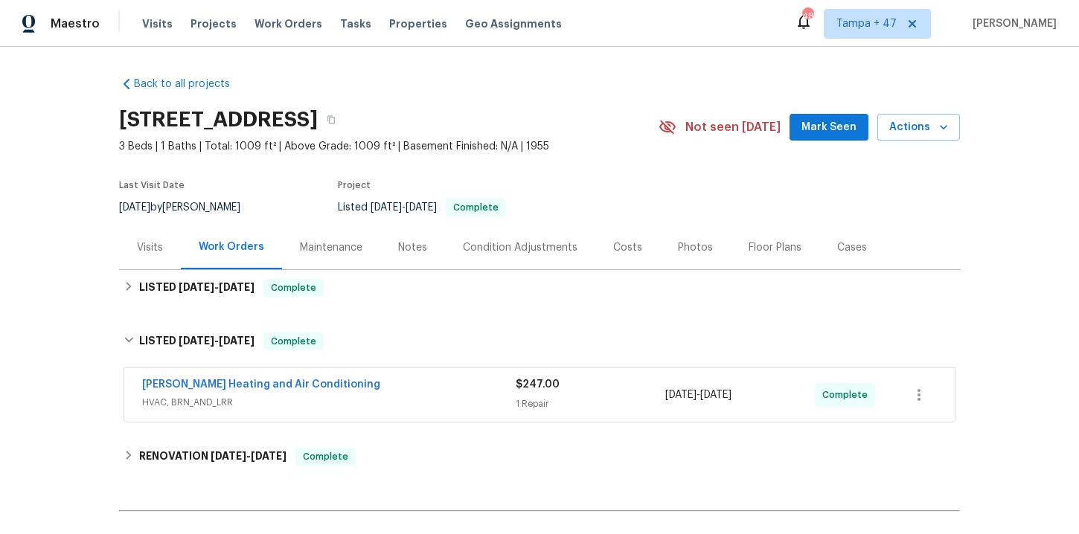
click at [409, 382] on div "Mayer Heating and Air Conditioning" at bounding box center [329, 386] width 374 height 18
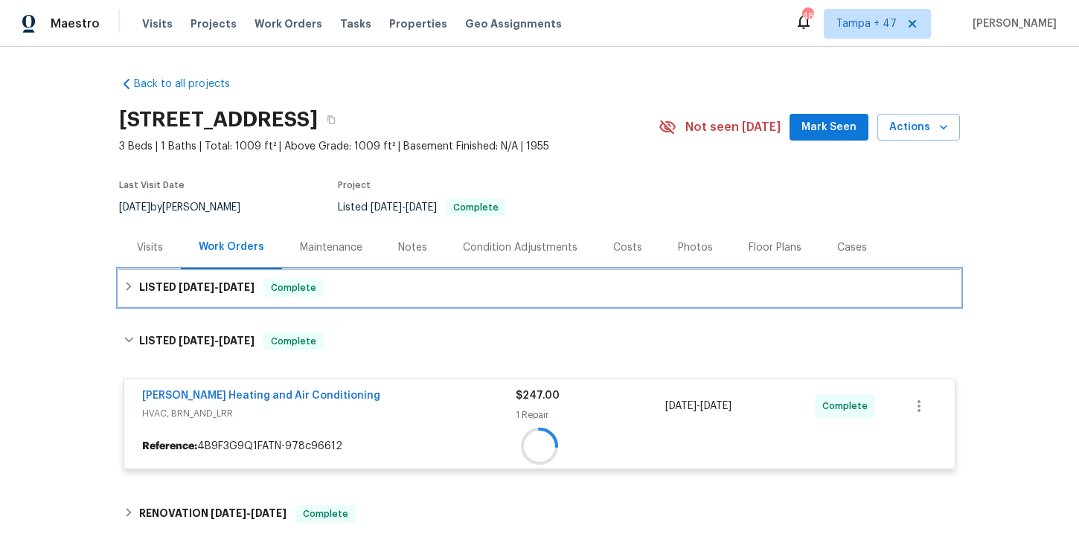
click at [371, 293] on div "LISTED 8/9/25 - 8/11/25 Complete" at bounding box center [540, 288] width 832 height 18
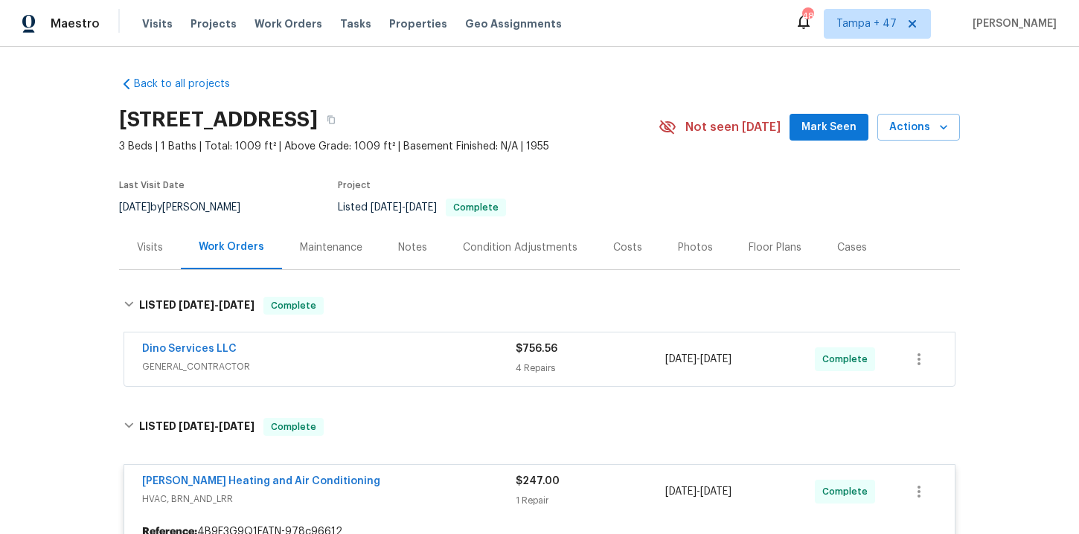
click at [387, 352] on div "Dino Services LLC" at bounding box center [329, 351] width 374 height 18
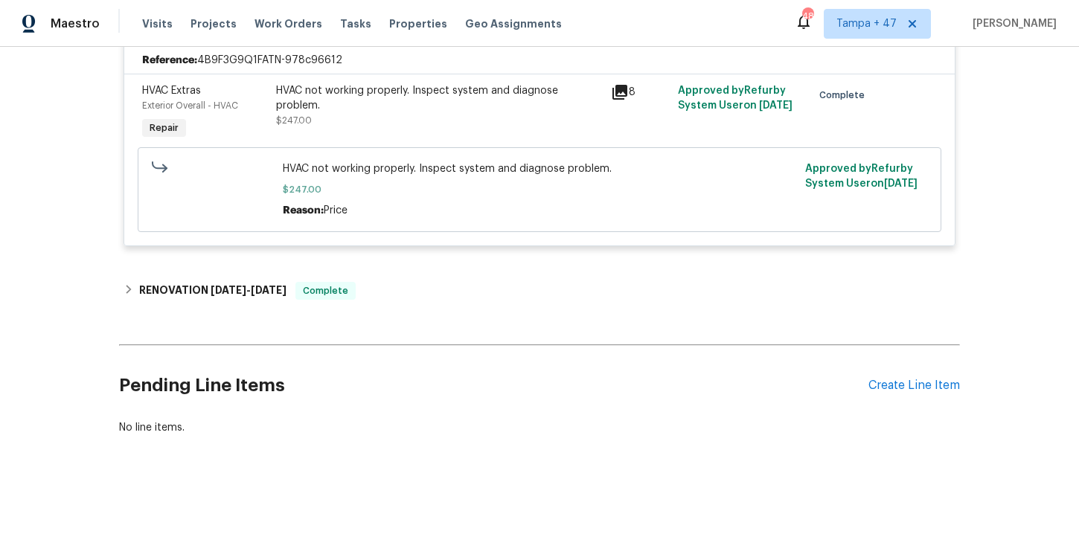
scroll to position [1177, 0]
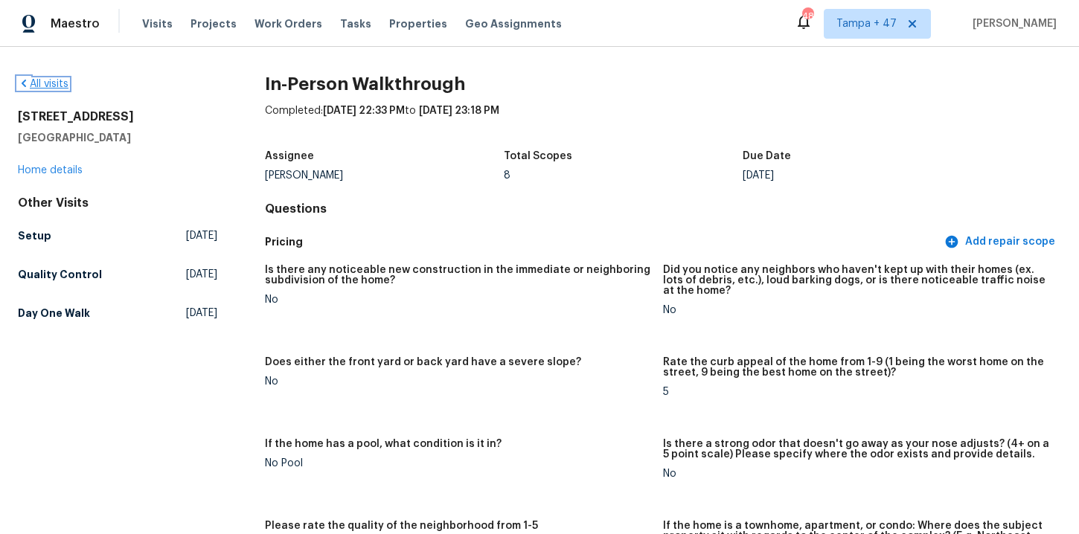
click at [49, 83] on link "All visits" at bounding box center [43, 84] width 51 height 10
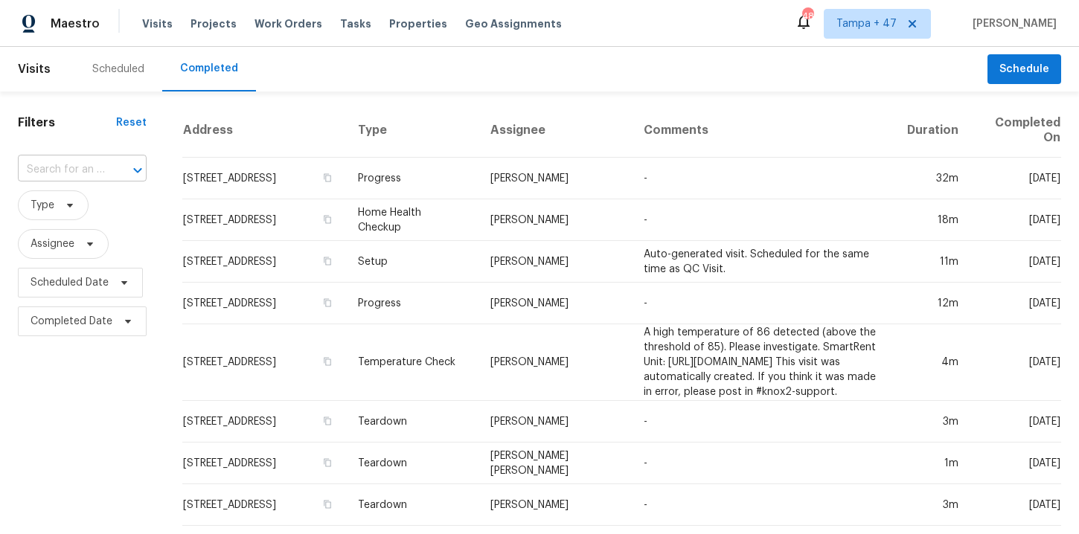
click at [92, 170] on input "text" at bounding box center [61, 170] width 87 height 23
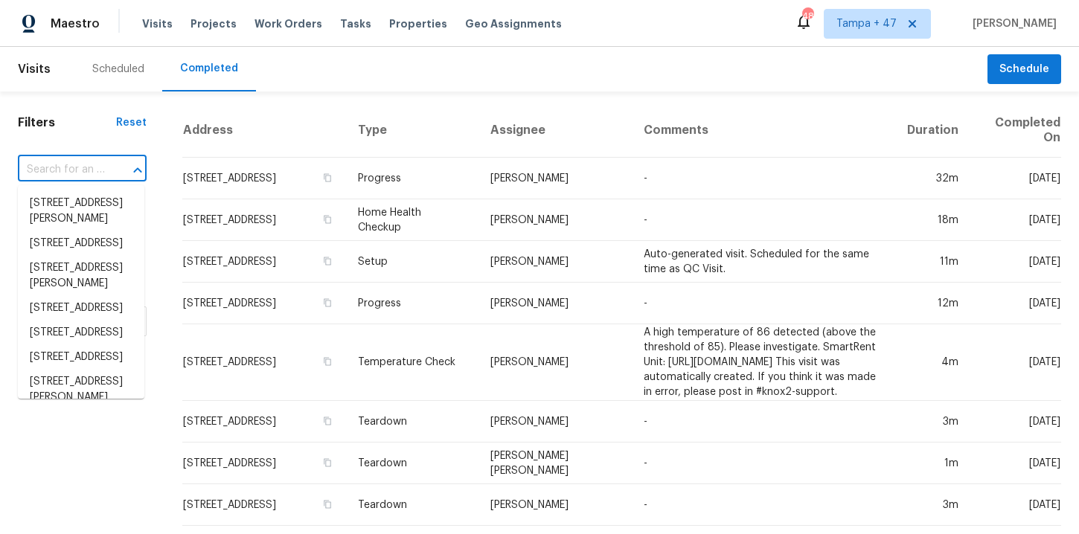
paste input "[STREET_ADDRESS]"
type input "[STREET_ADDRESS]"
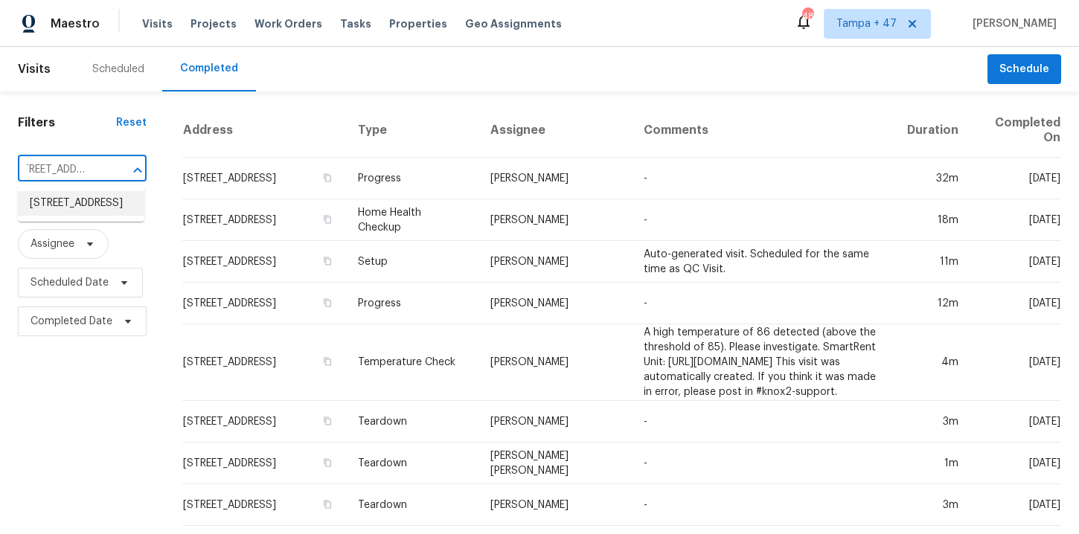
click at [105, 202] on li "[STREET_ADDRESS]" at bounding box center [81, 203] width 127 height 25
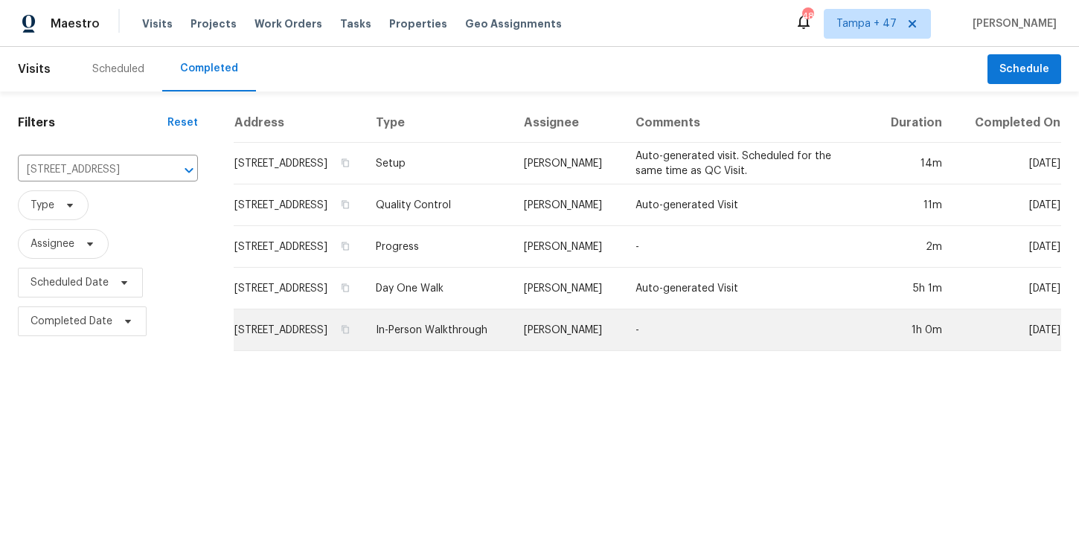
click at [462, 347] on td "In-Person Walkthrough" at bounding box center [438, 331] width 148 height 42
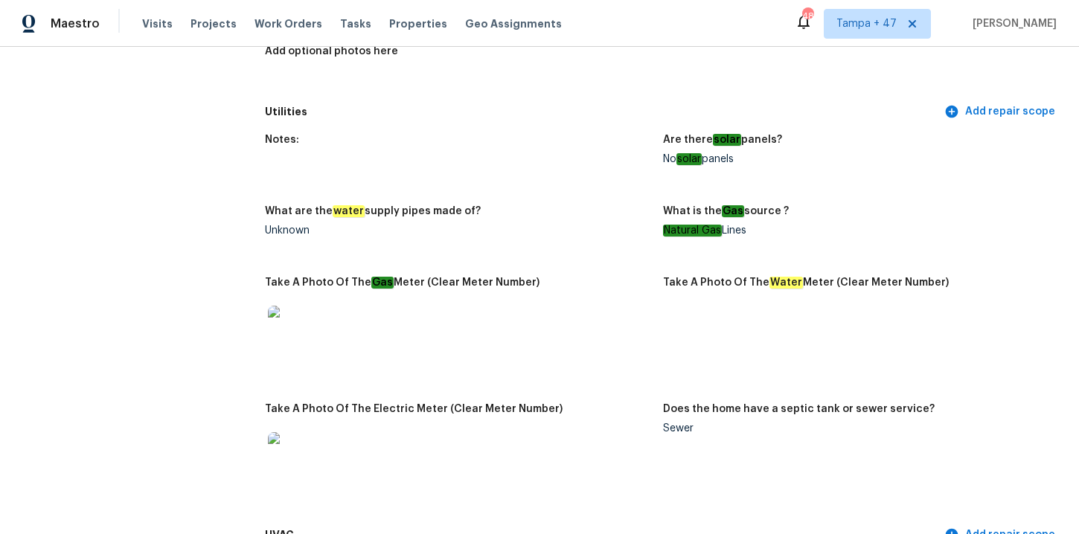
scroll to position [1117, 0]
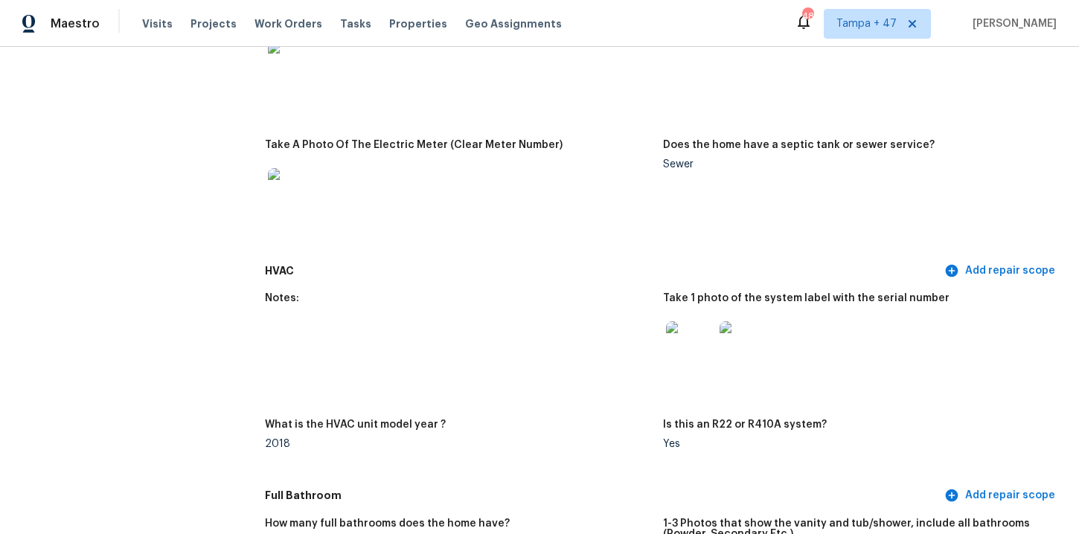
click at [705, 348] on img at bounding box center [690, 346] width 48 height 48
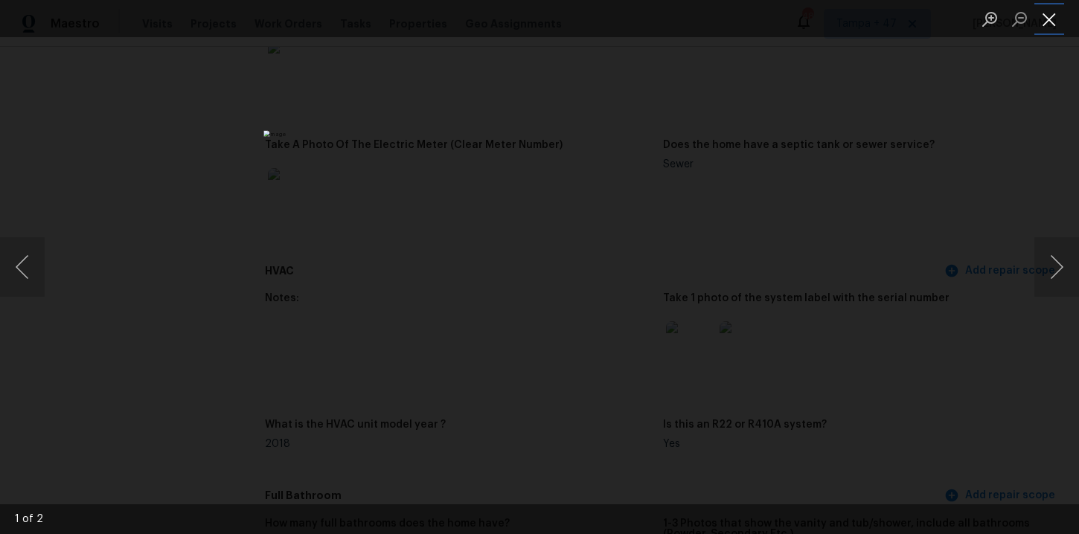
click at [1047, 16] on button "Close lightbox" at bounding box center [1050, 19] width 30 height 26
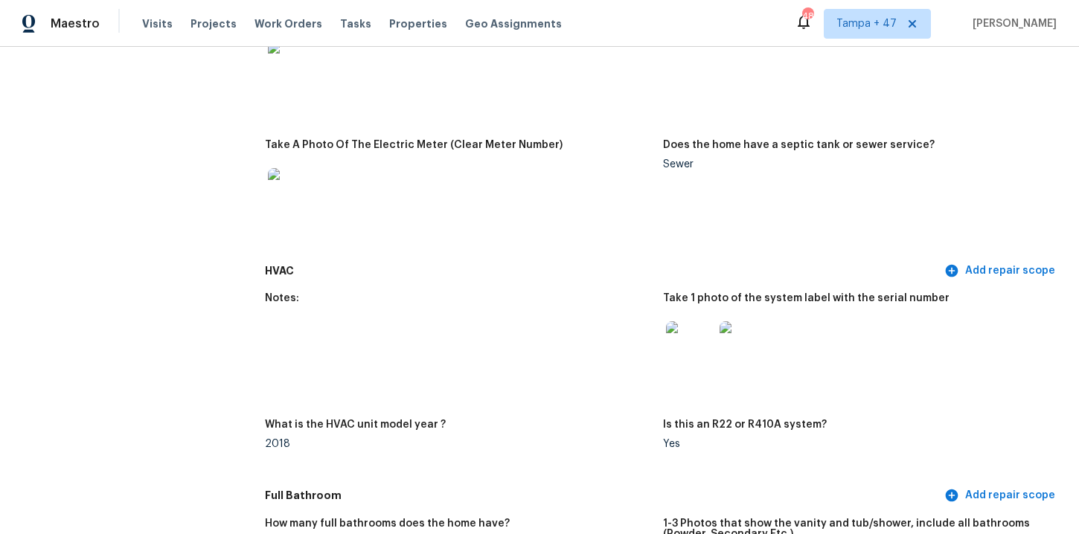
scroll to position [2518, 0]
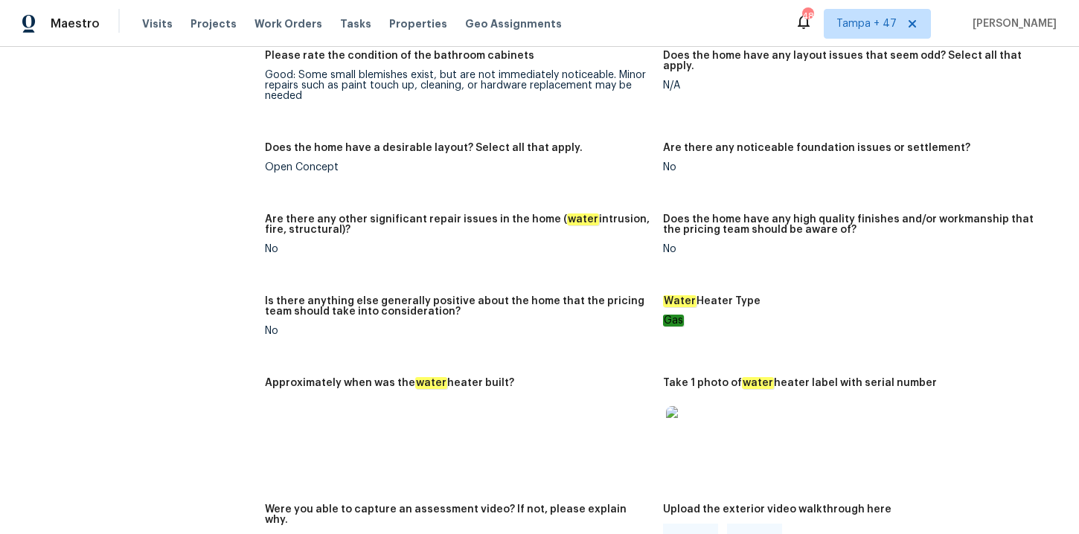
click at [695, 421] on img at bounding box center [690, 430] width 48 height 48
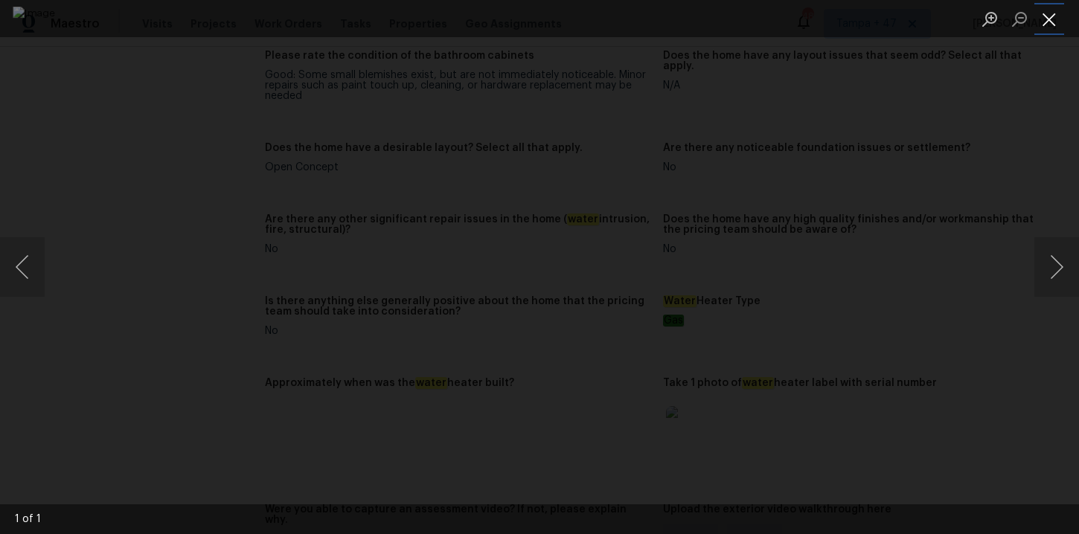
click at [1053, 18] on button "Close lightbox" at bounding box center [1050, 19] width 30 height 26
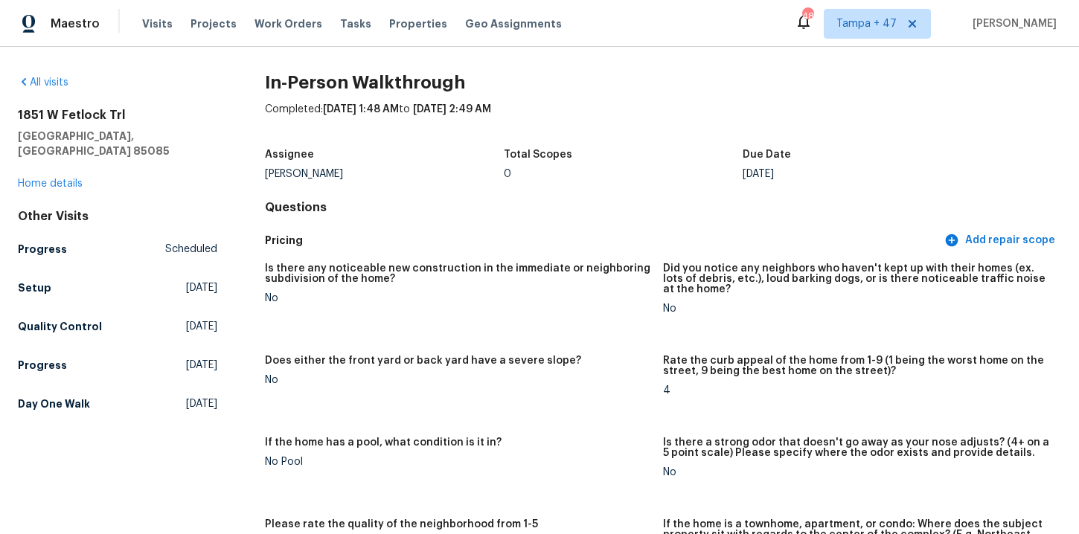
scroll to position [0, 0]
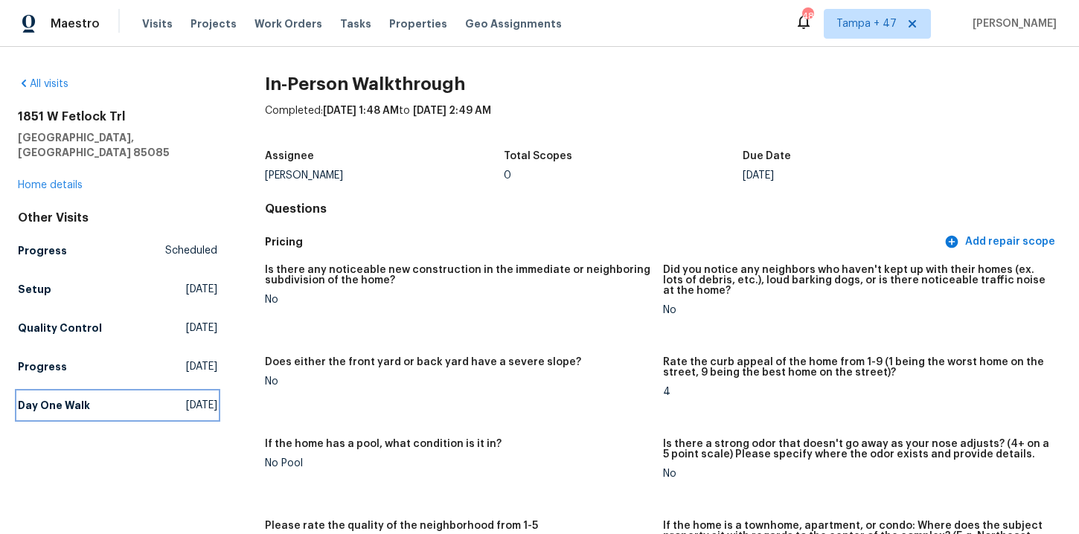
click at [49, 398] on h5 "Day One Walk" at bounding box center [54, 405] width 72 height 15
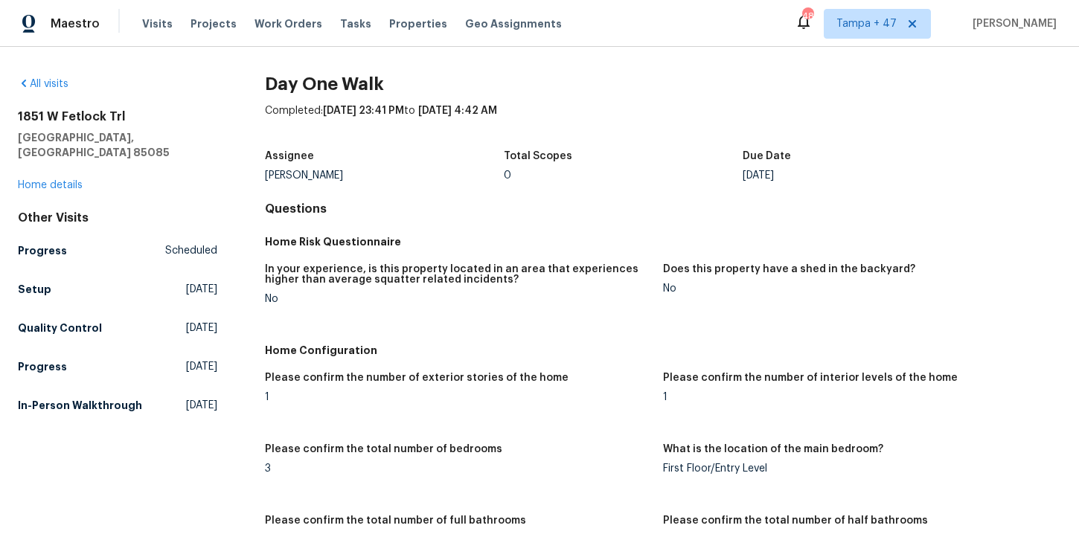
click at [34, 282] on h5 "Setup" at bounding box center [34, 289] width 33 height 15
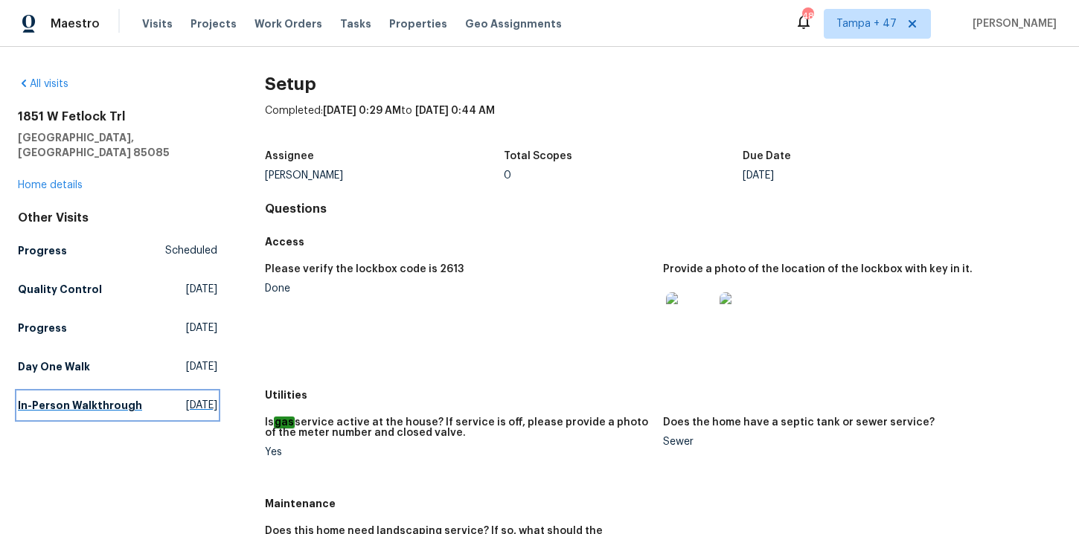
click at [68, 398] on h5 "In-Person Walkthrough" at bounding box center [80, 405] width 124 height 15
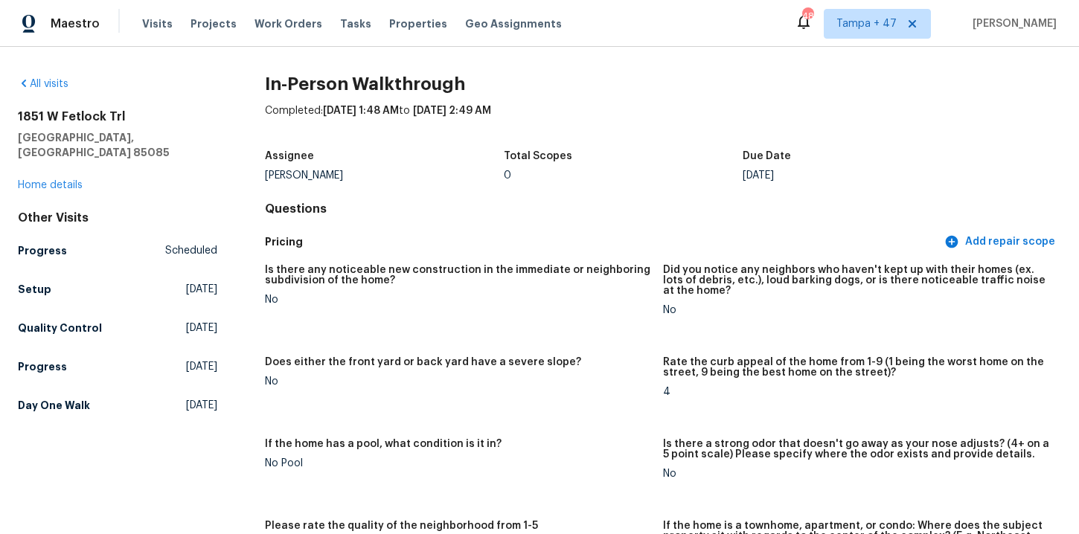
scroll to position [2518, 0]
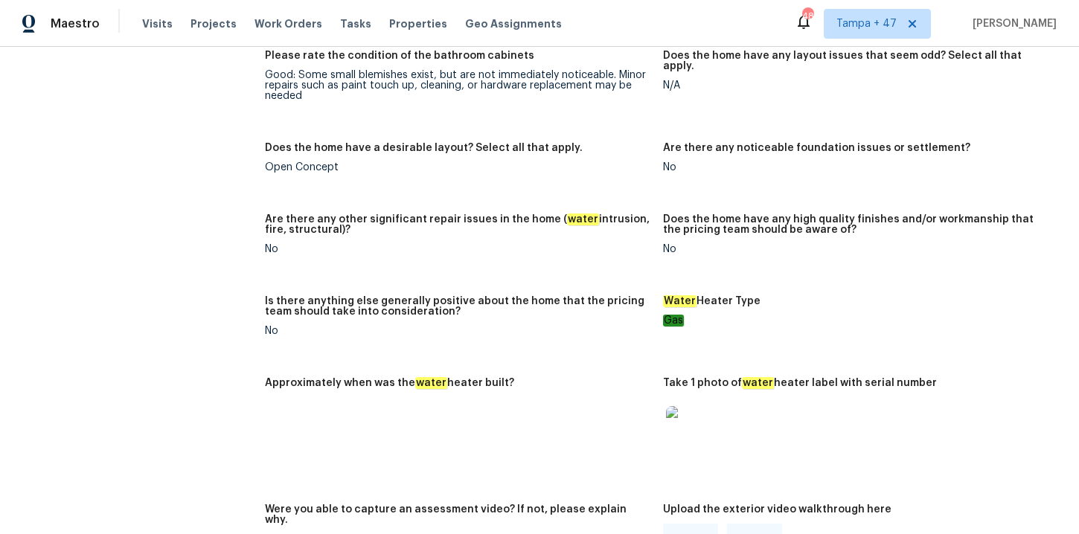
click at [681, 406] on img at bounding box center [690, 430] width 48 height 48
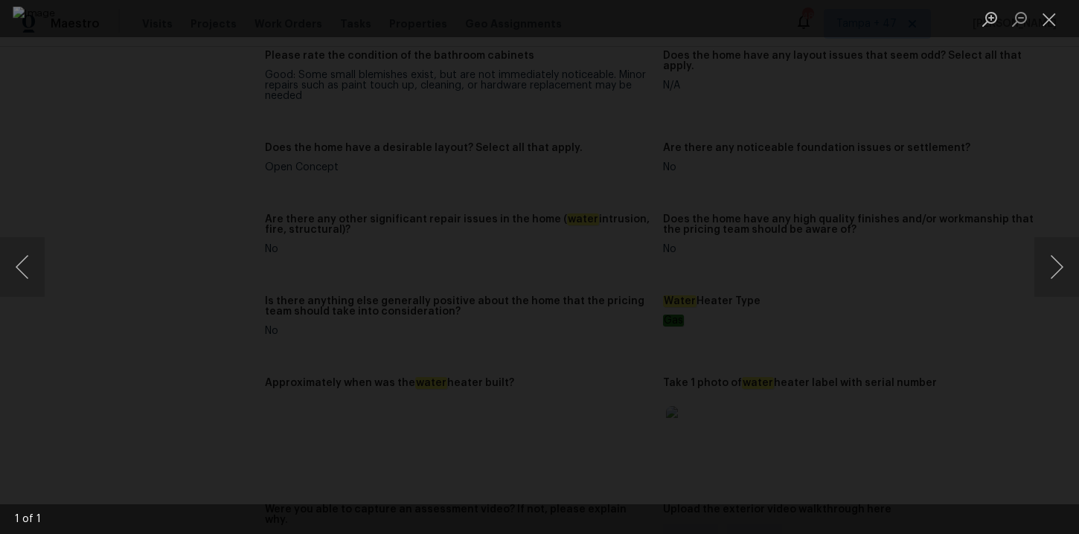
click at [103, 262] on div "Lightbox" at bounding box center [539, 267] width 1079 height 534
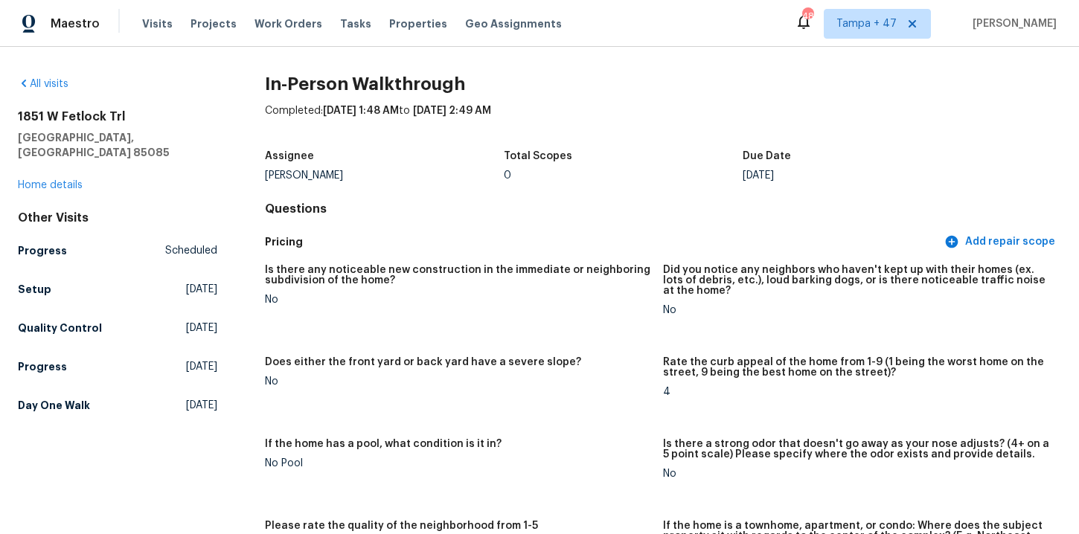
scroll to position [2993, 0]
